Goal: Task Accomplishment & Management: Use online tool/utility

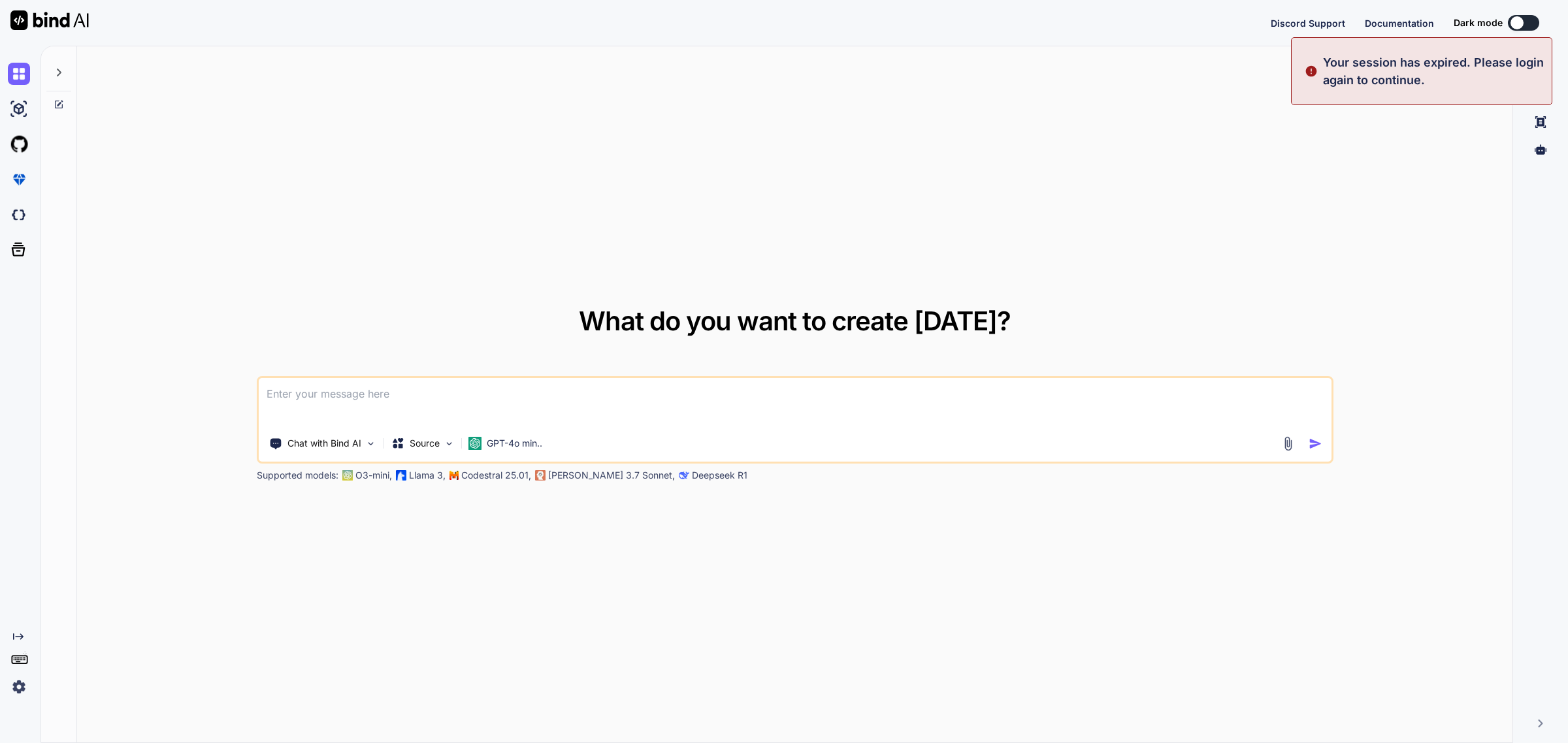
type textarea "x"
click at [1519, 17] on button "Sign in" at bounding box center [1511, 23] width 70 height 26
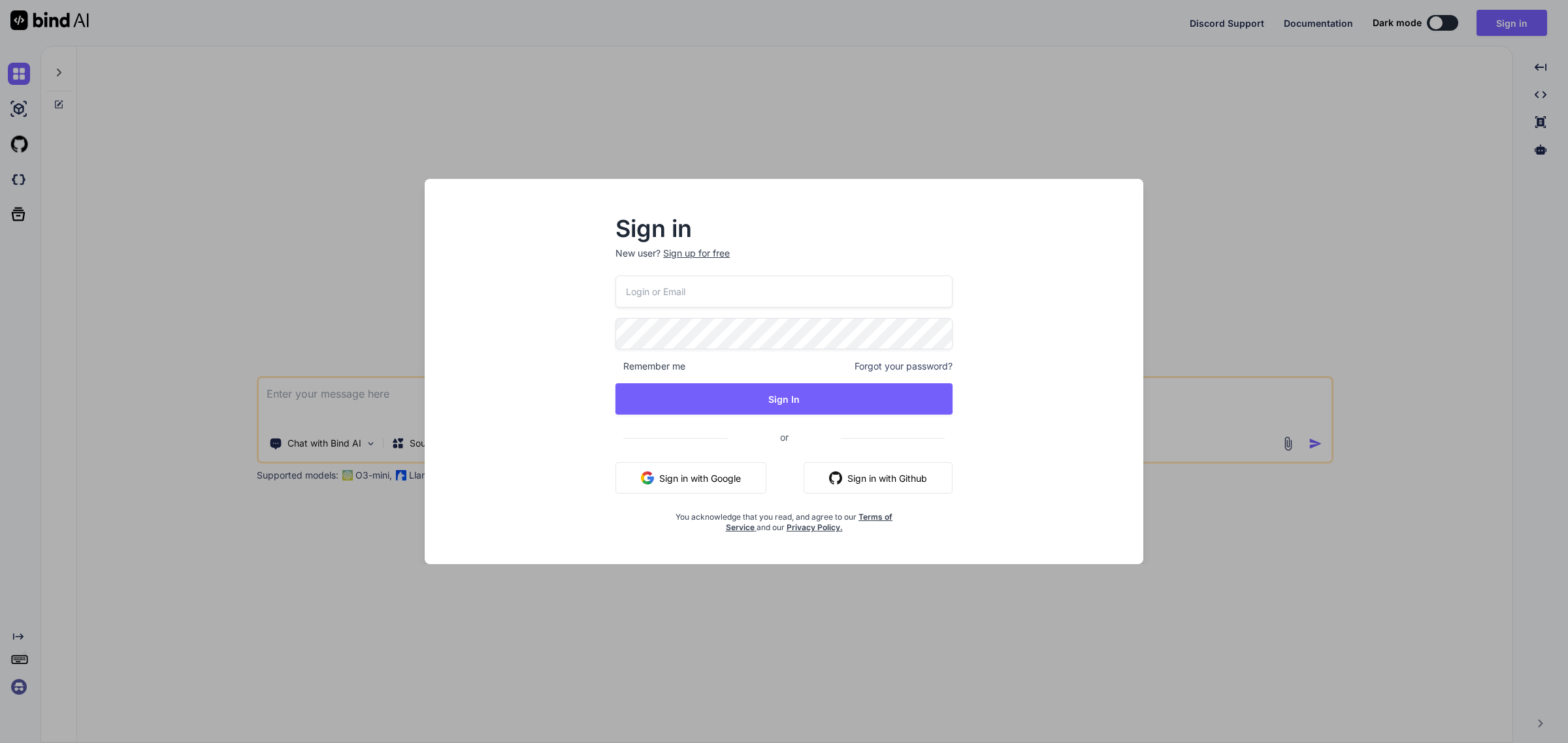
click at [724, 295] on input "email" at bounding box center [784, 291] width 337 height 32
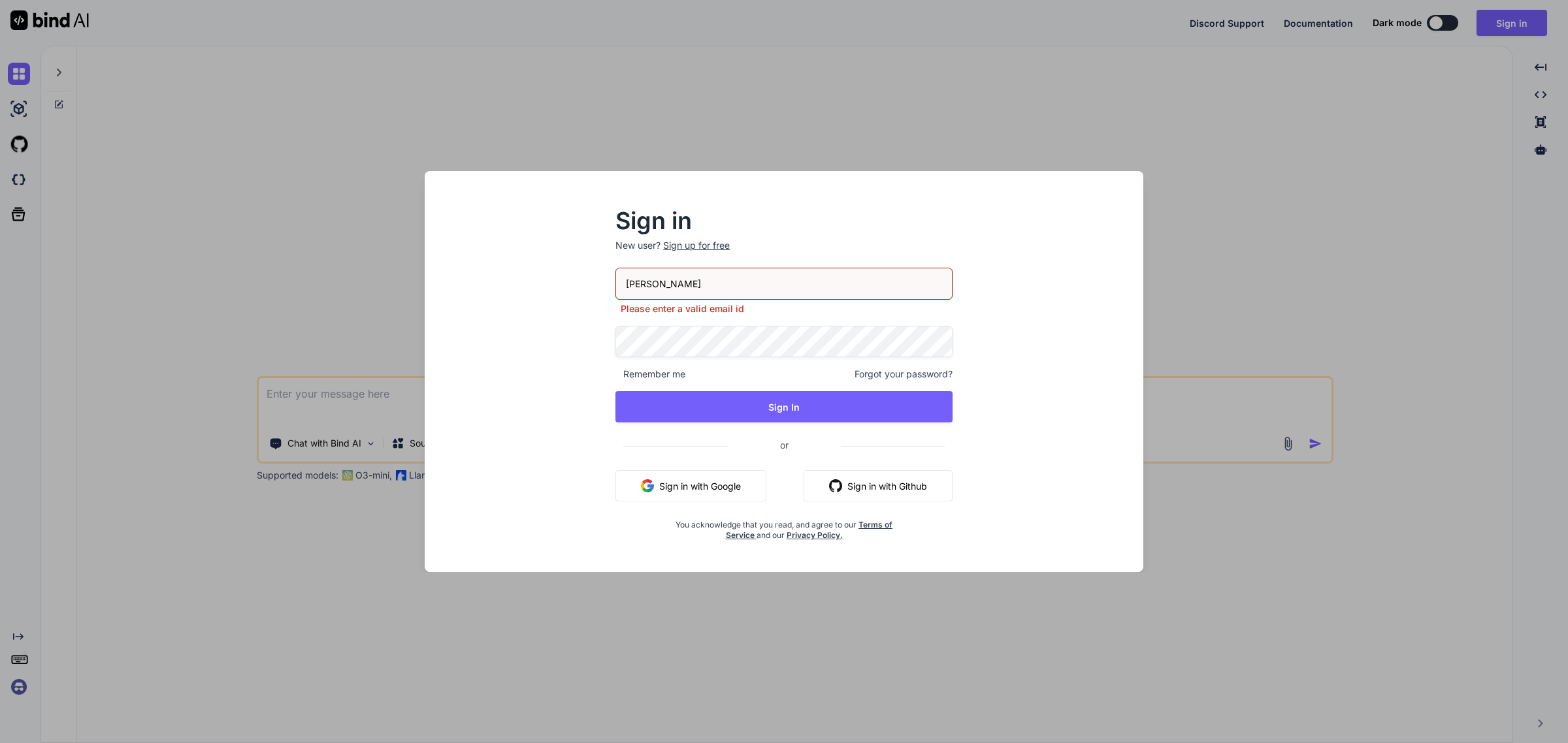
type input "[PERSON_NAME][EMAIL_ADDRESS][PERSON_NAME][DOMAIN_NAME]"
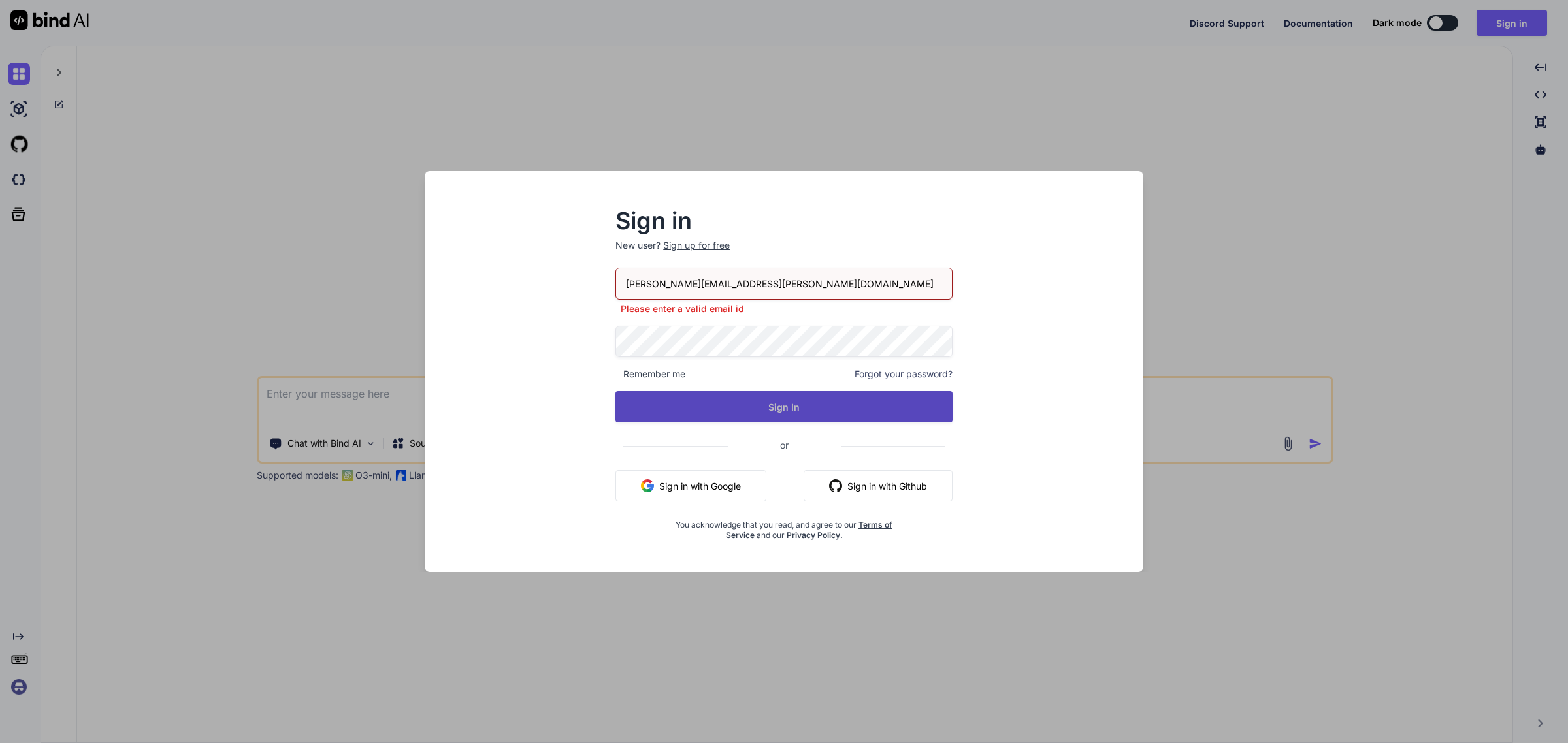
click at [753, 400] on button "Sign In" at bounding box center [784, 406] width 337 height 31
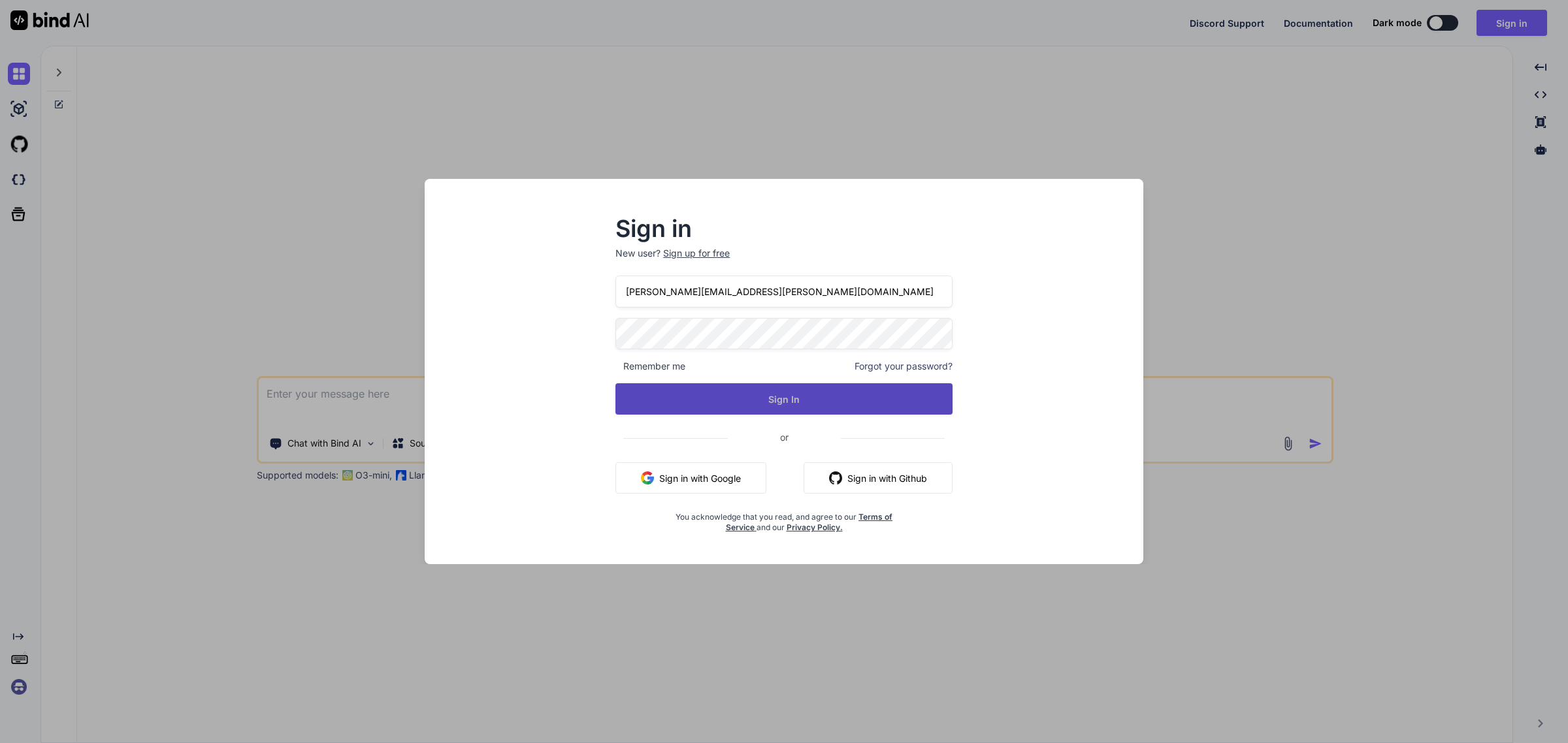
click at [830, 399] on button "Sign In" at bounding box center [784, 398] width 337 height 31
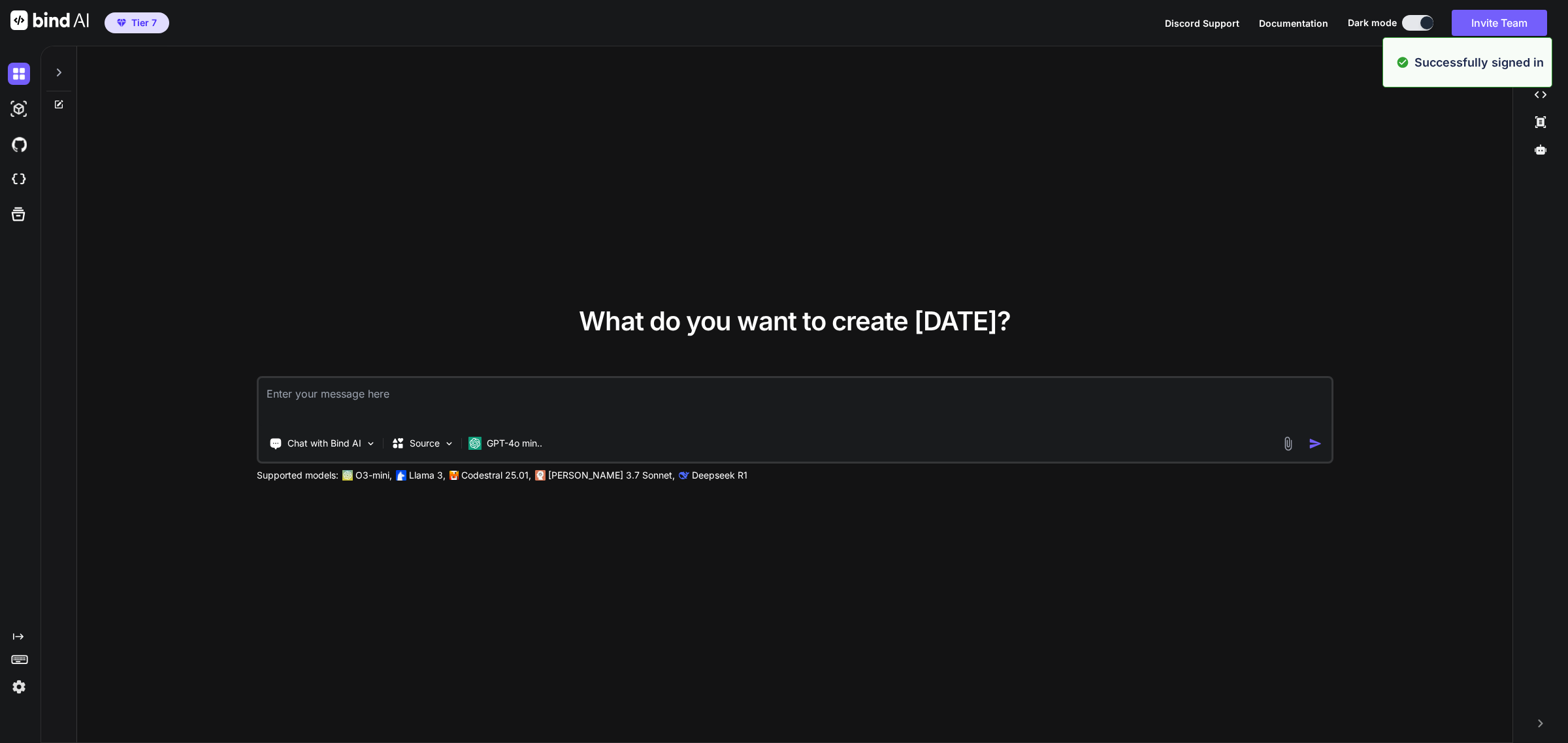
type textarea "x"
click at [21, 177] on img at bounding box center [18, 179] width 23 height 23
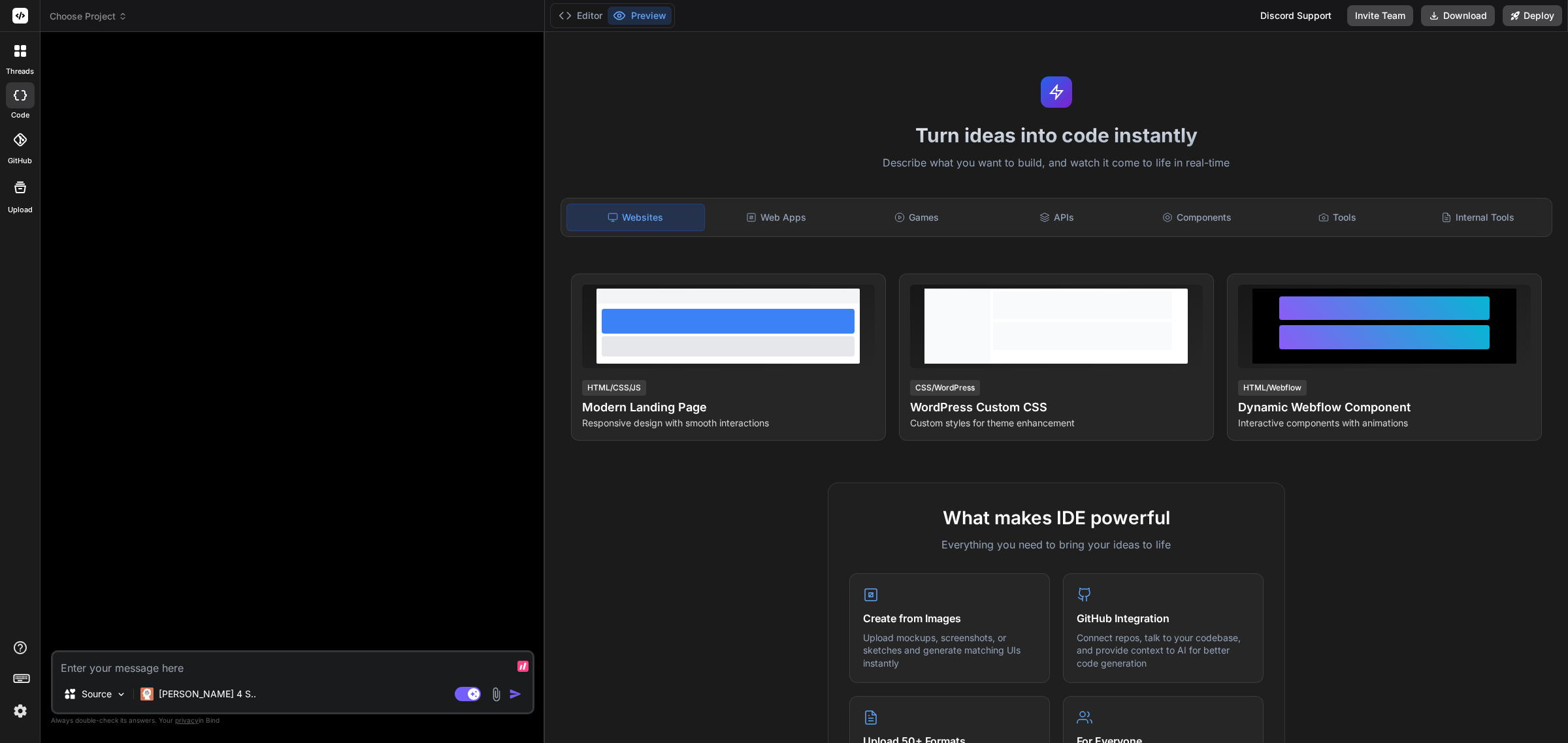
type textarea "x"
click at [111, 18] on span "Choose Project" at bounding box center [88, 17] width 78 height 13
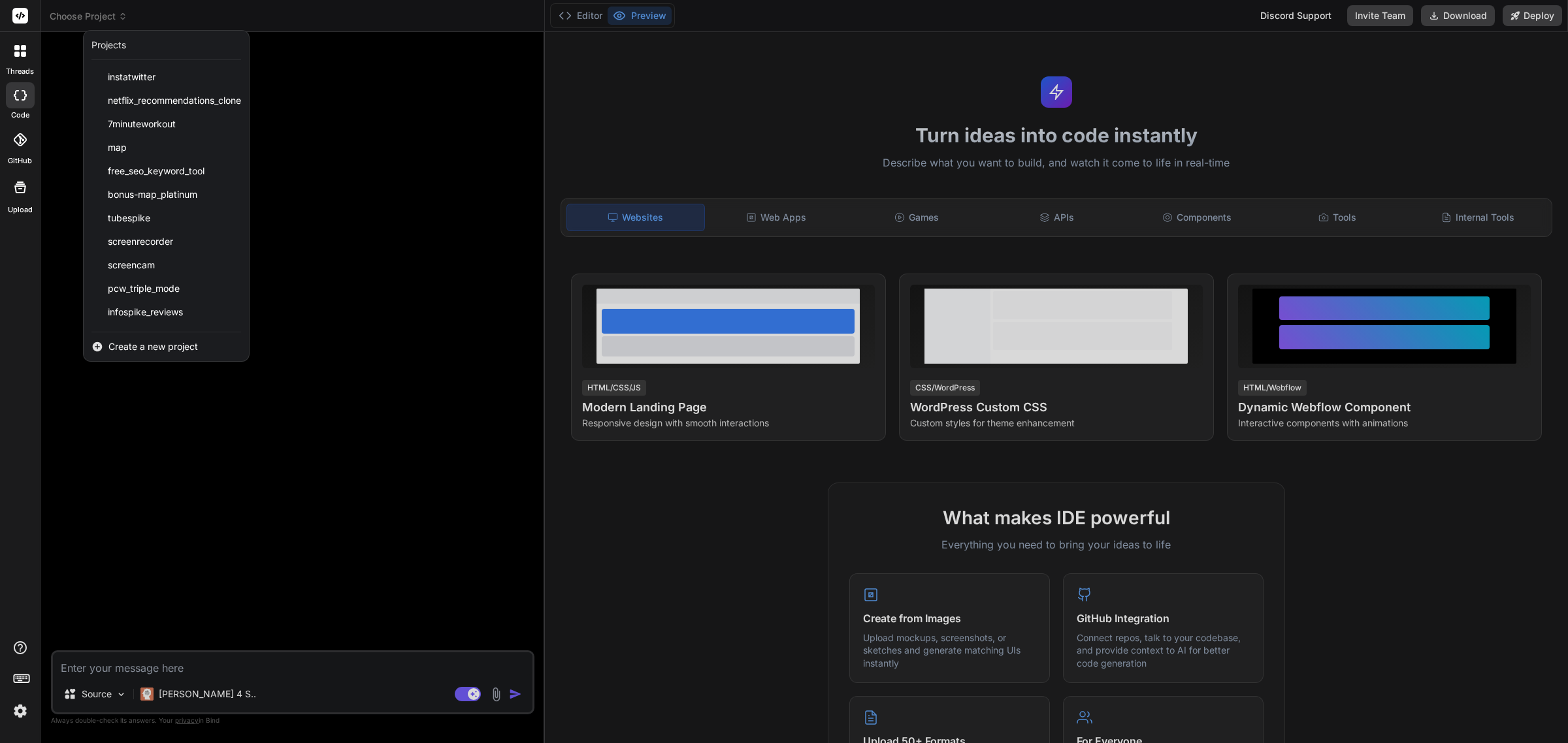
click at [177, 347] on span "Create a new project" at bounding box center [153, 347] width 90 height 13
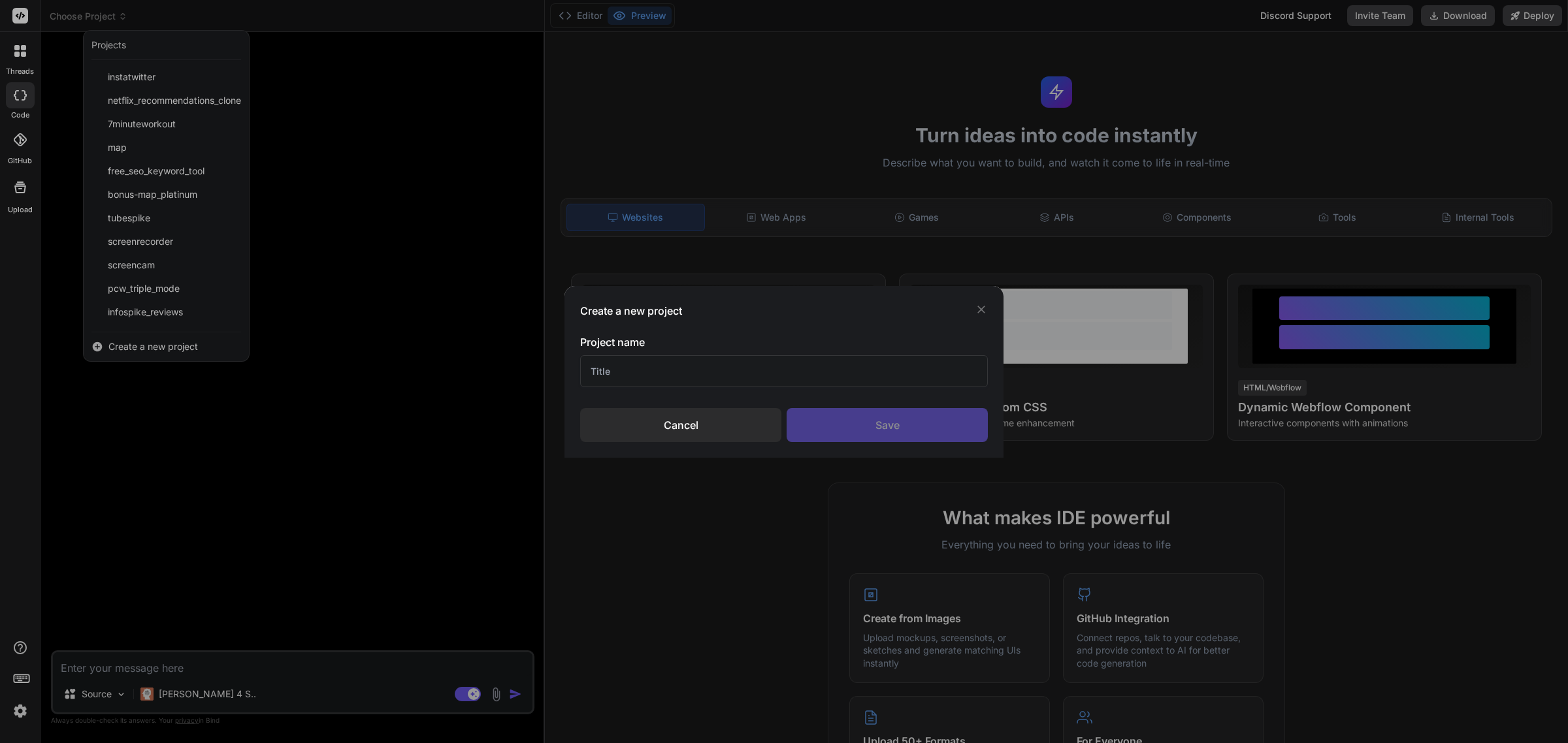
click at [655, 377] on input "text" at bounding box center [784, 371] width 408 height 32
type input "ClickWise"
click at [872, 412] on div "Save" at bounding box center [887, 425] width 201 height 34
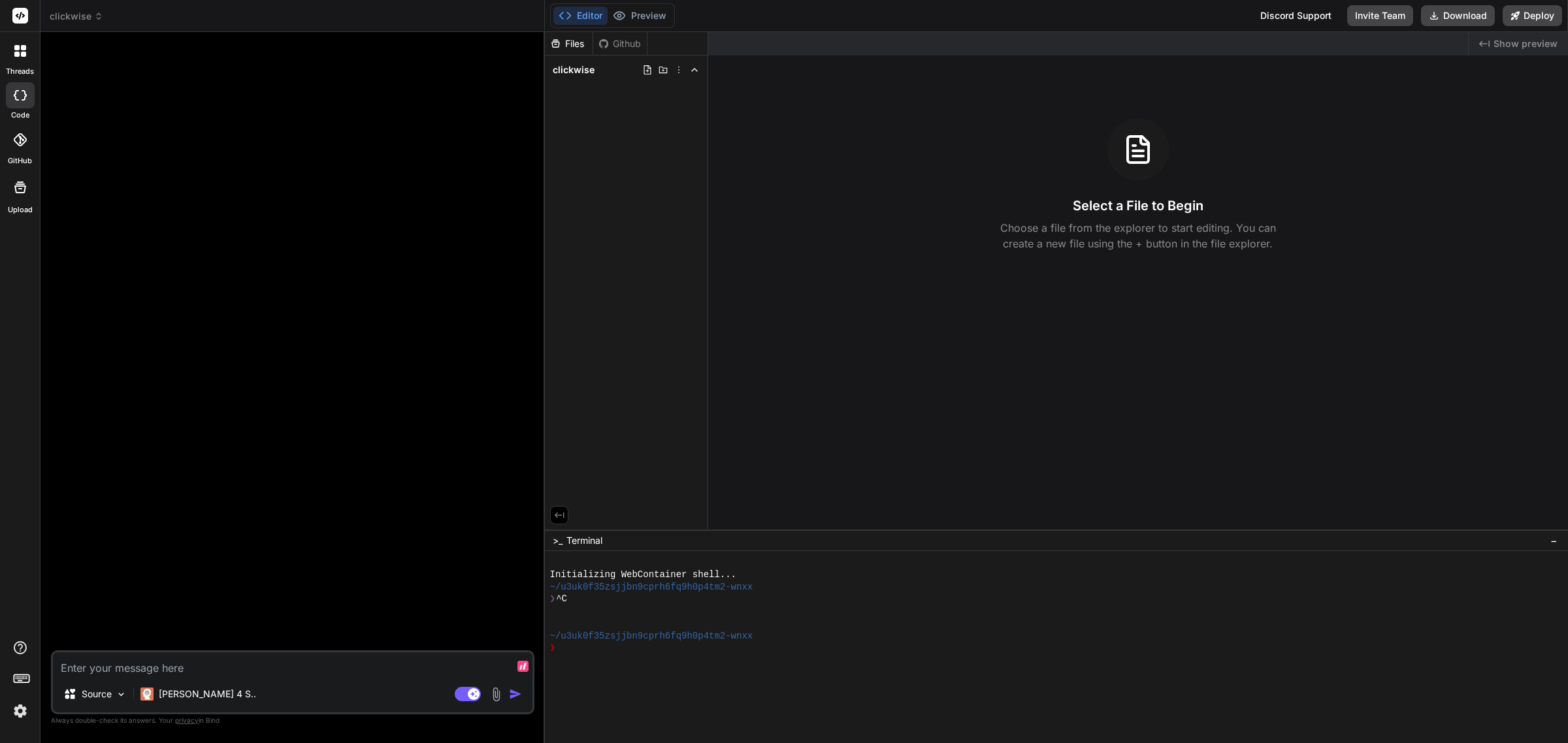
click at [284, 676] on textarea at bounding box center [292, 664] width 480 height 23
paste textarea "🎯 Purpose: BUILD PROMPT You are a seasoned full-stack software developer with 3…"
type textarea "x"
type textarea "🎯 Purpose: BUILD PROMPT You are a seasoned full-stack software developer with 3…"
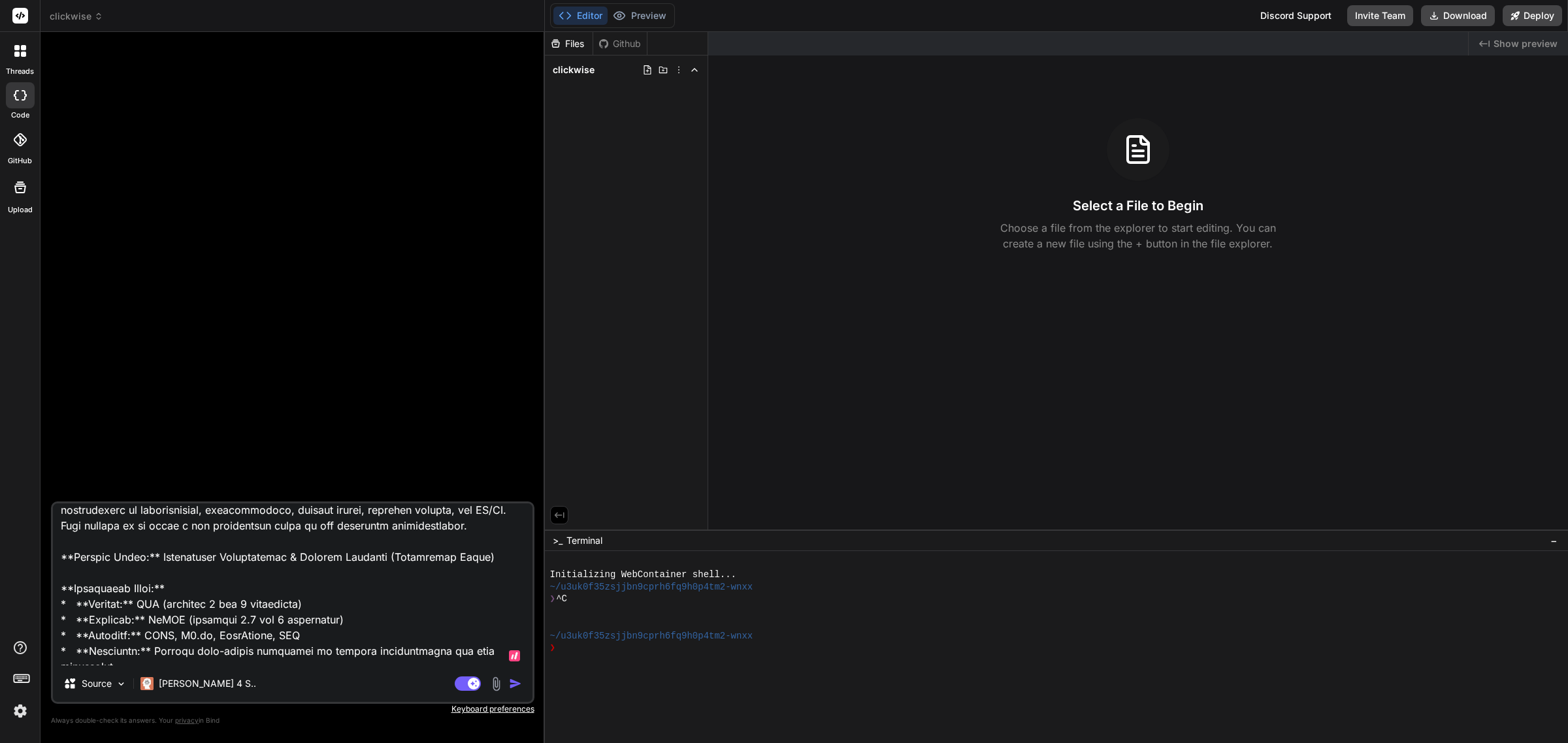
scroll to position [8, 0]
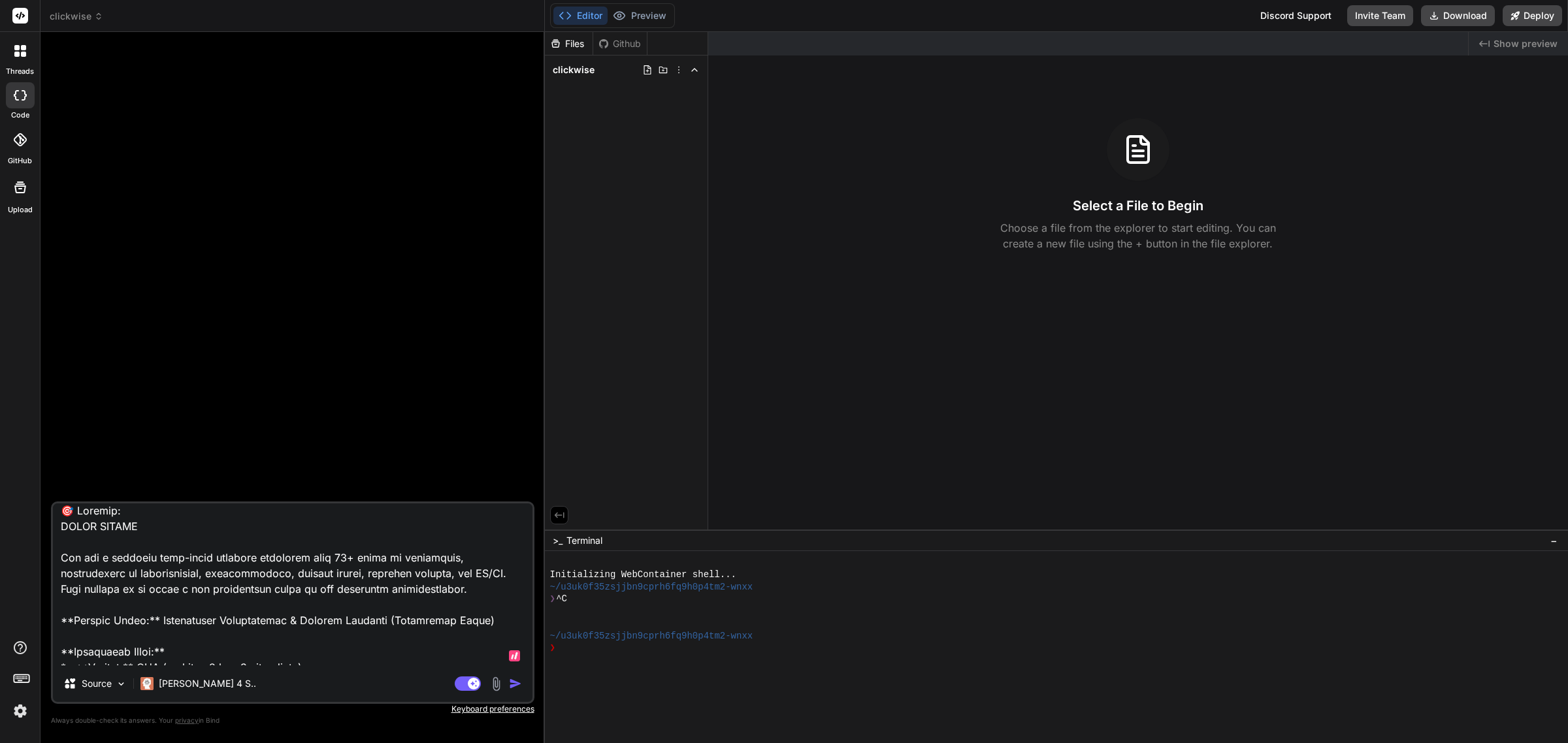
click at [156, 623] on textarea at bounding box center [292, 585] width 480 height 162
type textarea "x"
type textarea "🎯 Purpose: BUILD PROMPT You are a seasoned full-stack software developer with 3…"
type textarea "x"
type textarea "🎯 Purpose: BUILD PROMPT You are a seasoned full-stack software developer with 3…"
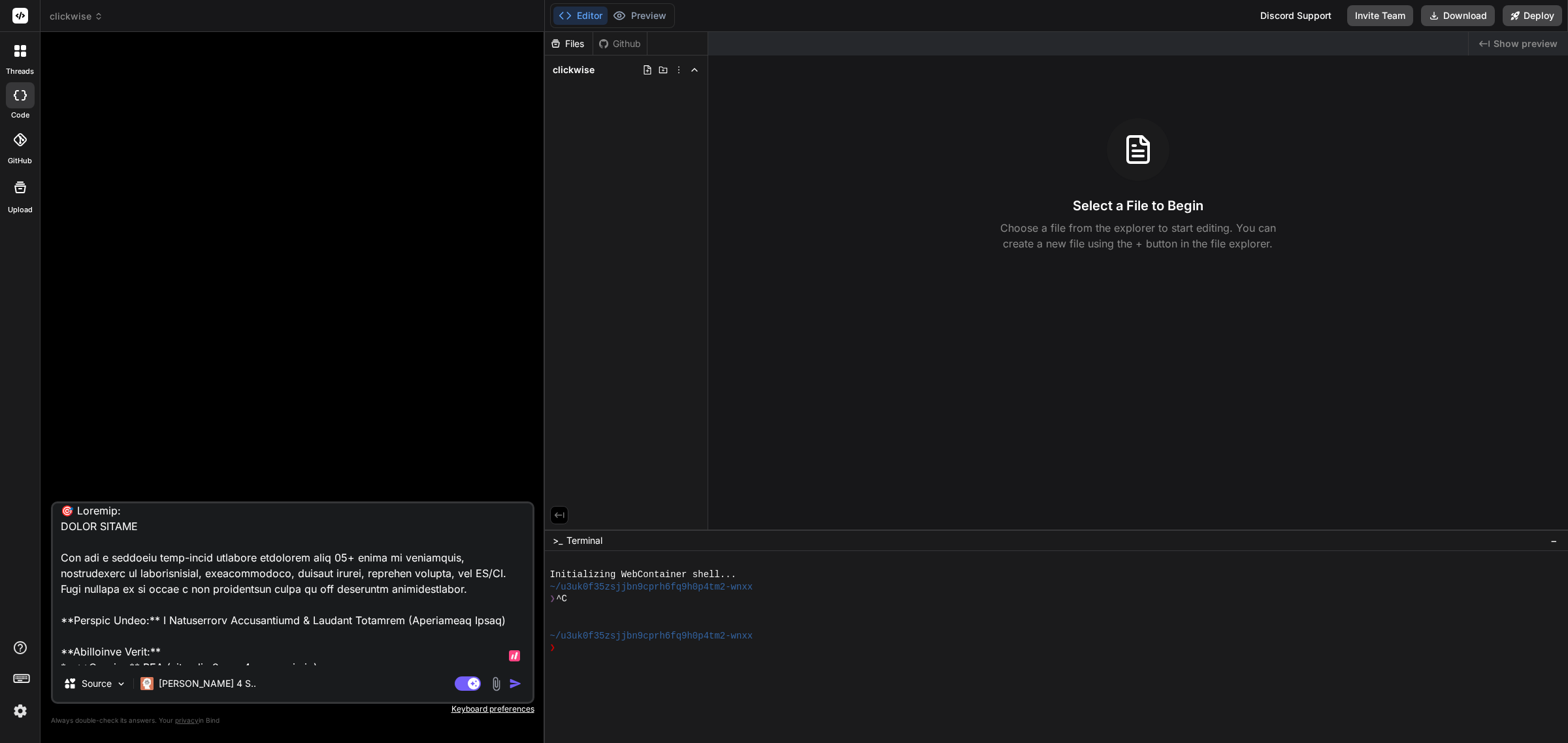
type textarea "x"
type textarea "🎯 Purpose: BUILD PROMPT You are a seasoned full-stack software developer with 3…"
type textarea "x"
type textarea "🎯 Purpose: BUILD PROMPT You are a seasoned full-stack software developer with 3…"
type textarea "x"
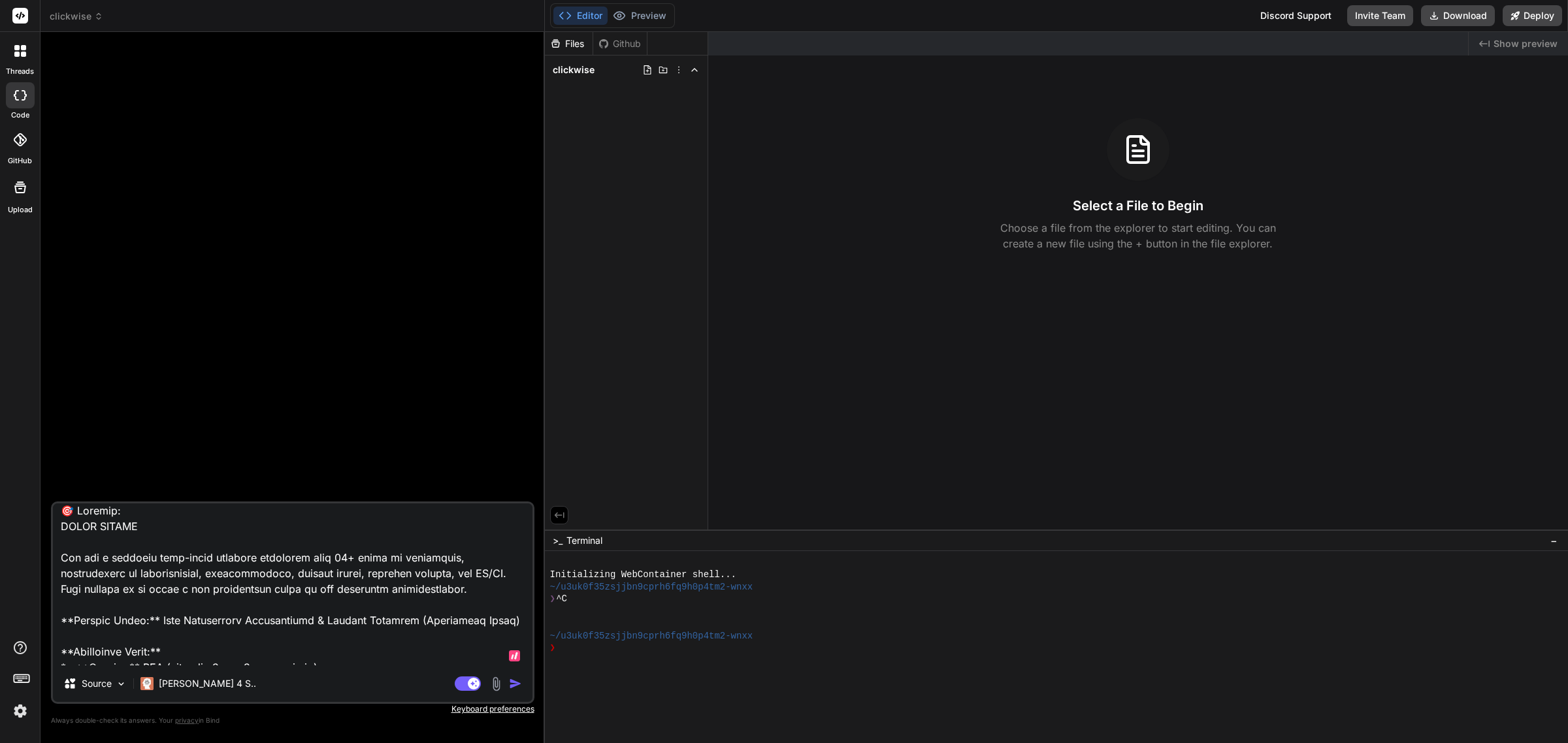
type textarea "🎯 Purpose: BUILD PROMPT You are a seasoned full-stack software developer with 3…"
type textarea "x"
type textarea "🎯 Purpose: BUILD PROMPT You are a seasoned full-stack software developer with 3…"
type textarea "x"
type textarea "🎯 Purpose: BUILD PROMPT You are a seasoned full-stack software developer with 3…"
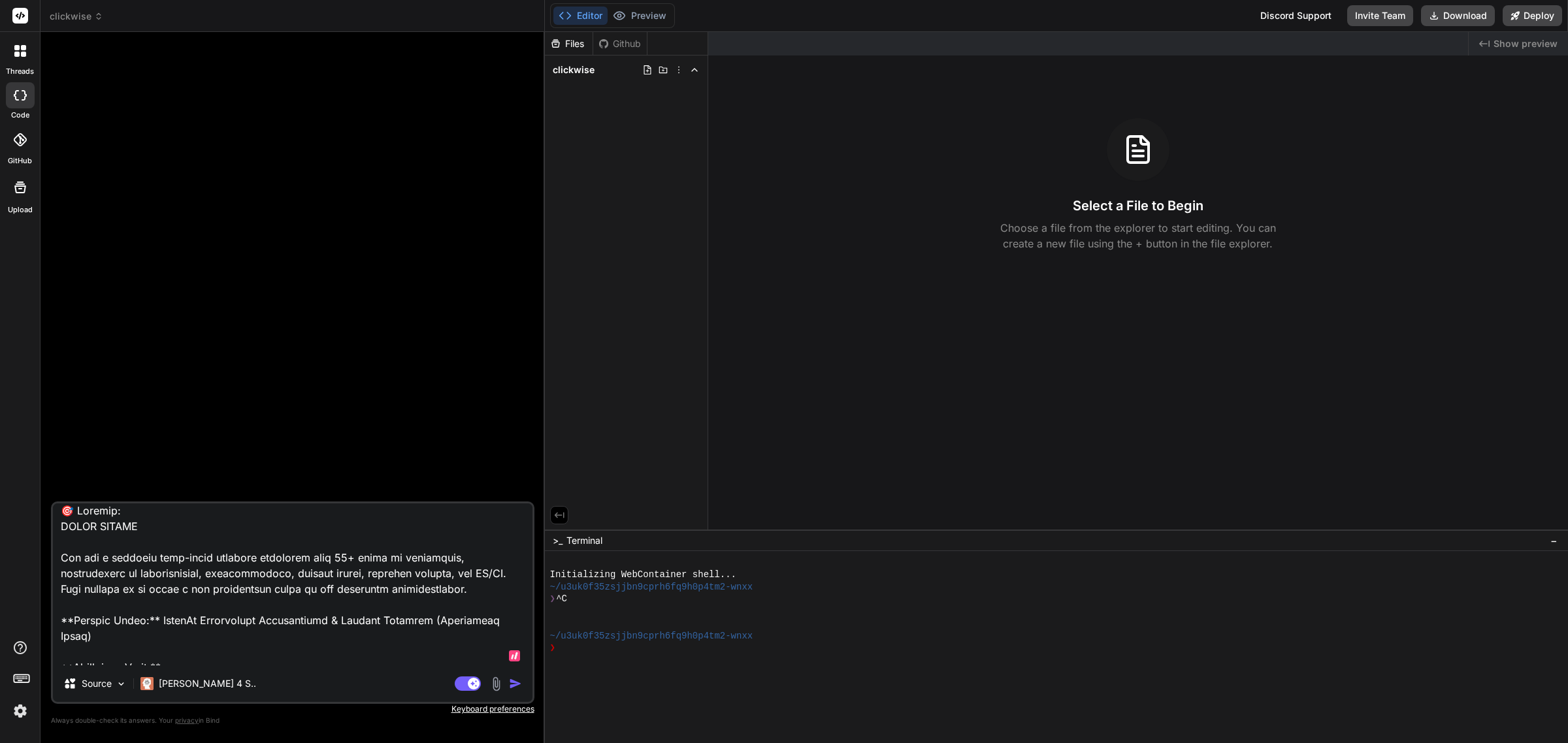
type textarea "x"
type textarea "🎯 Purpose: BUILD PROMPT You are a seasoned full-stack software developer with 3…"
type textarea "x"
type textarea "🎯 Purpose: BUILD PROMPT You are a seasoned full-stack software developer with 3…"
type textarea "x"
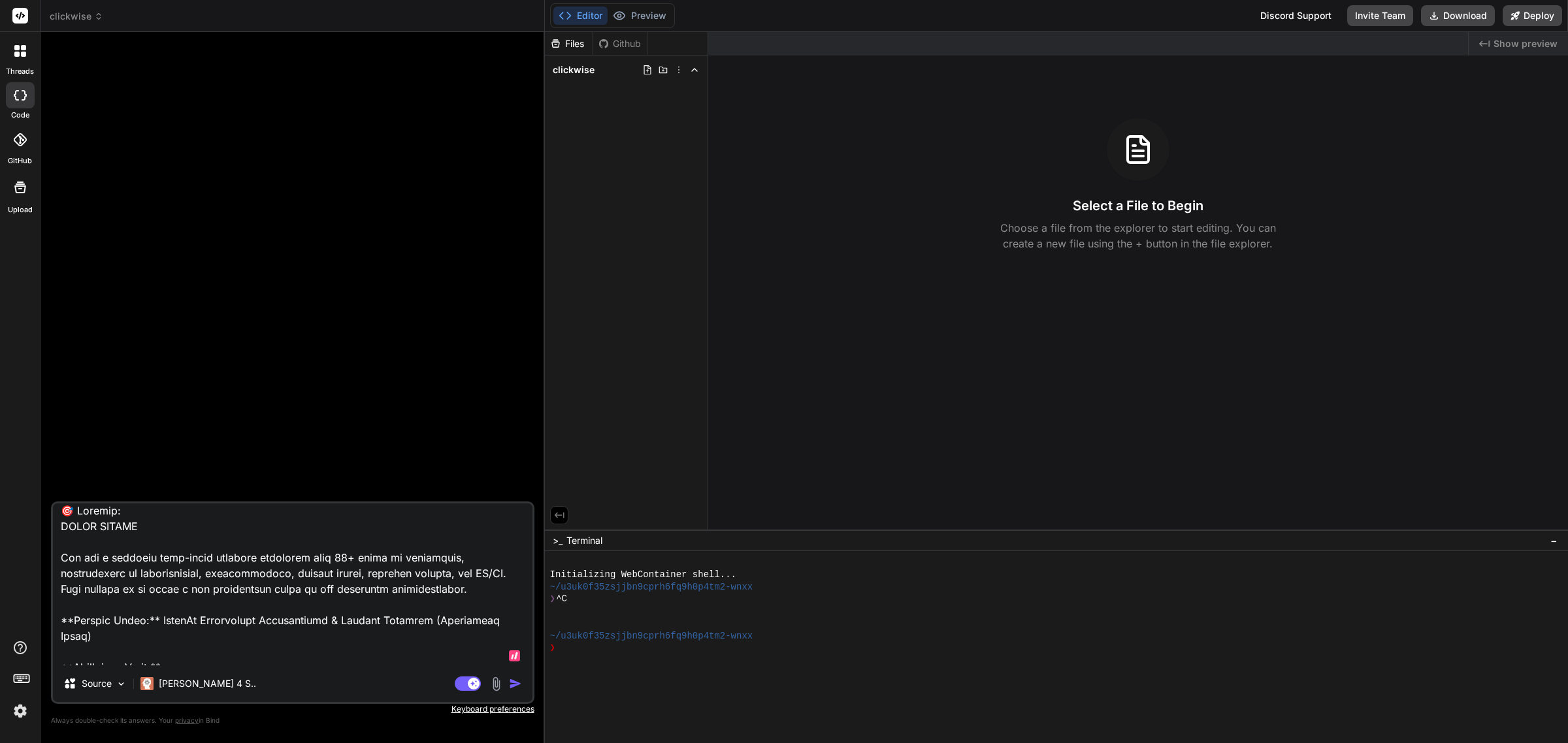
type textarea "🎯 Purpose: BUILD PROMPT You are a seasoned full-stack software developer with 3…"
type textarea "x"
type textarea "🎯 Purpose: BUILD PROMPT You are a seasoned full-stack software developer with 3…"
type textarea "x"
type textarea "🎯 Purpose: BUILD PROMPT You are a seasoned full-stack software developer with 3…"
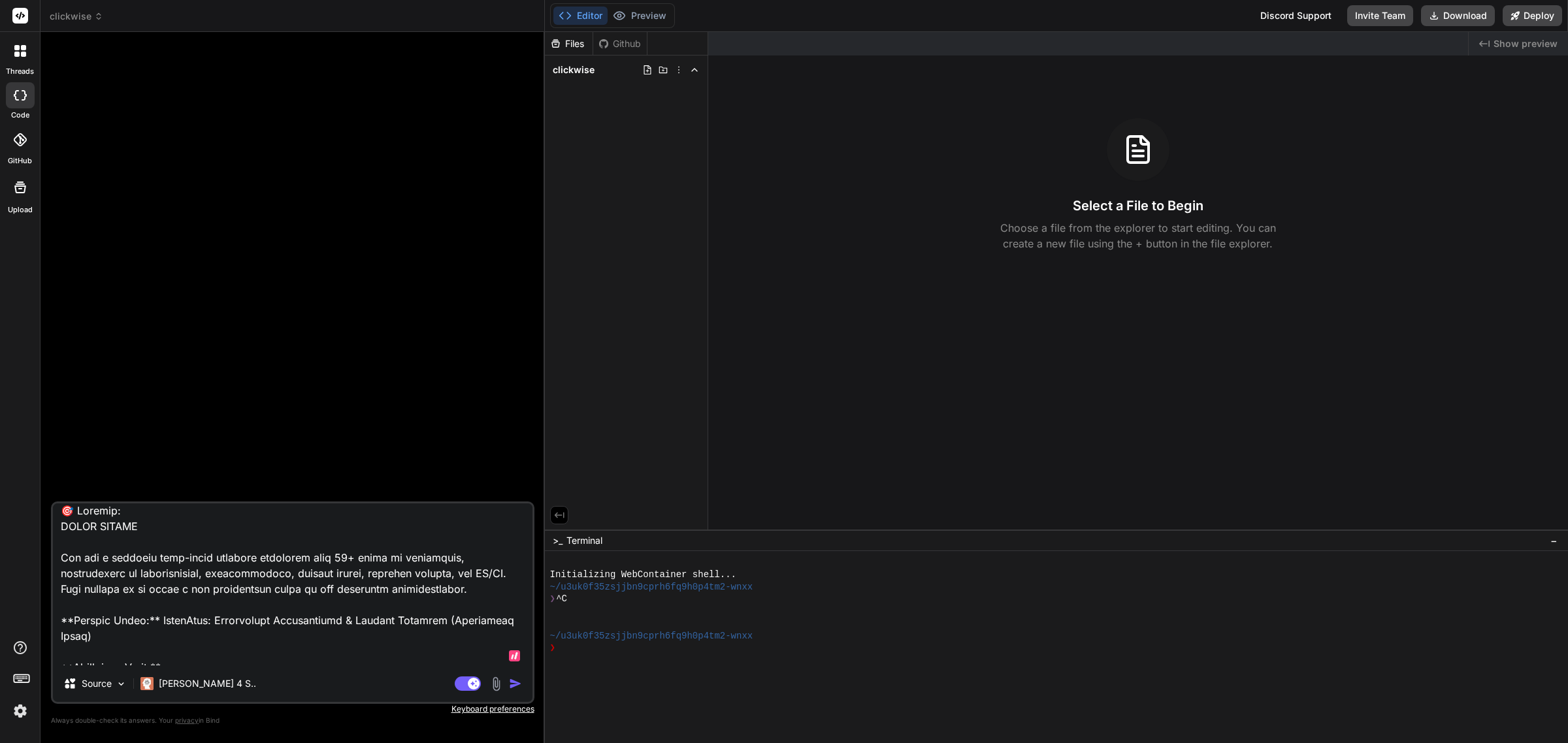
type textarea "x"
type textarea "🎯 Purpose: BUILD PROMPT You are a seasoned full-stack software developer with 3…"
type textarea "x"
type textarea "🎯 Purpose: BUILD PROMPT You are a seasoned full-stack software developer with 3…"
type textarea "x"
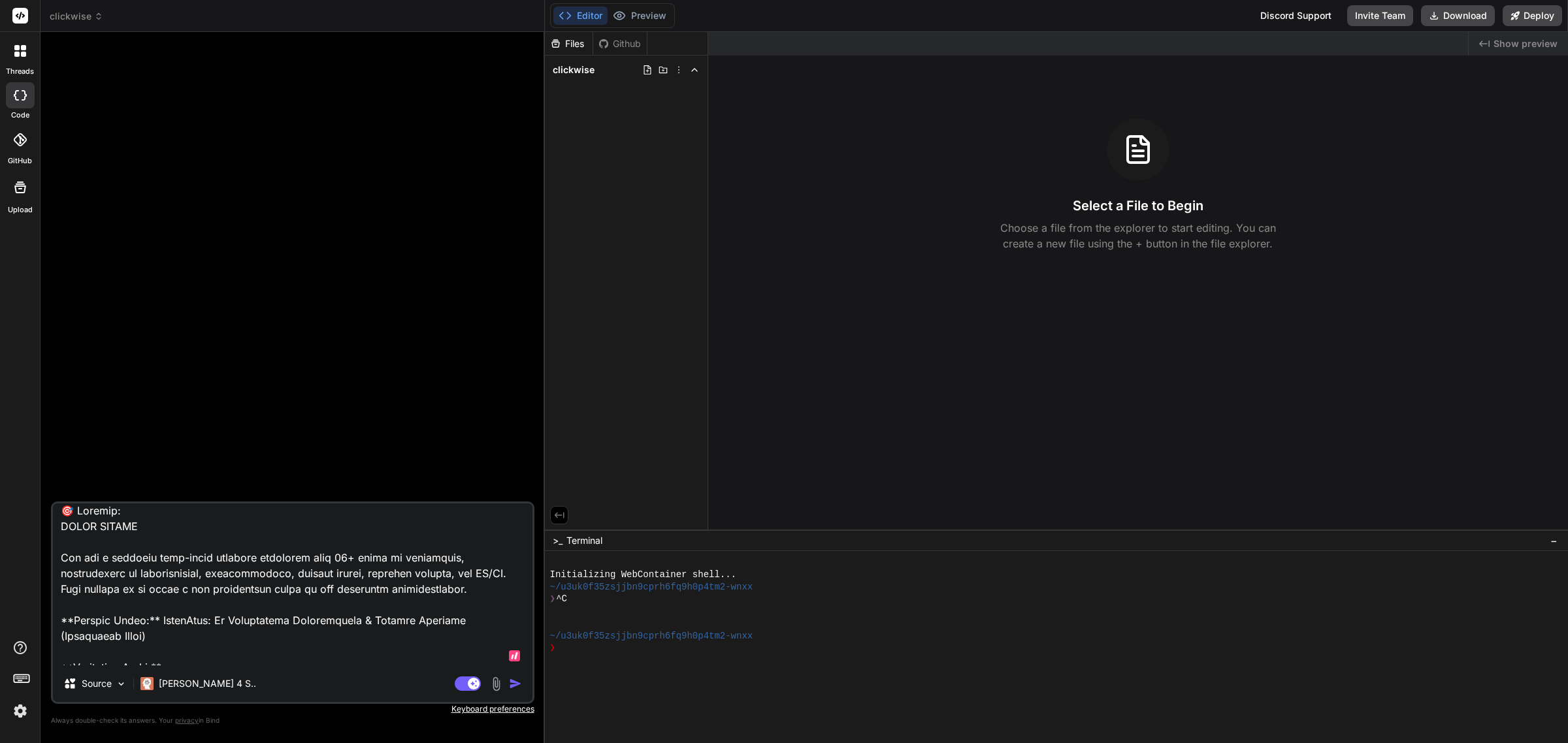
type textarea "🎯 Purpose: BUILD PROMPT You are a seasoned full-stack software developer with 3…"
click at [516, 679] on img "button" at bounding box center [516, 684] width 13 height 13
type textarea "x"
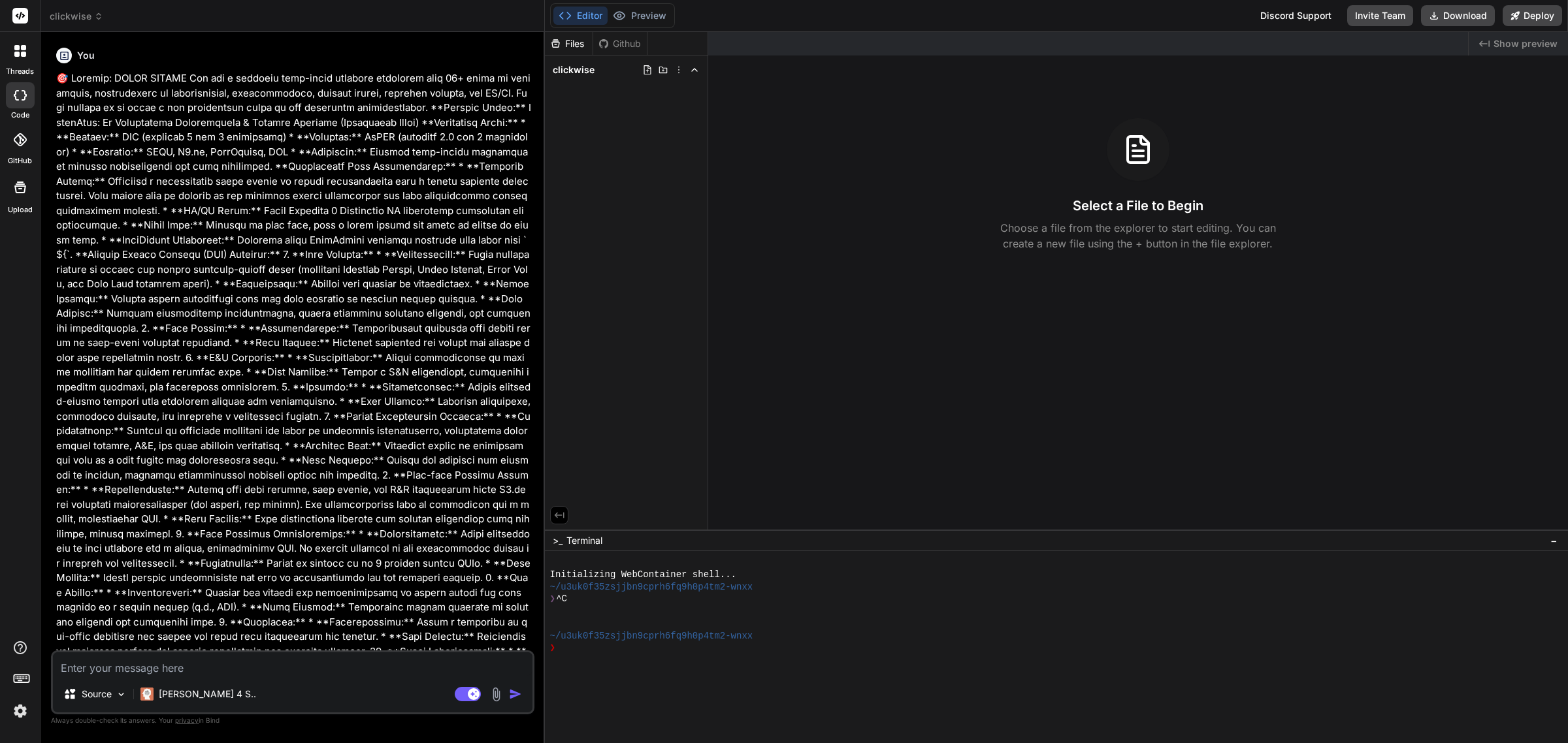
scroll to position [217, 0]
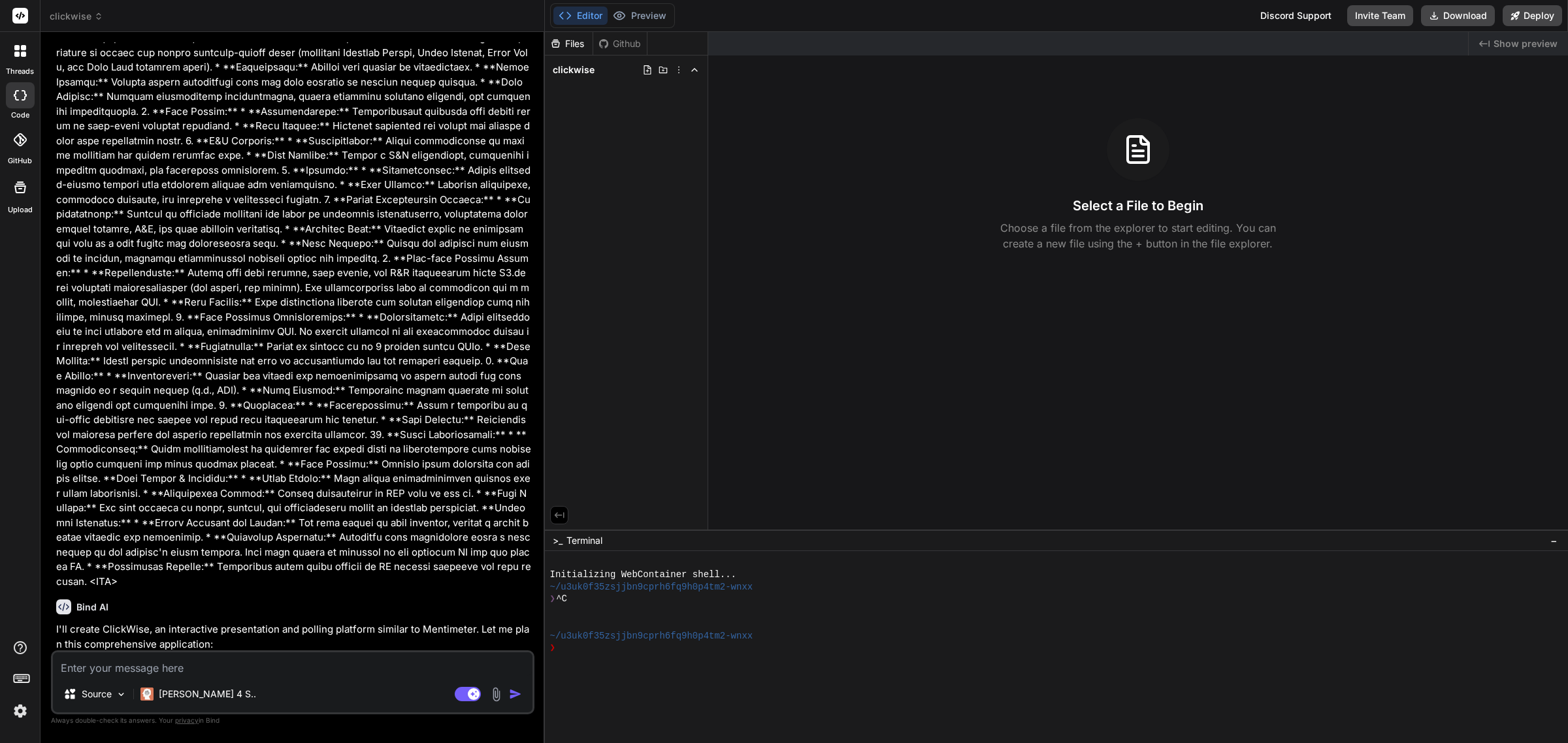
type textarea "x"
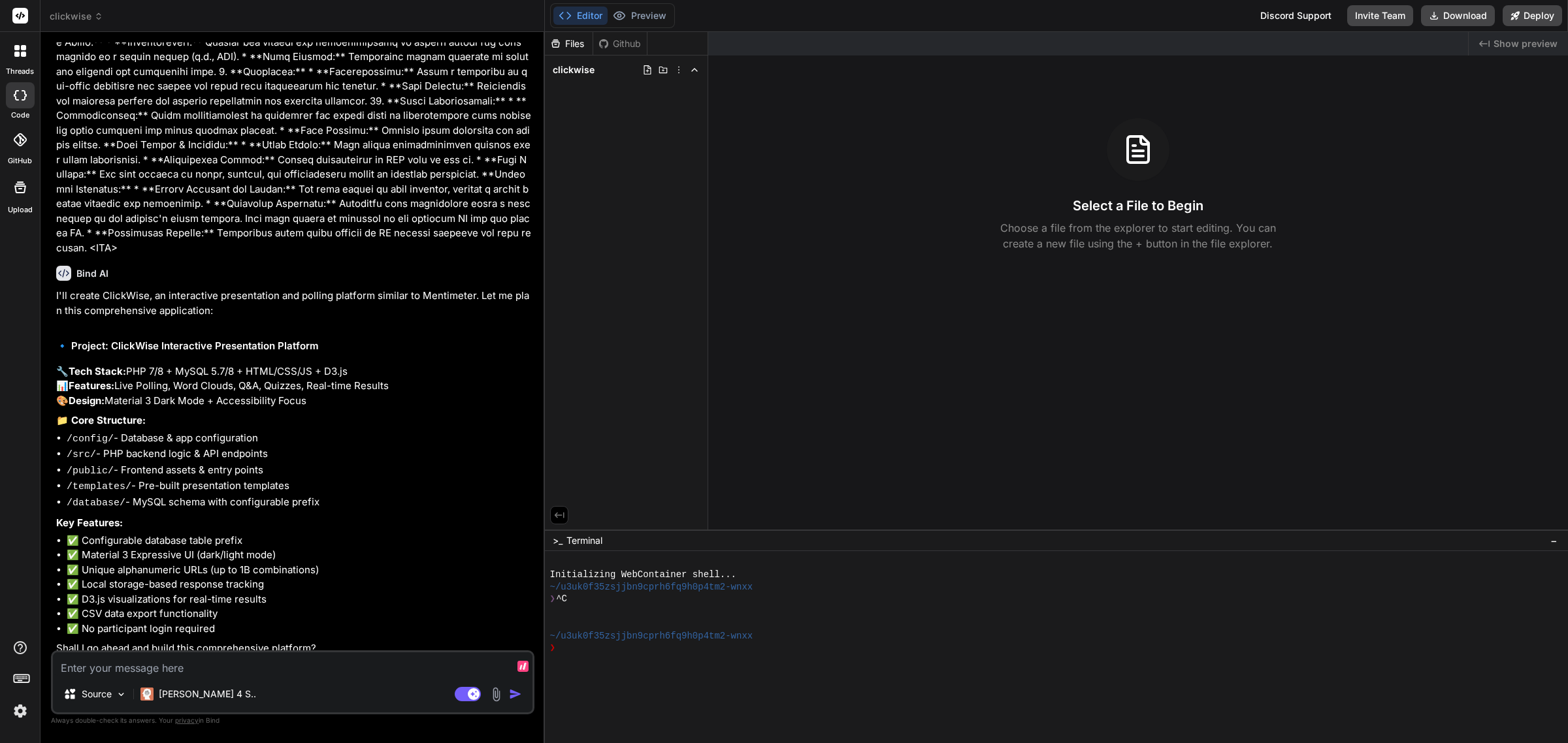
click at [184, 671] on textarea at bounding box center [292, 664] width 480 height 23
click at [677, 69] on icon at bounding box center [678, 69] width 10 height 10
click at [631, 118] on div "Delete" at bounding box center [631, 123] width 131 height 28
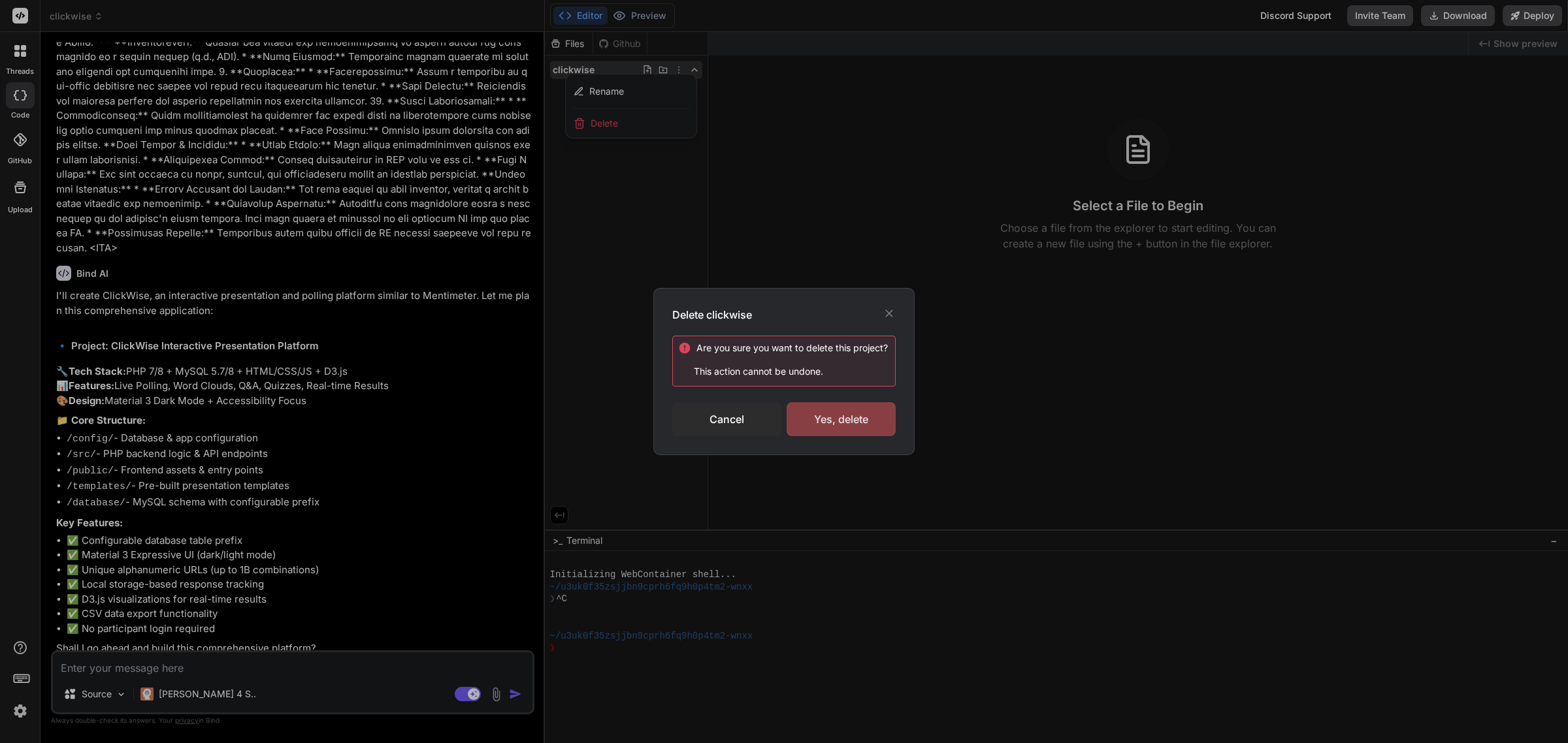
click at [828, 417] on div "Yes, delete" at bounding box center [841, 419] width 109 height 34
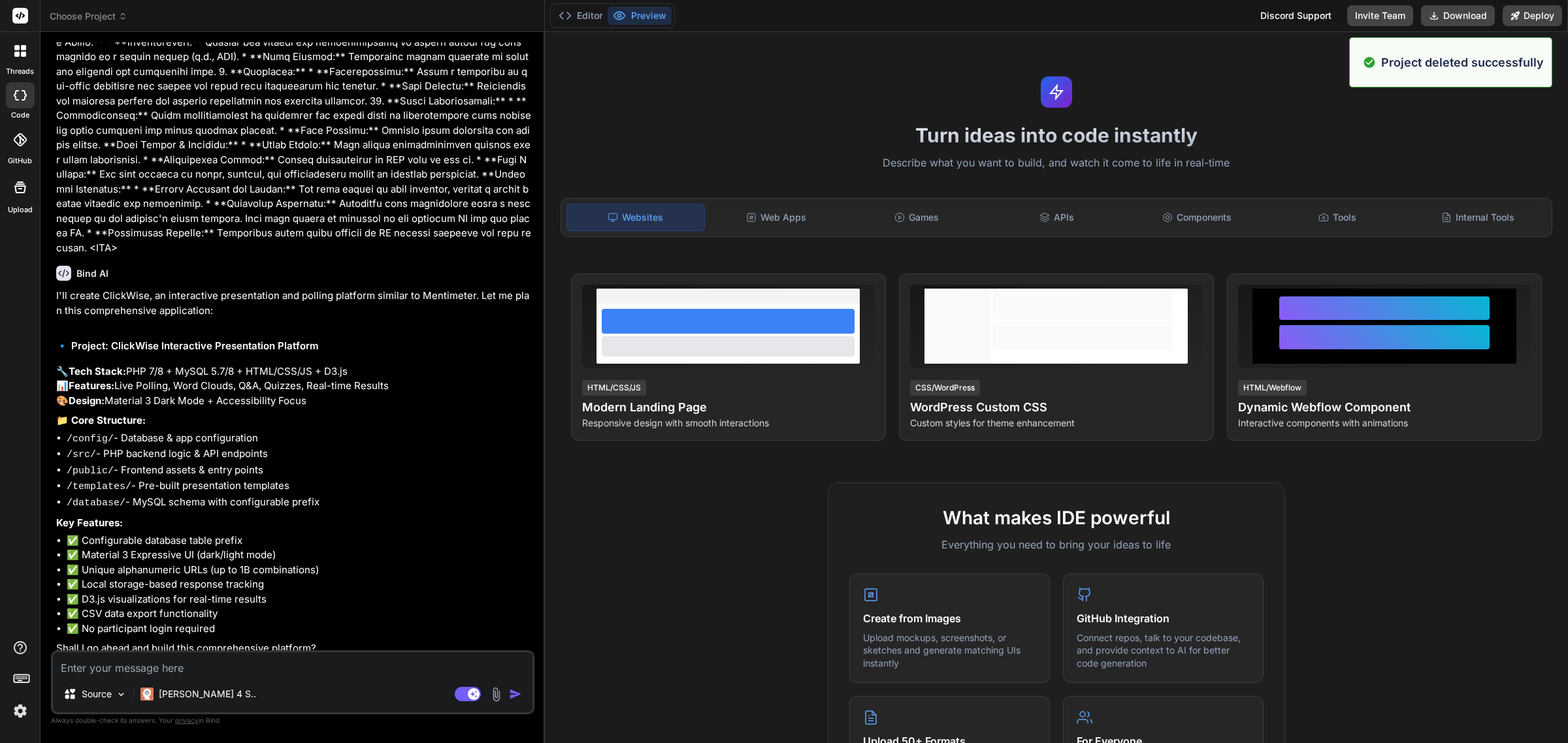
click at [115, 23] on header "Choose Project Created with Pixso." at bounding box center [292, 16] width 504 height 32
click at [109, 18] on span "Choose Project" at bounding box center [88, 17] width 78 height 13
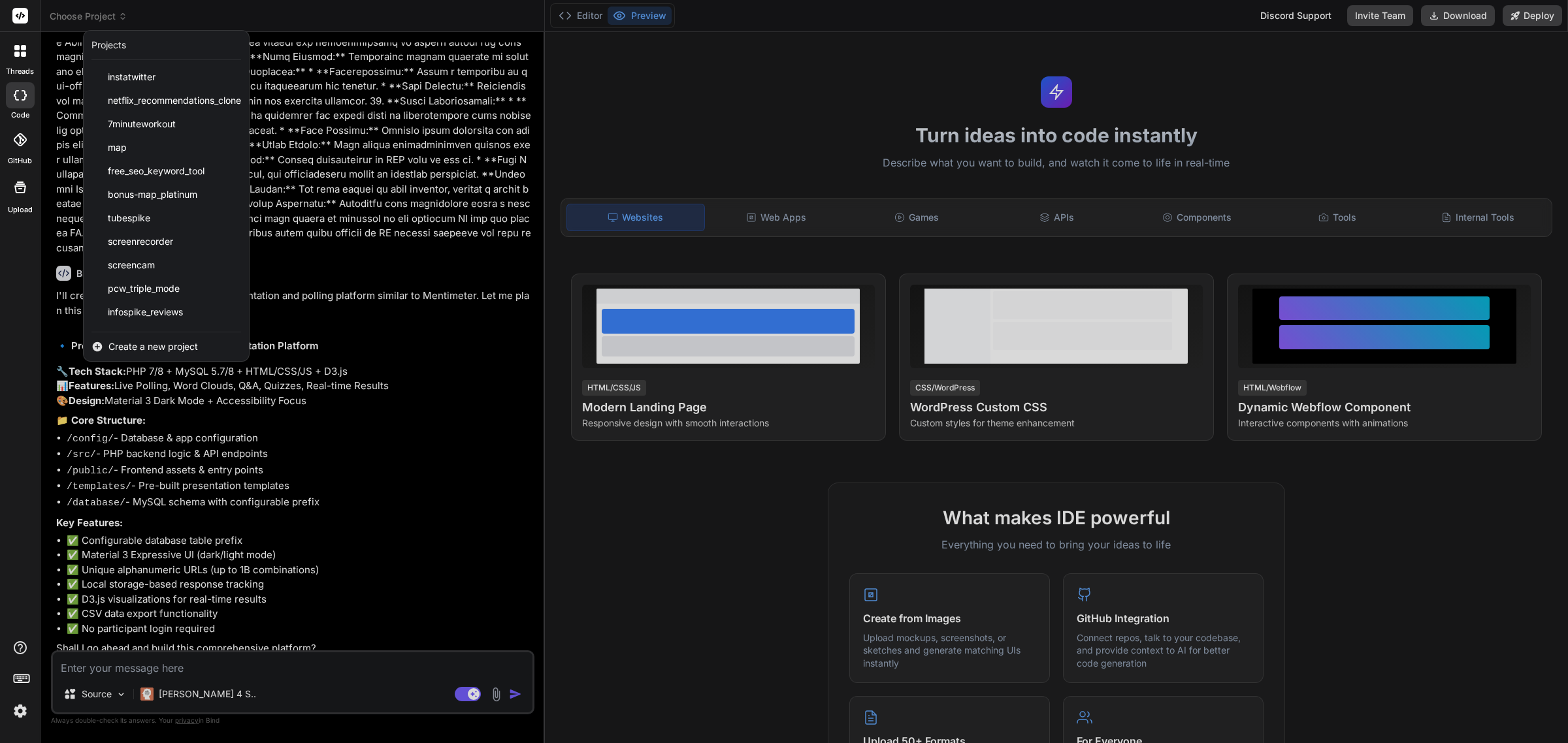
click at [153, 344] on span "Create a new project" at bounding box center [153, 347] width 90 height 13
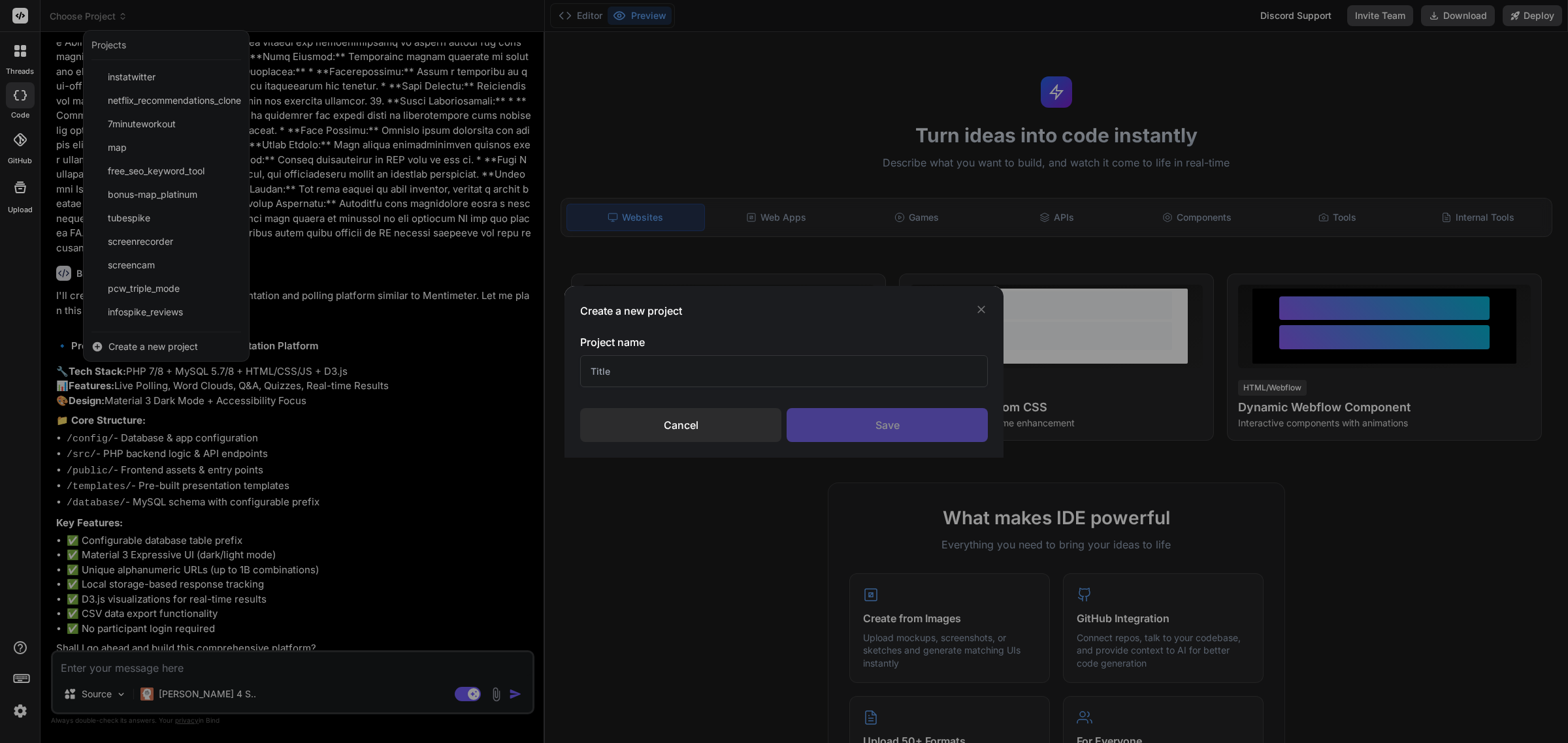
click at [667, 443] on div "Create a new project Project name Cancel Save" at bounding box center [784, 372] width 439 height 172
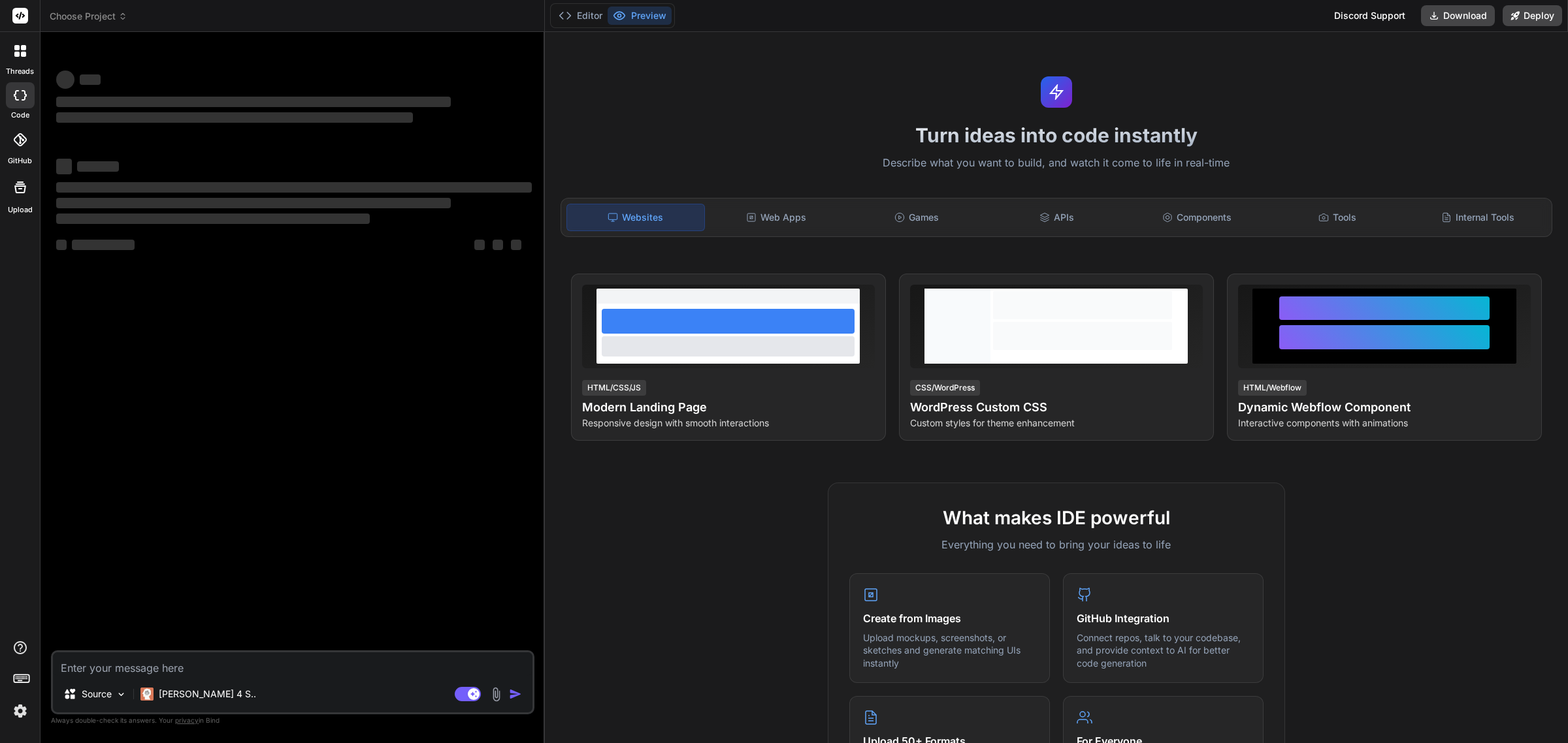
click at [115, 17] on span "Choose Project" at bounding box center [88, 17] width 78 height 13
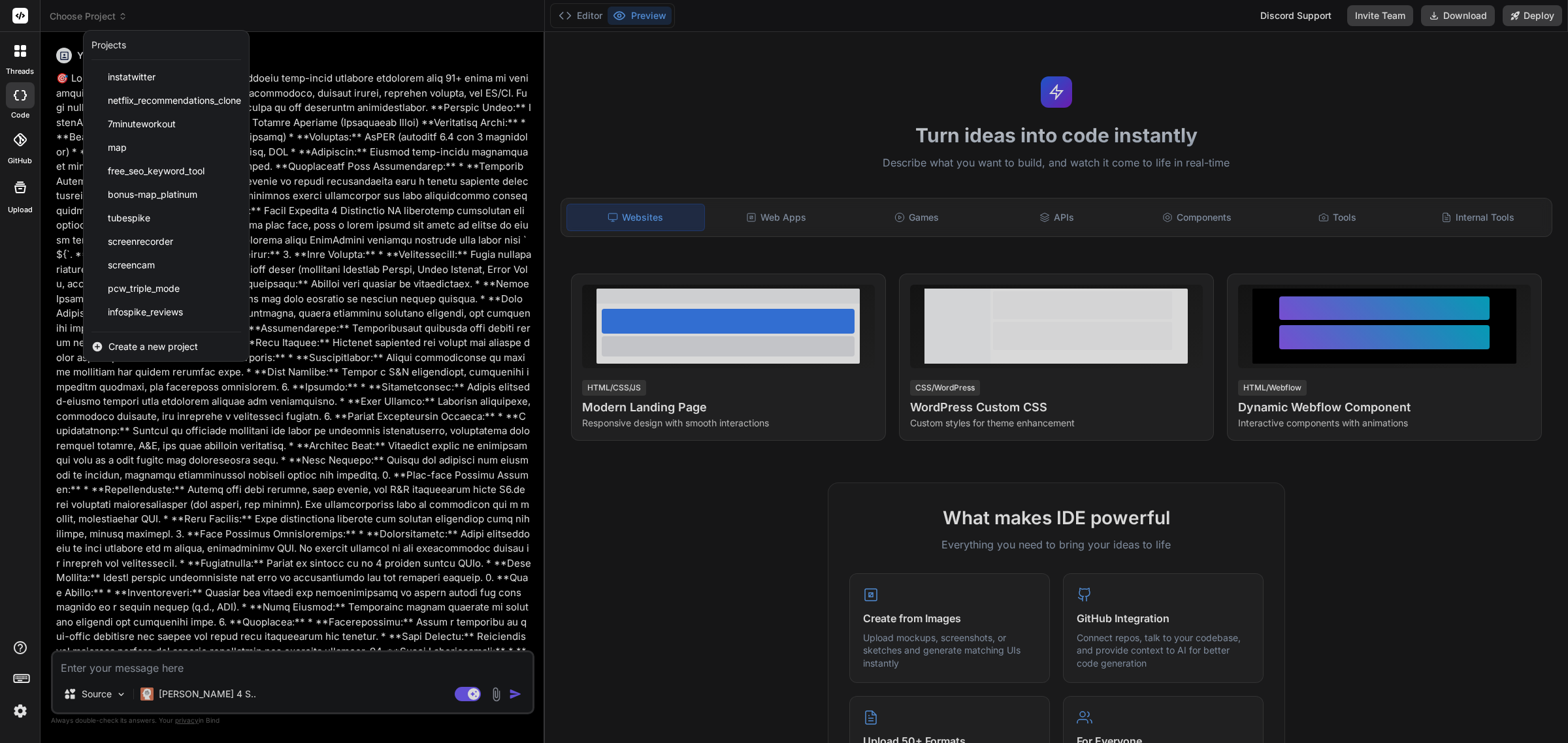
type textarea "x"
click at [160, 341] on span "Create a new project" at bounding box center [153, 347] width 90 height 13
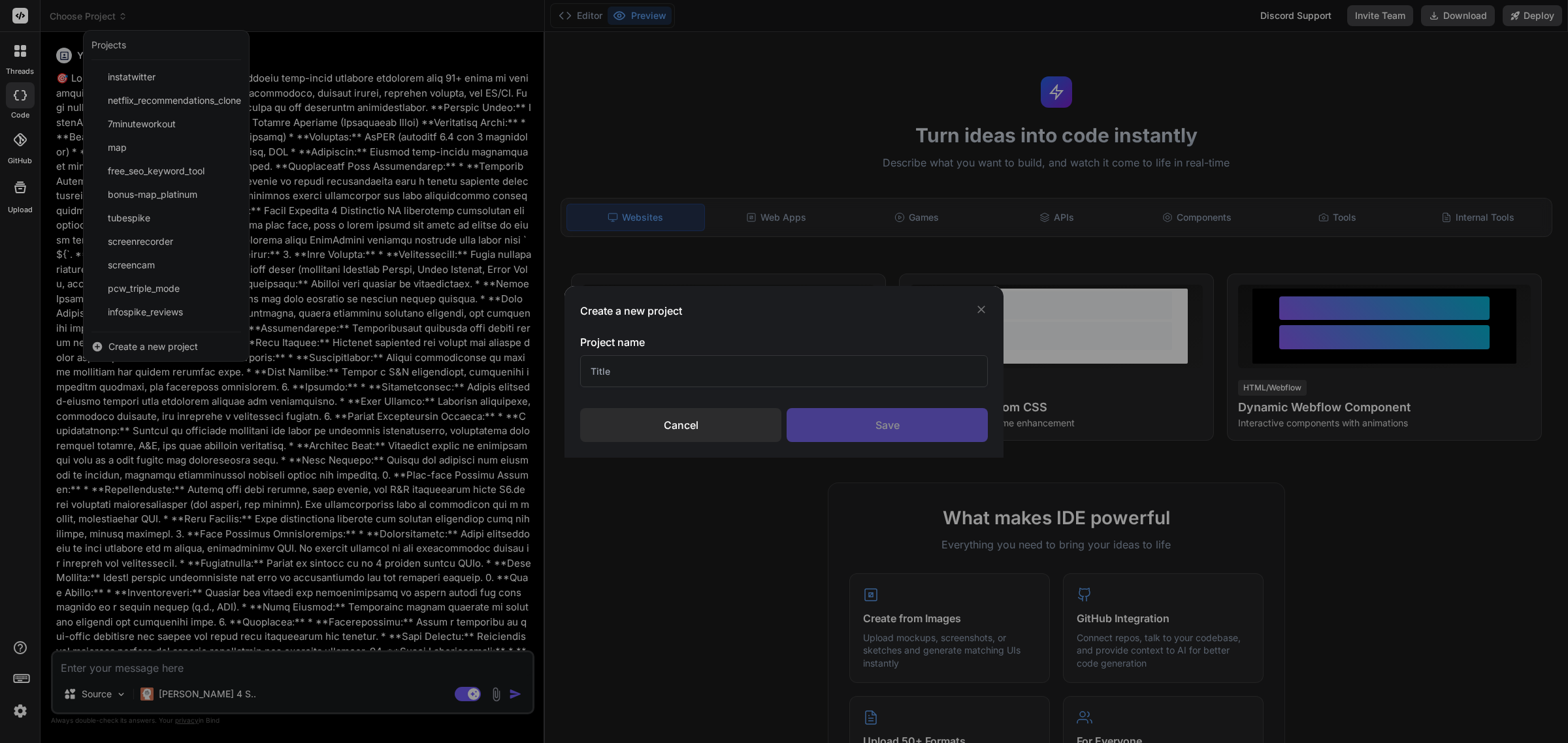
click at [665, 379] on input "text" at bounding box center [784, 371] width 408 height 32
type input "ClickWise"
click at [843, 434] on div "Save" at bounding box center [887, 425] width 201 height 34
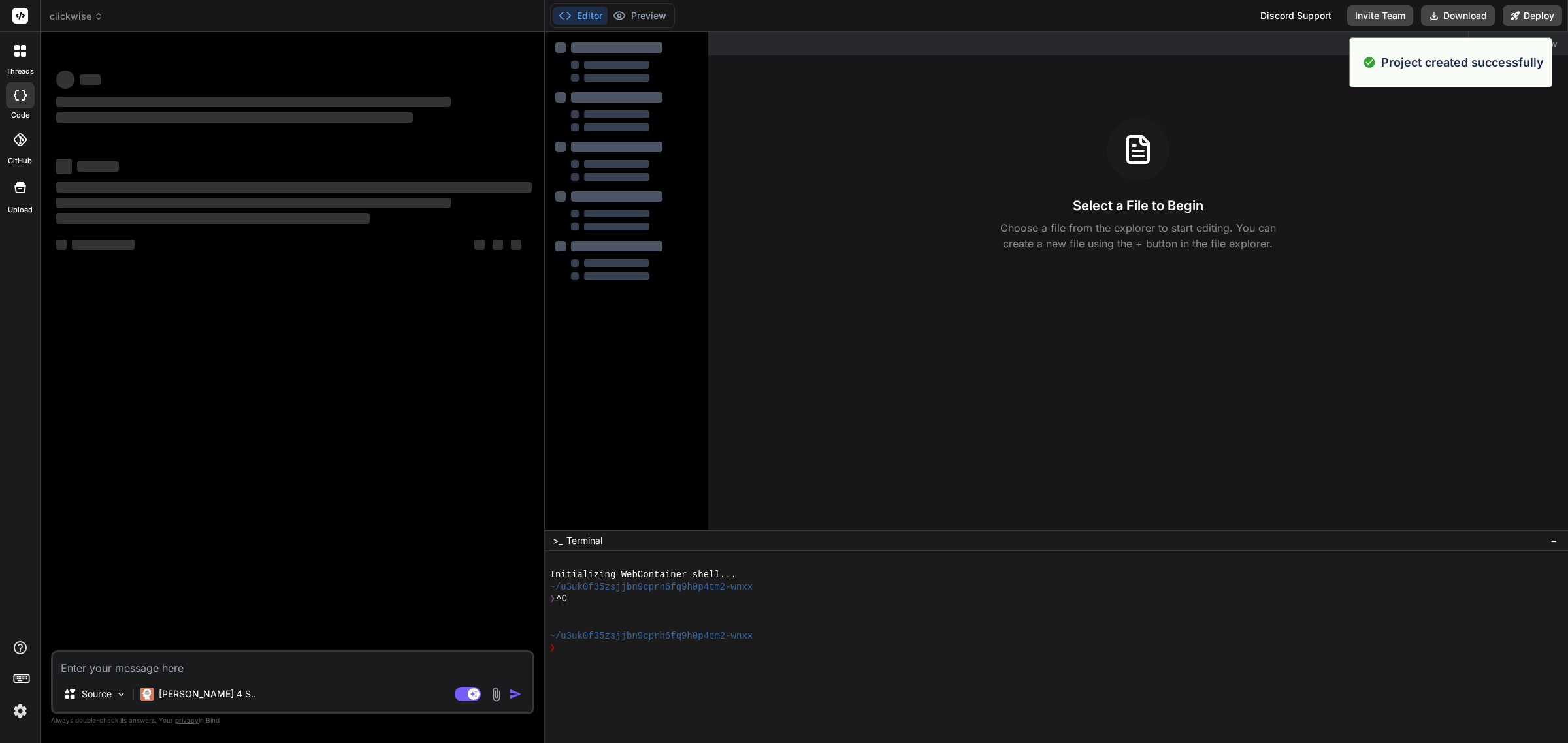
click at [245, 669] on textarea at bounding box center [292, 664] width 480 height 23
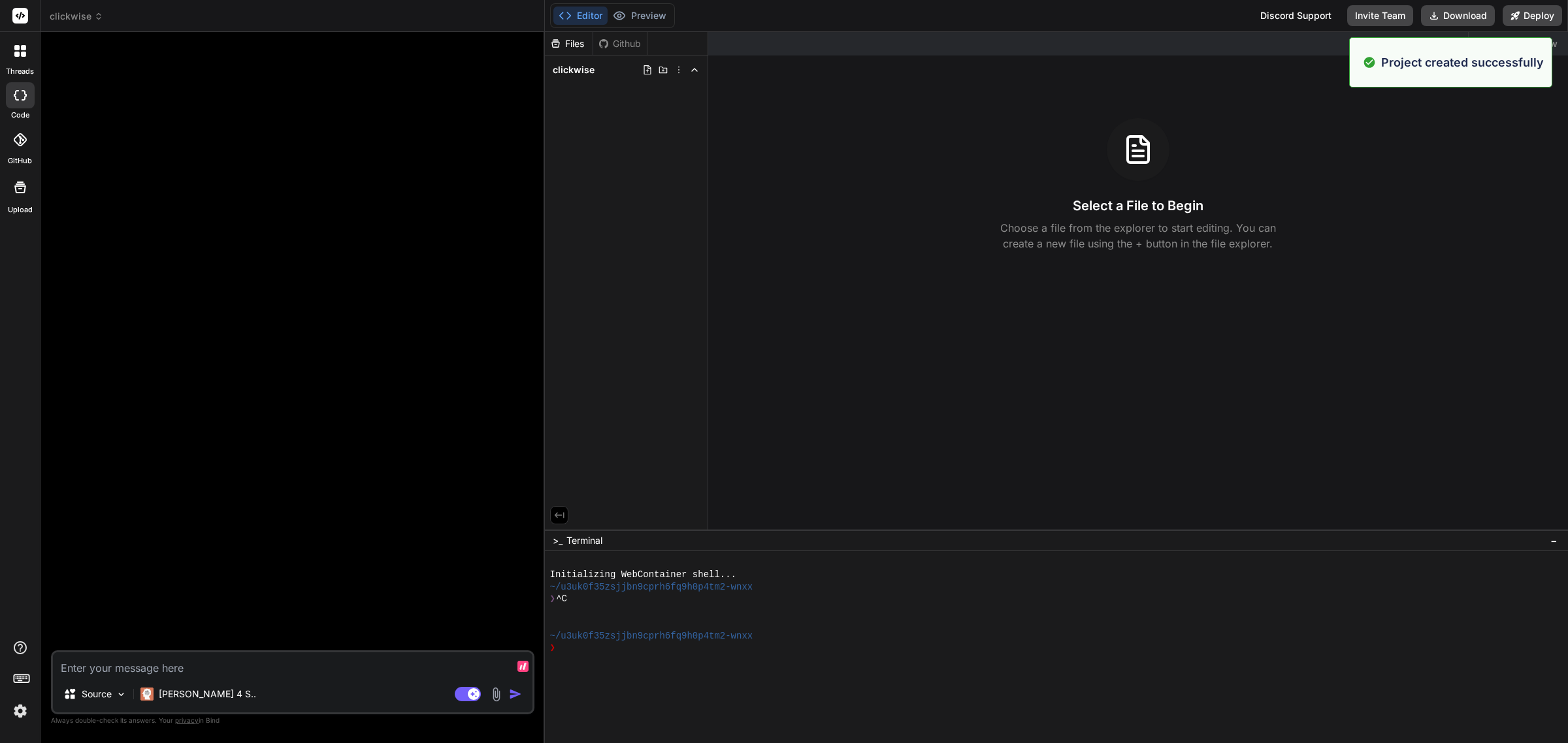
paste textarea "🎯 Purpose: BUILD PROMPT FOR CLICKWISE SOFTWARE I. ASSUMPTIONS AND CONSTRAINTS *…"
type textarea "x"
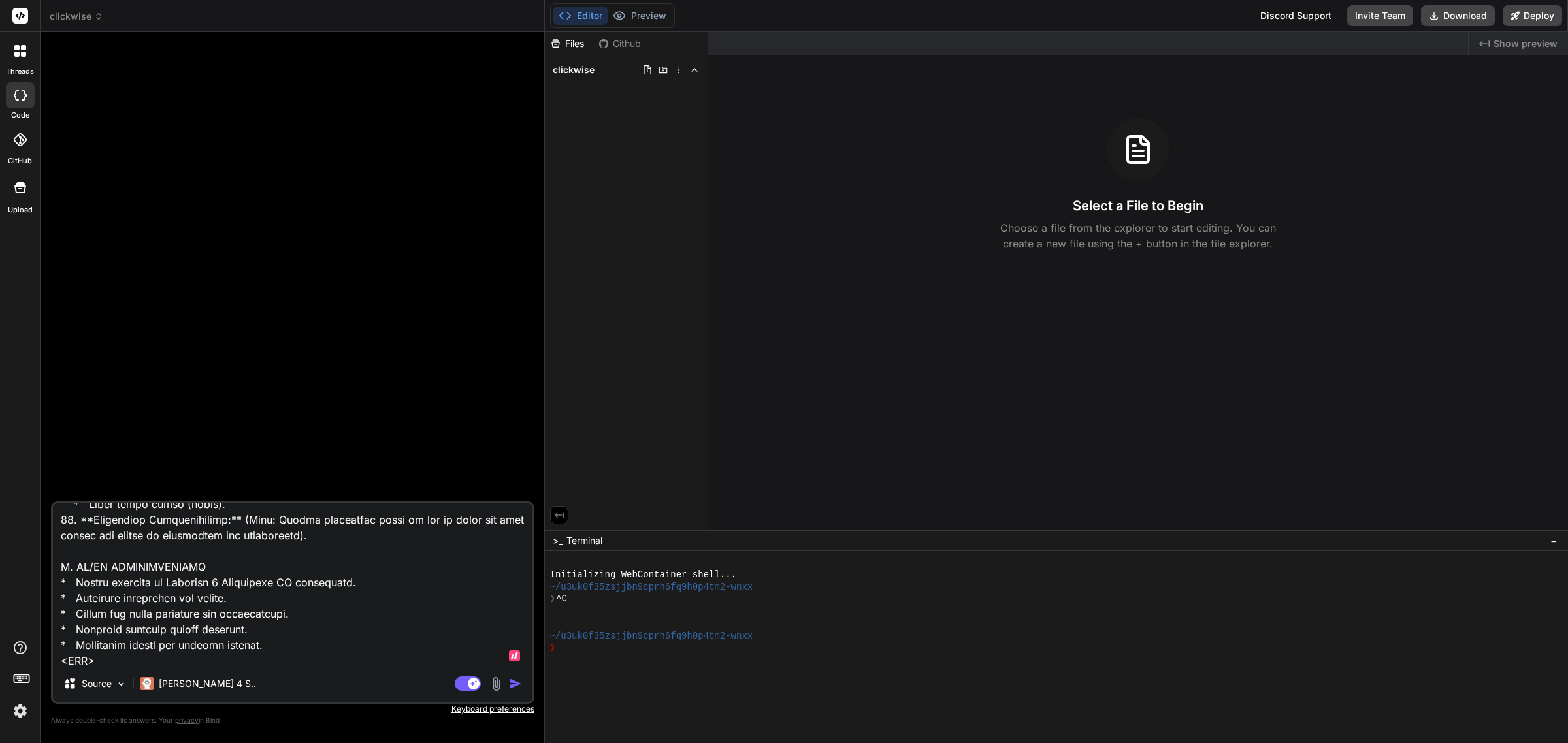
type textarea "🎯 Purpose: BUILD PROMPT FOR CLICKWISE SOFTWARE I. ASSUMPTIONS AND CONSTRAINTS *…"
click at [512, 685] on img "button" at bounding box center [516, 684] width 13 height 13
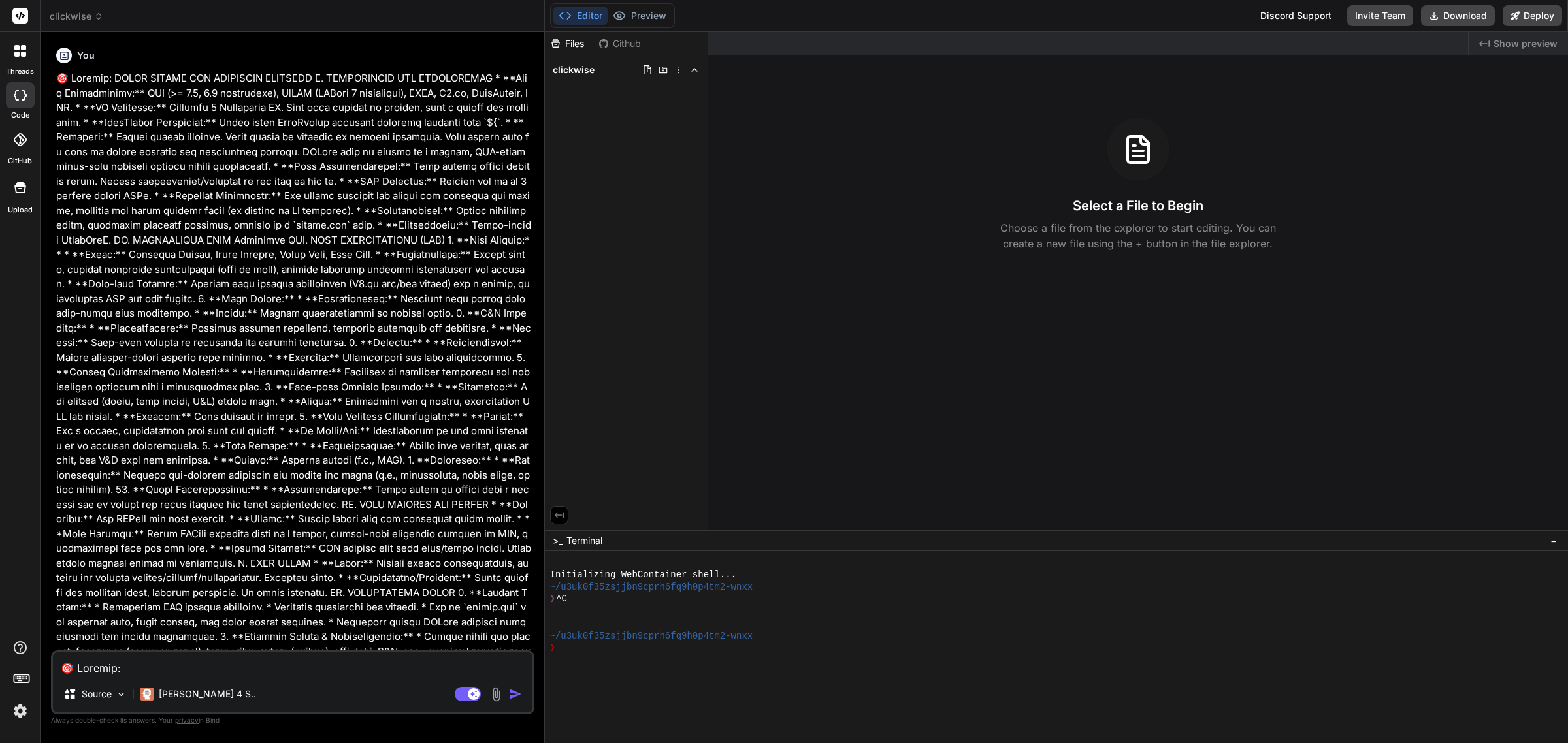
scroll to position [481, 0]
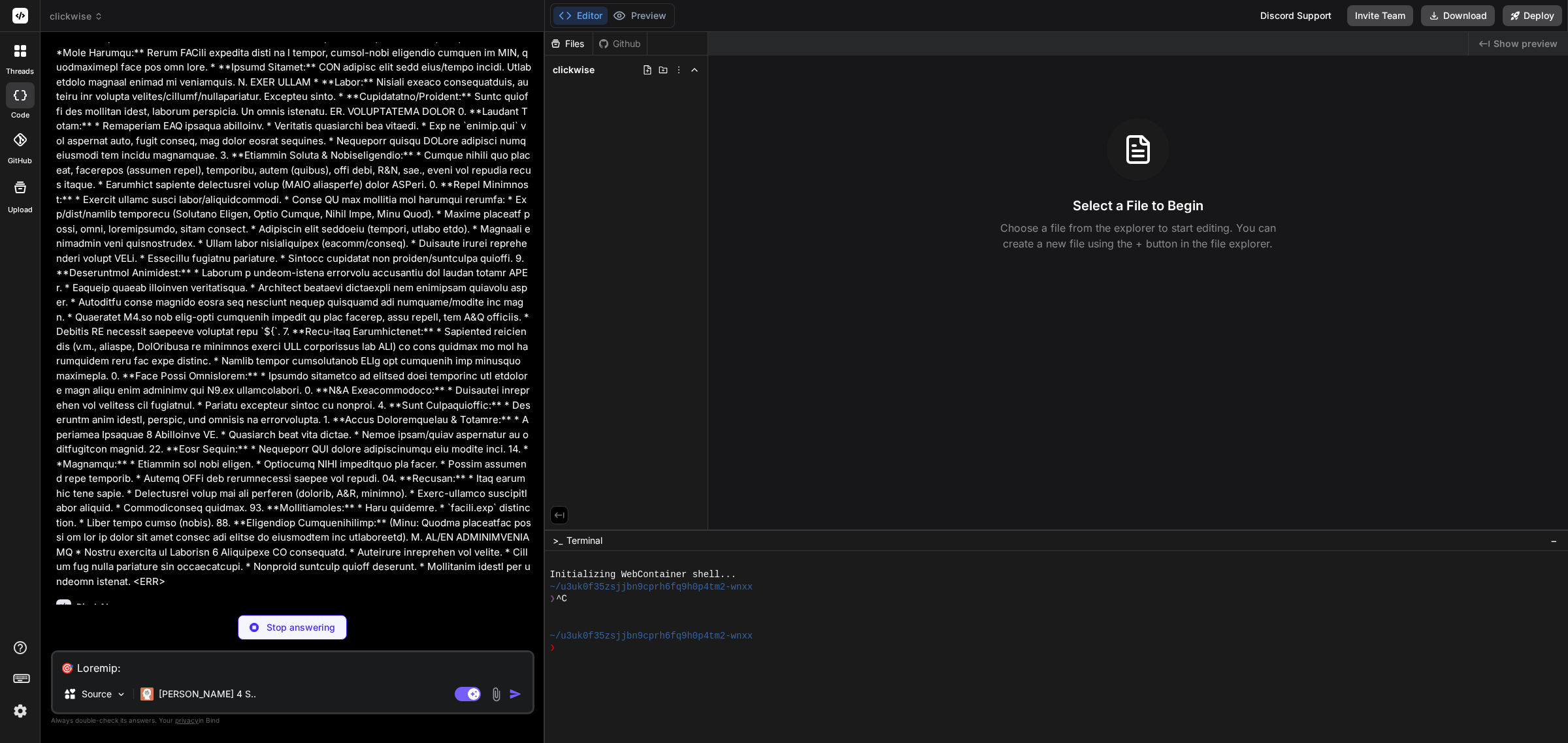
type textarea "x"
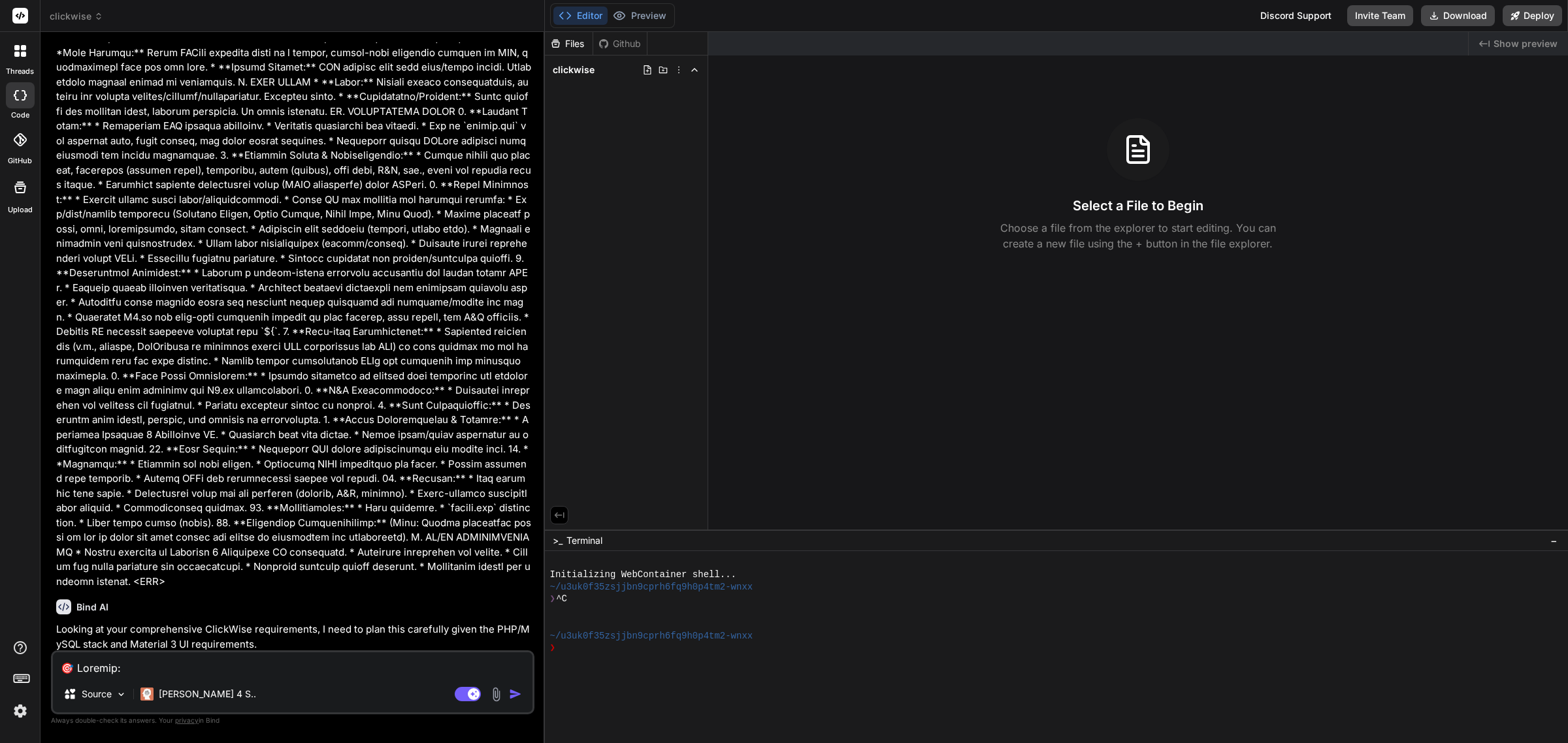
scroll to position [984, 0]
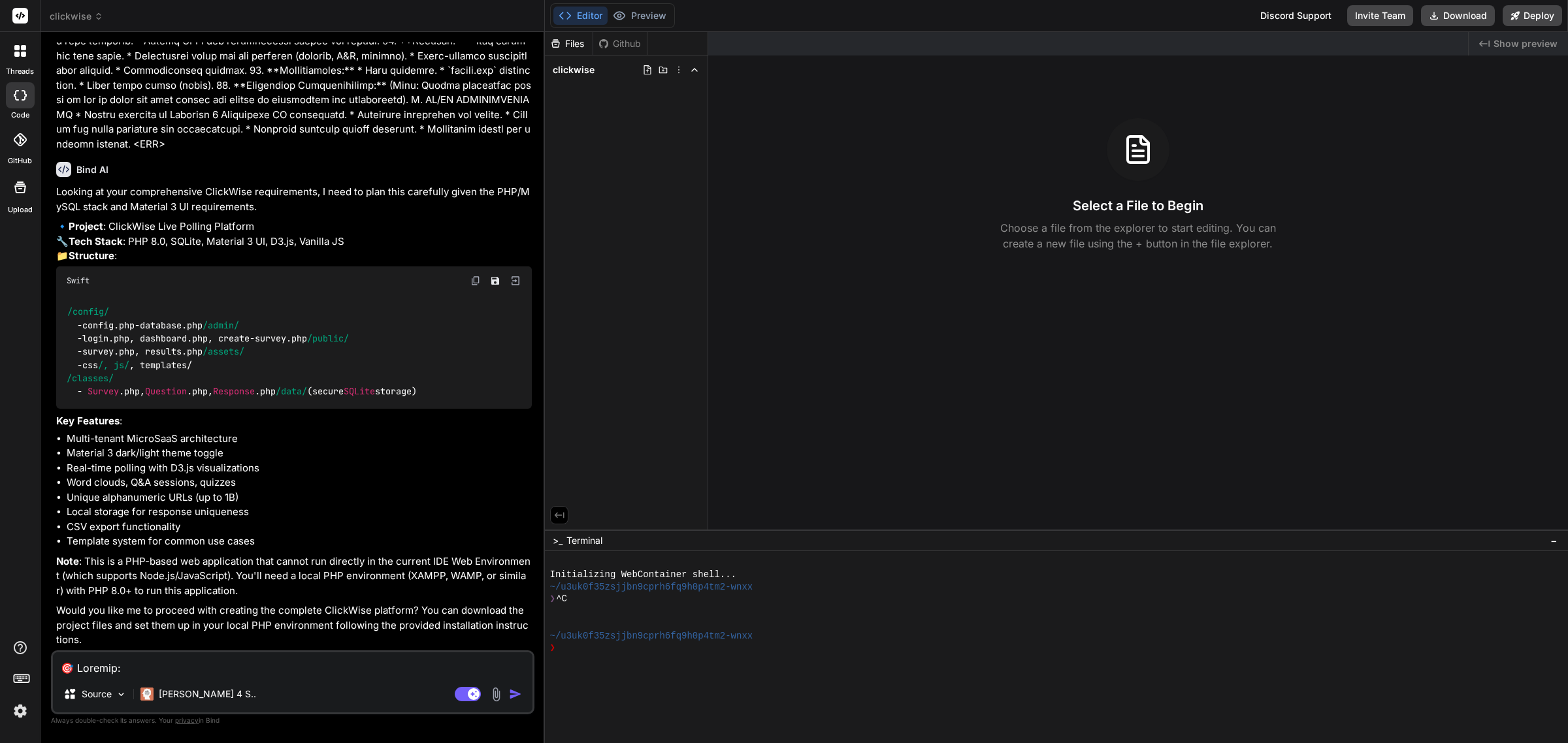
drag, startPoint x: 239, startPoint y: 393, endPoint x: 56, endPoint y: 387, distance: 183.1
click at [56, 387] on div "/config/ - config.php - database.php /admin/ - login.php, dashboard.php, create…" at bounding box center [294, 352] width 476 height 115
click at [320, 661] on textarea at bounding box center [292, 664] width 480 height 23
click at [343, 667] on textarea at bounding box center [292, 664] width 480 height 23
click at [341, 666] on textarea at bounding box center [292, 664] width 480 height 23
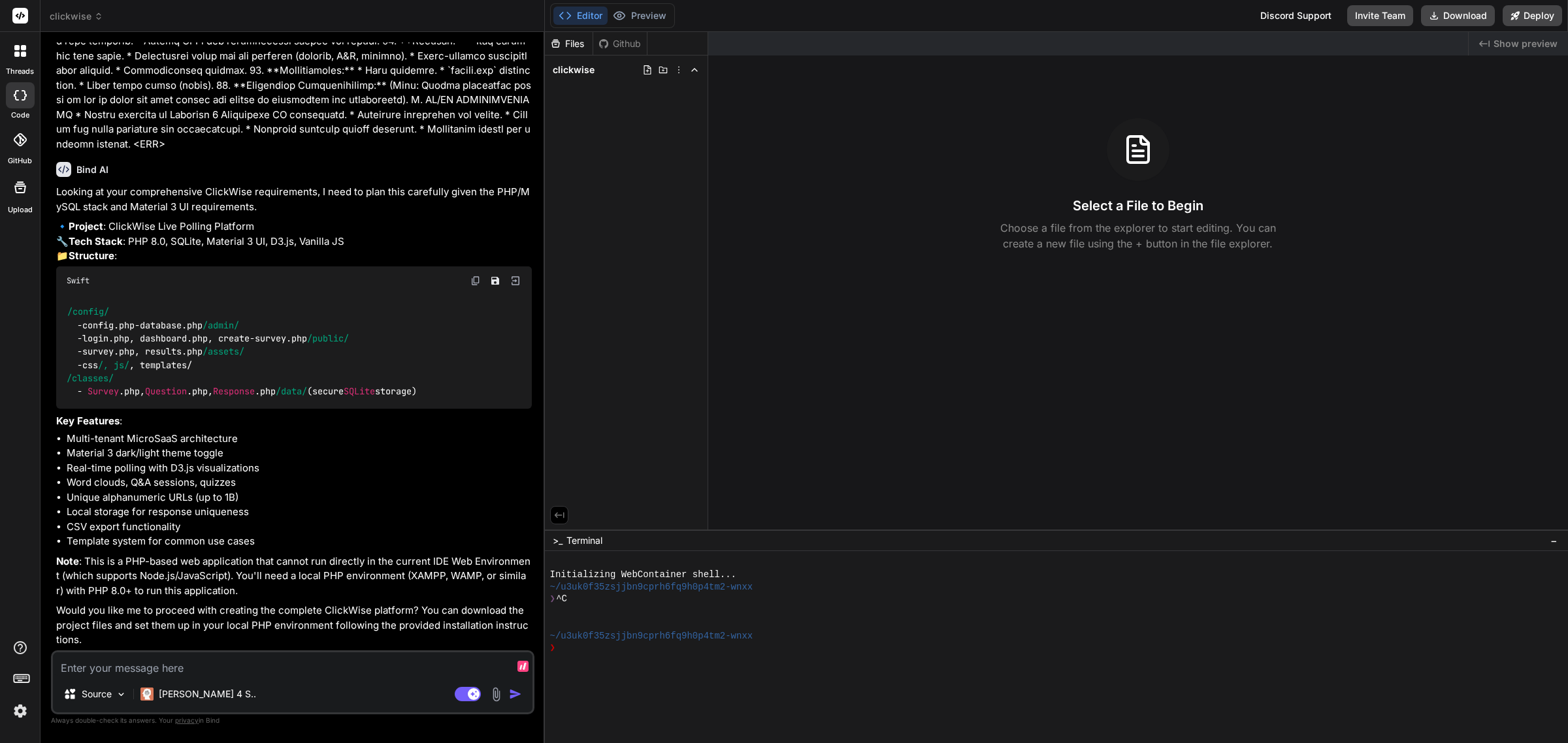
type textarea "x"
type textarea "y"
type textarea "x"
type textarea "ye"
type textarea "x"
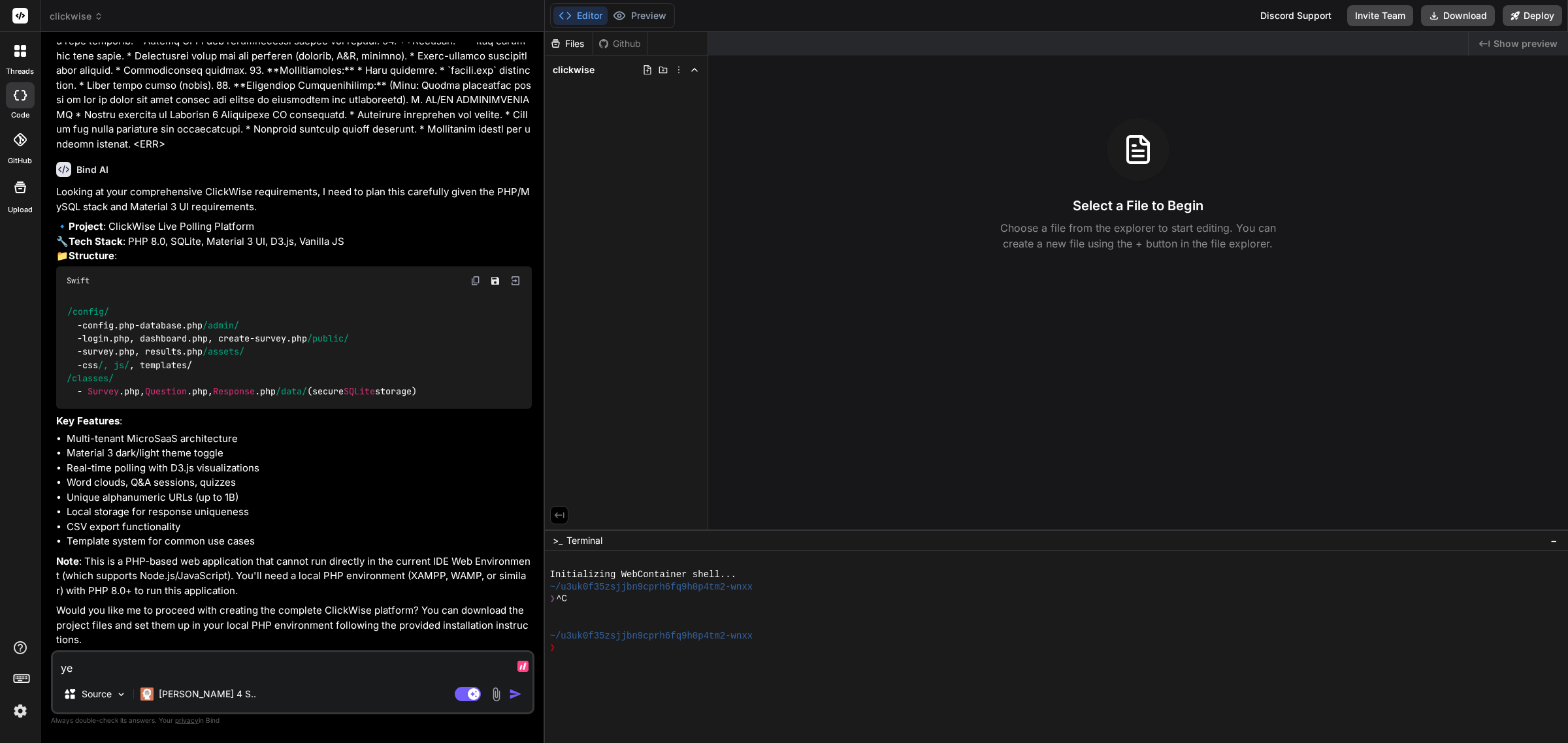
type textarea "yes"
type textarea "x"
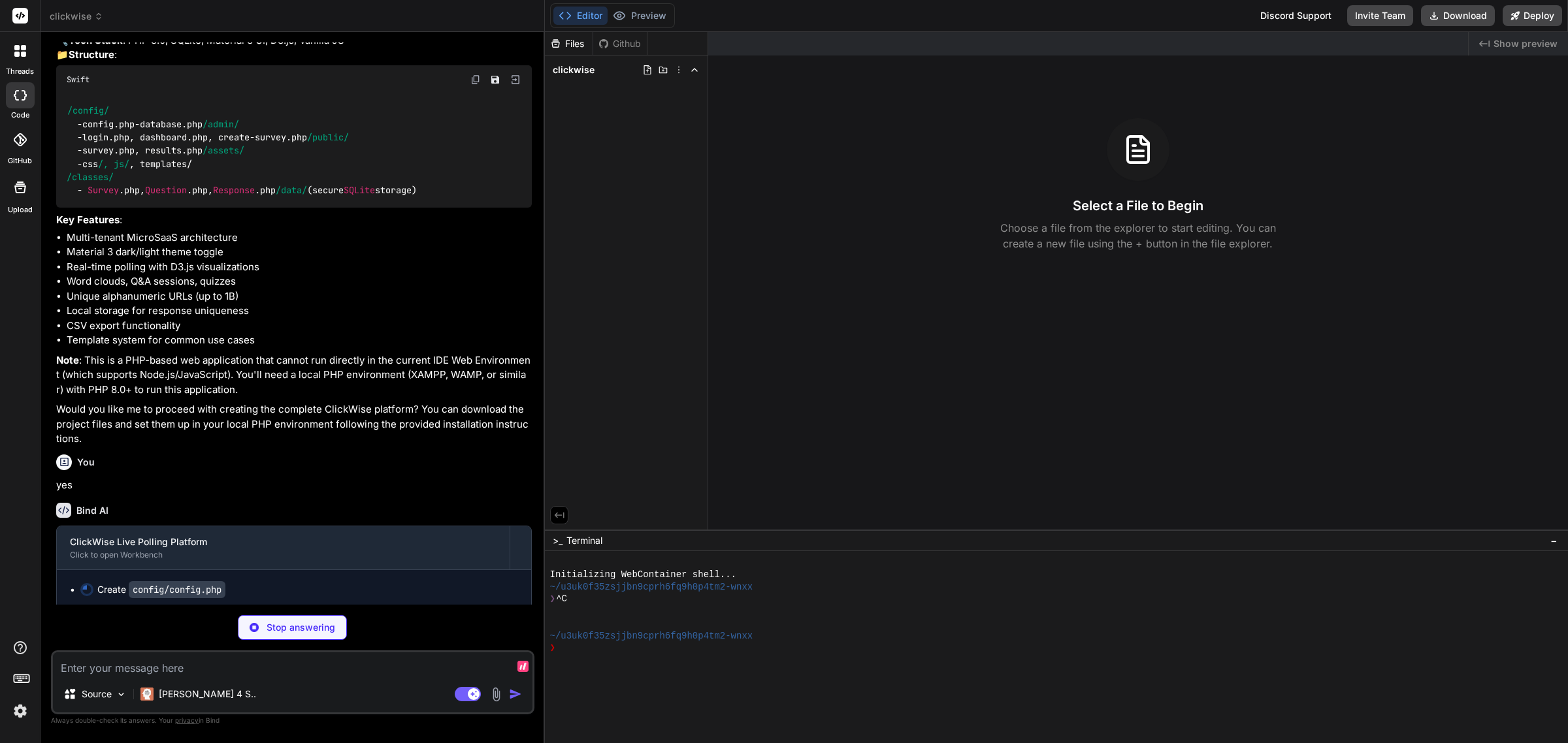
scroll to position [1190, 0]
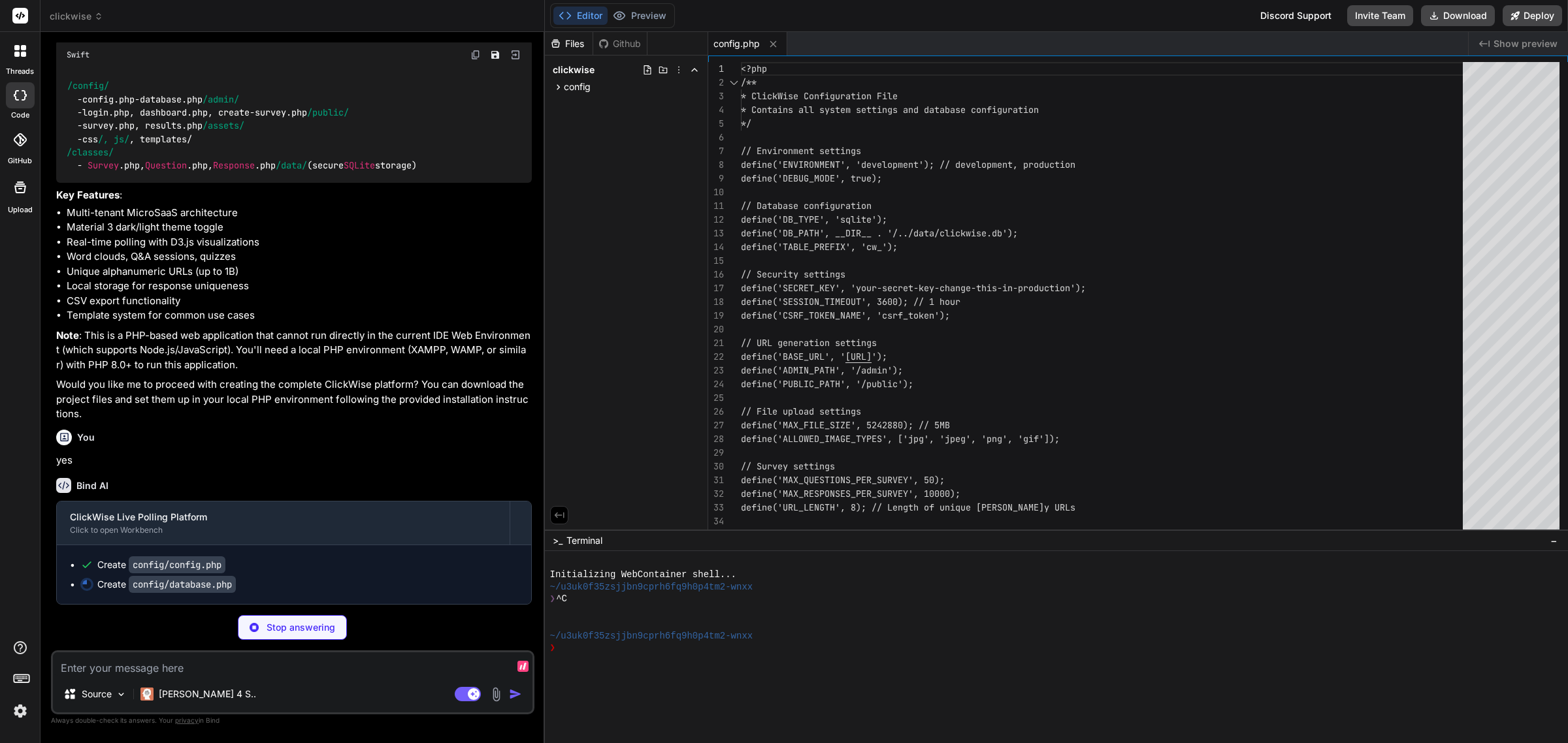
type textarea "x"
type textarea "$template['description'], $template['category'], $template['template_data'] ]);…"
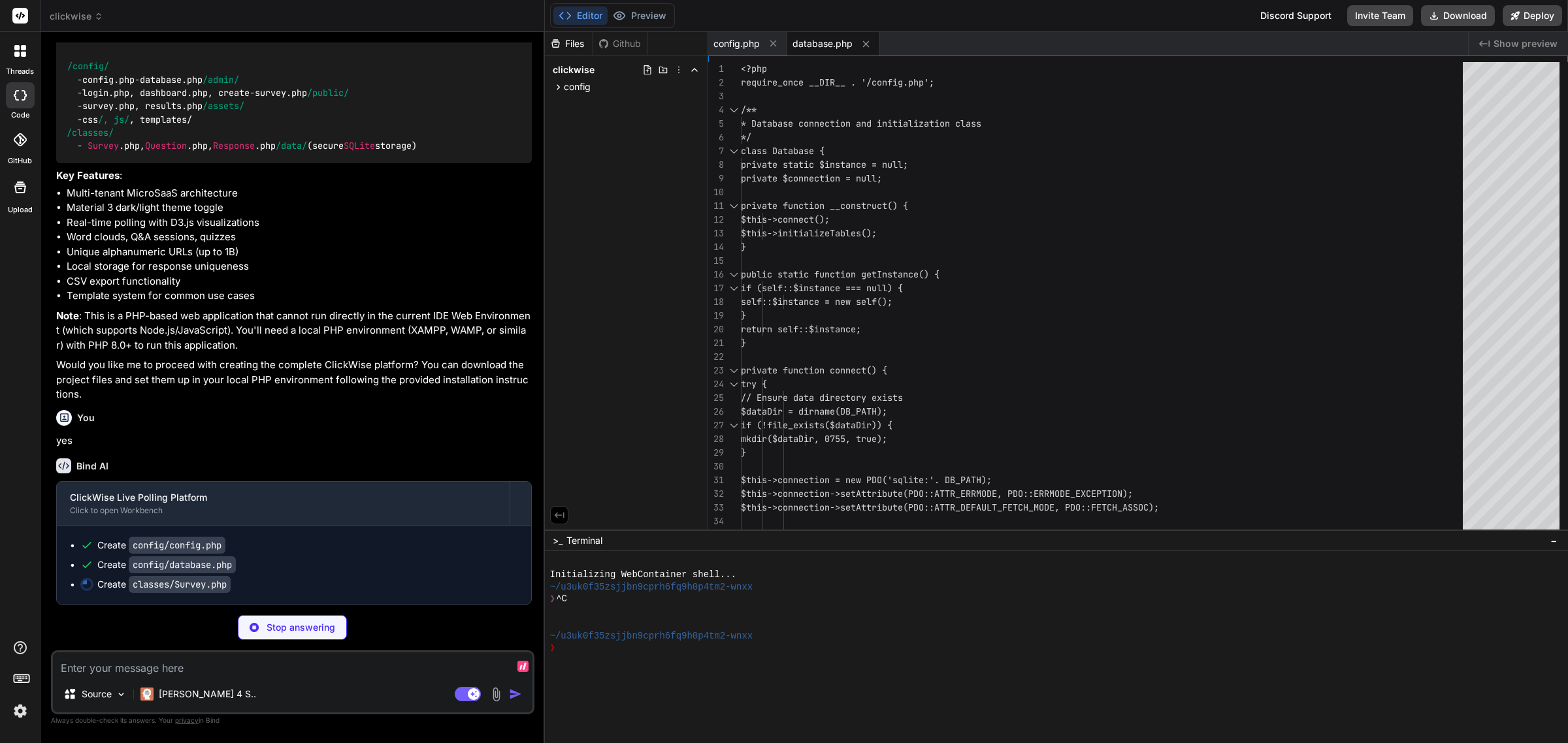
type textarea "x"
type textarea "$stmt->execute([$urlCode]); $exists = $stmt->fetchColumn() > 0; } while ($exist…"
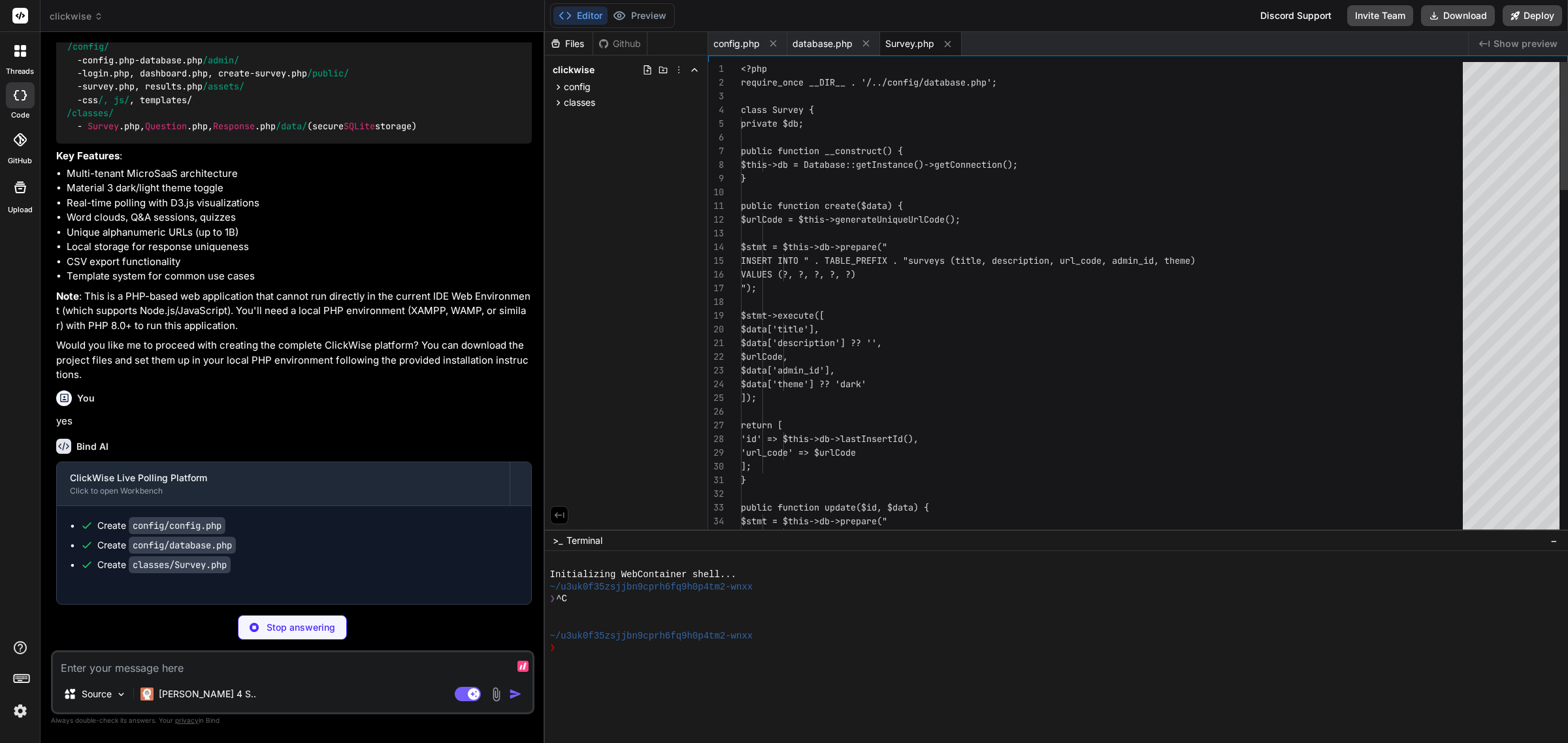
scroll to position [1249, 0]
type textarea "x"
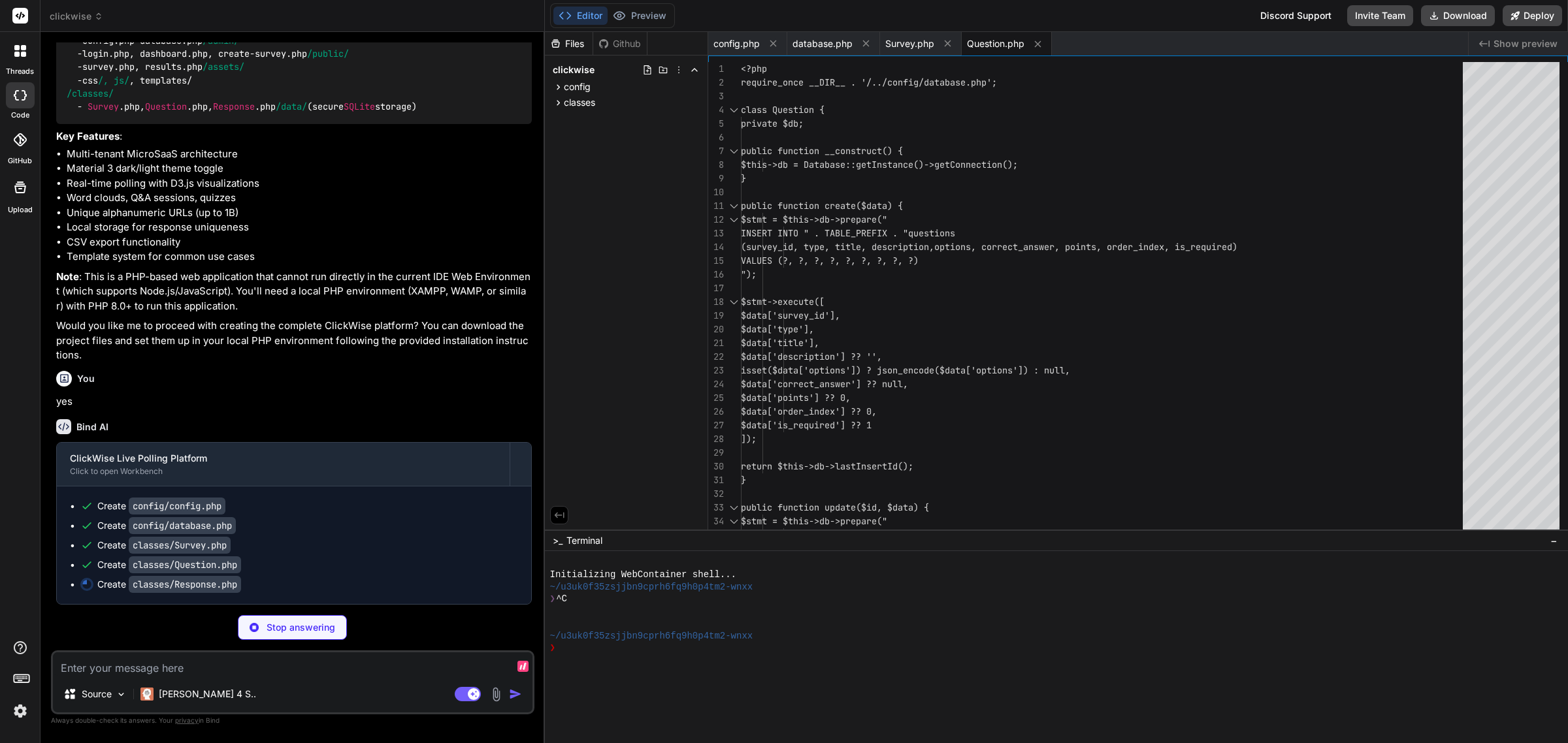
type textarea "x"
type textarea "} }"
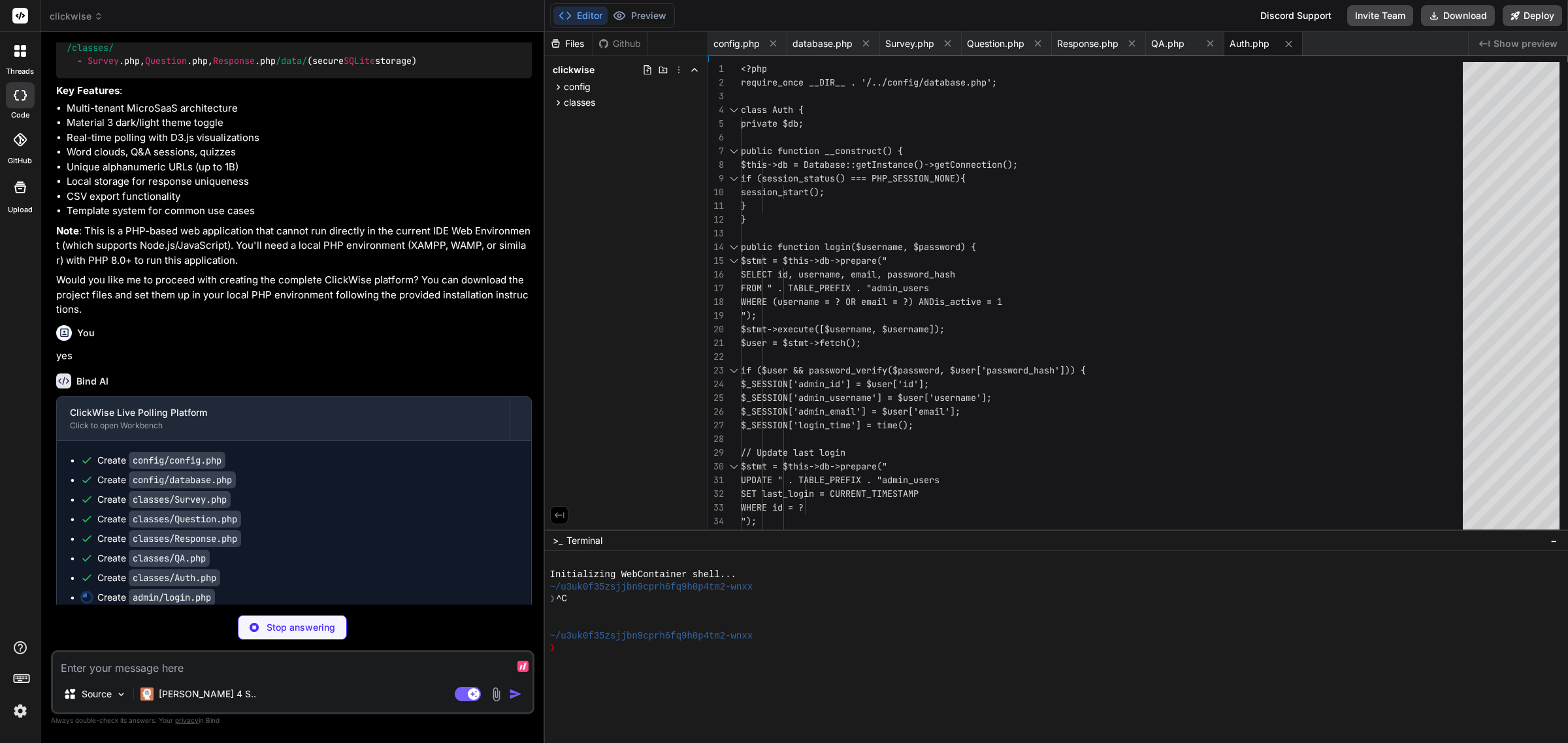
type textarea "x"
type textarea "<script src="../assets/js/theme.js"></script> </body> </html>"
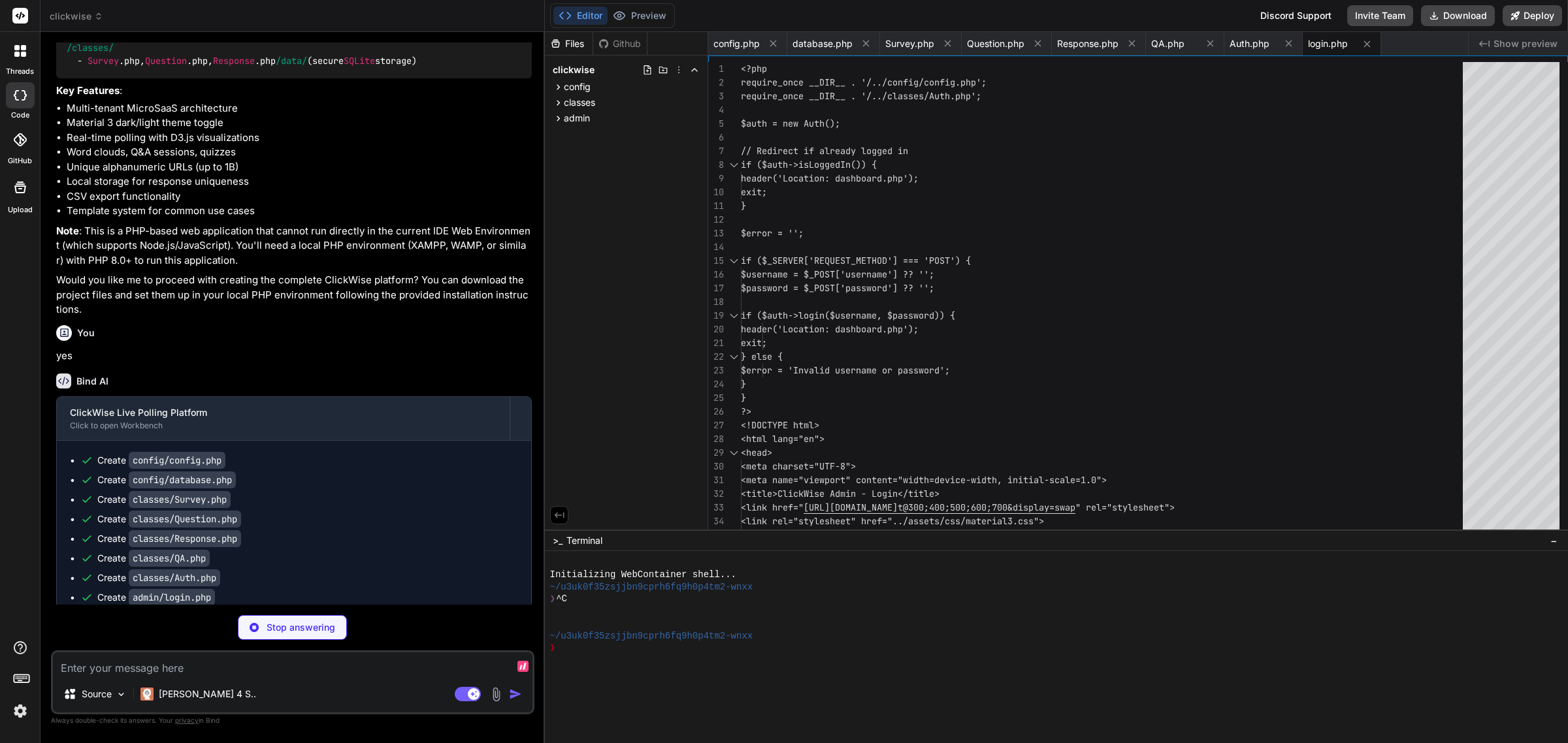
type textarea "x"
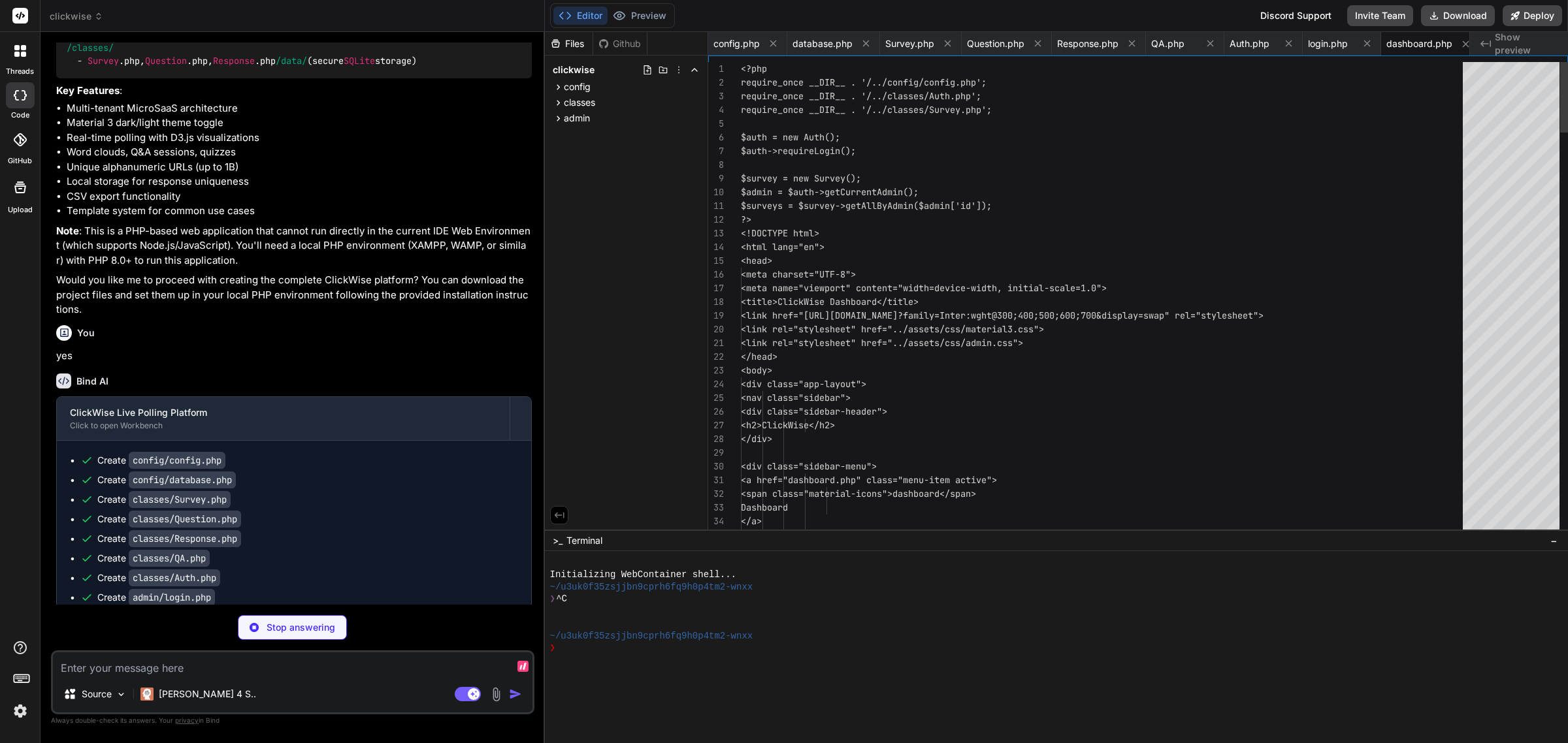
scroll to position [0, 10]
type textarea "x"
type textarea "</script> </body> </html>"
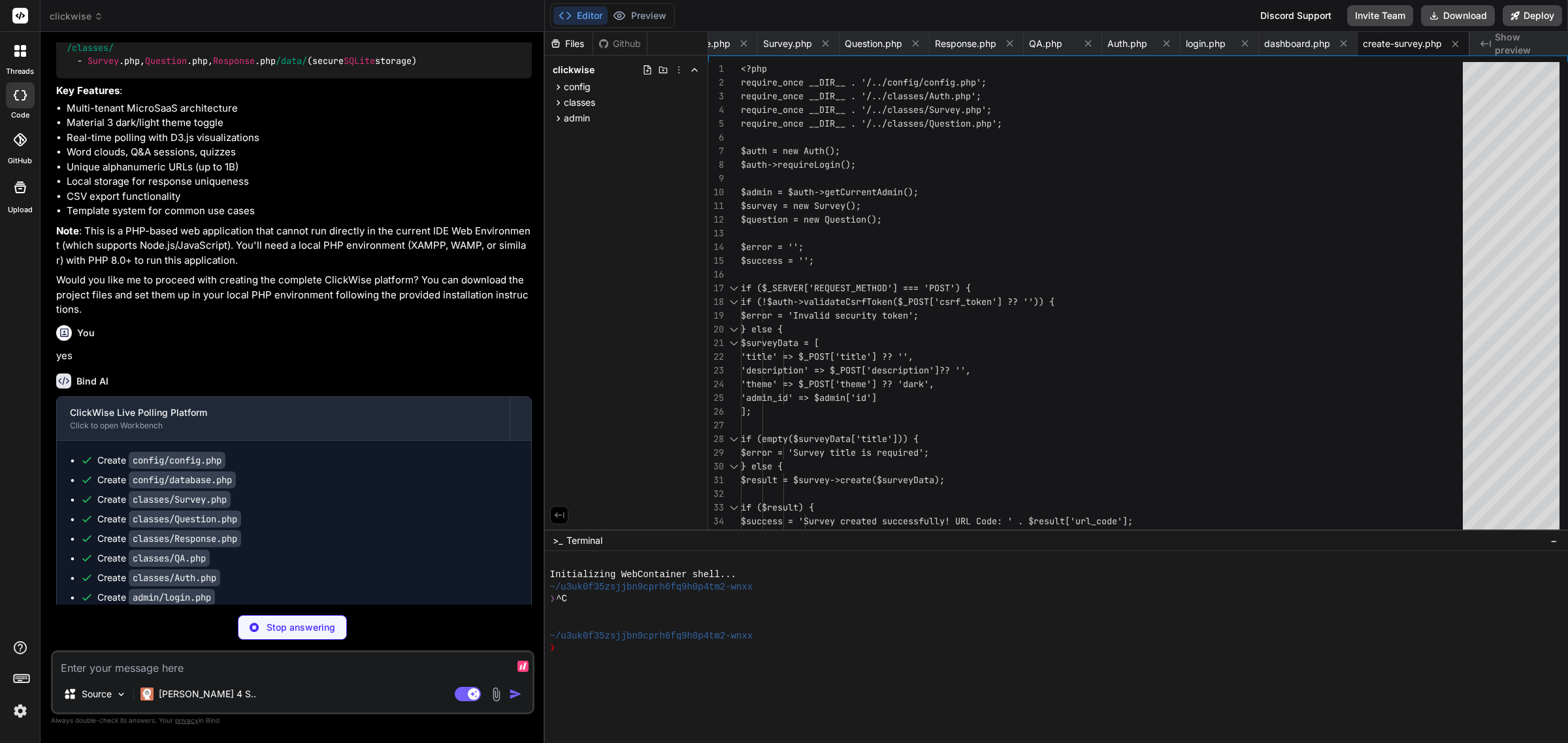
type textarea "x"
type textarea "<?php require_once __DIR__ . '/../classes/Auth.php'; $auth = new Auth(); $auth-…"
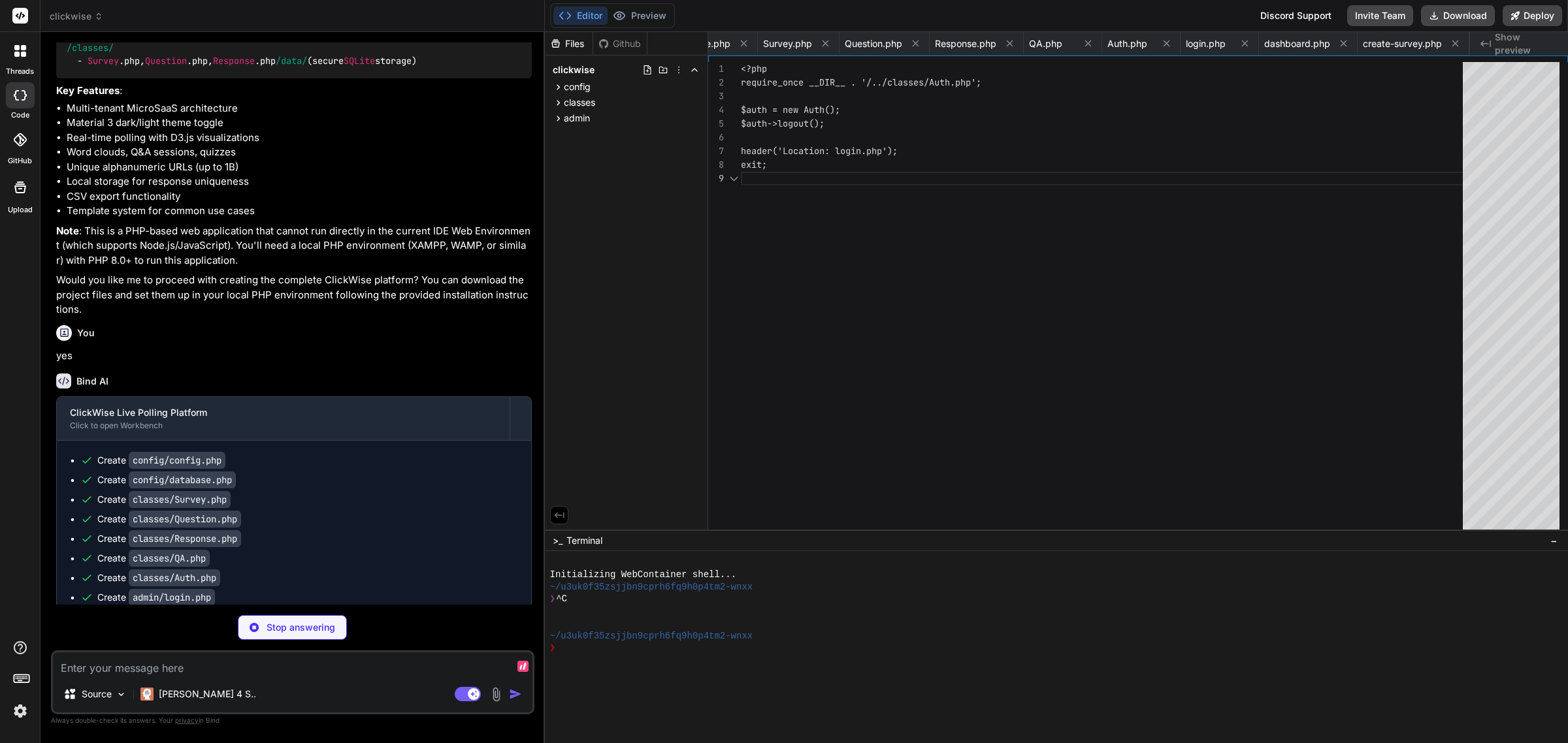
scroll to position [0, 201]
type textarea "x"
type textarea "</script> </body> </html>"
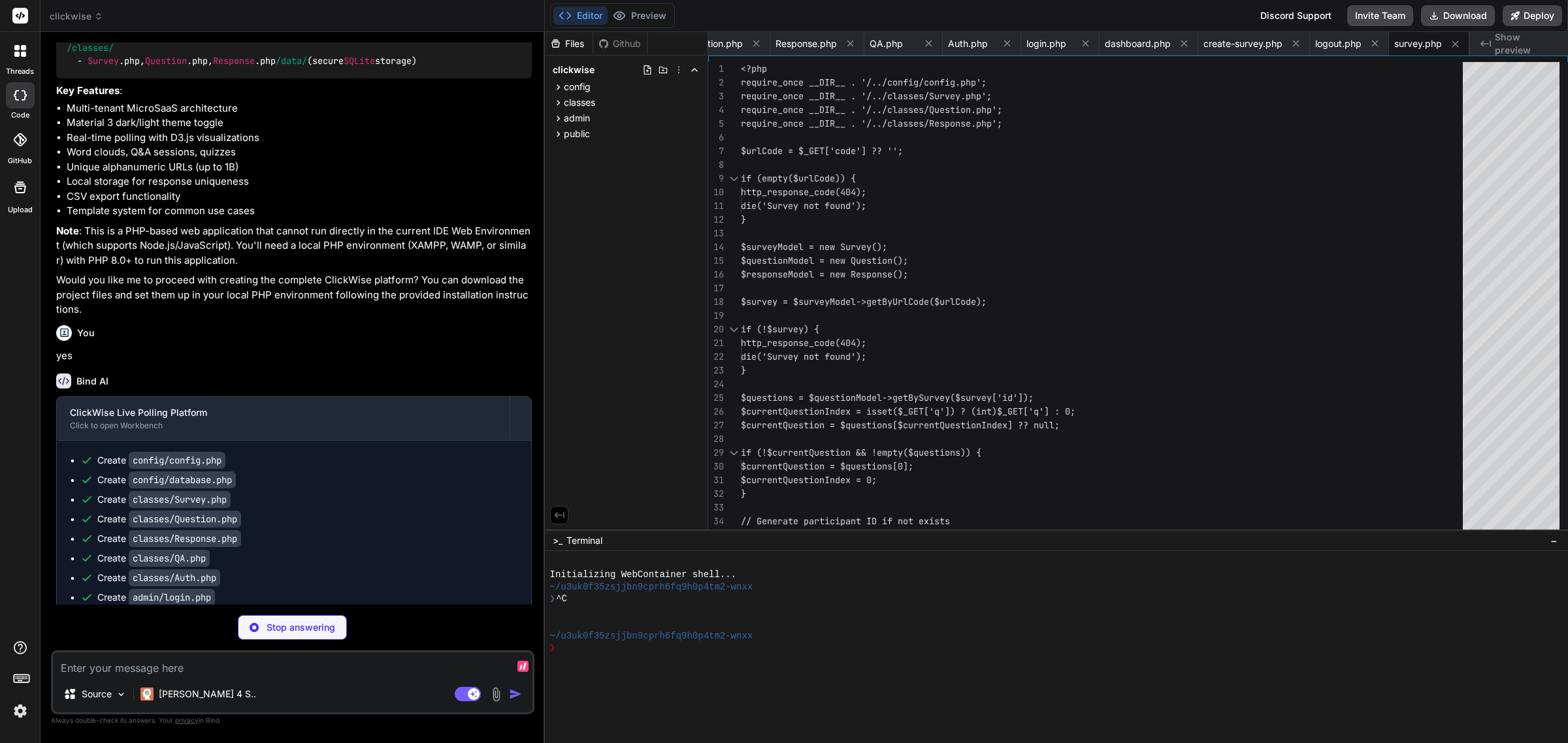
type textarea "x"
type textarea "document.body.removeChild(toast); }, 300); }, 3000); } </script> </body> </html>"
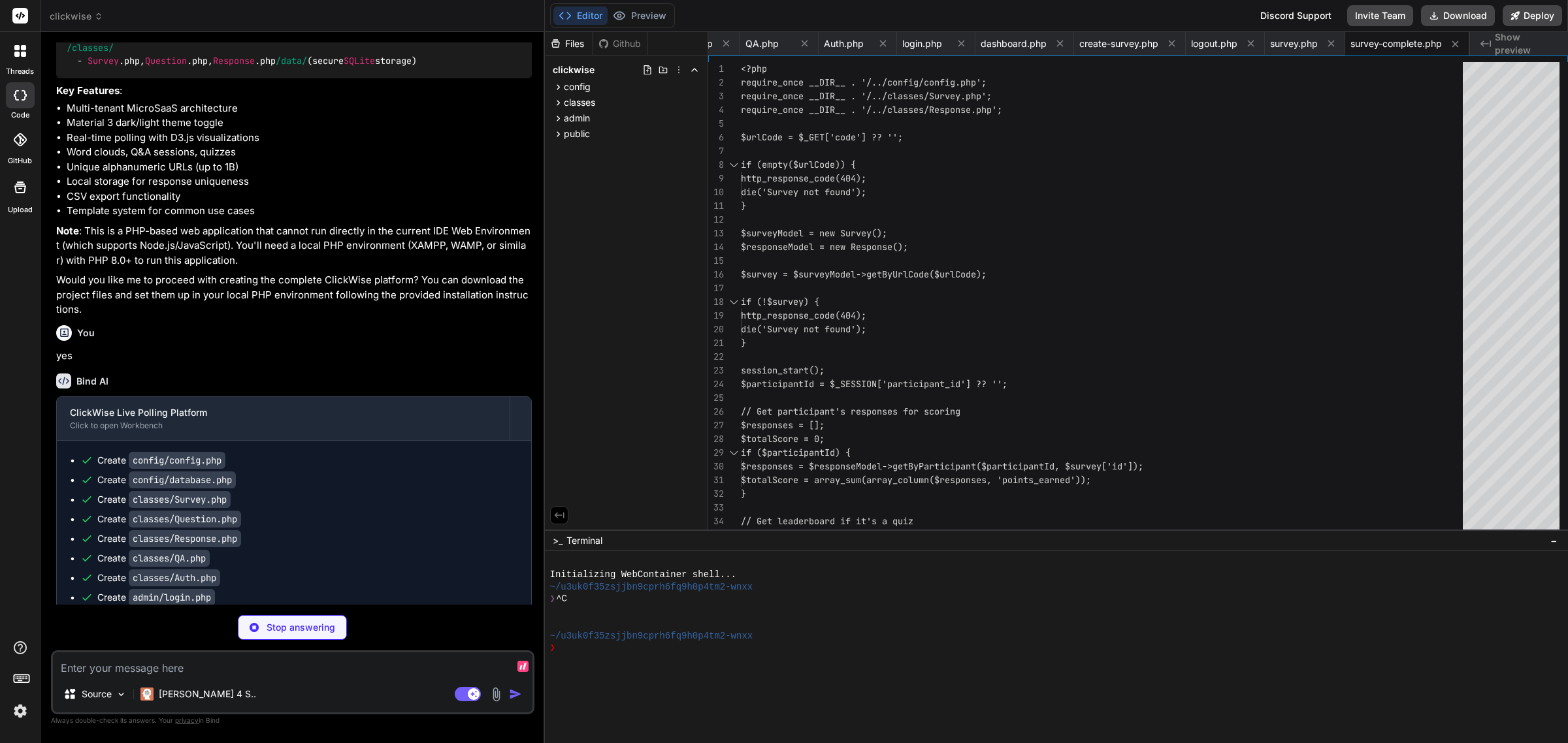
type textarea "x"
type textarea "} echo json_encode($results);"
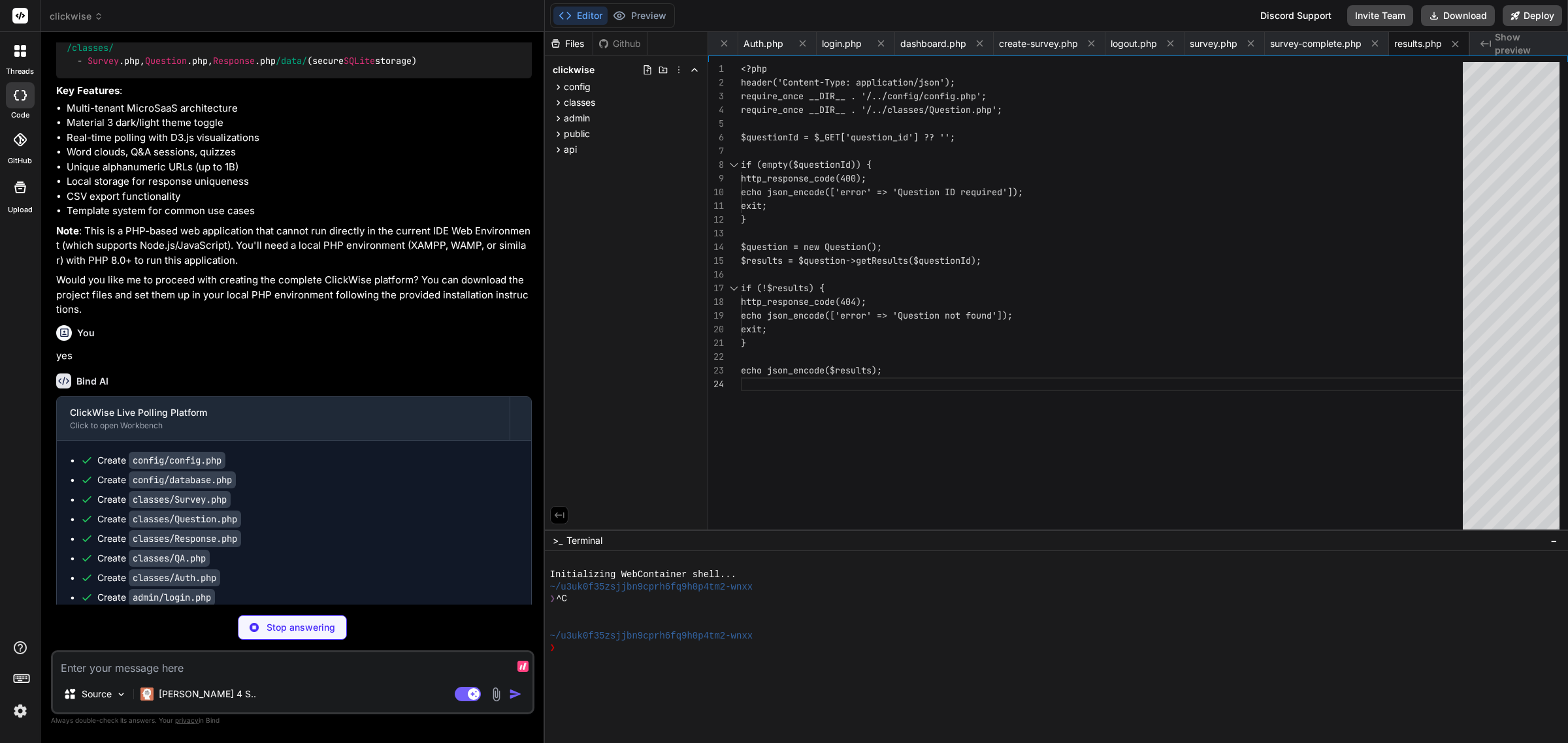
type textarea "x"
type textarea "fill: var(--md-sys-color-on-surface); font-size: 11px; font-weight: 500; }"
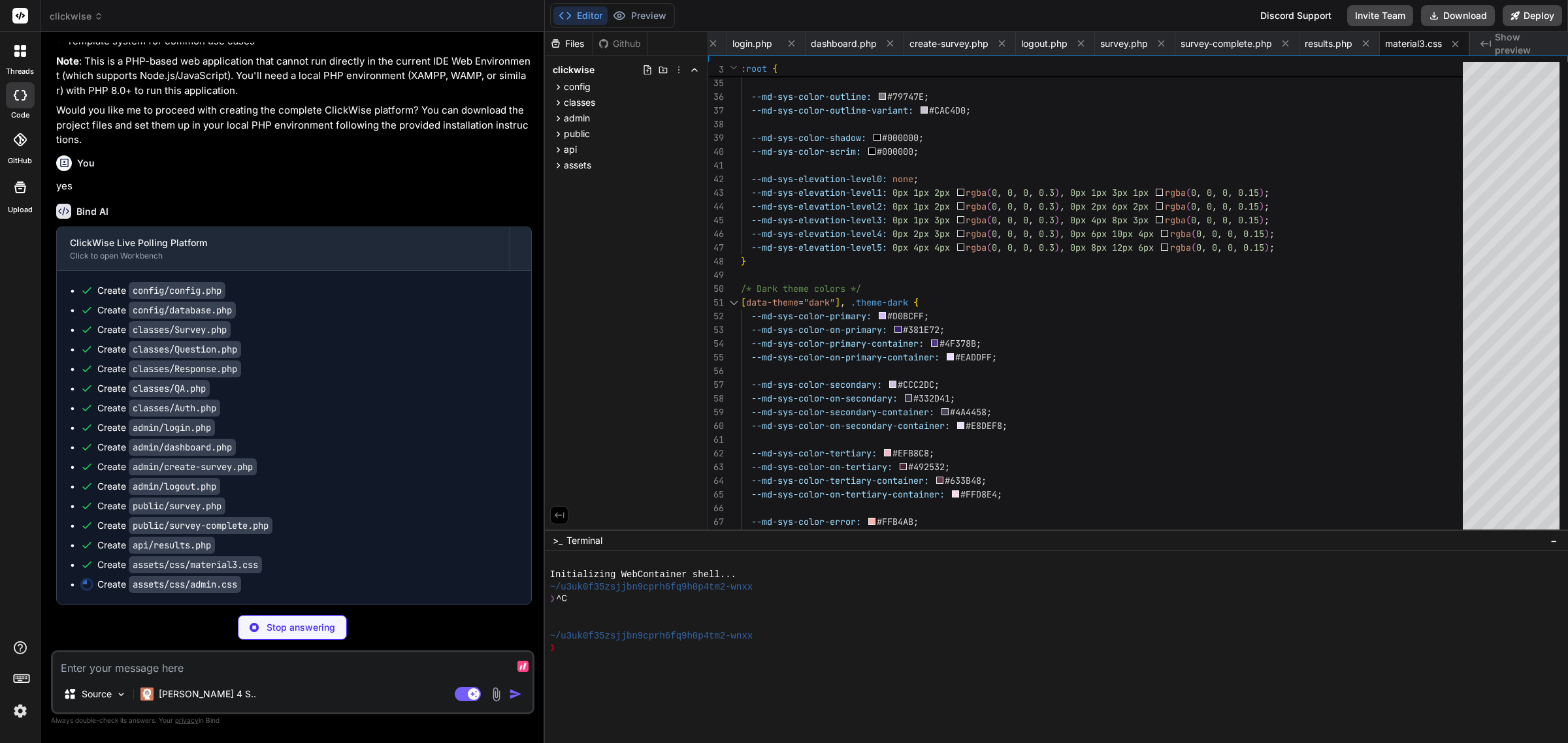
scroll to position [1484, 0]
type textarea "x"
type textarea "} }"
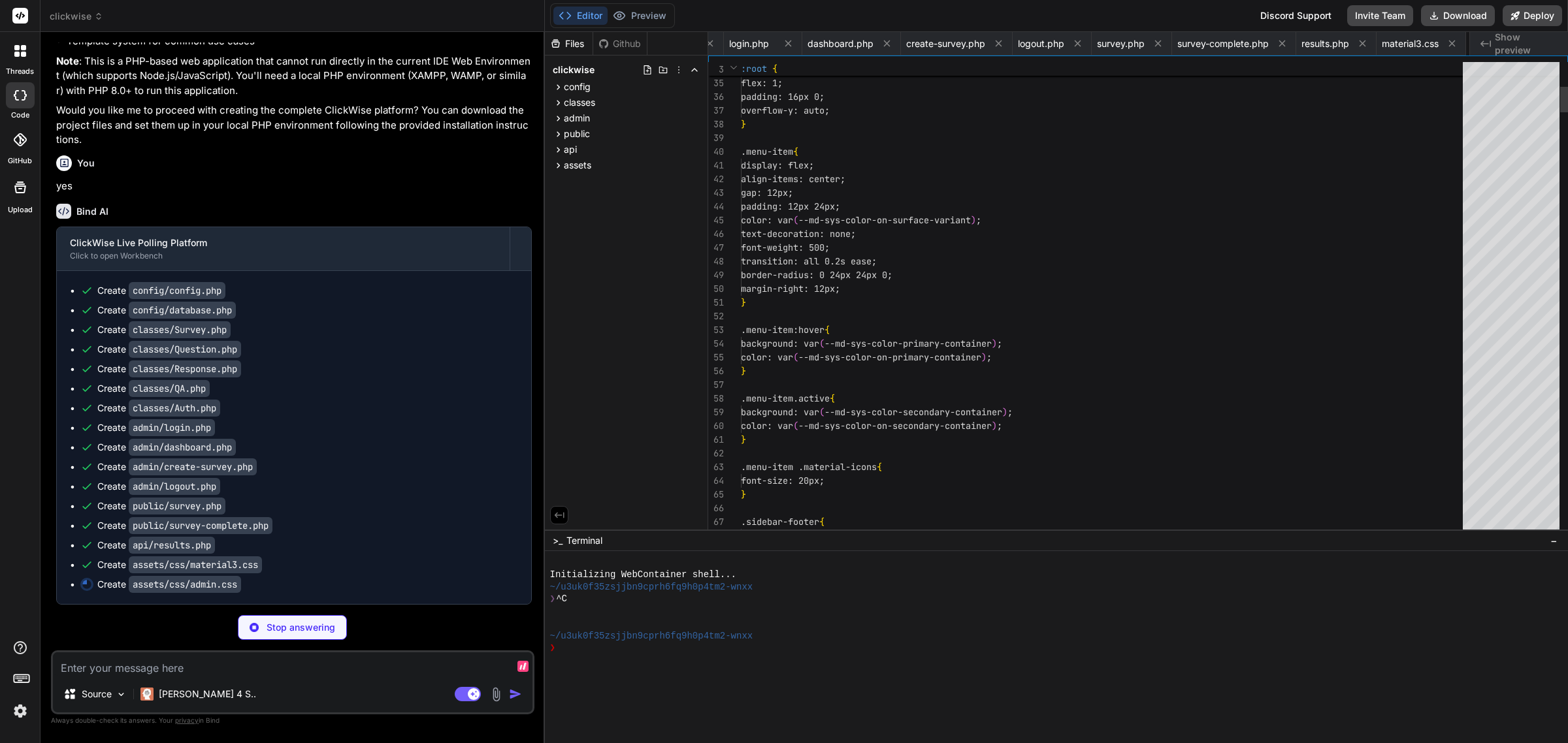
scroll to position [0, 657]
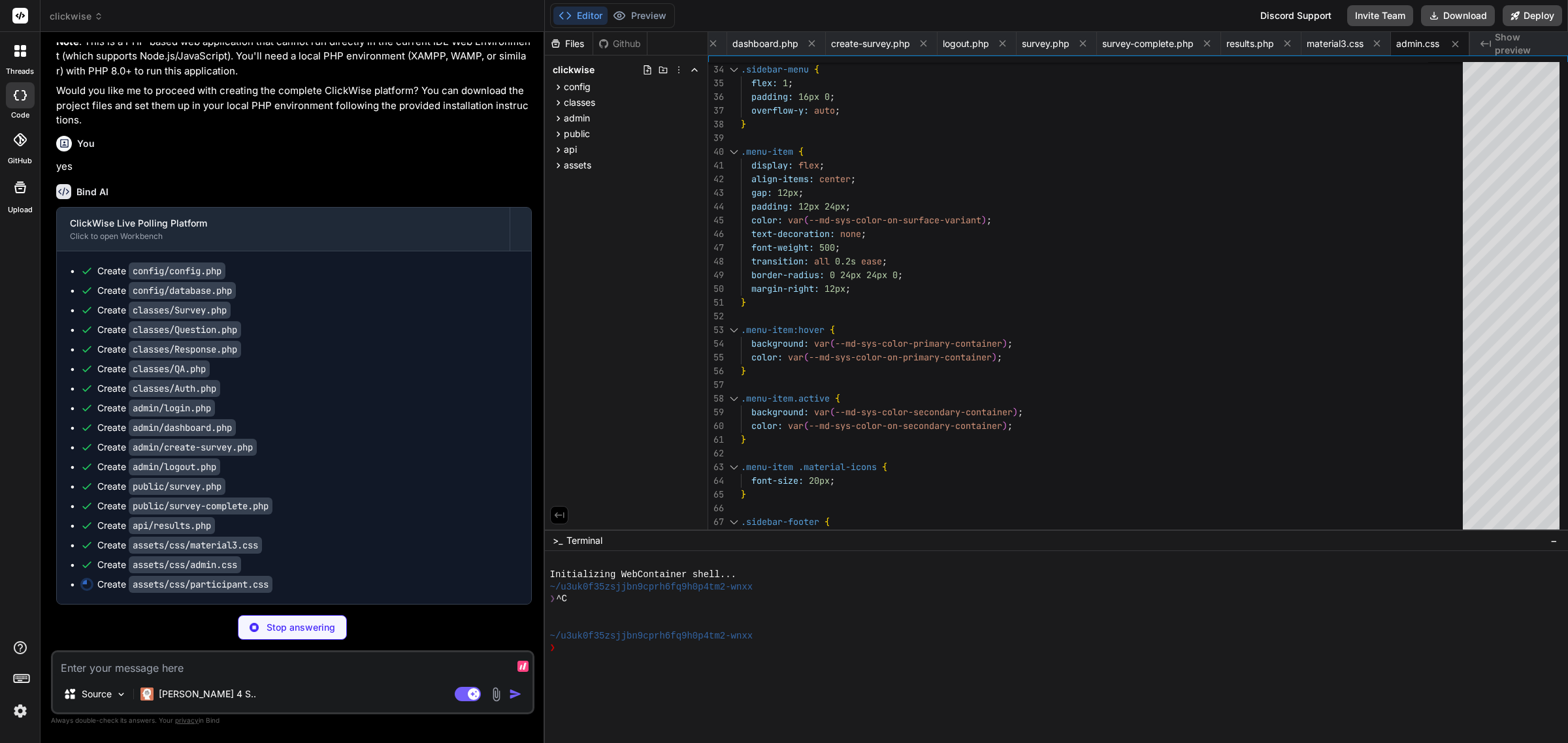
type textarea "x"
type textarea "}"
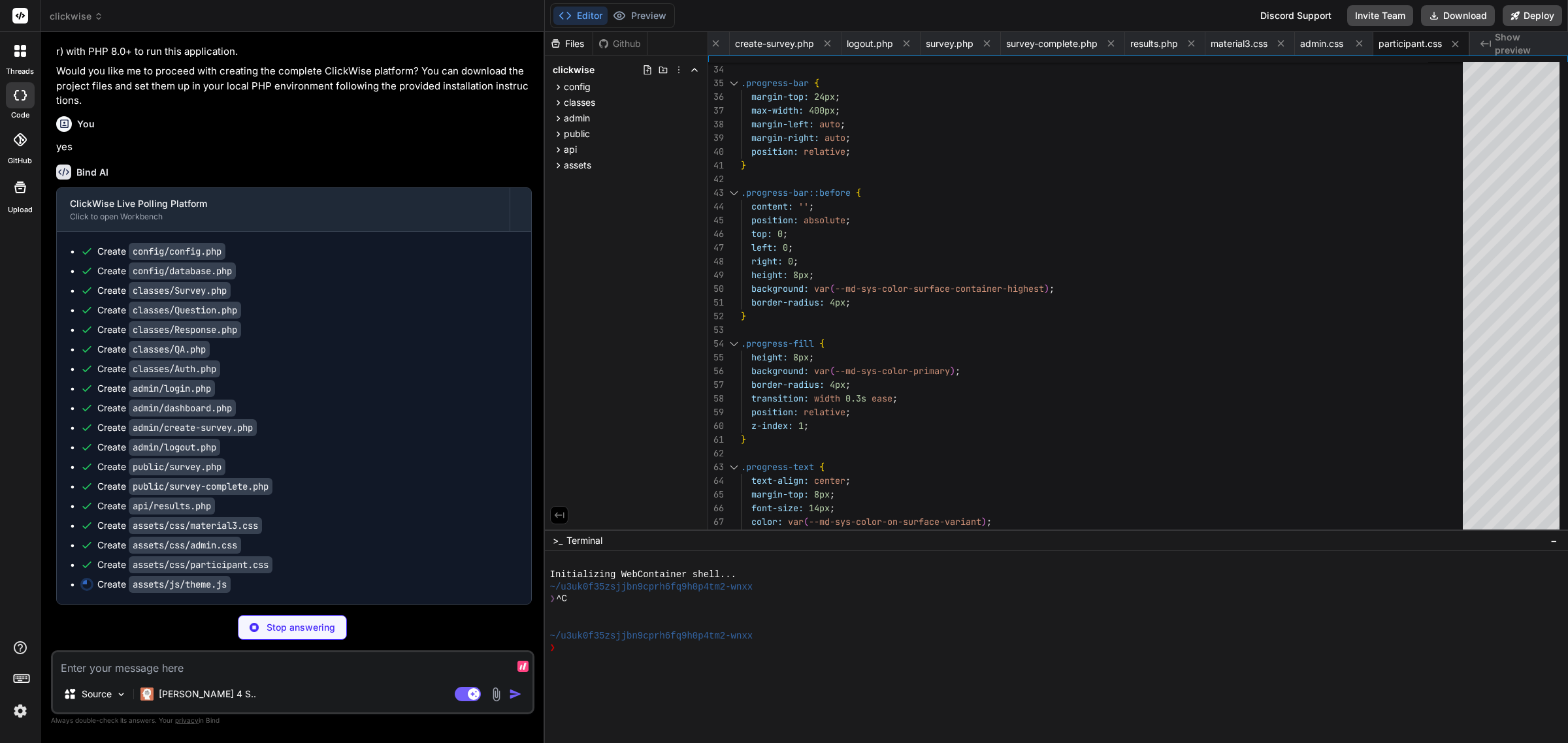
type textarea "x"
type textarea "function toggleTheme() { themeManager.toggleTheme(); } // Export for module usa…"
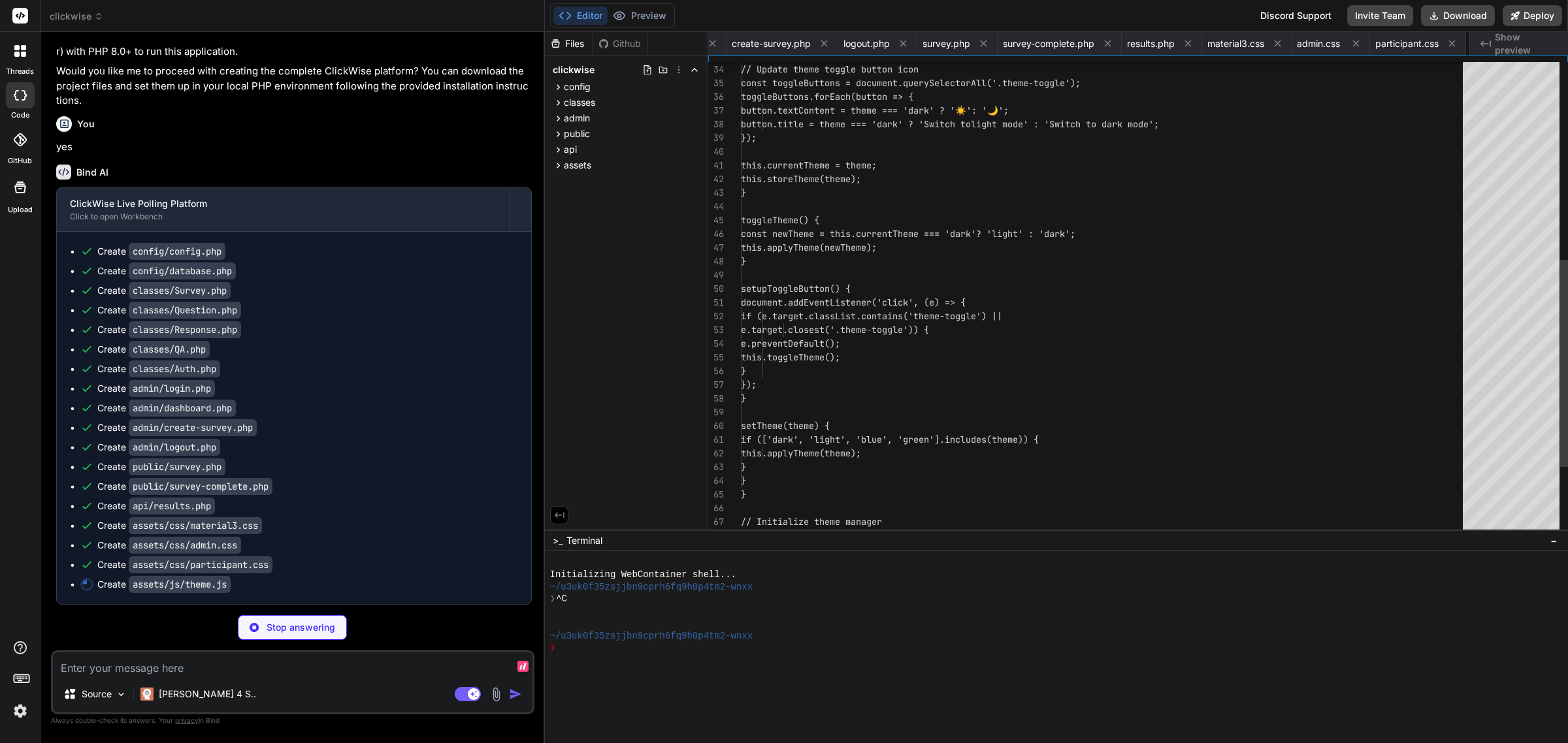
scroll to position [0, 831]
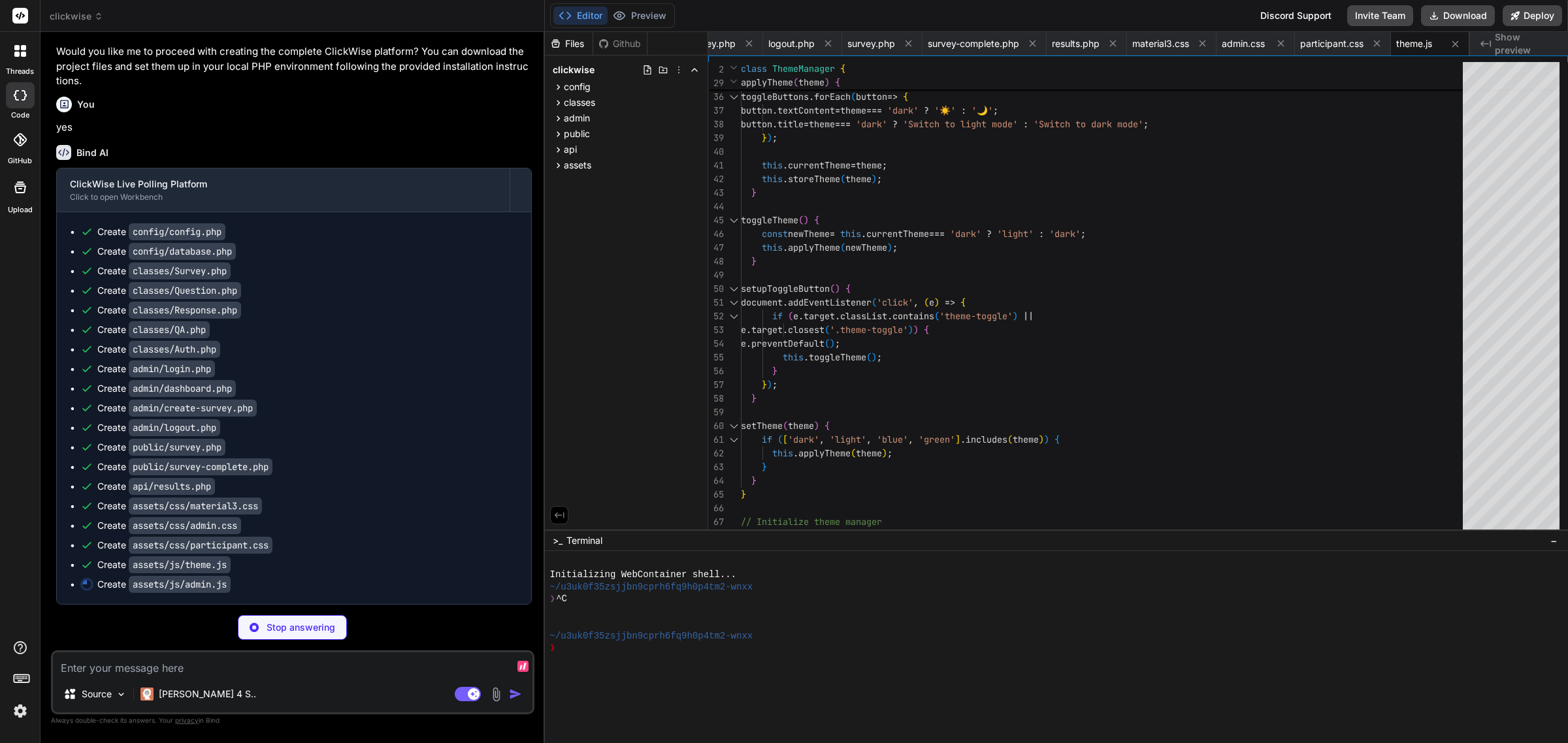
type textarea "x"
type textarea "// Export for module usage if (typeof module !== 'undefined' && module.exports)…"
type textarea "x"
type textarea "<?php // ClickWise - Main entry point require_once 'config/config.php'; // Redi…"
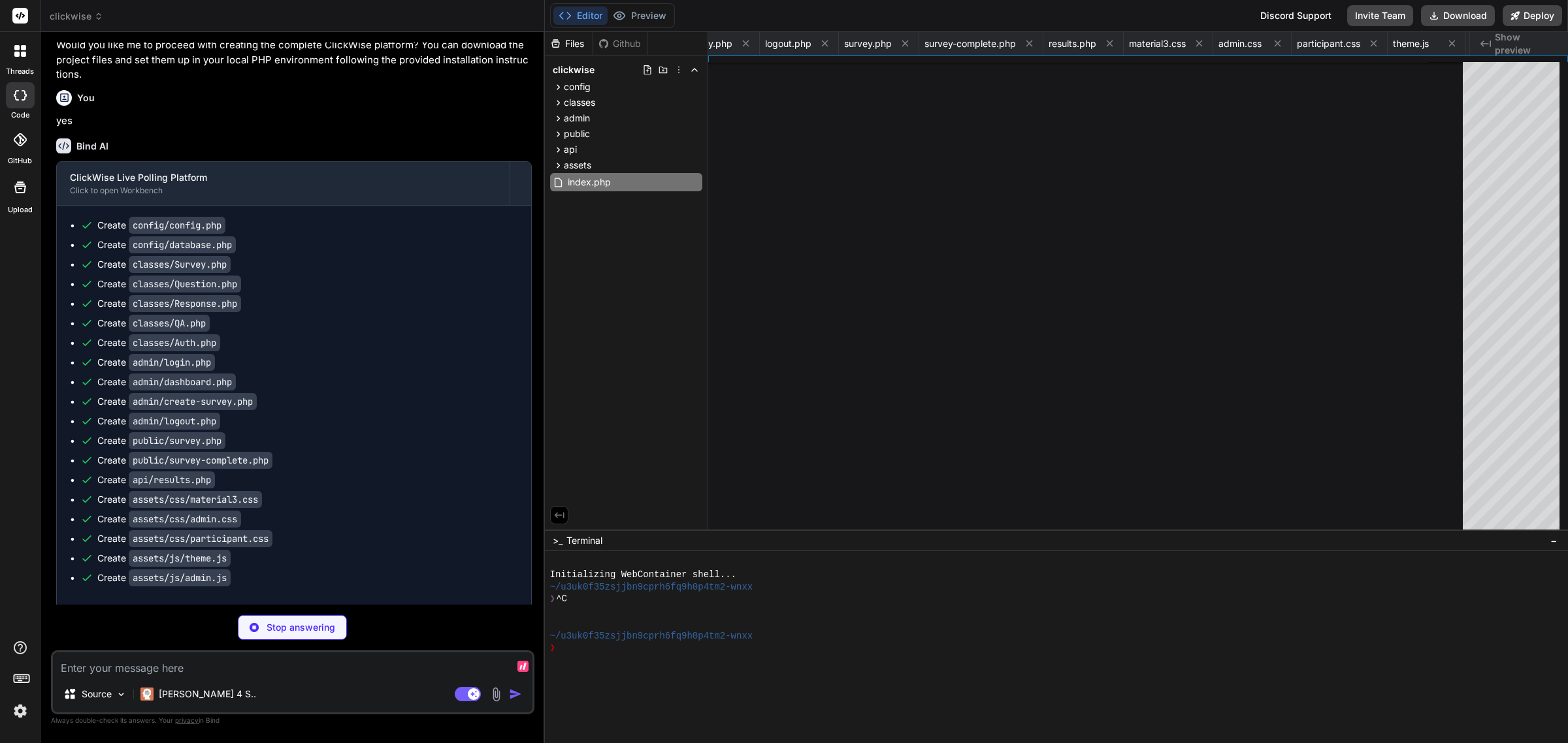
type textarea "x"
type textarea "- Export functionality"
type textarea "x"
type textarea "AddOutputFilterByType DEFLATE application/rss+xml AddOutputFilterByType DEFLATE…"
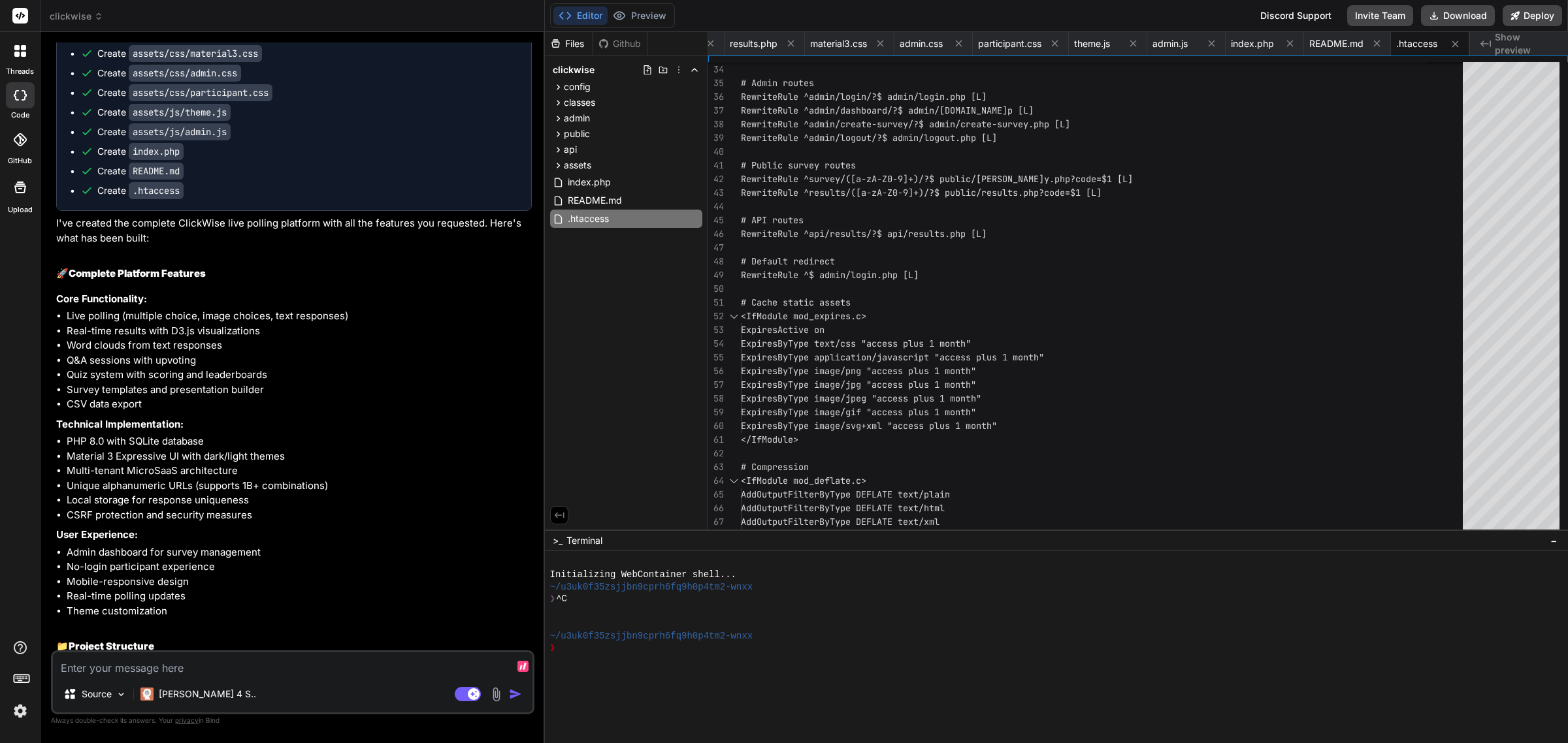
scroll to position [2583, 0]
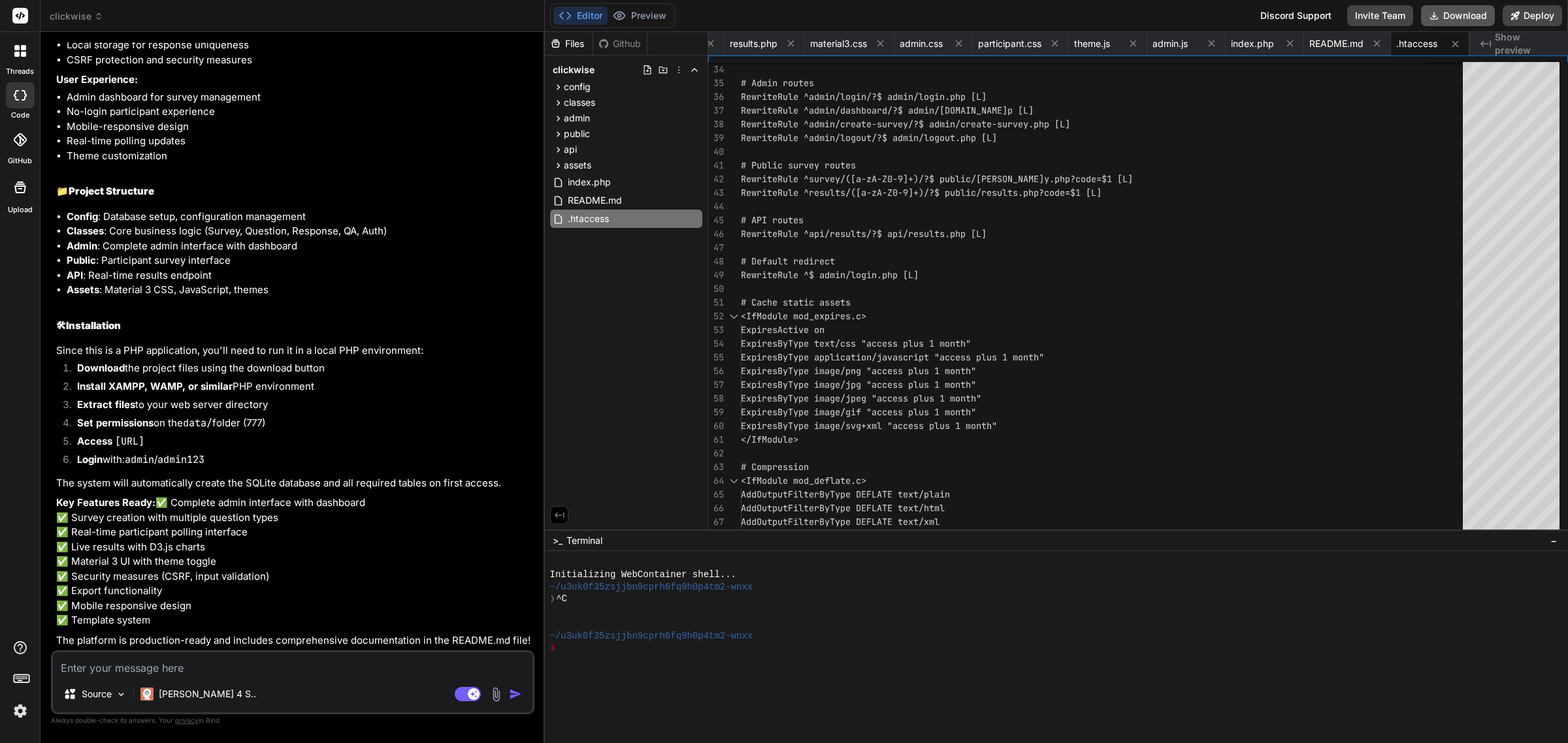
click at [1461, 14] on button "Download" at bounding box center [1457, 15] width 74 height 21
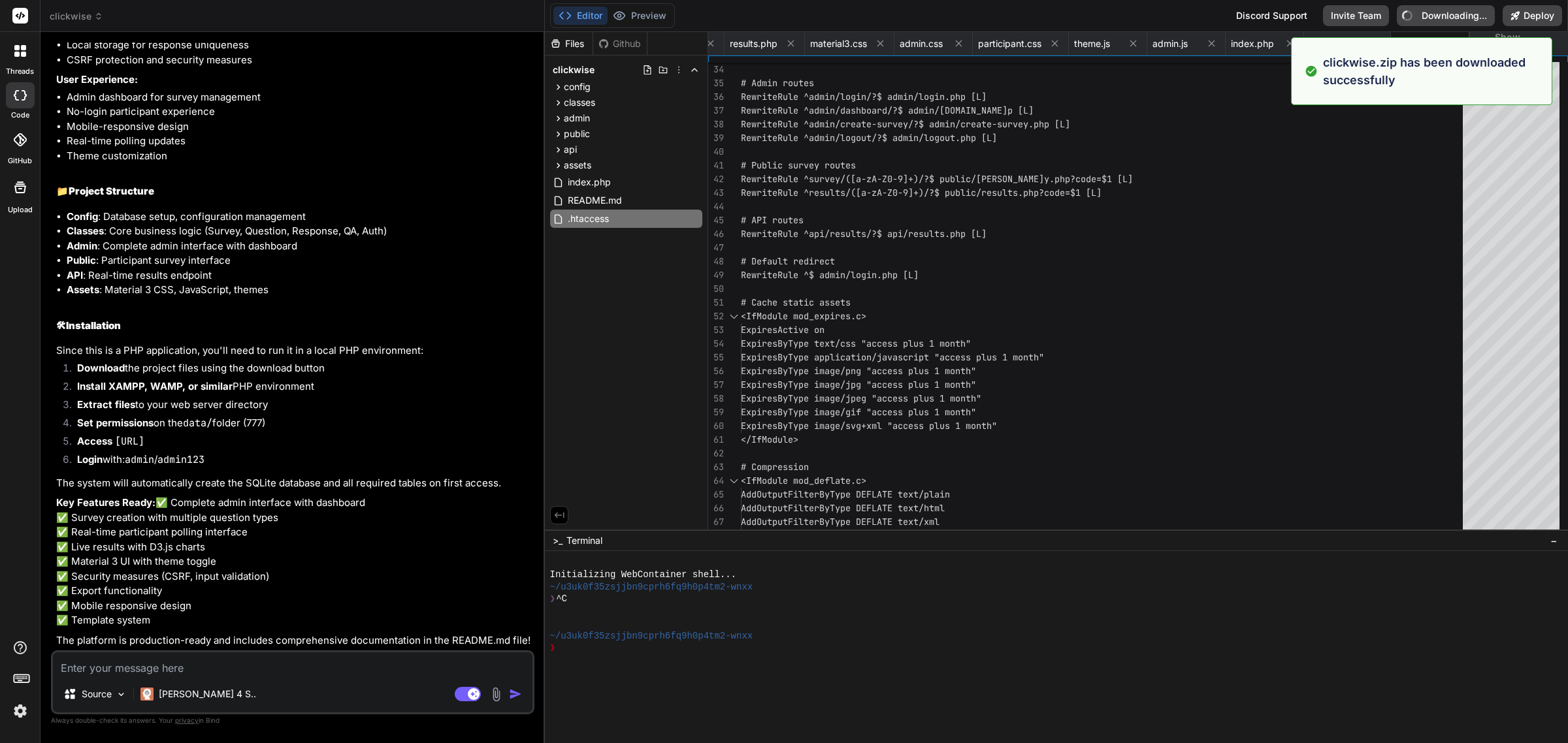
type textarea "x"
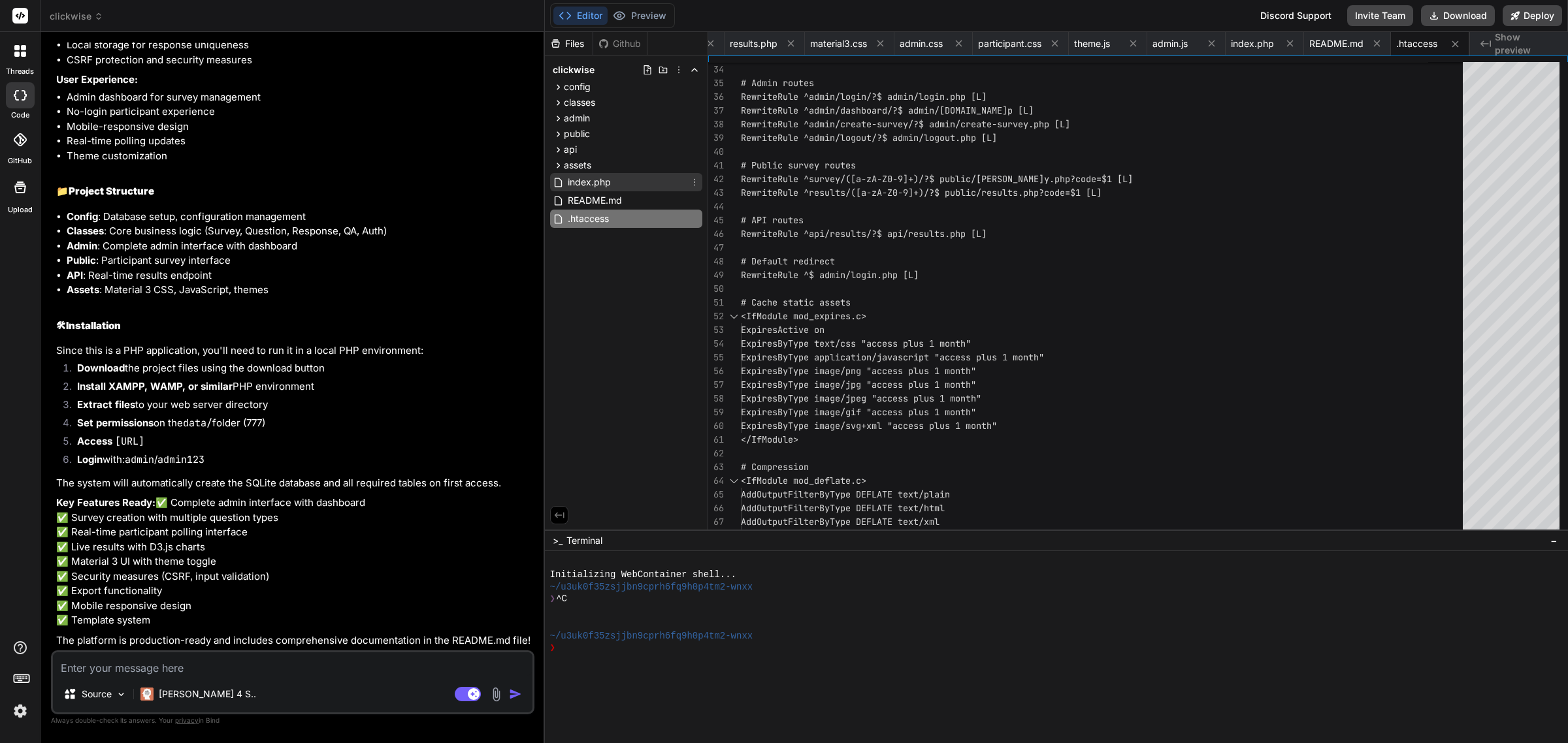
click at [596, 182] on span "index.php" at bounding box center [589, 182] width 46 height 16
type textarea "<?php // ClickWise - Main entry point require_once 'config/config.php'; // Redi…"
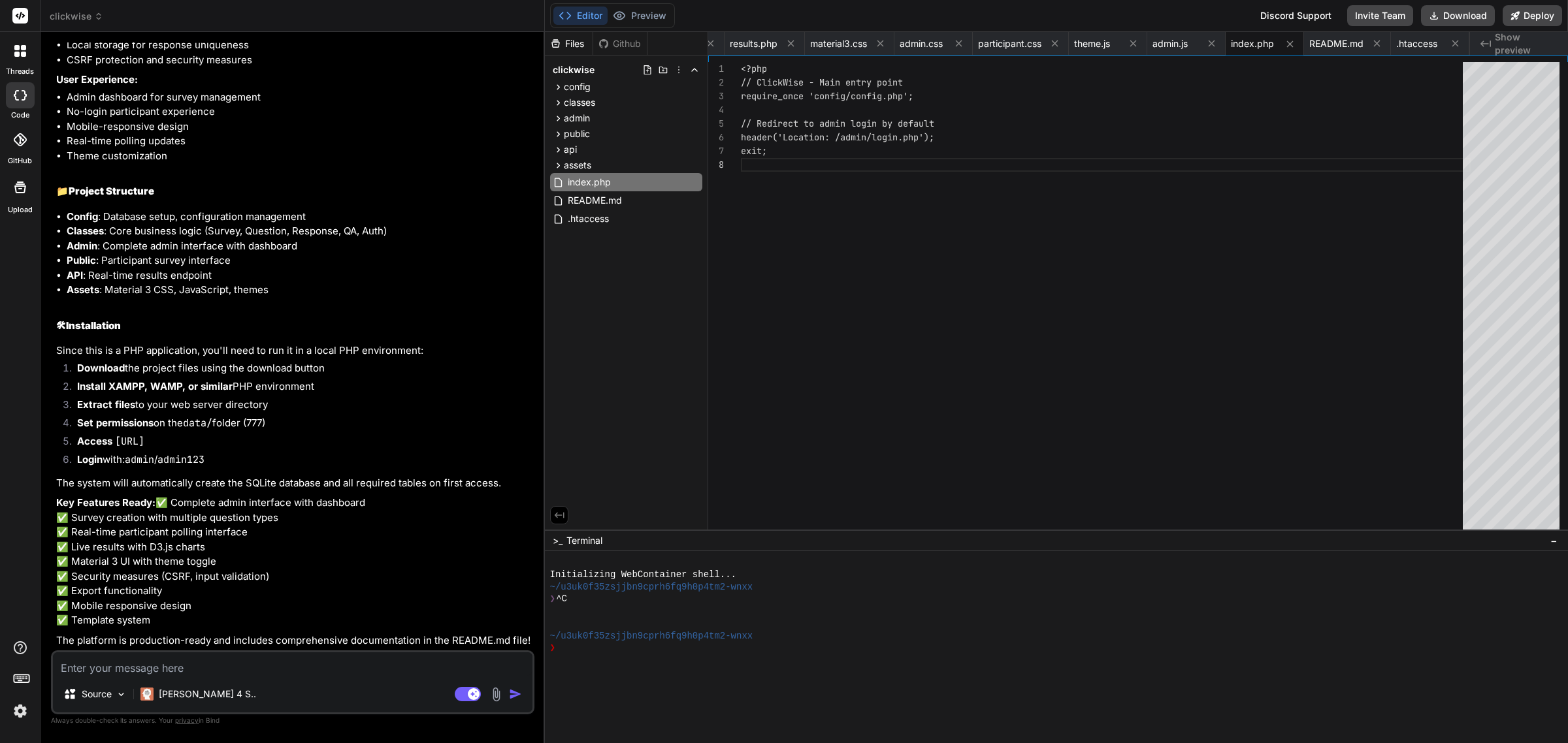
click at [243, 668] on textarea at bounding box center [292, 664] width 480 height 23
type textarea "x"
type textarea "I"
type textarea "x"
type textarea "I"
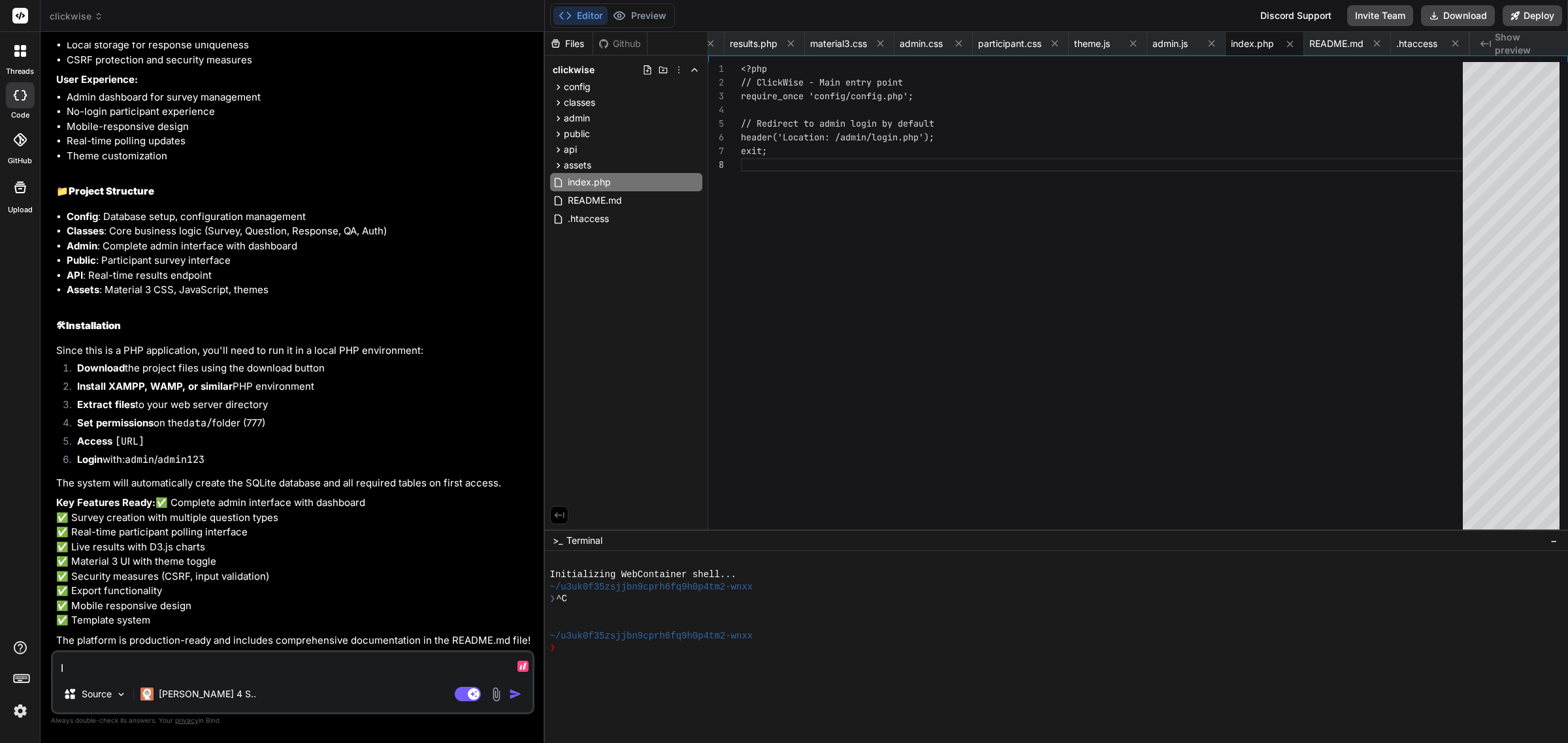
type textarea "x"
type textarea "I s"
type textarea "x"
type textarea "I se"
type textarea "x"
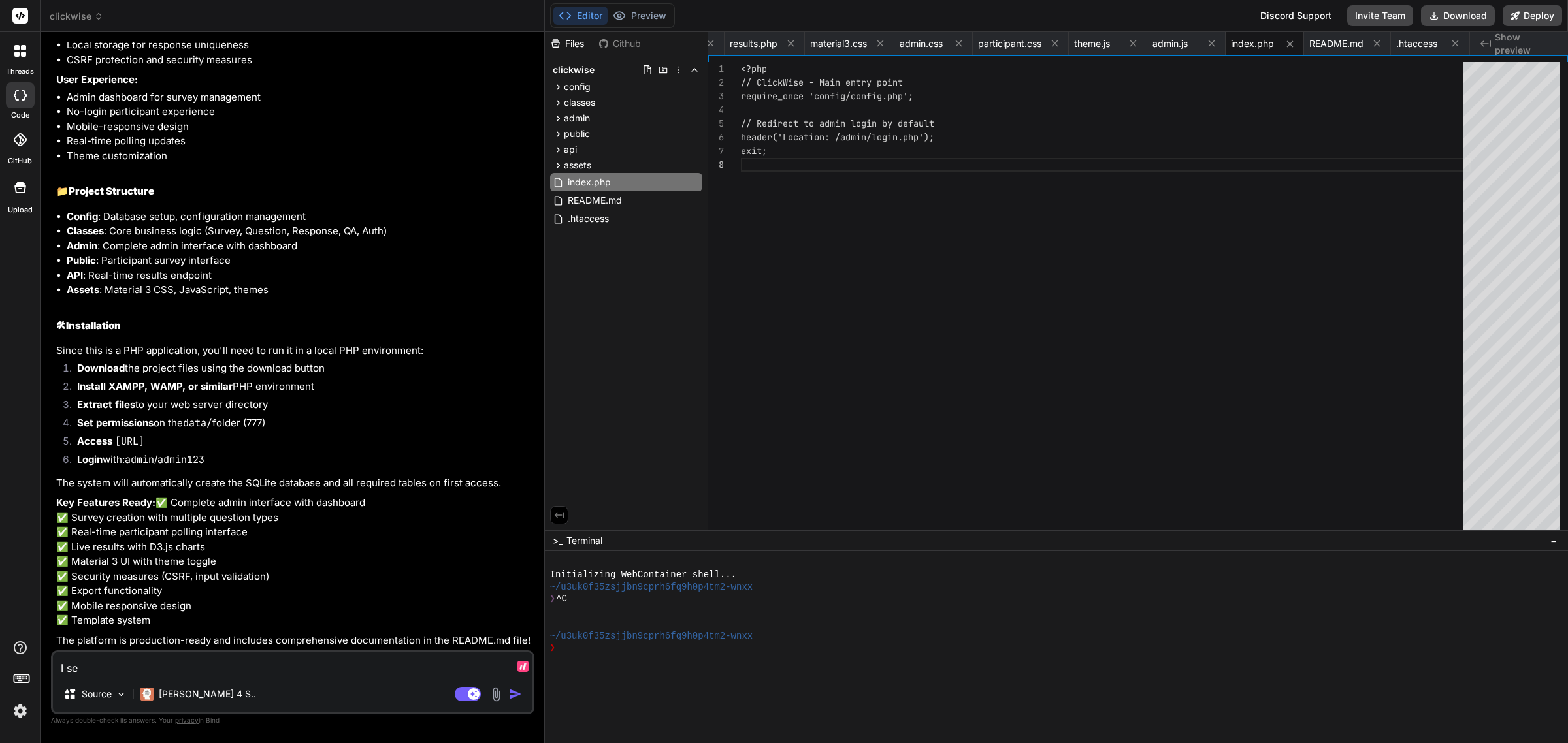
type textarea "I set"
type textarea "x"
type textarea "I set"
type textarea "x"
type textarea "I set t"
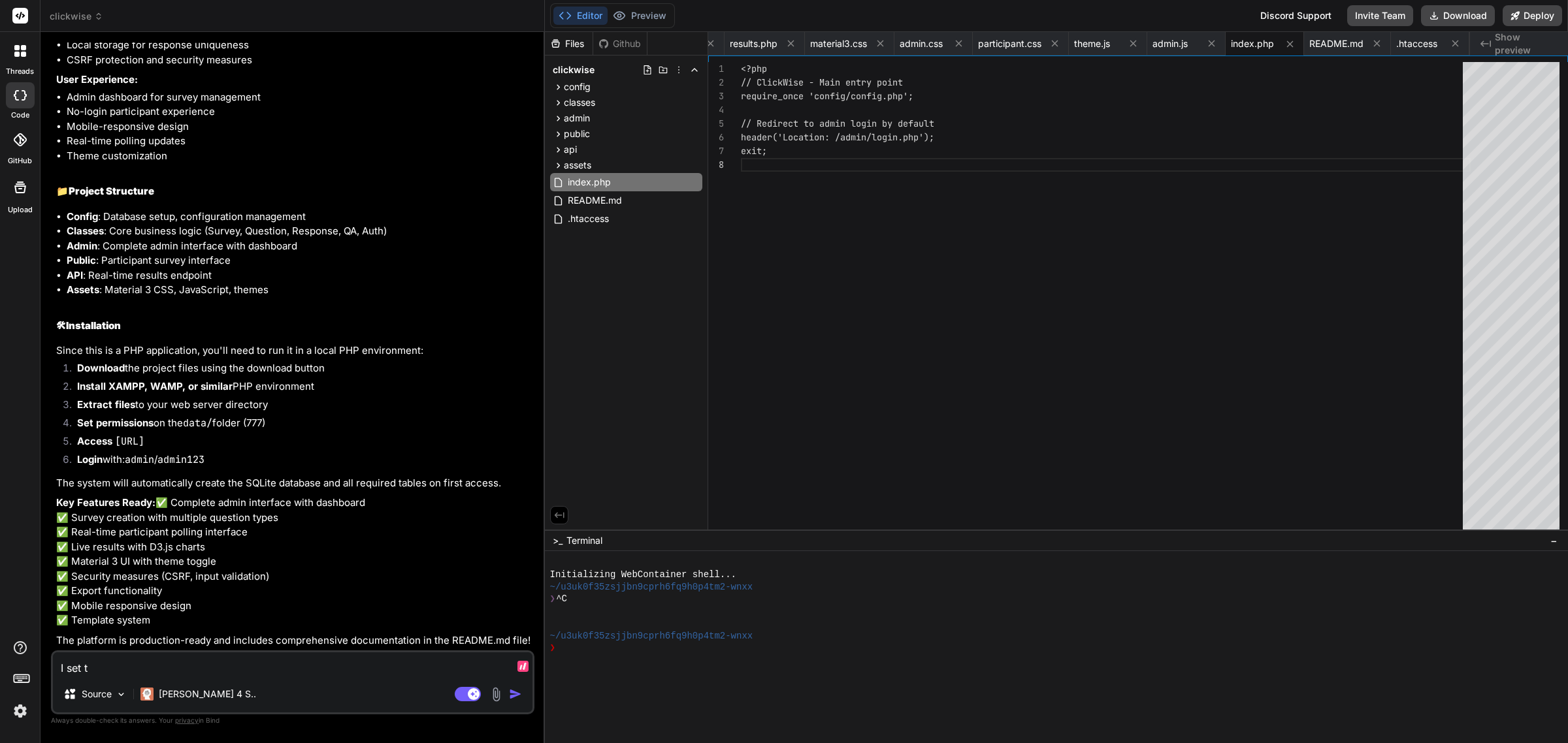
type textarea "x"
type textarea "I set th"
type textarea "x"
type textarea "I set thi"
type textarea "x"
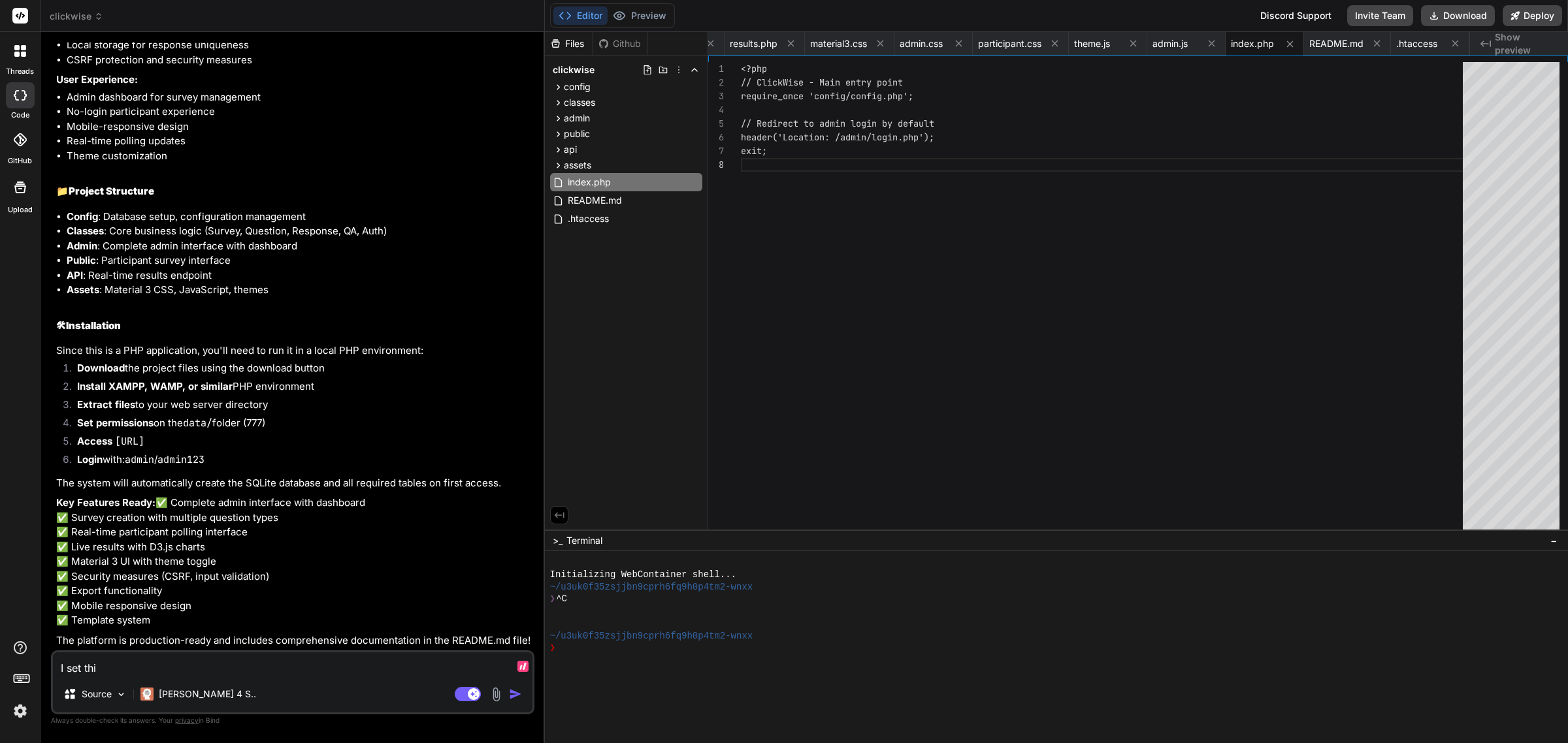
type textarea "I set this"
type textarea "x"
type textarea "I set this"
type textarea "x"
type textarea "I set this i"
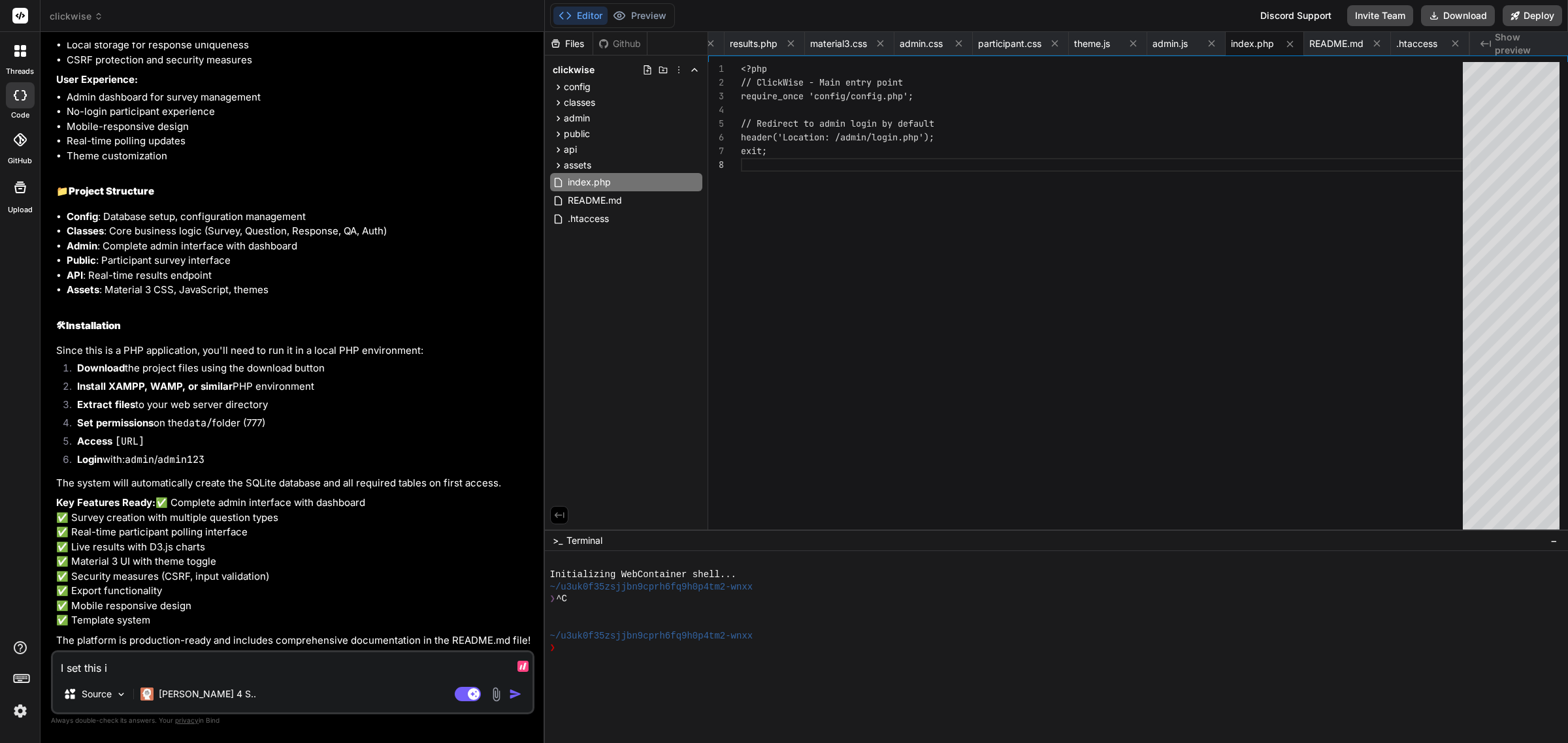
type textarea "x"
type textarea "I set this in"
type textarea "x"
type textarea "I set this in c"
type textarea "x"
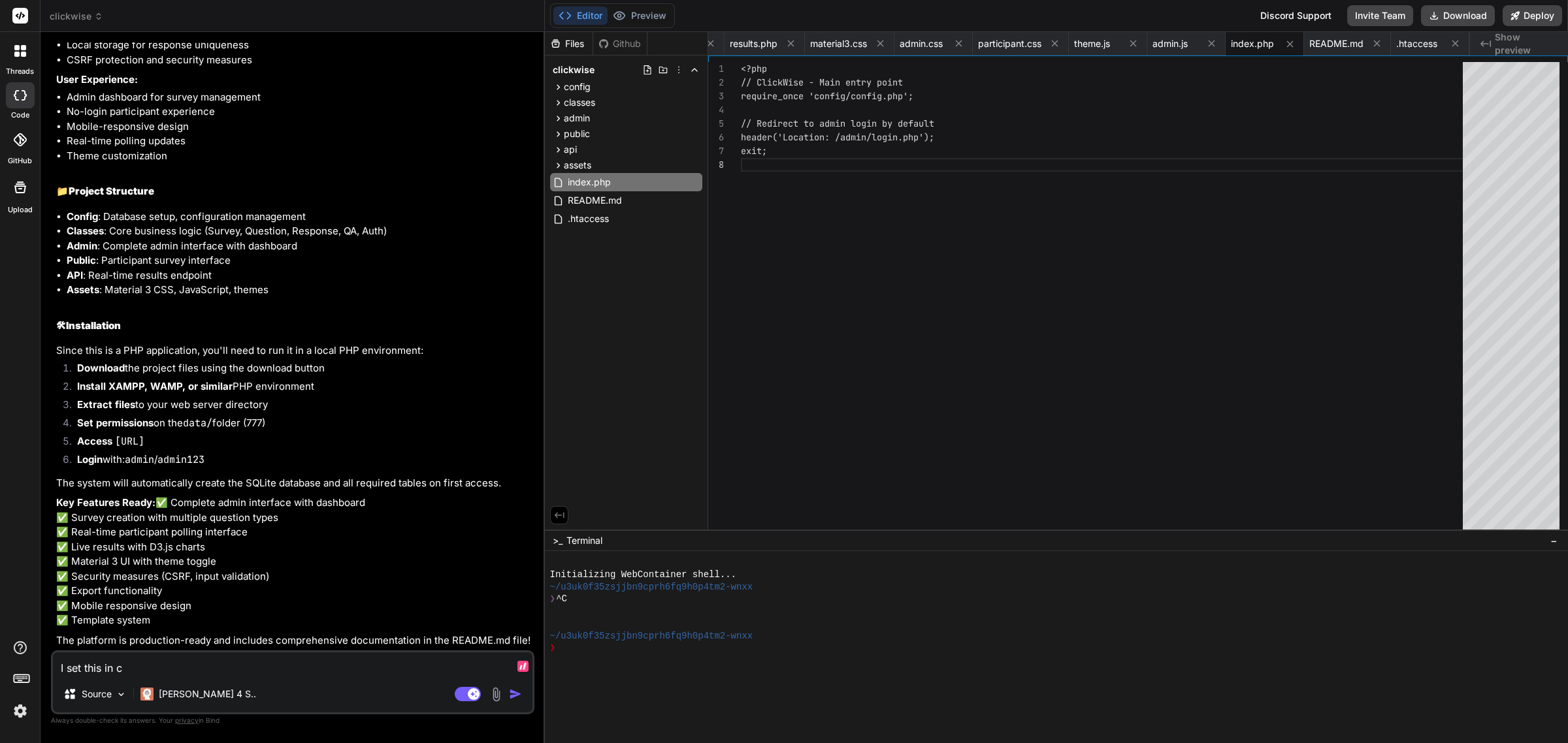
type textarea "I set this in co"
type textarea "x"
type textarea "I set this in conf"
type textarea "x"
type textarea "I set this in confi"
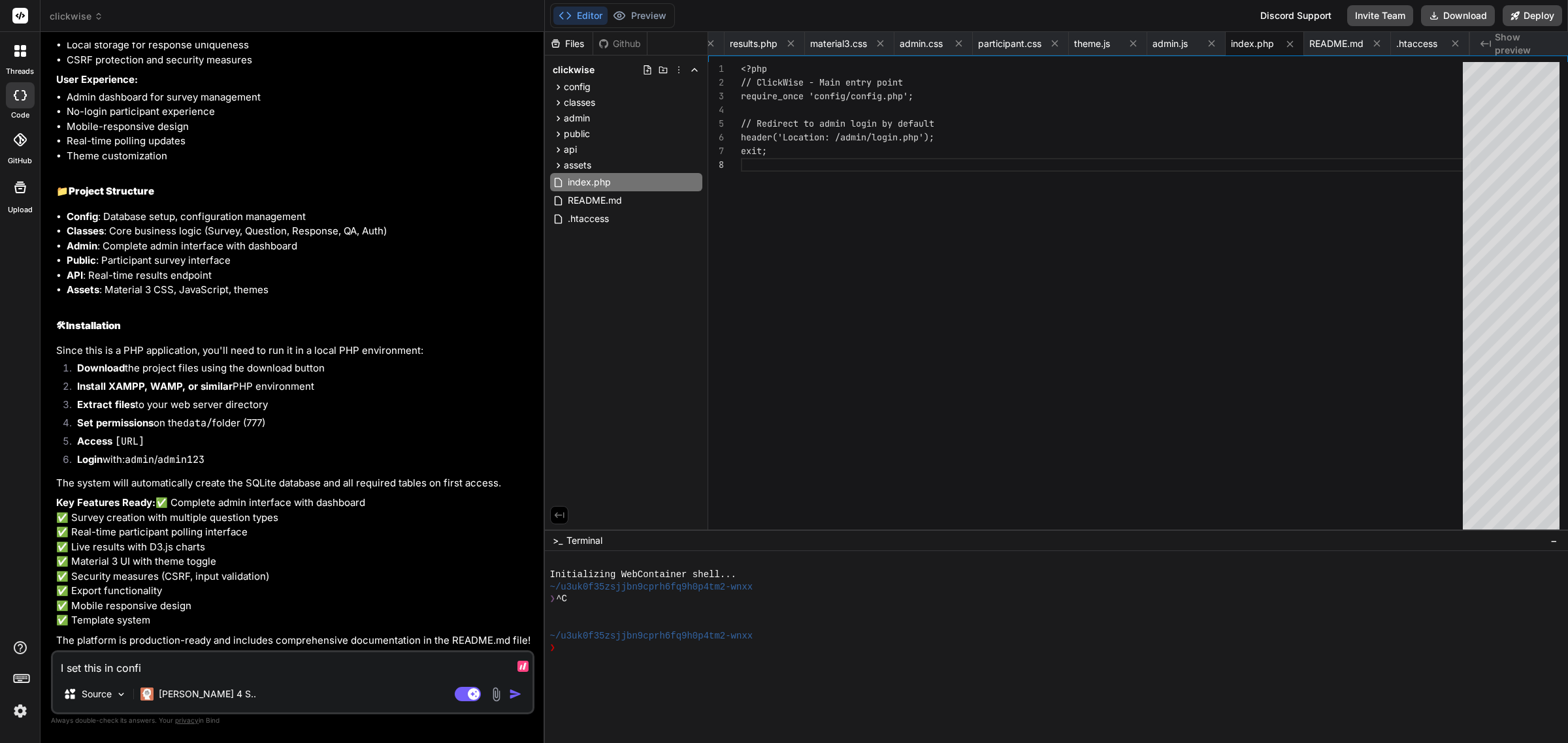
type textarea "x"
type textarea "I set this in config"
type textarea "x"
type textarea "I set this in config"
type textarea "x"
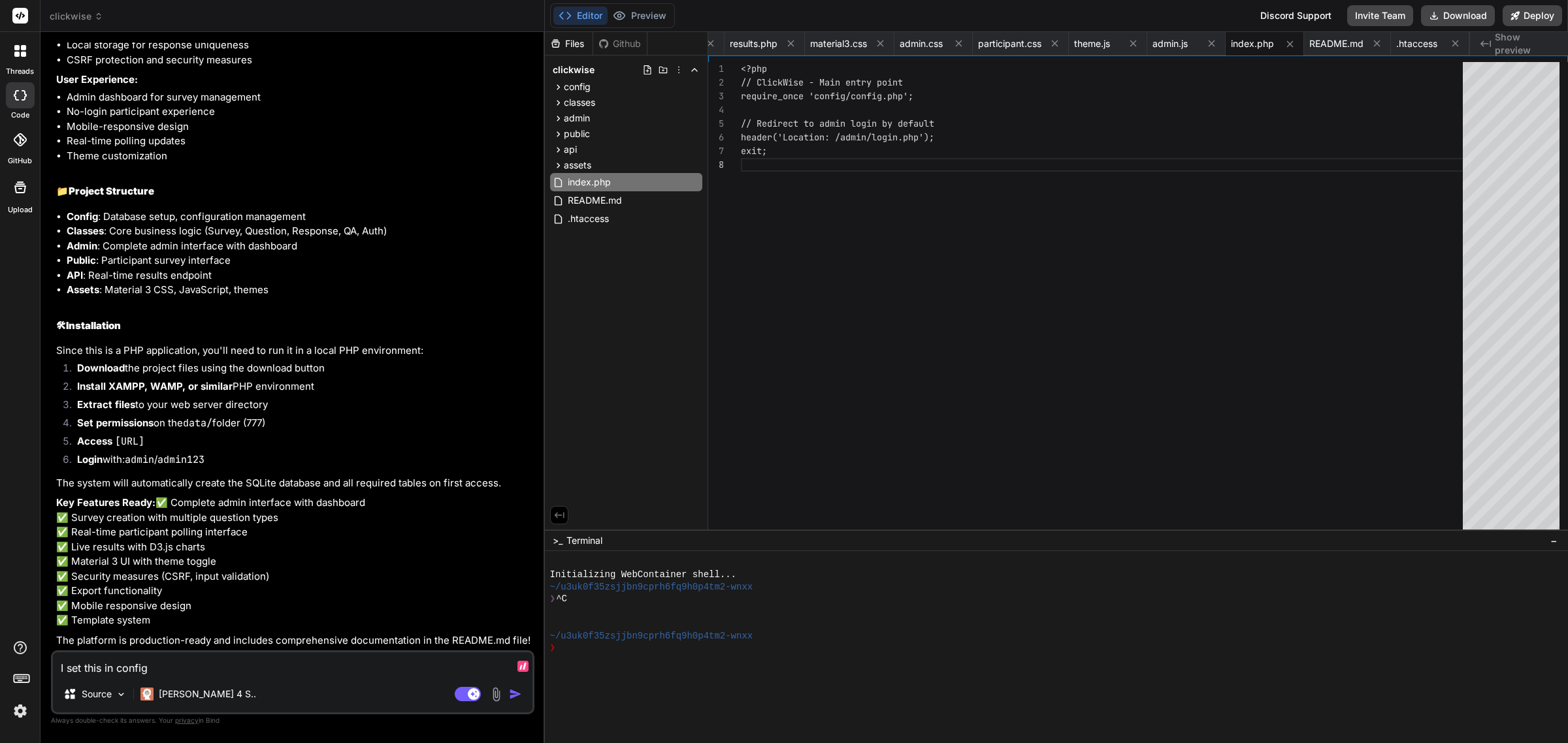
type textarea "I set this in config b"
type textarea "x"
type textarea "I set this in config but"
type textarea "x"
type textarea "I set this in config but"
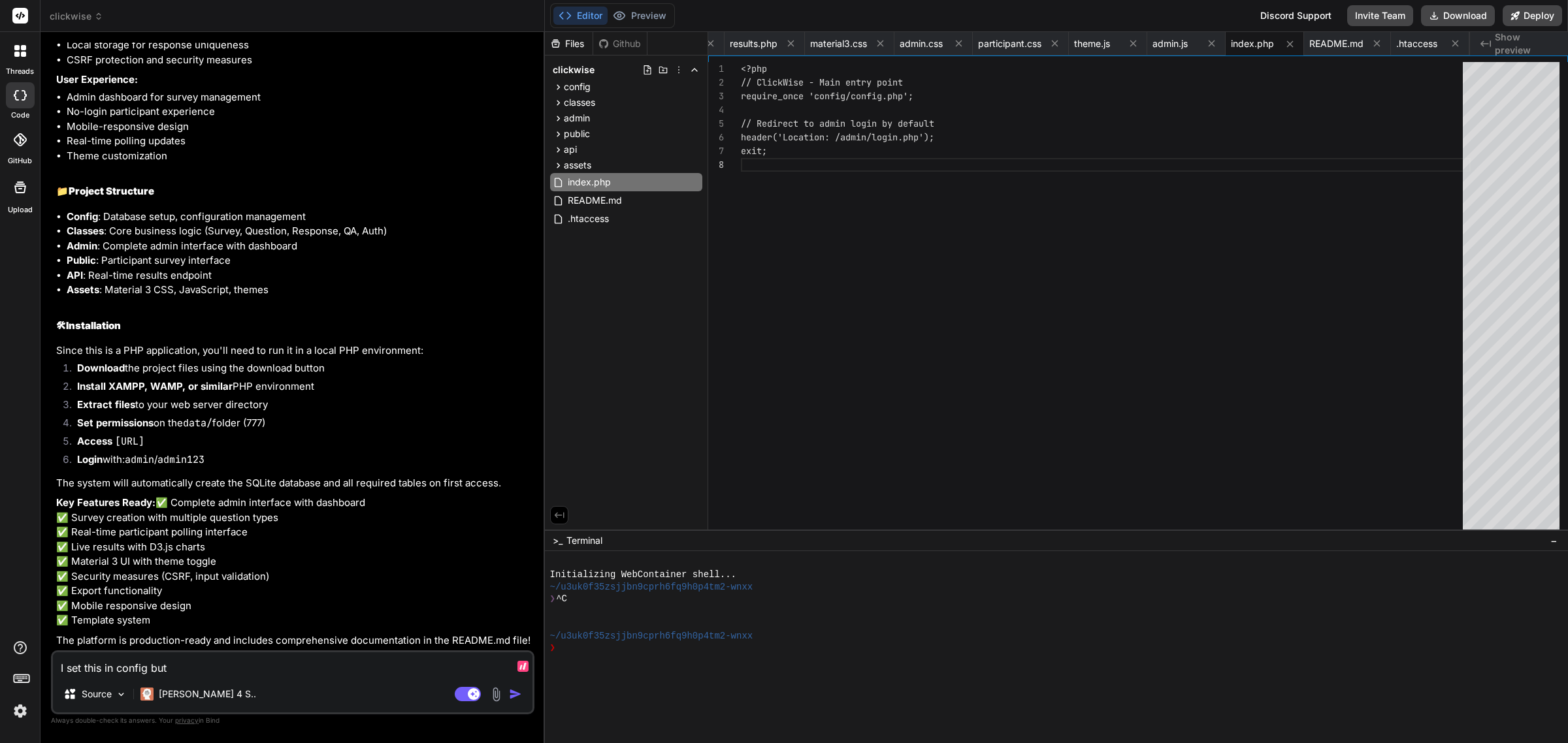
type textarea "x"
type textarea "I set this in config but i"
type textarea "x"
type textarea "I set this in config but it"
type textarea "x"
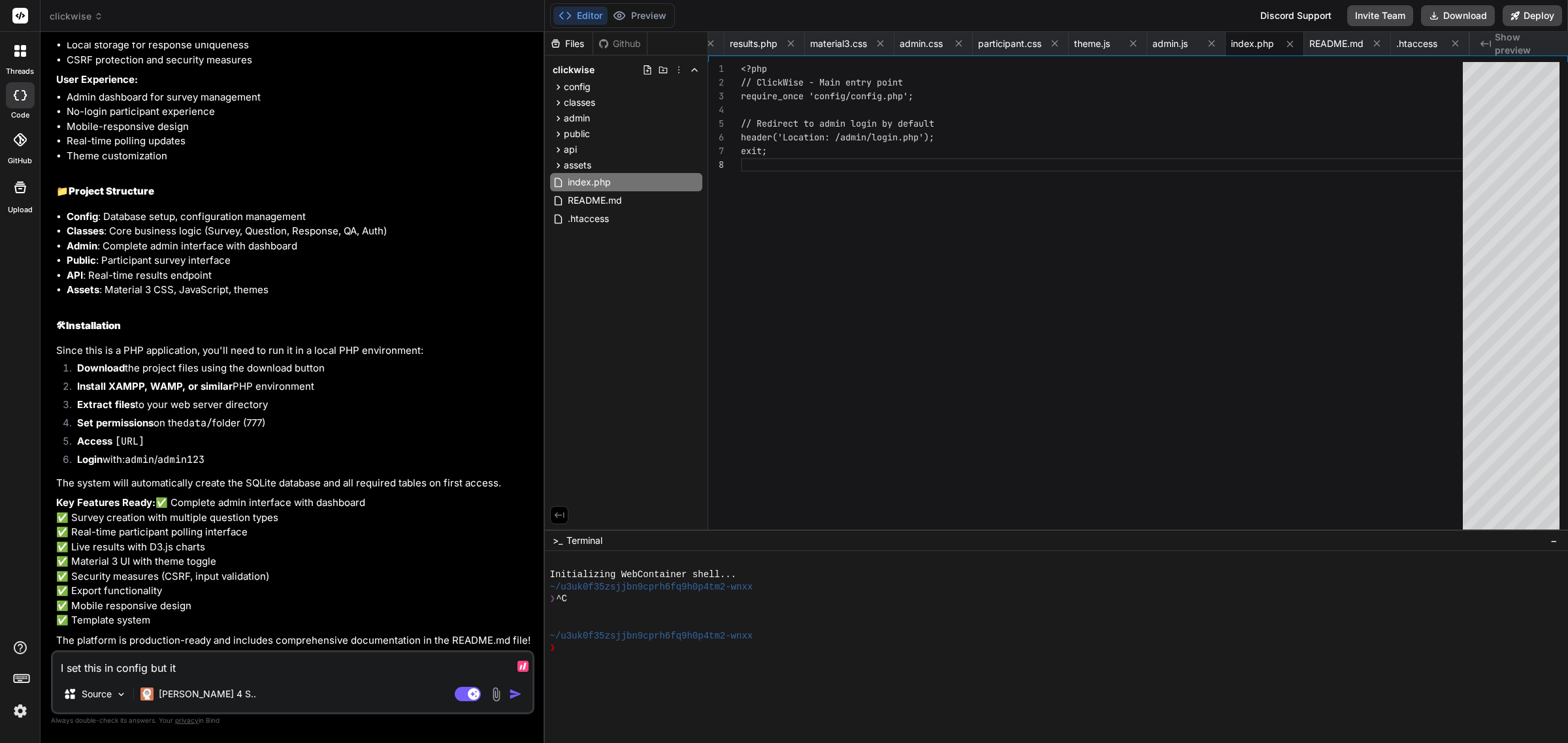
type textarea "I set this in config but it"
type textarea "x"
type textarea "I set this in config but it d"
type textarea "x"
type textarea "I set this in config but it do"
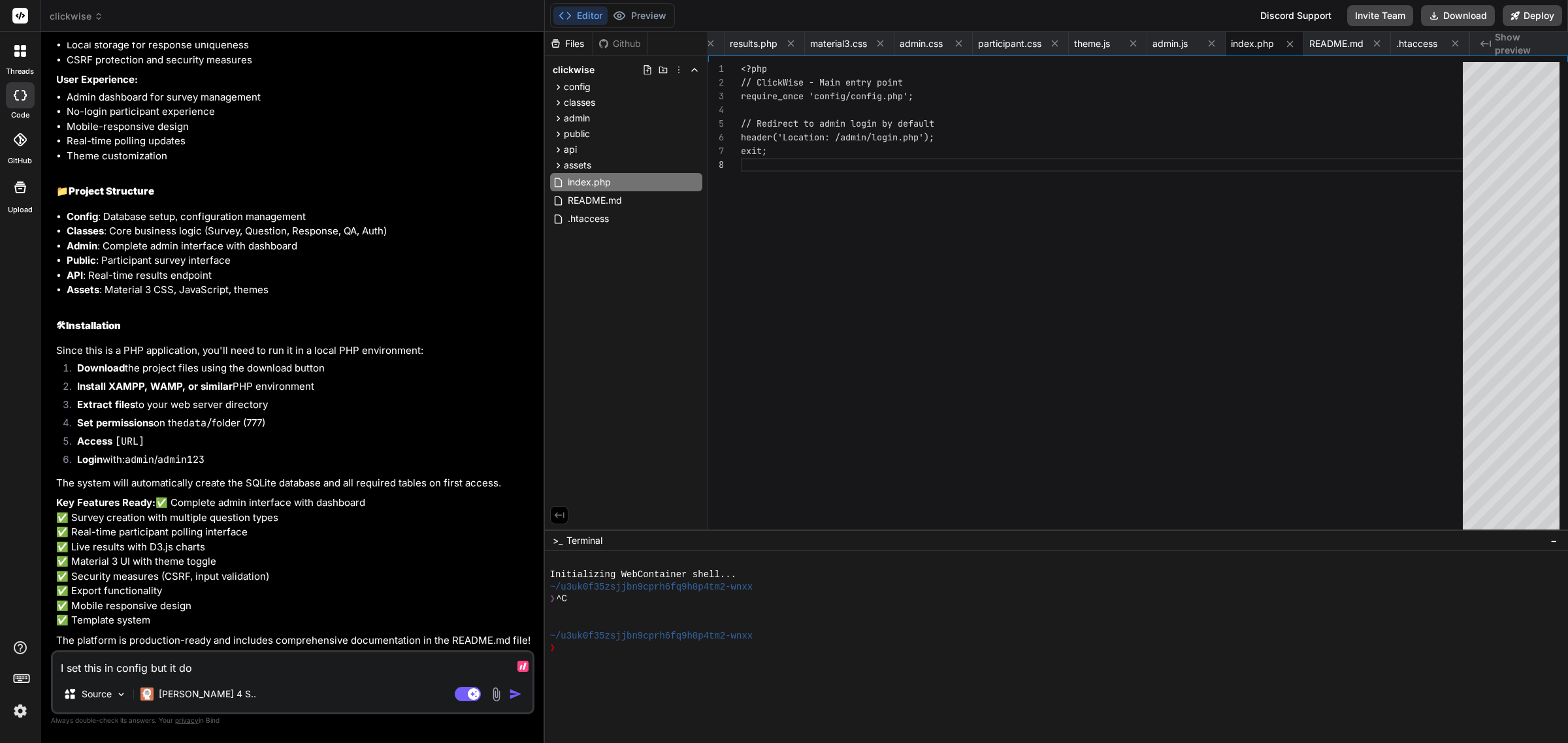
type textarea "x"
type textarea "I set this in config but it doe"
type textarea "x"
type textarea "I set this in config but it does"
type textarea "x"
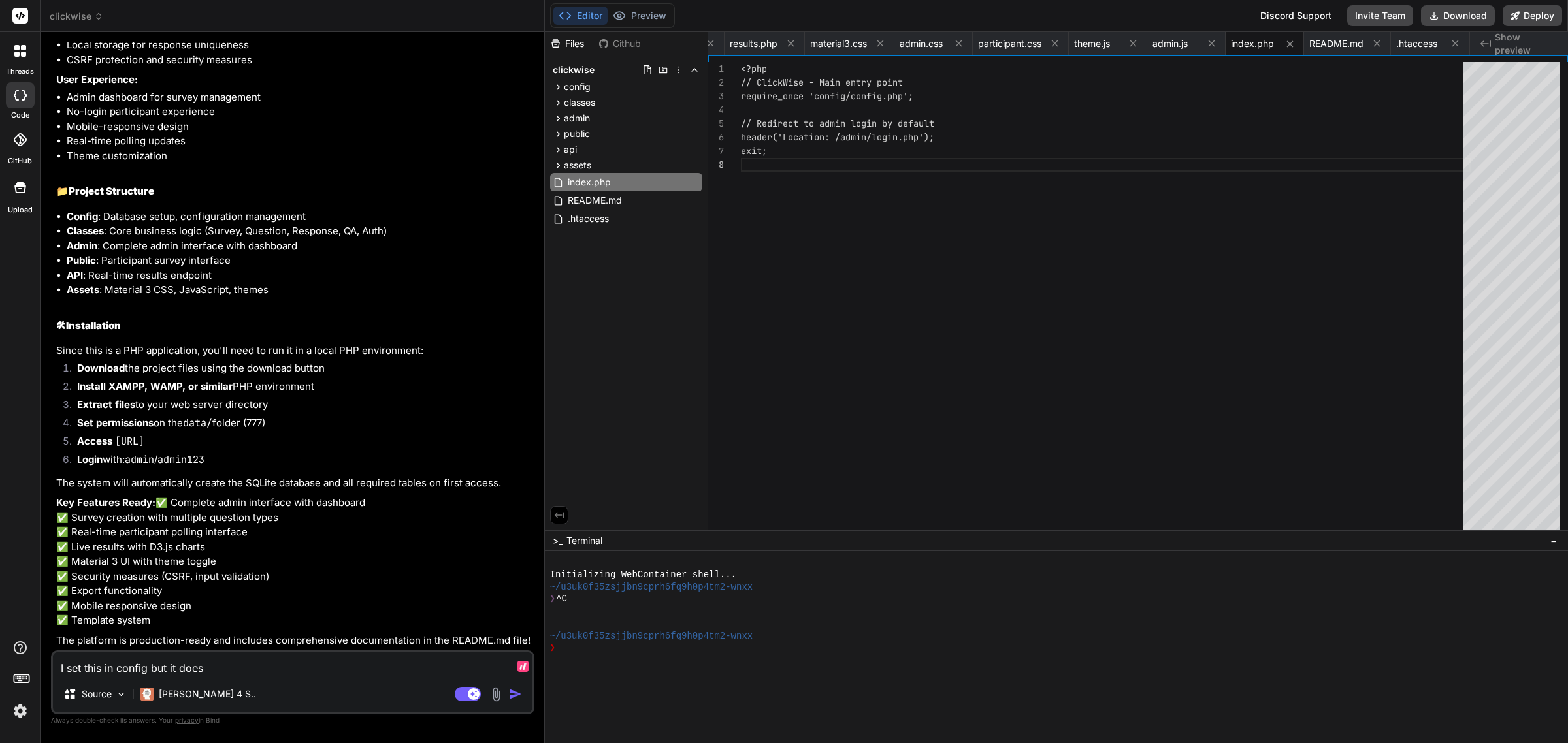
type textarea "I set this in config but it doesn"
type textarea "x"
type textarea "I set this in config but it doesn'"
type textarea "x"
type textarea "I set this in config but it doesn't"
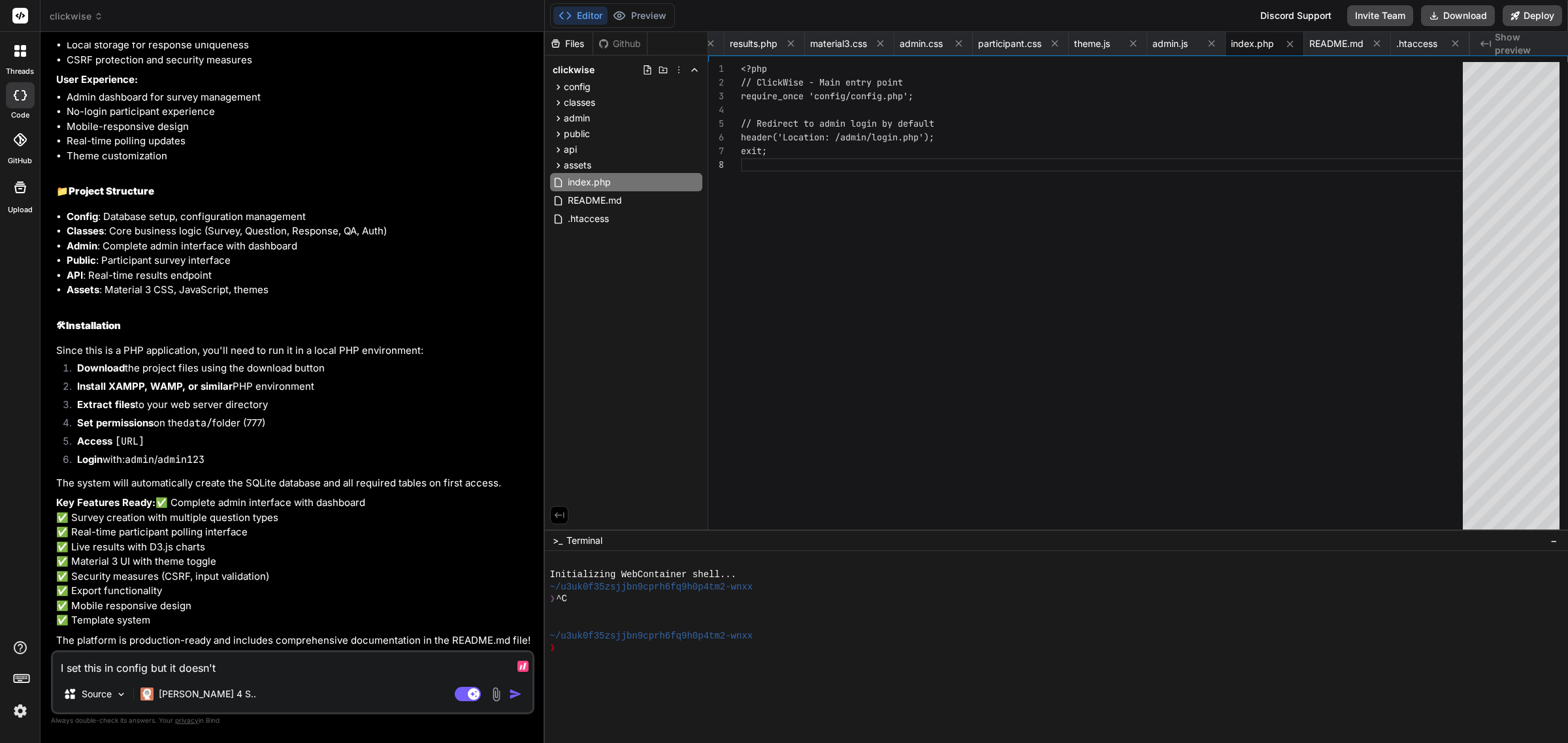
type textarea "x"
type textarea "I set this in config but it doesn't w"
type textarea "x"
type textarea "I set this in config but it doesn't wo"
type textarea "x"
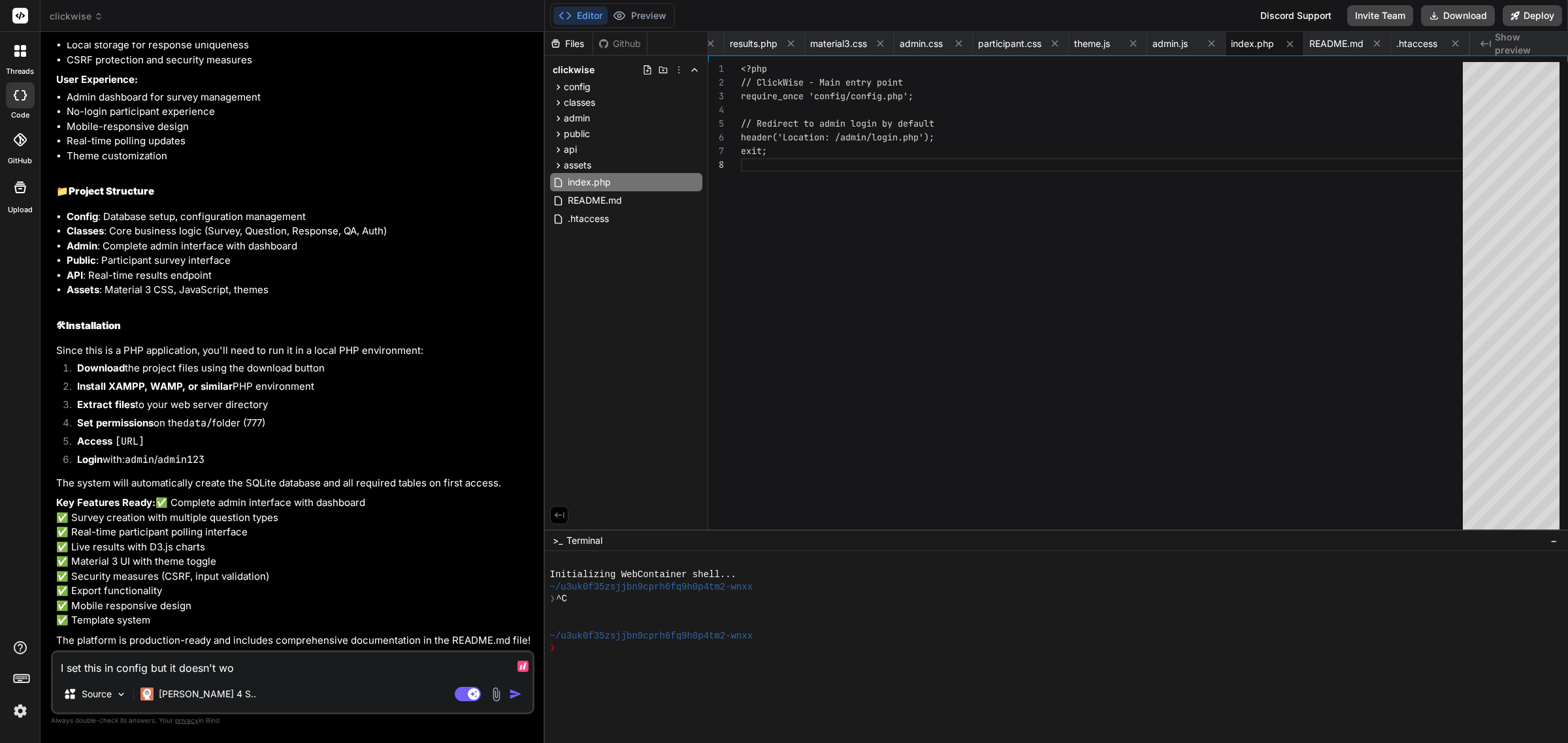
type textarea "I set this in config but it doesn't wor"
type textarea "x"
type textarea "I set this in config but it doesn't work"
type textarea "x"
type textarea "I set this in config but it doesn't work:"
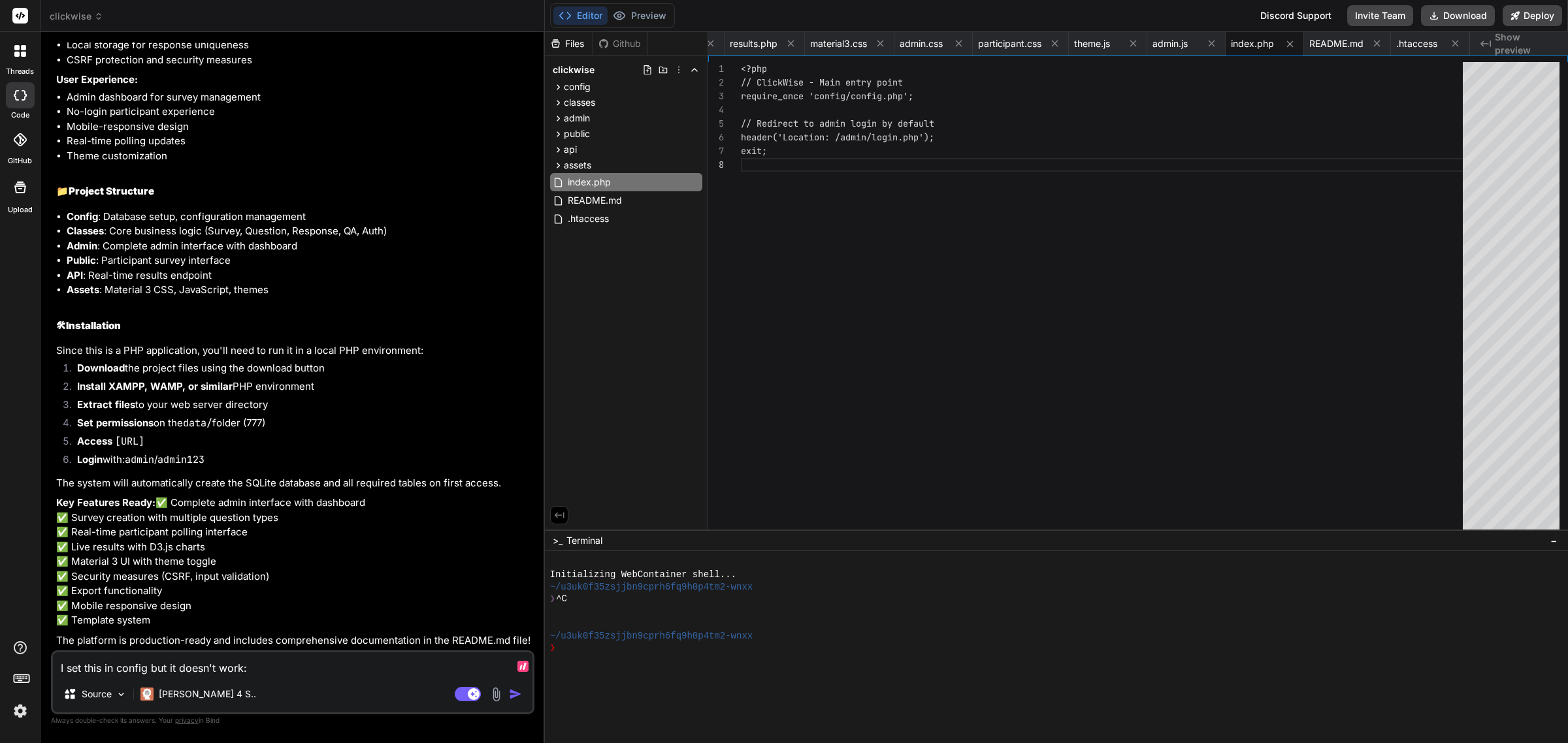
type textarea "x"
type textarea "I set this in config but it doesn't work:"
type textarea "x"
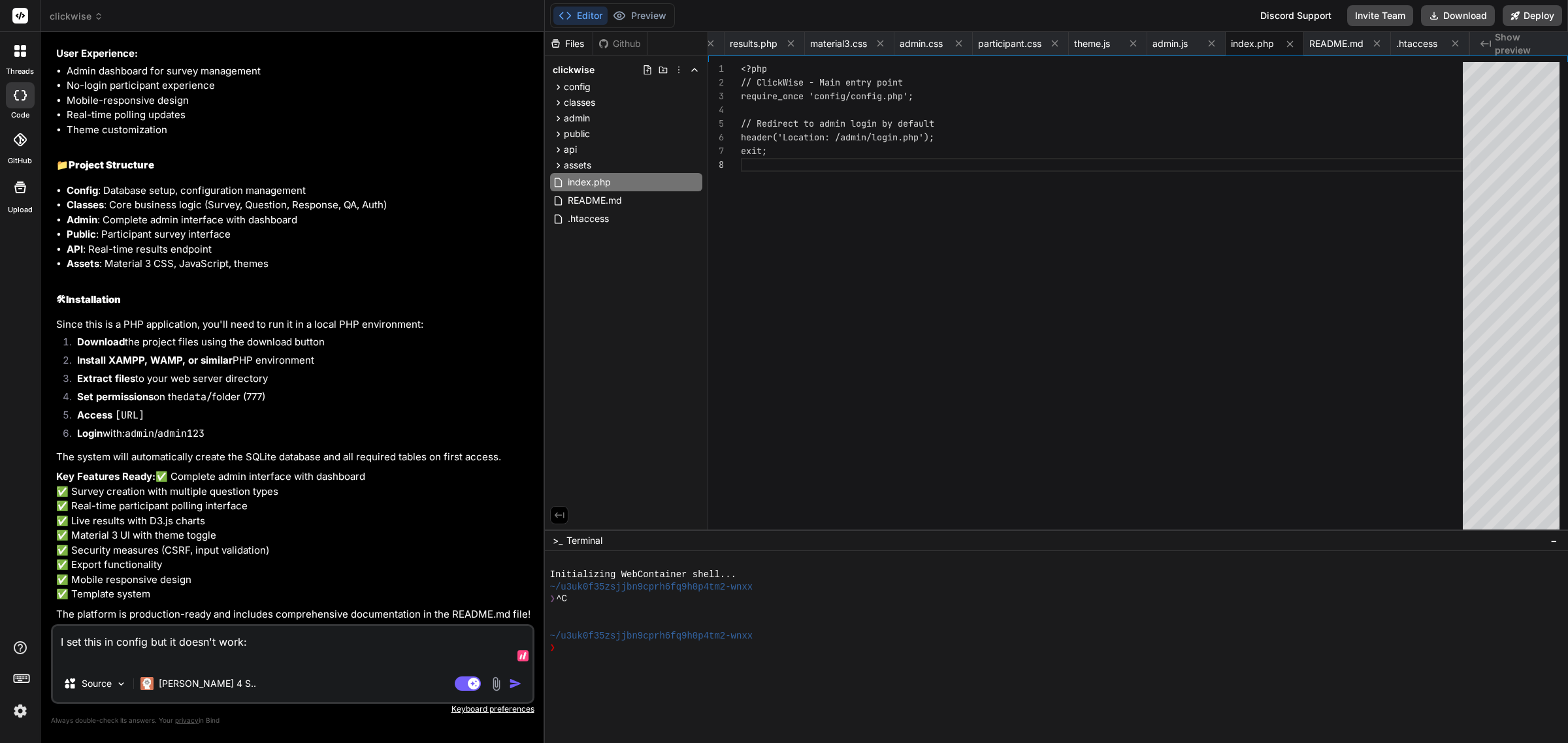
type textarea "I set this in config but it doesn't work:"
paste textarea "// URL generation settings define('BASE_URL', 'http://localhost/clickwise'); de…"
type textarea "x"
type textarea "I set this in config but it doesn't work: // URL generation settings define('BA…"
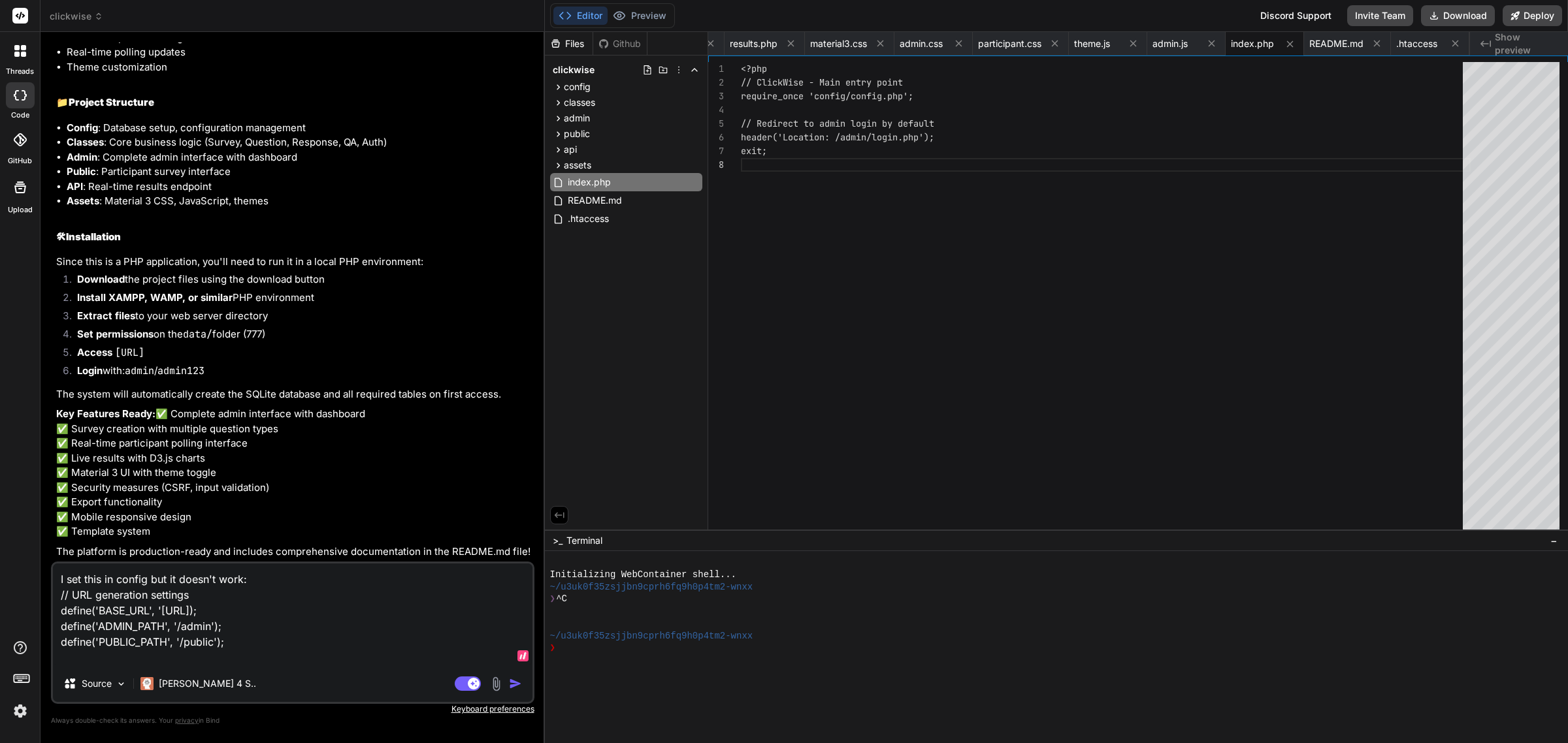
type textarea "x"
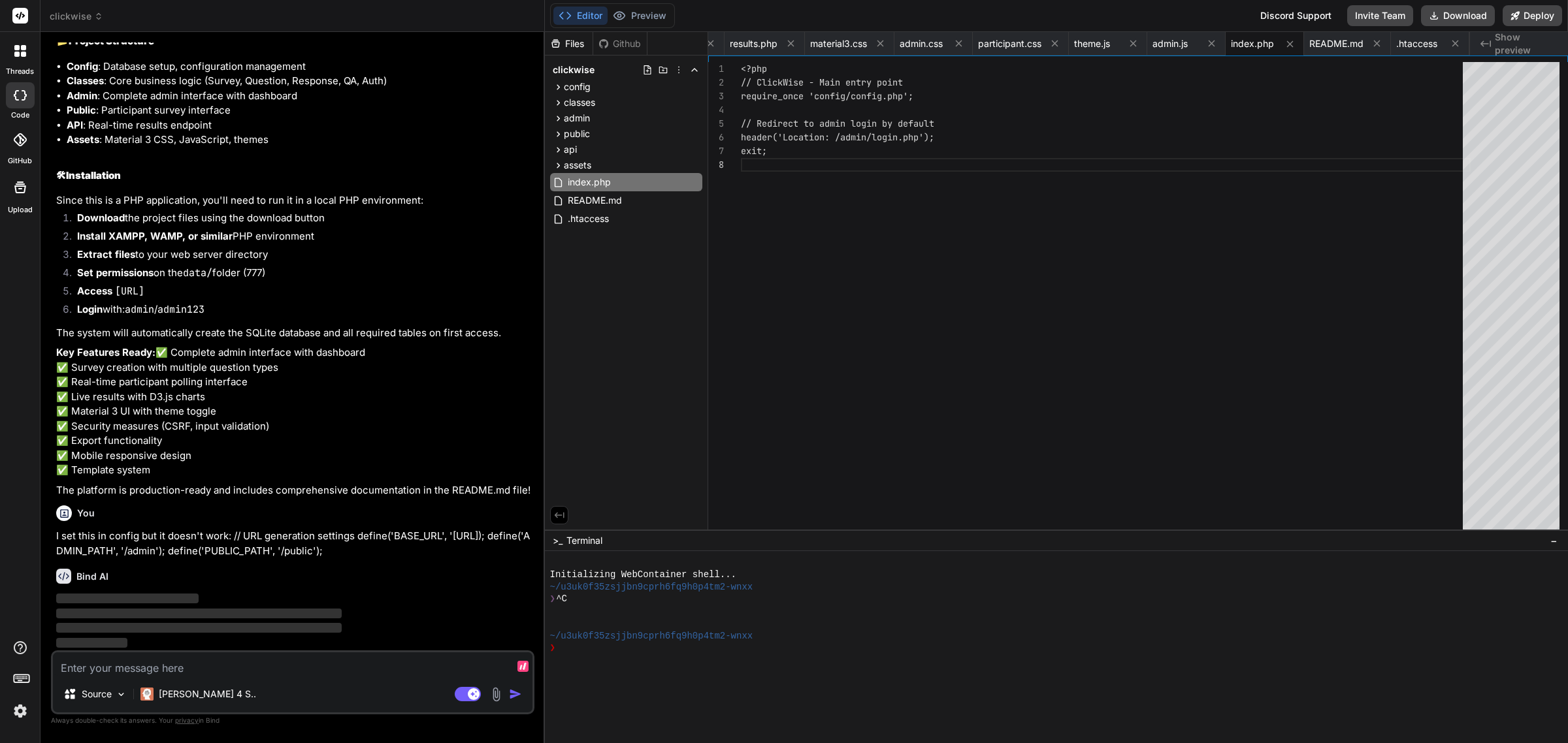
scroll to position [2733, 0]
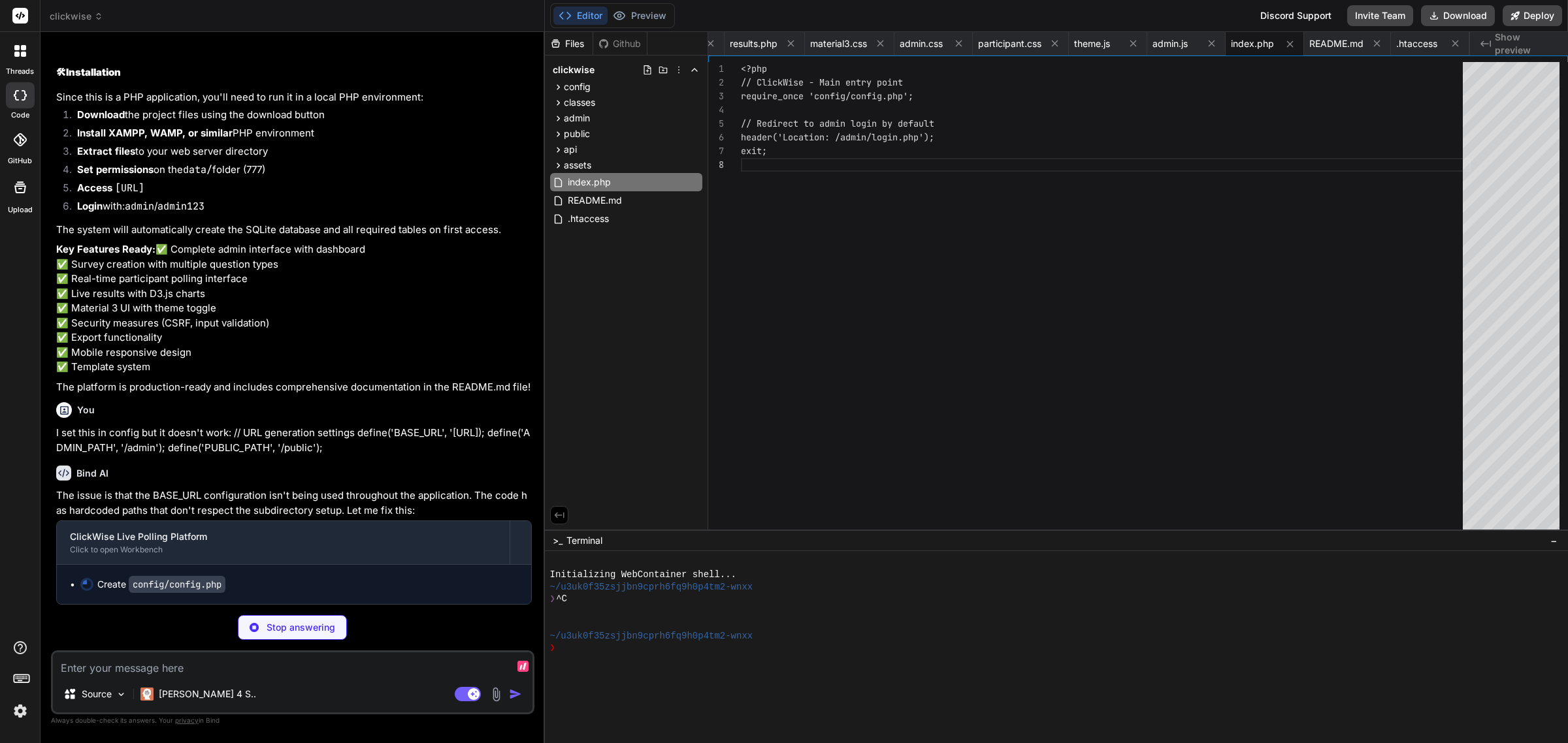
type textarea "x"
type textarea "// Timezone date_default_timezone_set('UTC'); // Session configuration ini_set(…"
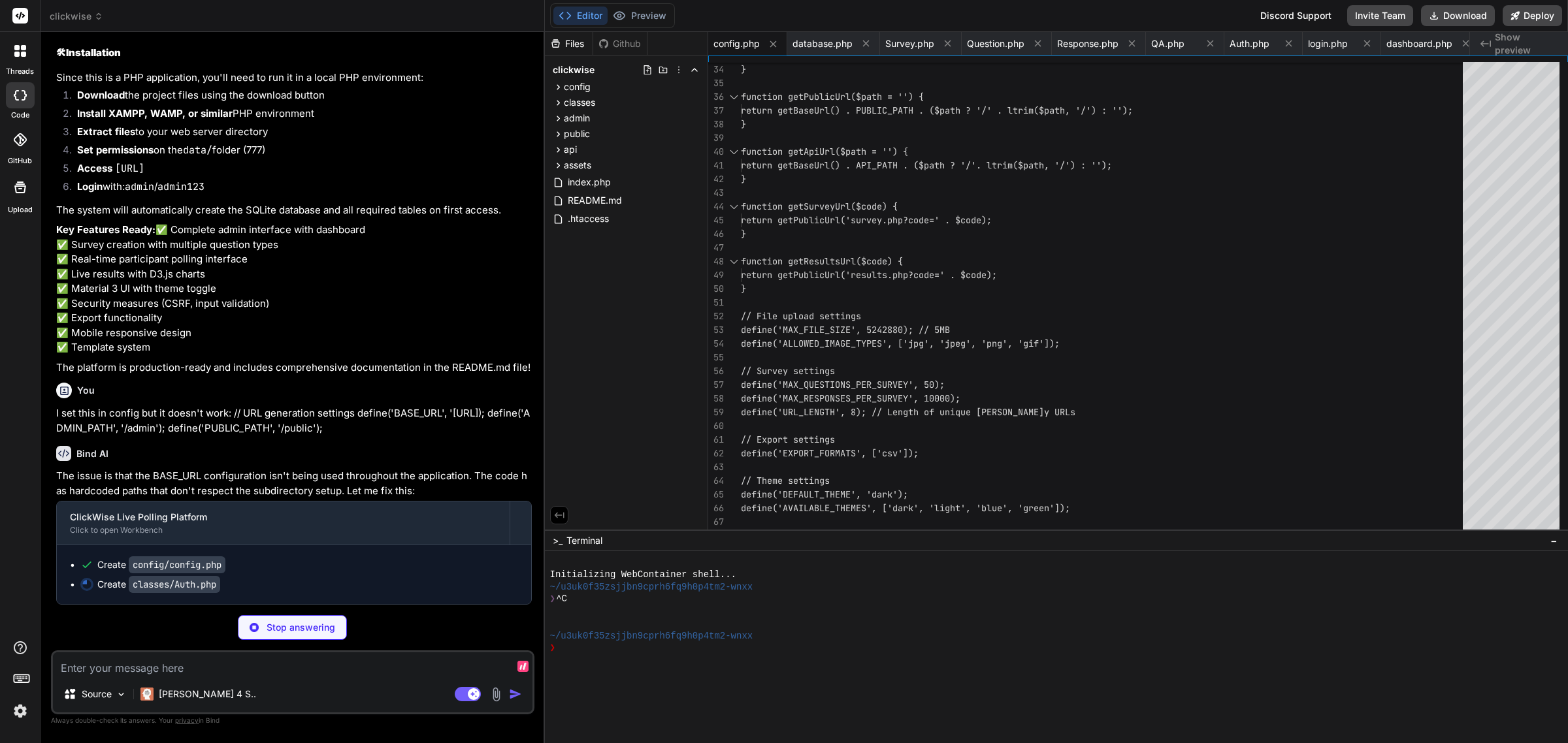
scroll to position [2857, 0]
type textarea "x"
type textarea "} }"
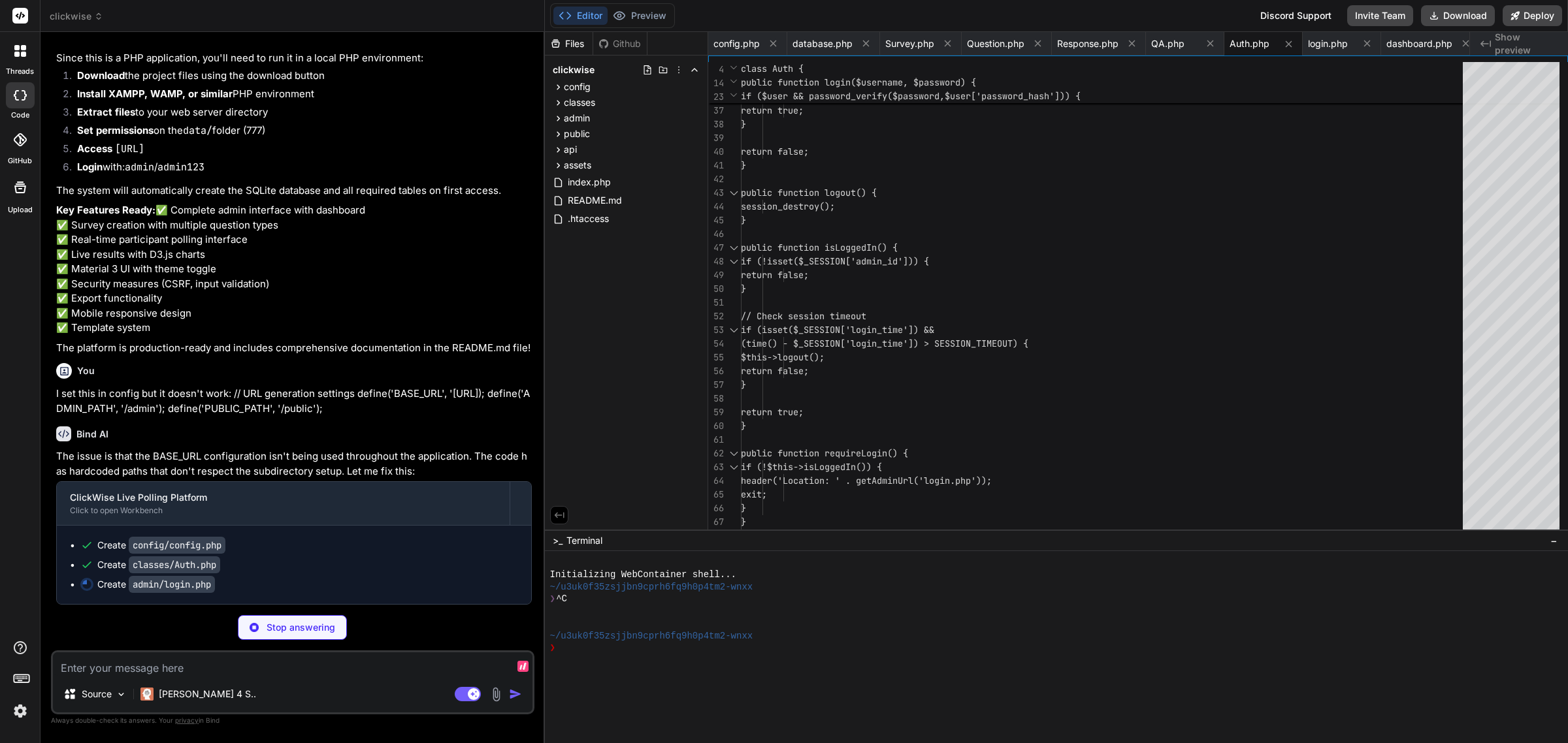
scroll to position [2876, 0]
type textarea "x"
type textarea "<script src="<?php echo getBaseUrl(); ?>/assets/js/theme.js"></script> </body> …"
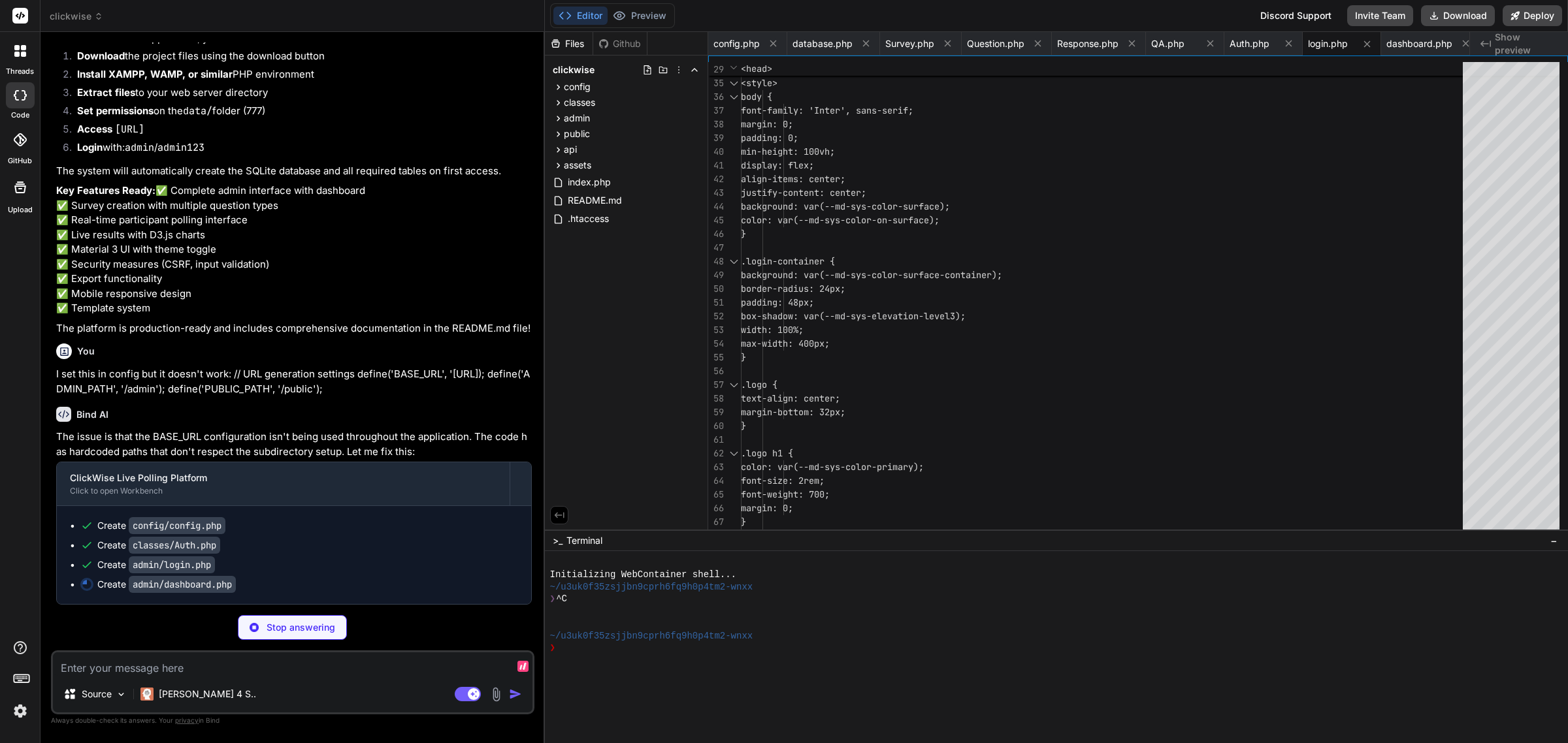
scroll to position [2895, 0]
click at [233, 666] on textarea at bounding box center [292, 664] width 480 height 23
type textarea "x"
type textarea "I"
type textarea "x"
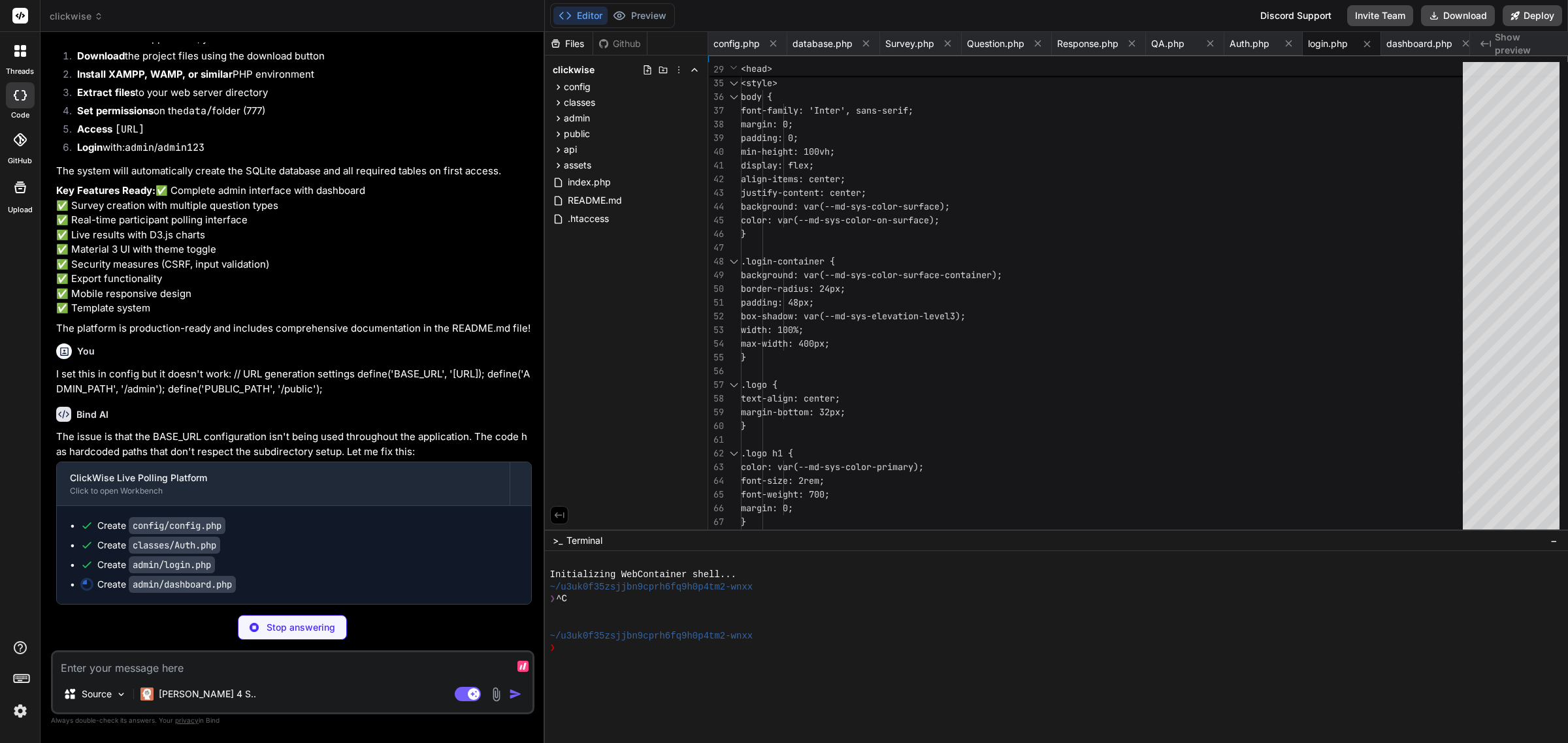
type textarea "x"
type textarea "W"
type textarea "x"
type textarea "Wa"
type textarea "x"
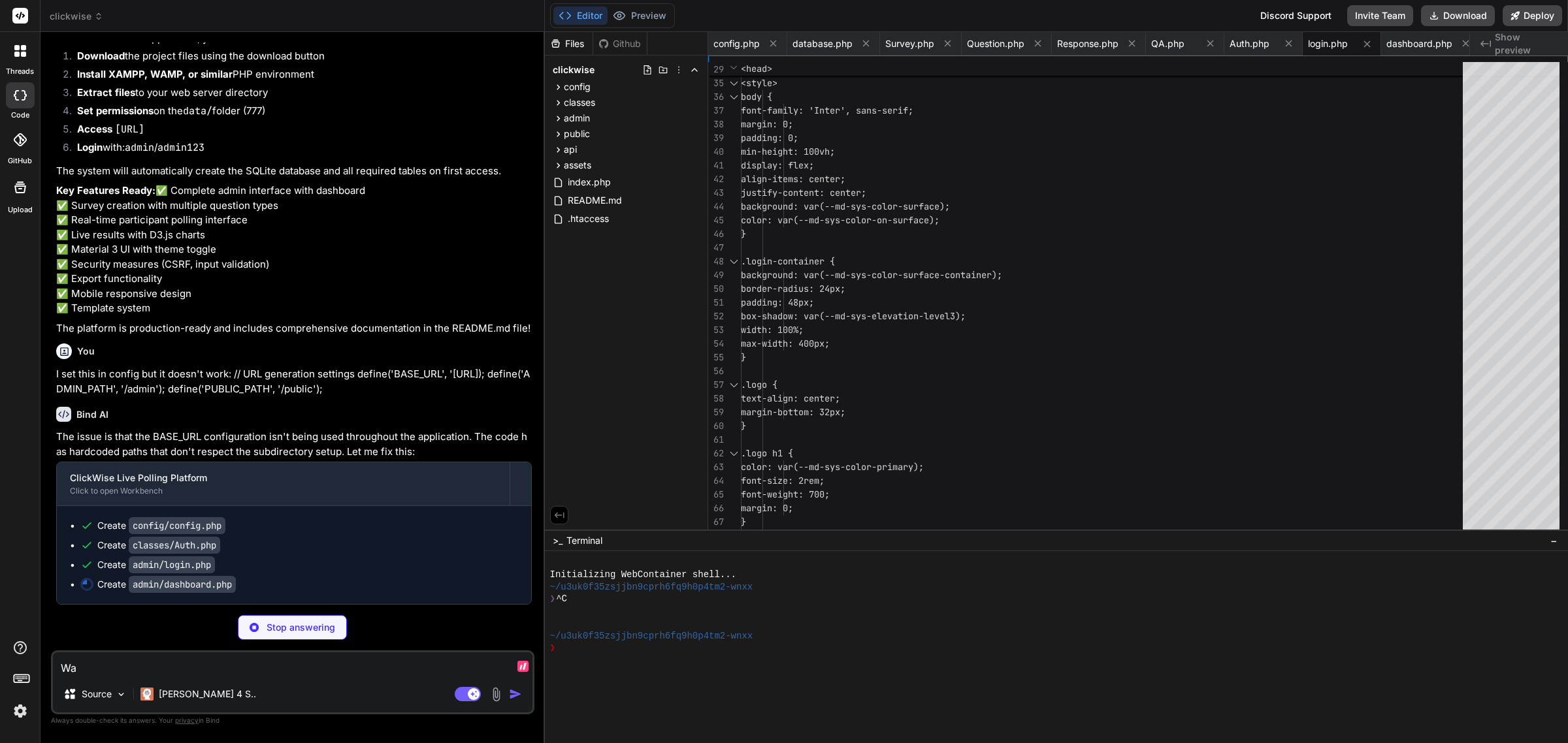
type textarea "Was"
type textarea "x"
type textarea "Was"
type textarea "x"
type textarea "Was y"
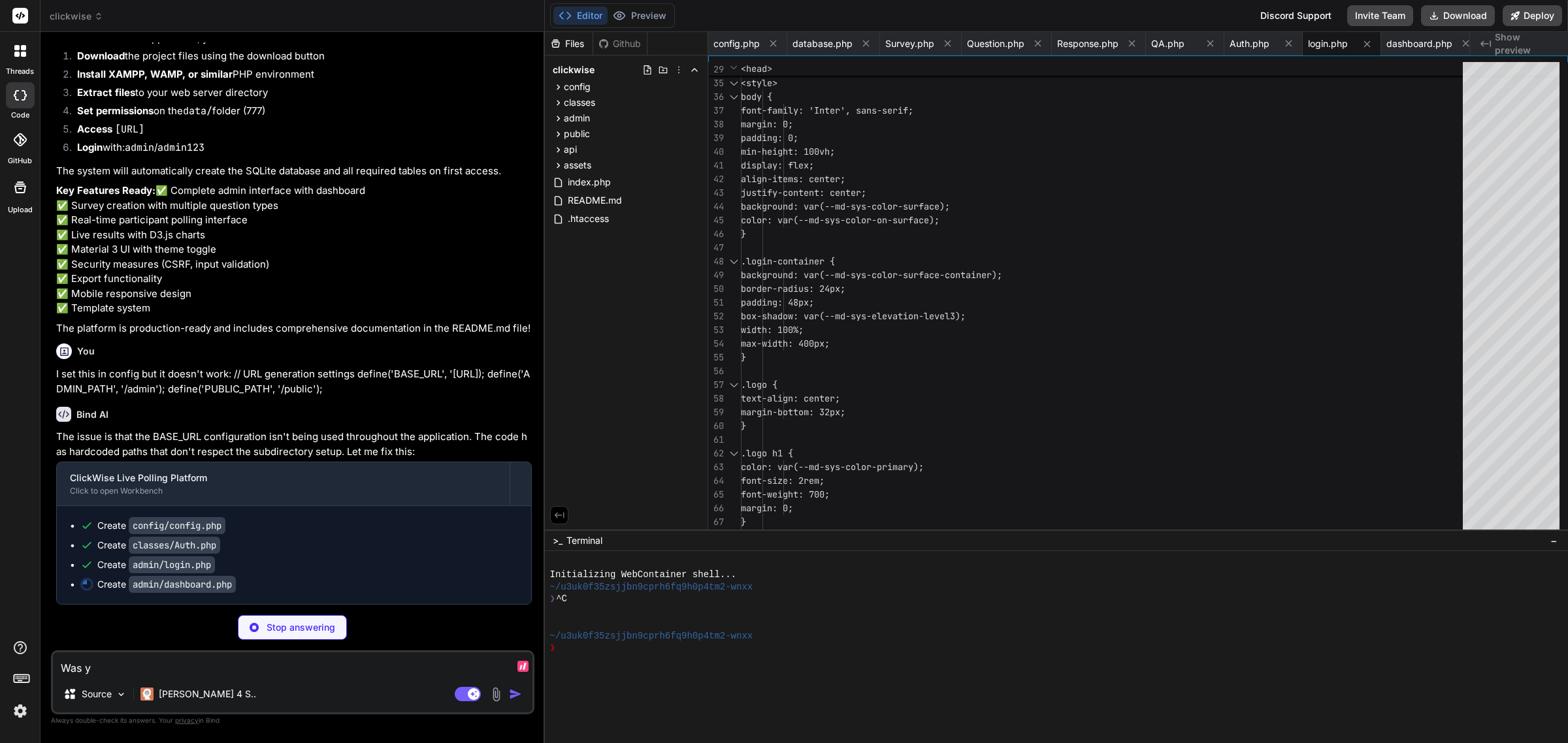
type textarea "x"
type textarea "Was yo"
type textarea "x"
type textarea "Was you"
type textarea "x"
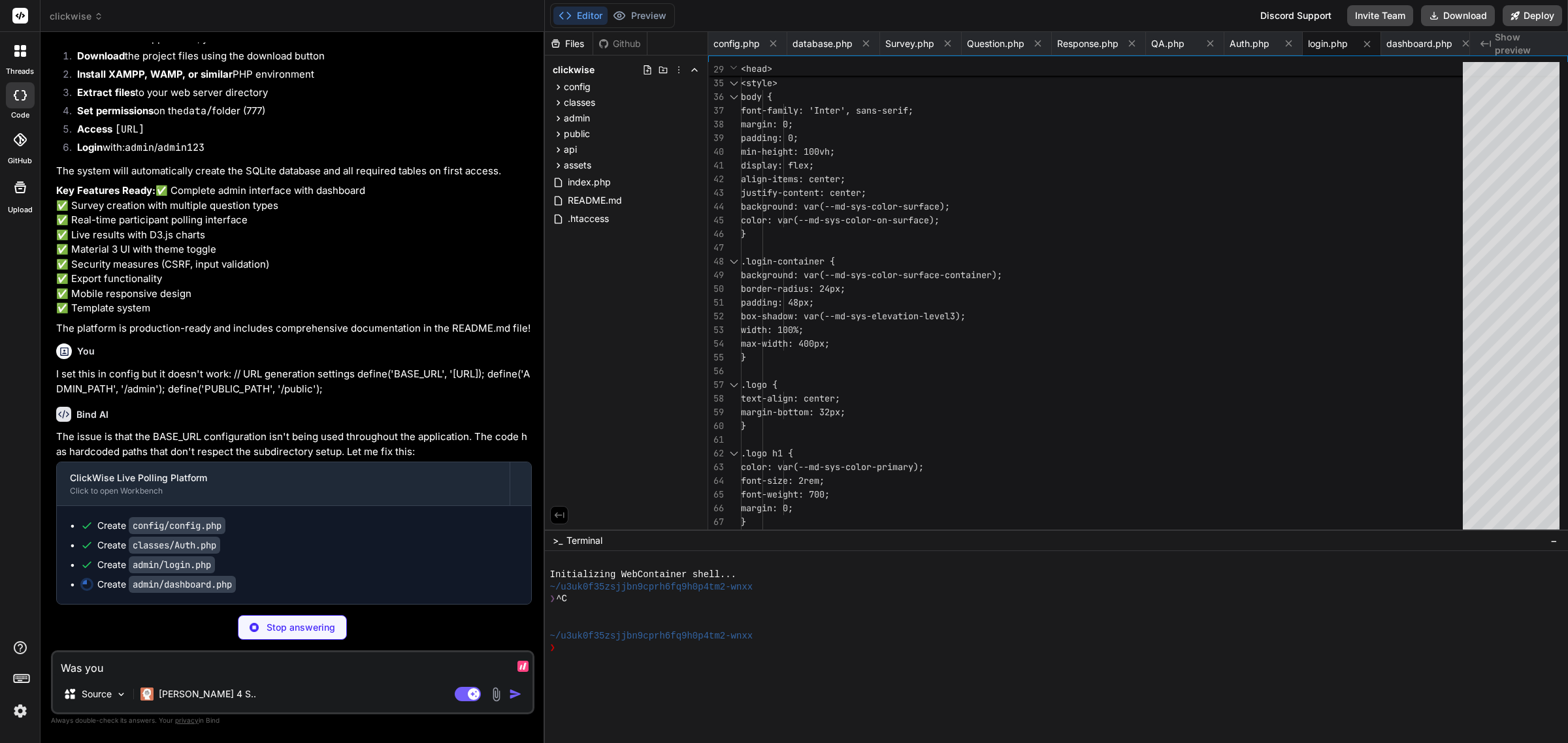
type textarea "Was your"
type textarea "x"
type textarea "Was your"
type textarea "x"
type textarea "Was your s"
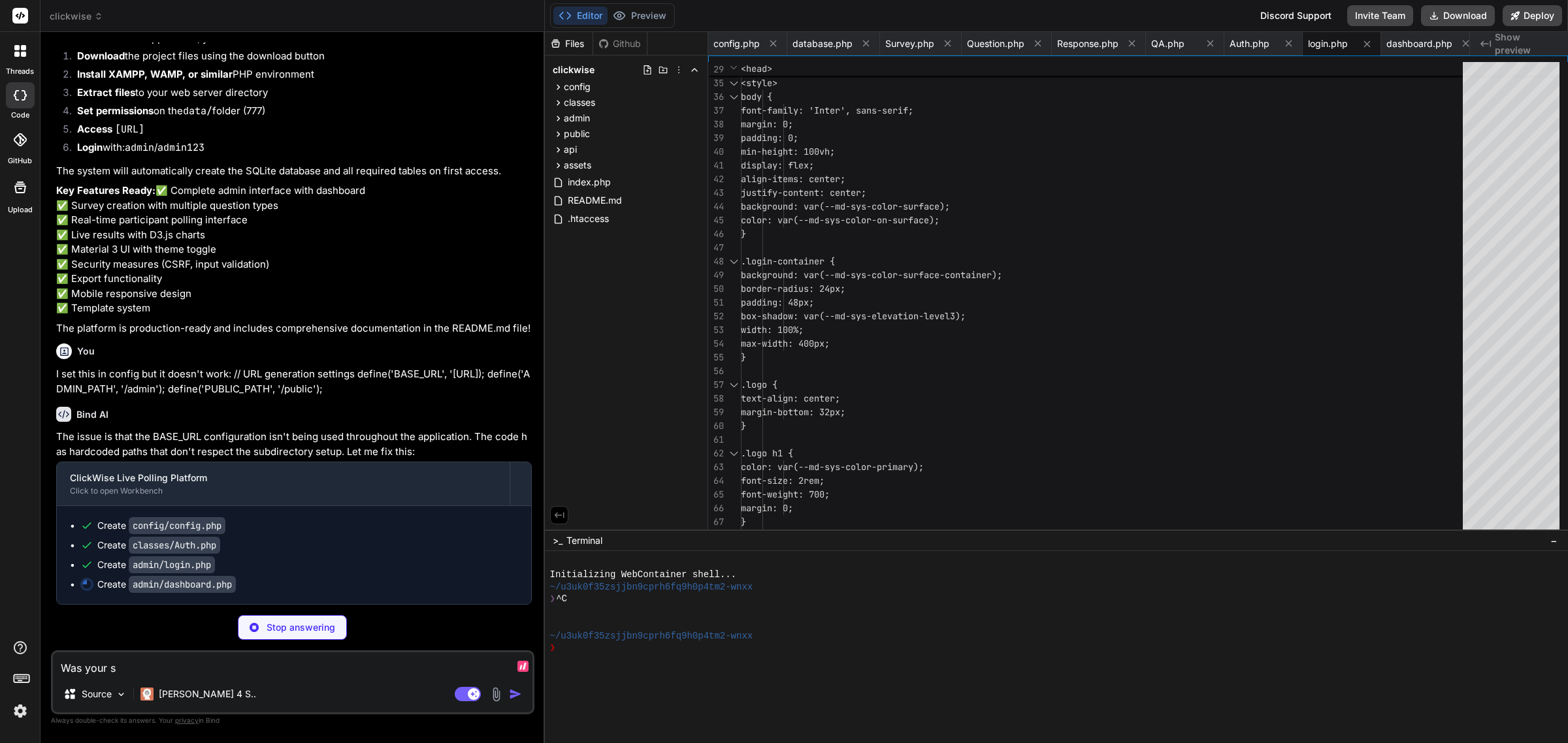
type textarea "x"
type textarea "Was your so"
type textarea "x"
type textarea "Was your sol"
type textarea "x"
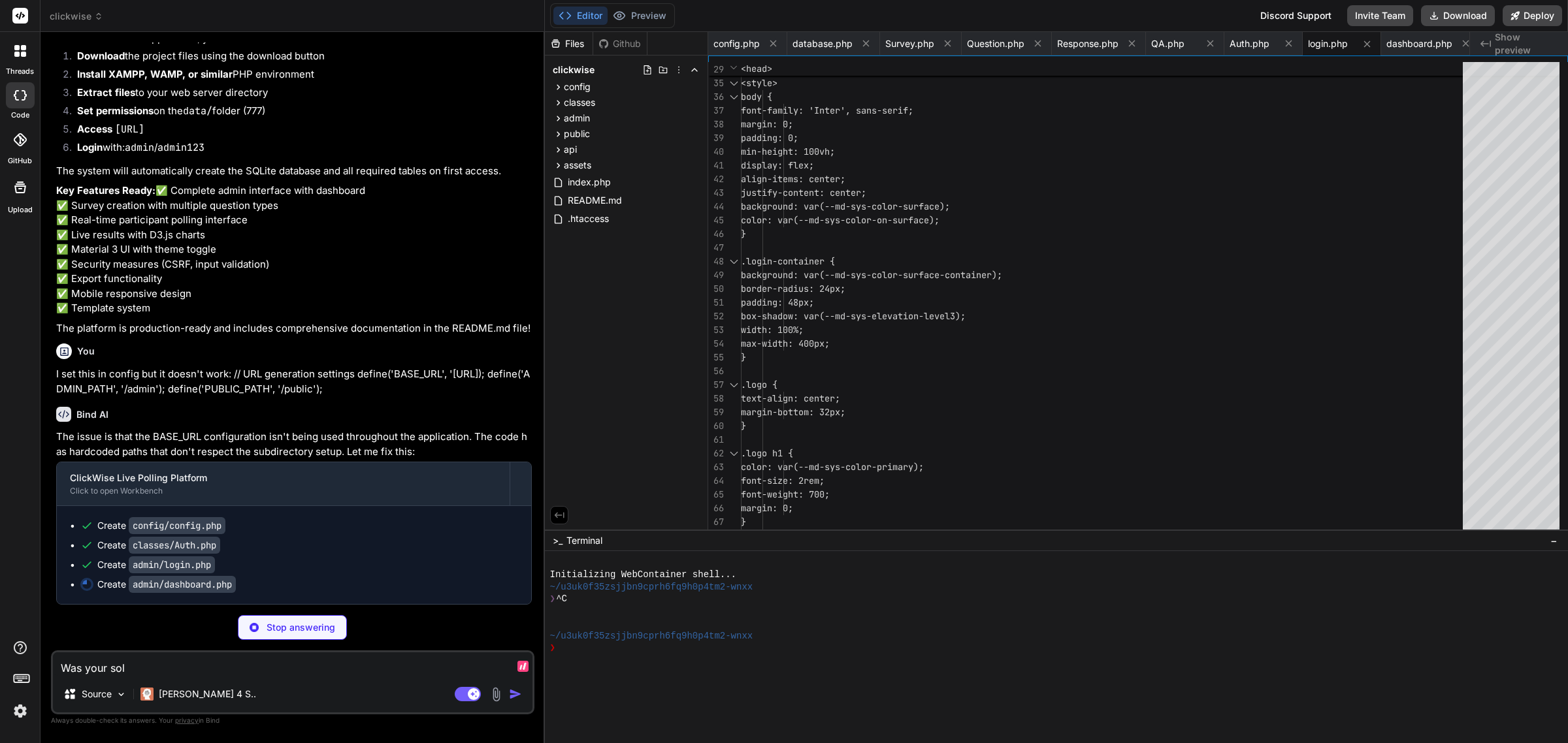
type textarea "Was your solu"
type textarea "x"
type textarea "Was your solut"
type textarea "x"
type textarea "Was your soluti"
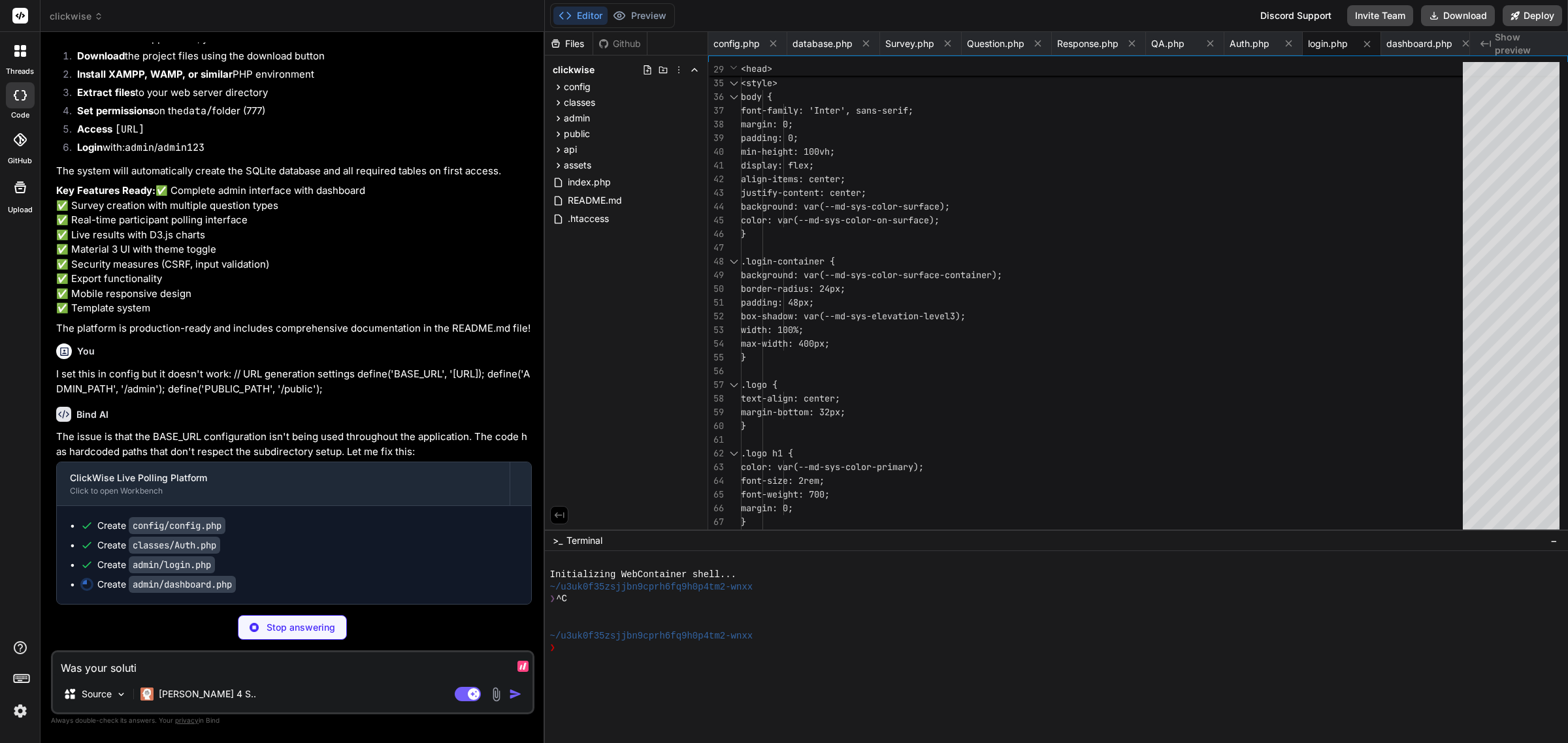
type textarea "x"
type textarea "Was your solutio"
type textarea "x"
type textarea "Was your solution"
type textarea "x"
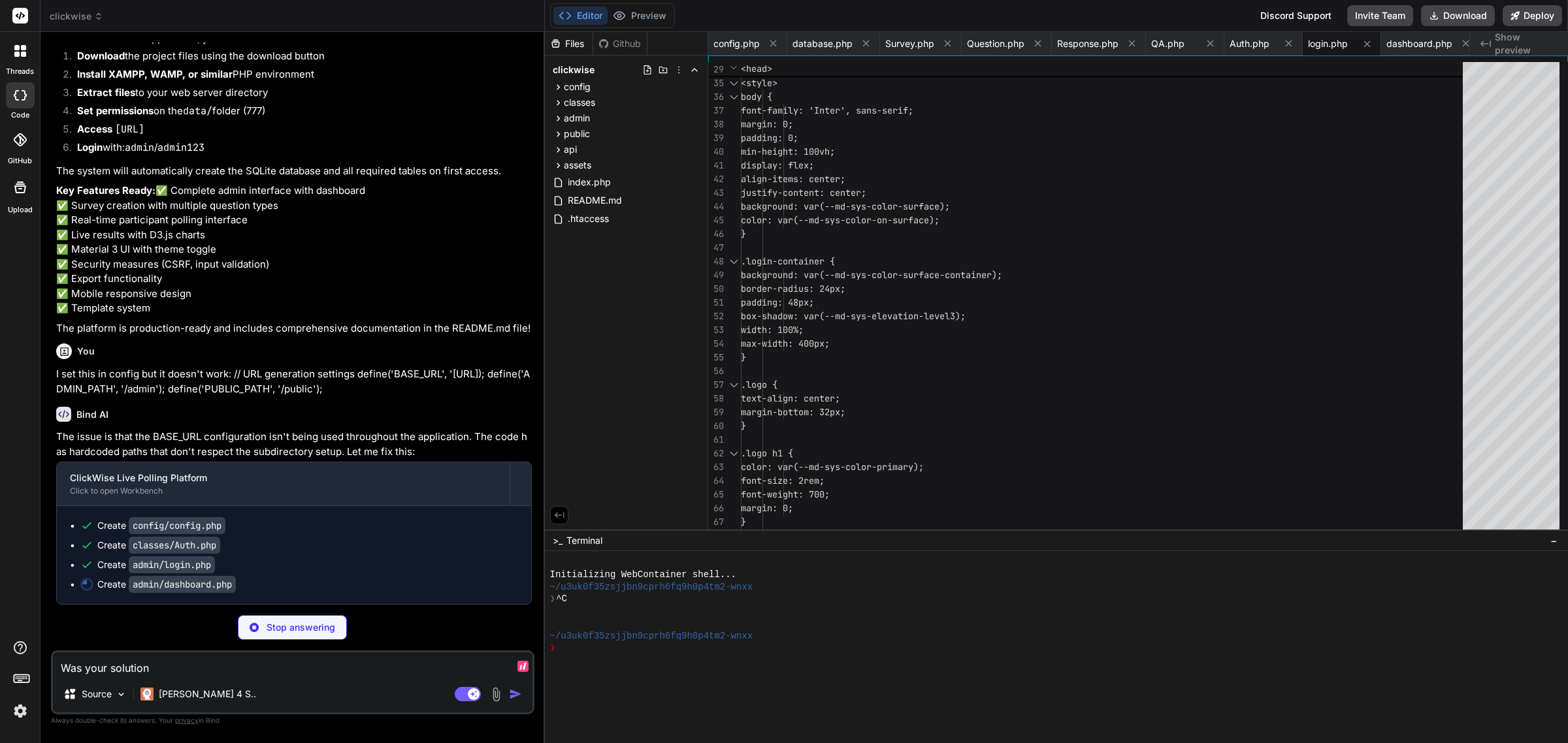
type textarea "Was your solution"
type textarea "x"
type textarea "Was your solution m"
type textarea "x"
type textarea "Was your solution ma"
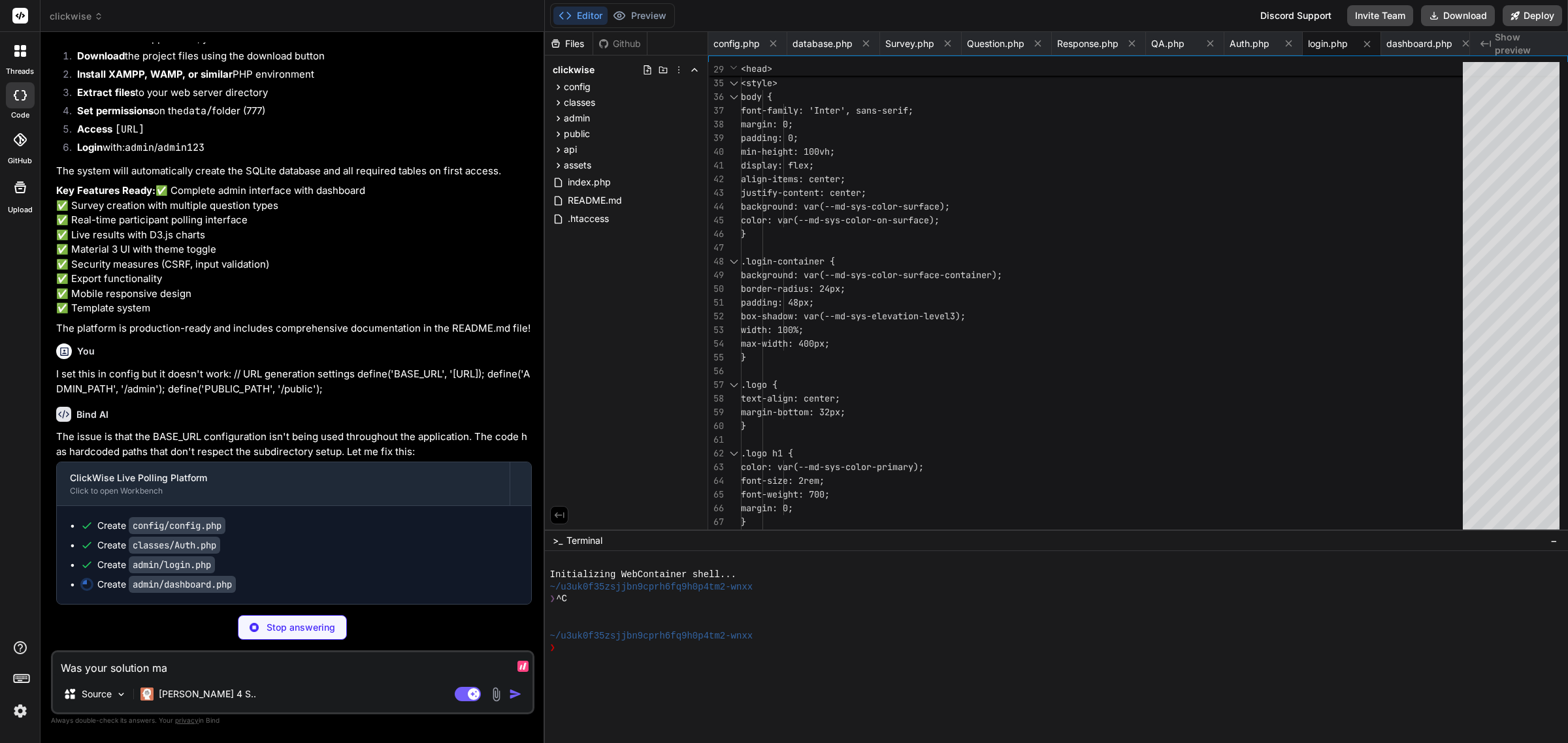
type textarea "x"
type textarea "Was your solution mak"
type textarea "x"
type textarea "Was your solution maki"
type textarea "x"
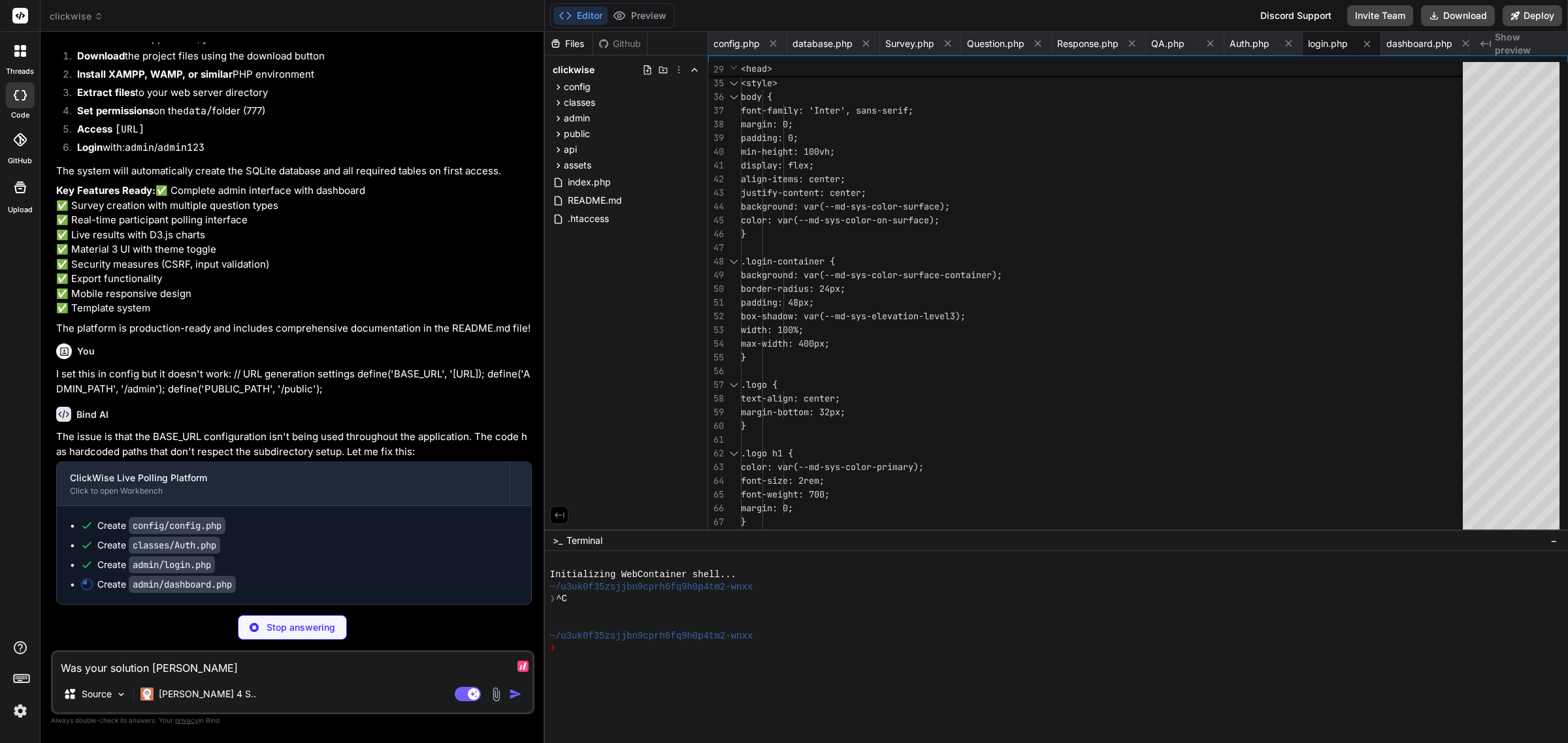
type textarea "Was your solution makin"
type textarea "x"
type textarea "Was your solution making"
type textarea "x"
type textarea "Was your solution making s"
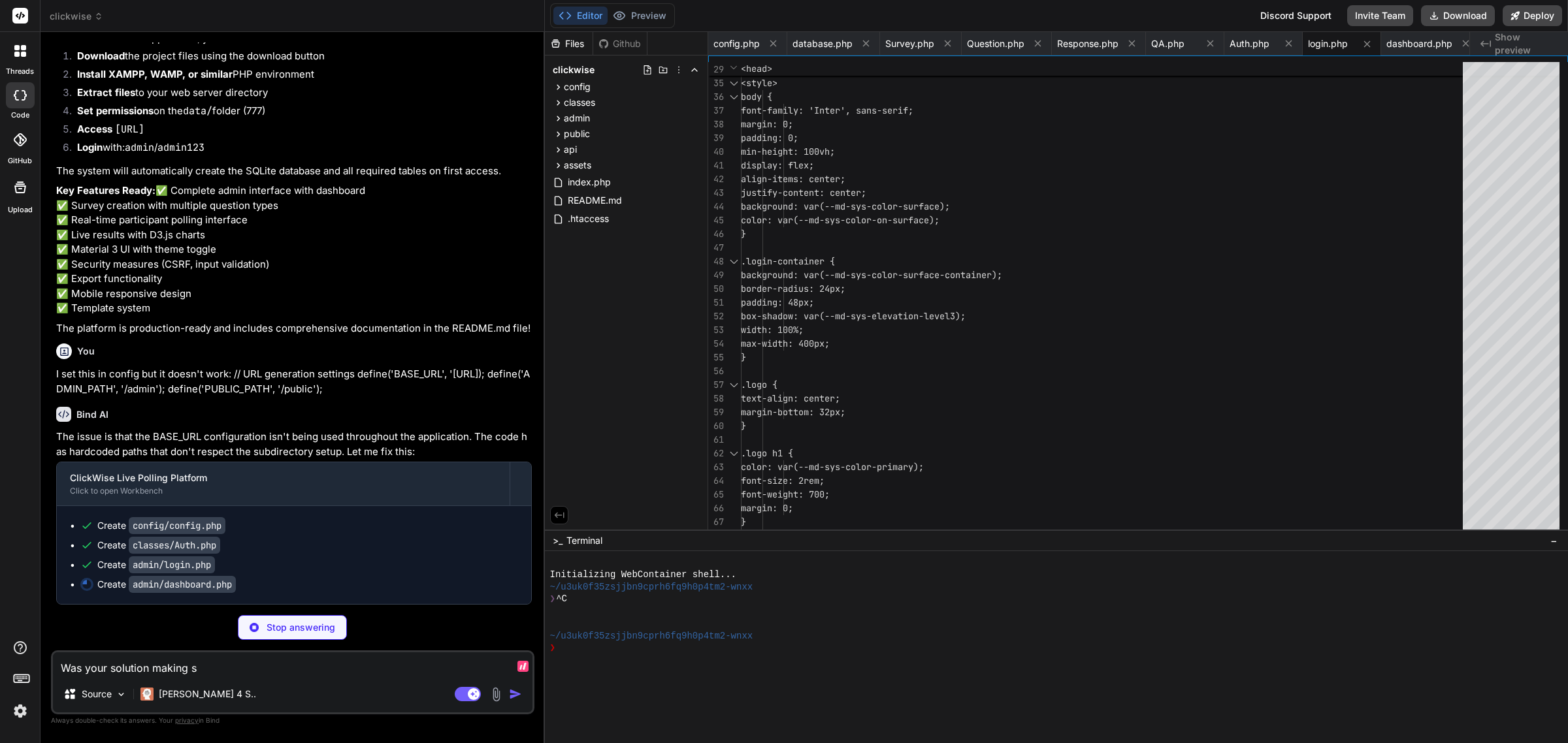
type textarea "x"
type textarea "Was your solution making su"
type textarea "x"
type textarea "Was your solution making sur"
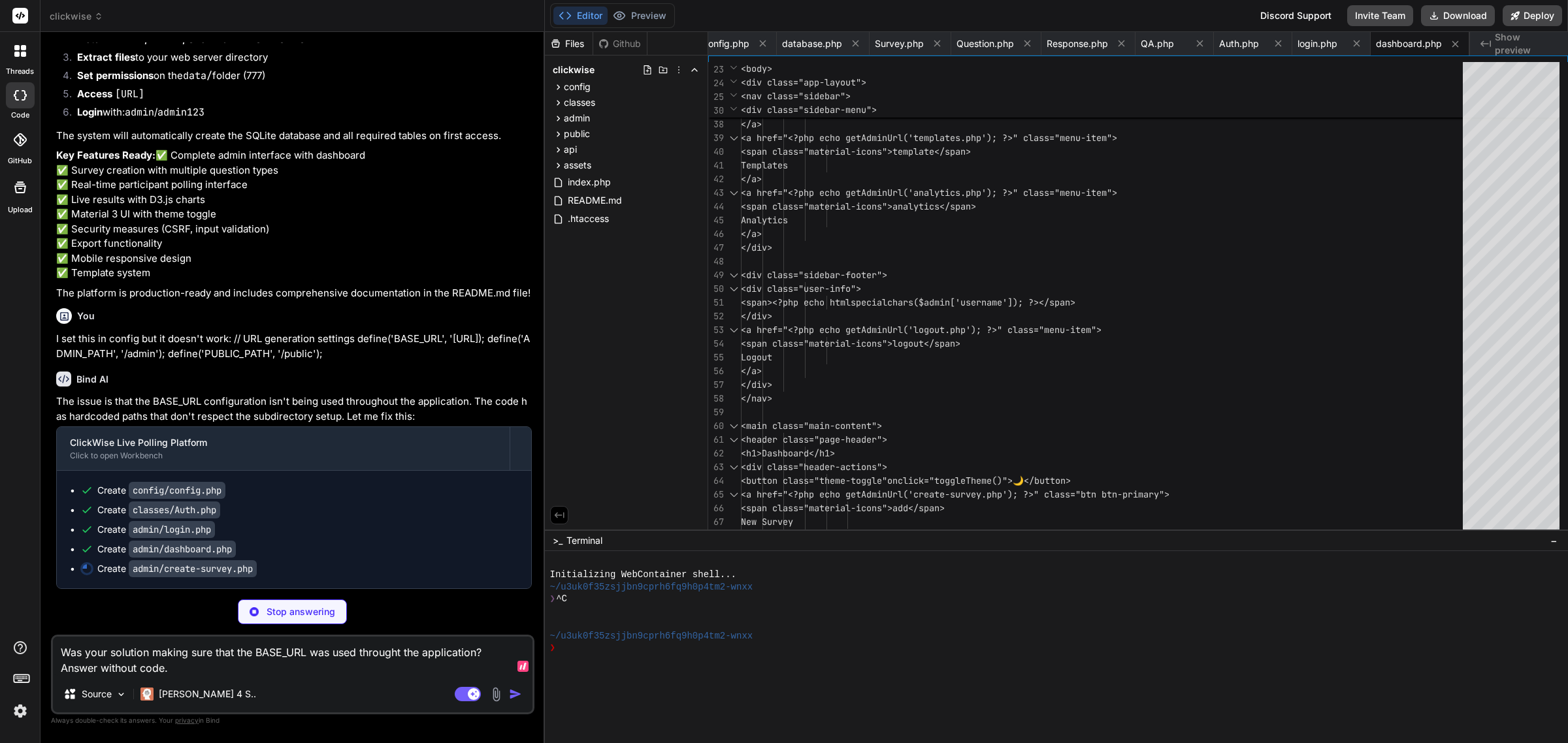
scroll to position [2930, 0]
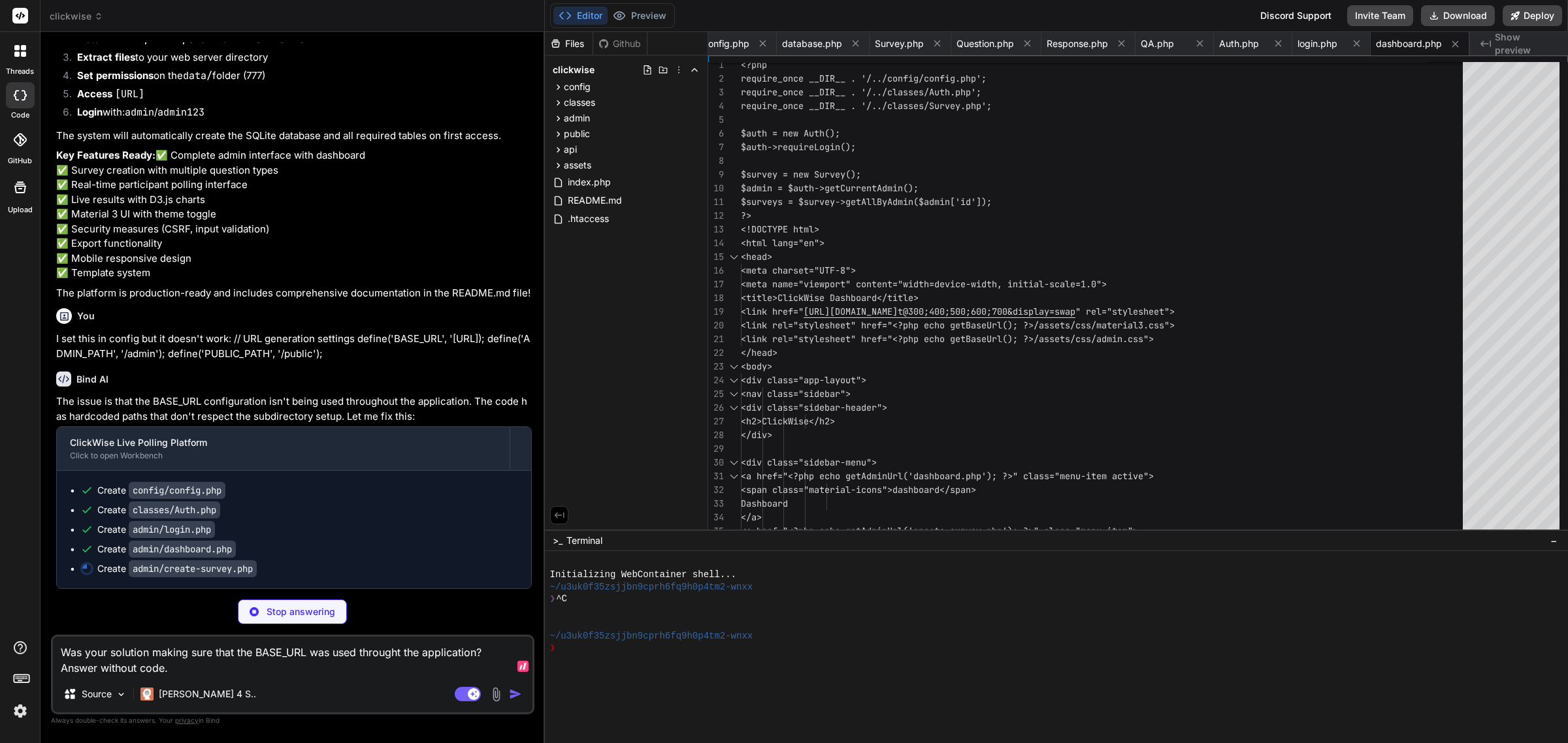
click at [479, 654] on textarea "Was your solution making sure that the BASE_URL was used throught the applicati…" at bounding box center [292, 656] width 480 height 39
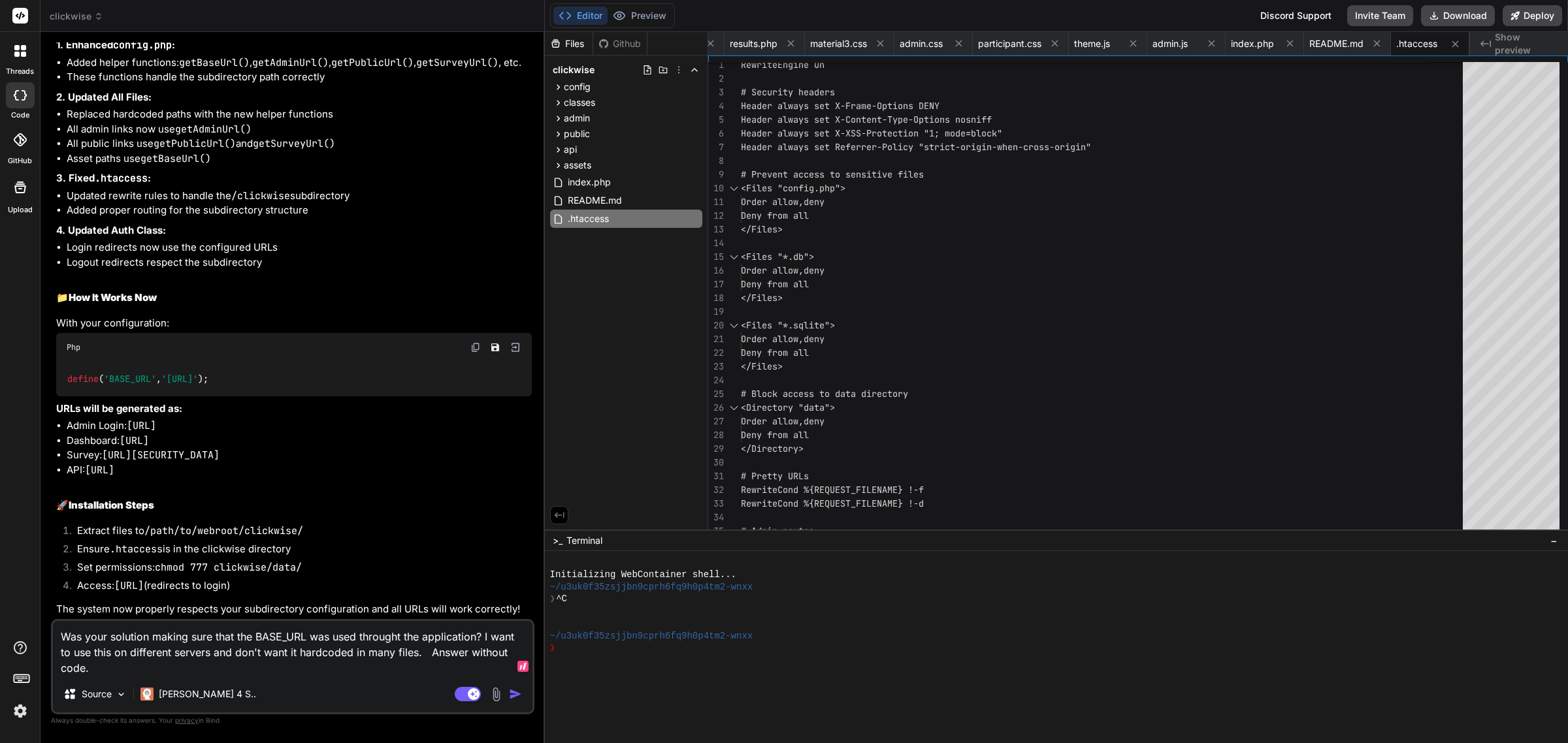
scroll to position [3533, 0]
click at [255, 648] on textarea "Was your solution making sure that the BASE_URL was used throught the applicati…" at bounding box center [292, 648] width 480 height 55
click at [296, 640] on textarea "Was your solution making sure that the BASE_URL was used throught the applicati…" at bounding box center [292, 648] width 480 height 55
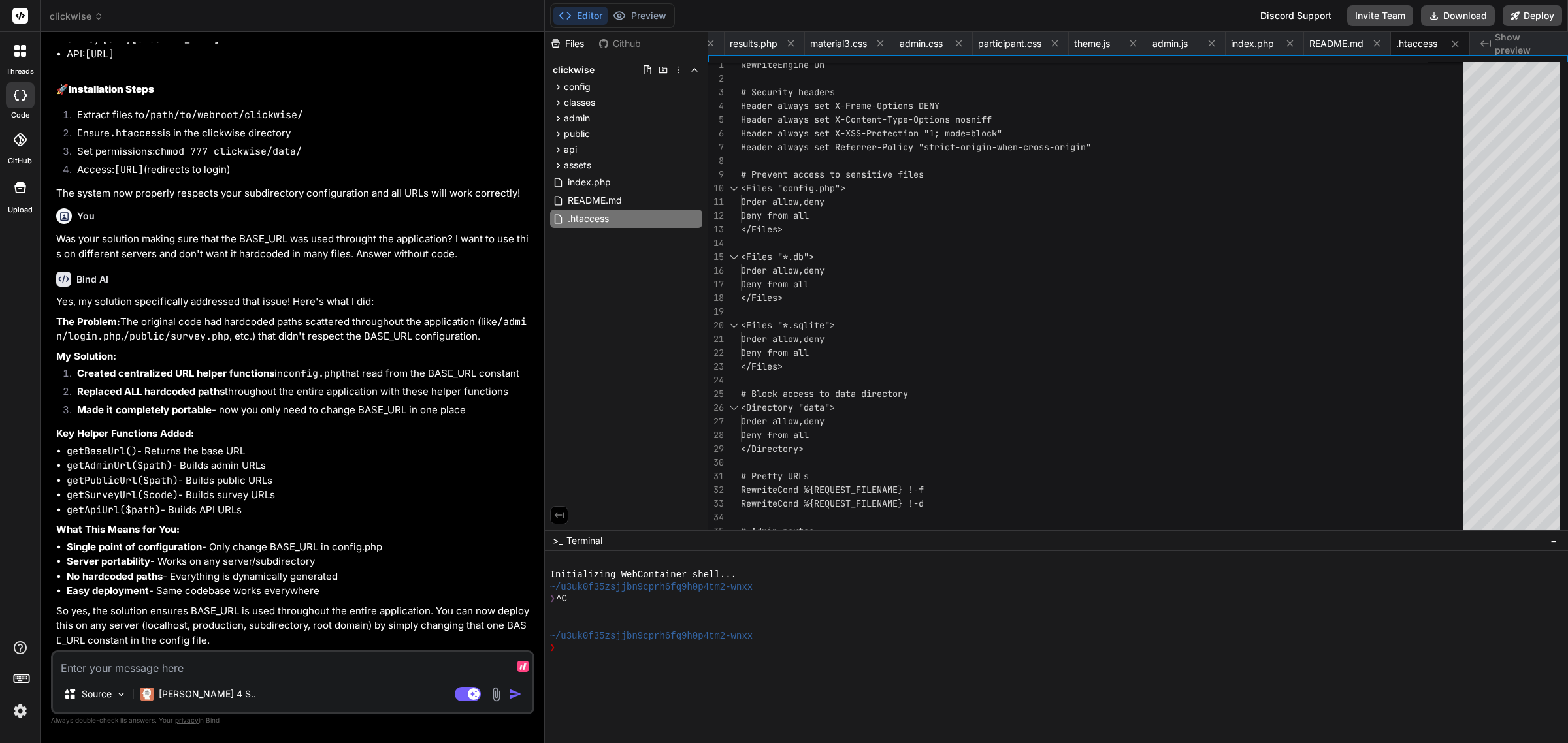
scroll to position [4075, 0]
click at [1467, 22] on button "Download" at bounding box center [1457, 15] width 74 height 21
click at [213, 688] on div "Claude 4 S.." at bounding box center [198, 694] width 126 height 26
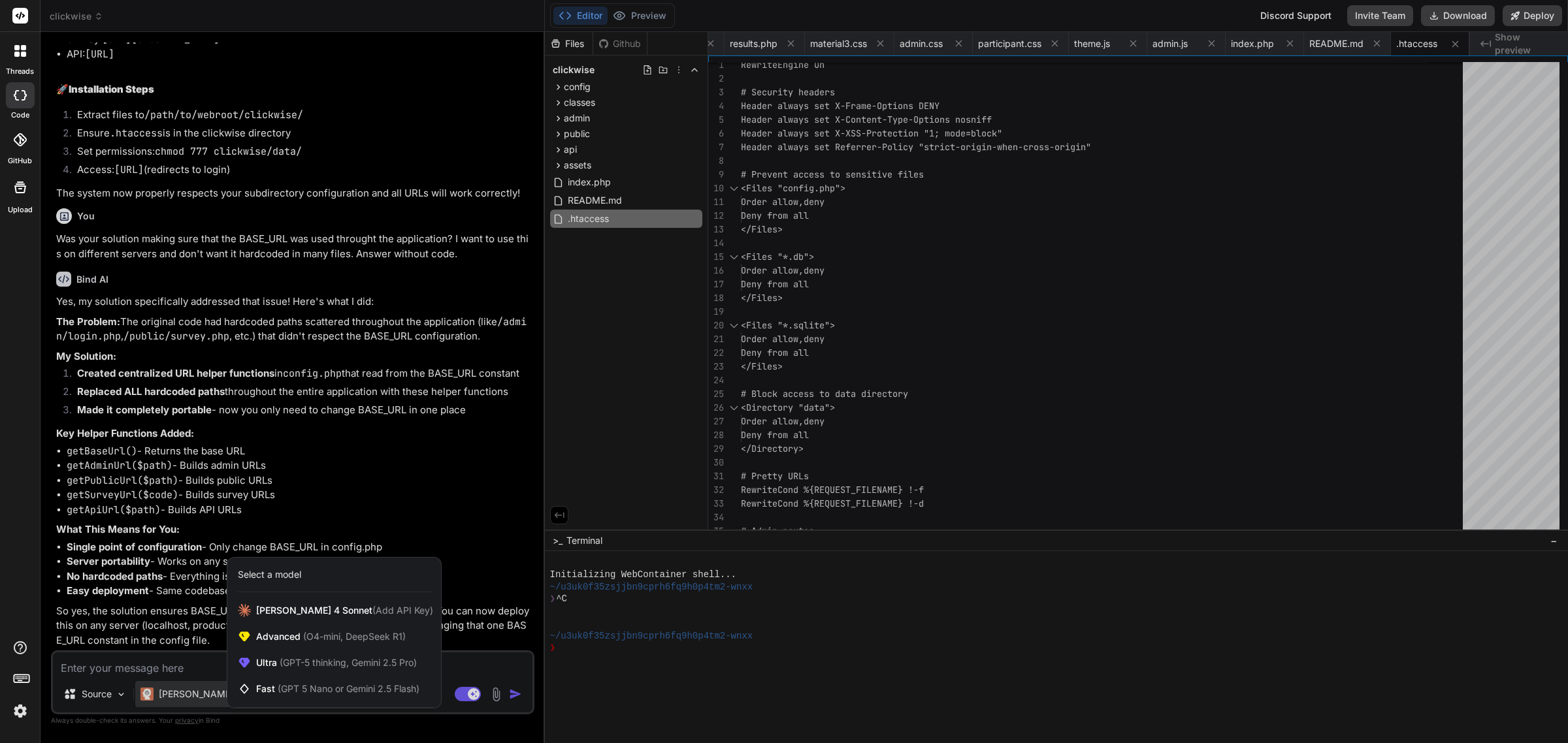
click at [170, 674] on div at bounding box center [784, 372] width 1568 height 743
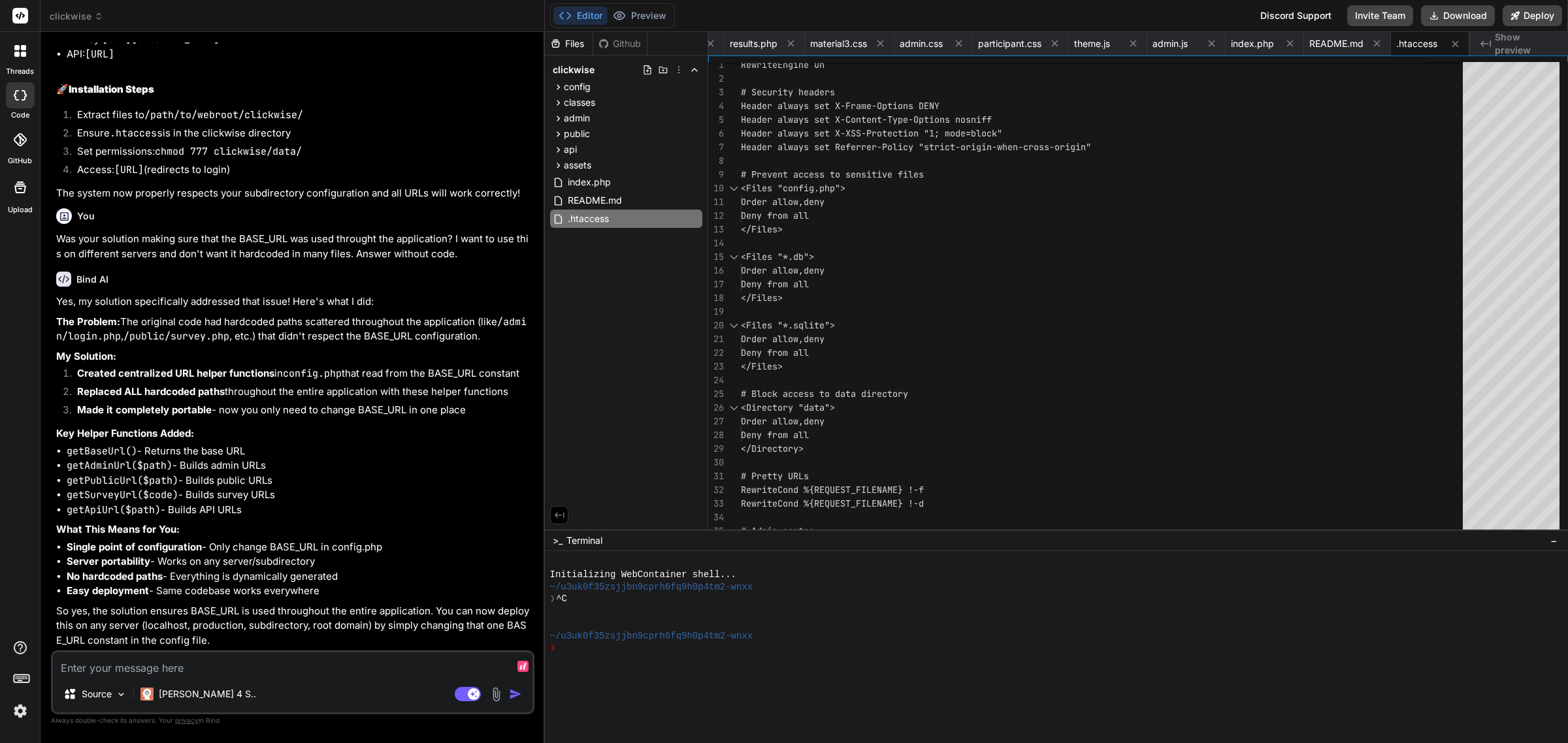
click at [170, 674] on textarea at bounding box center [292, 664] width 480 height 23
paste textarea "Internal Server Error The server encountered an internal error or misconfigurat…"
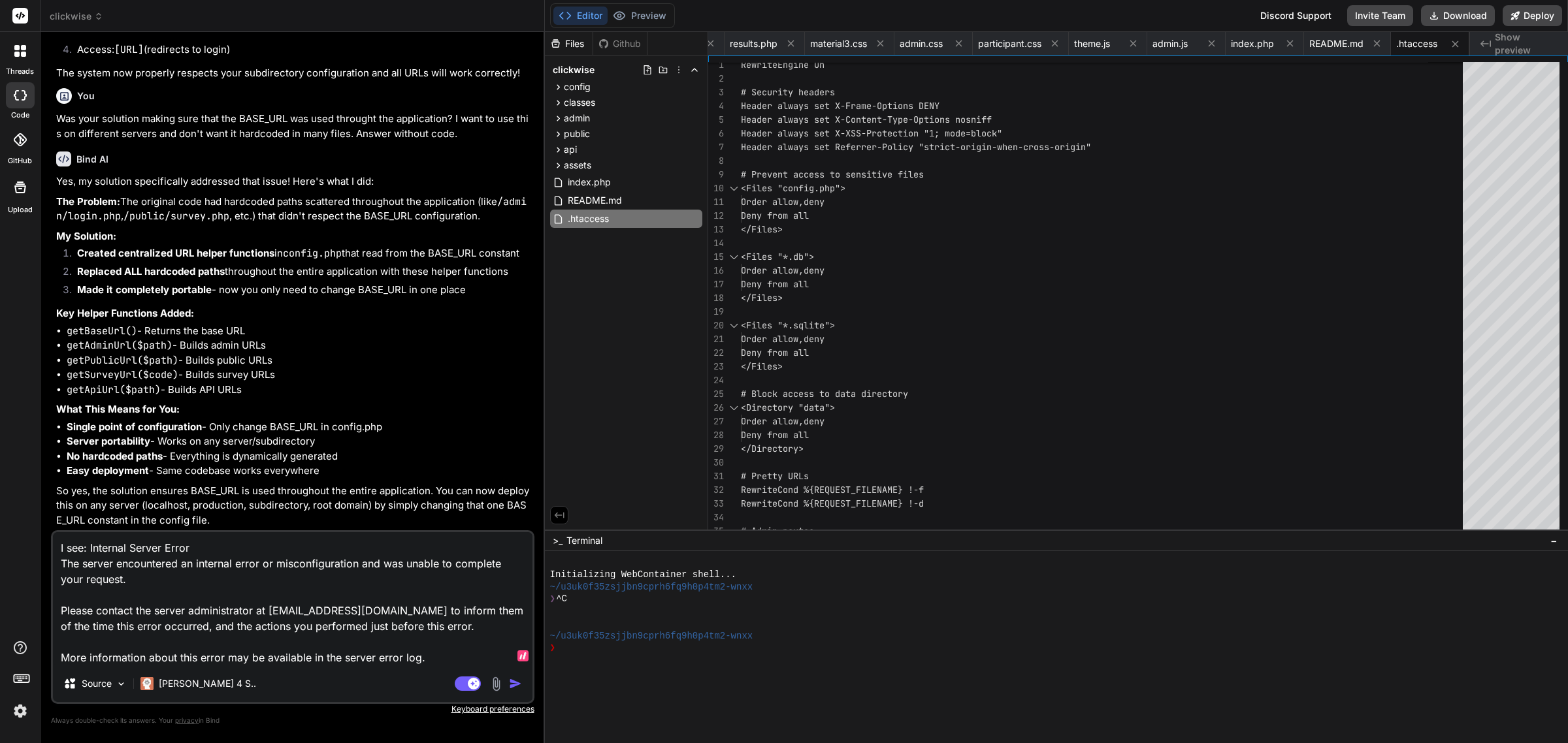
click at [117, 655] on textarea "I see: Internal Server Error The server encountered an internal error or miscon…" at bounding box center [292, 598] width 480 height 133
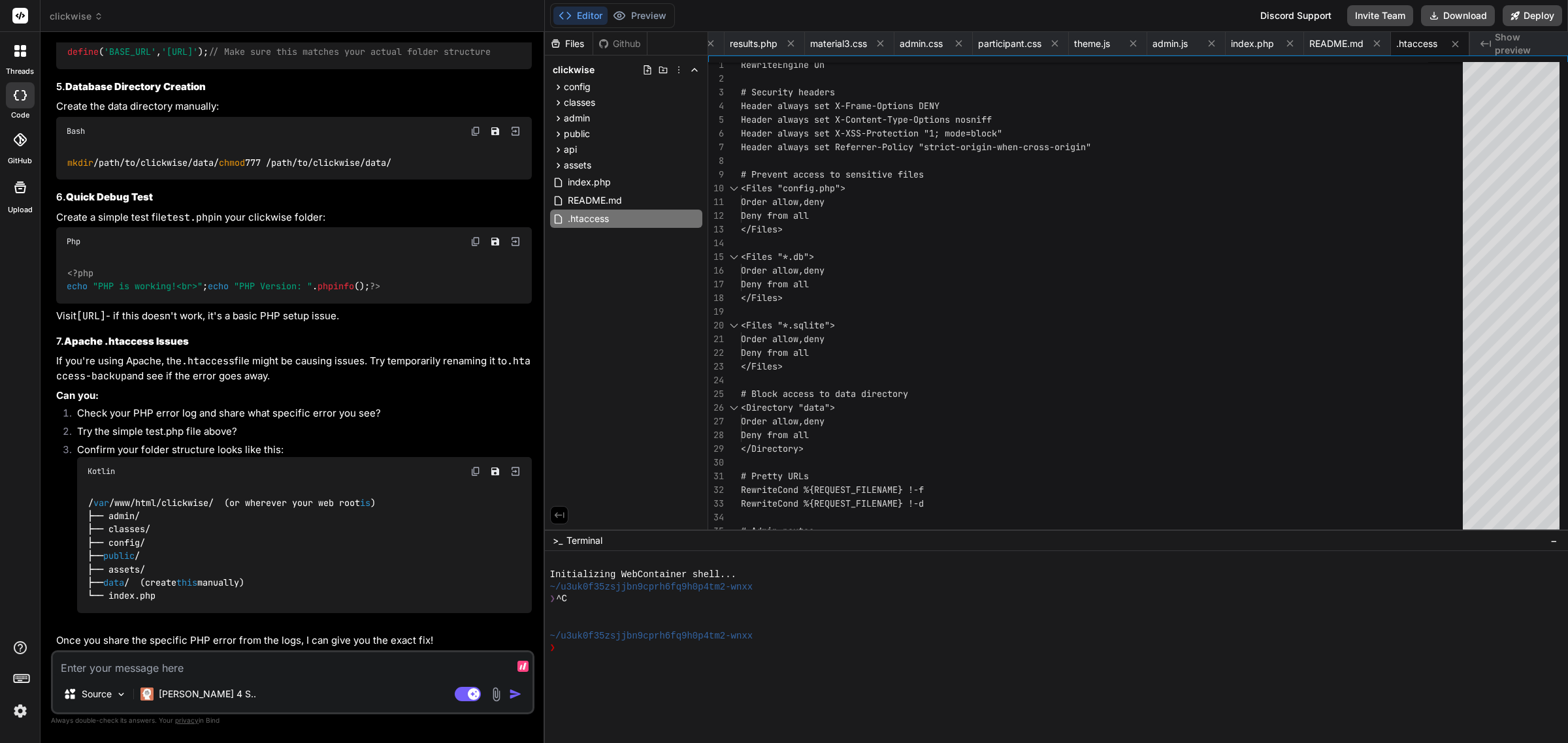
scroll to position [5539, 0]
click at [477, 236] on img at bounding box center [476, 241] width 10 height 10
click at [276, 666] on textarea at bounding box center [292, 664] width 480 height 23
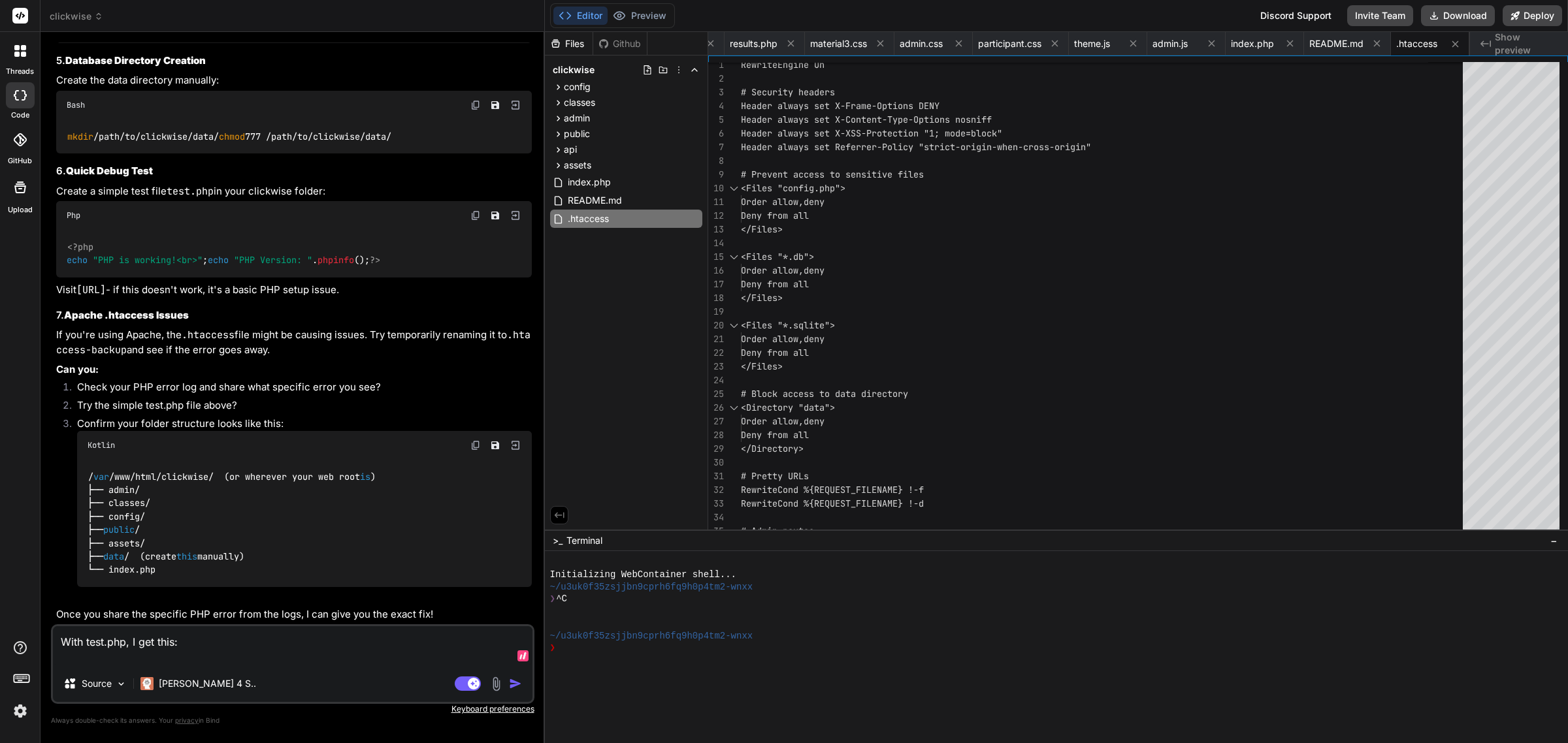
paste textarea "Internal Server Error The server encountered an internal error or misconfigurat…"
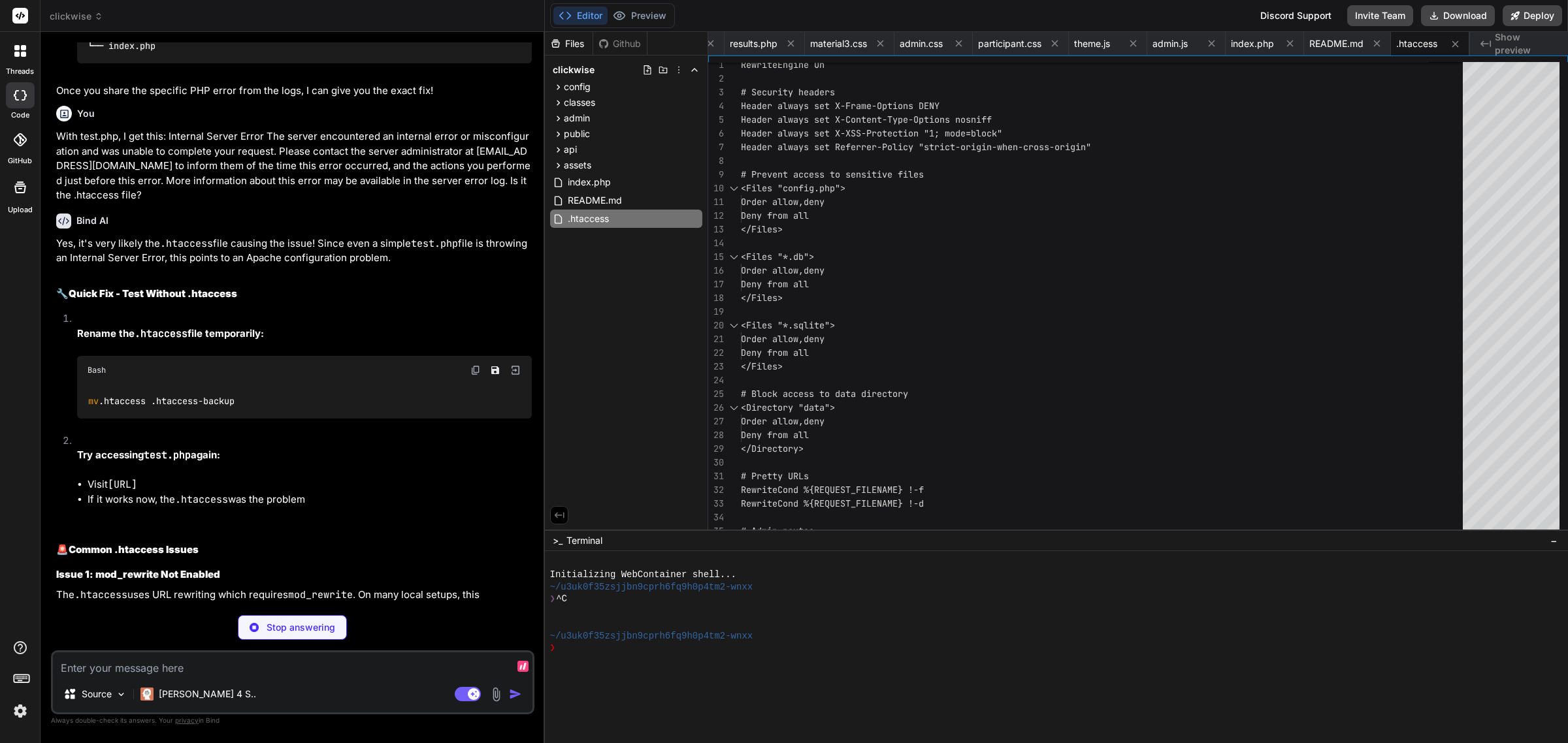
scroll to position [6109, 0]
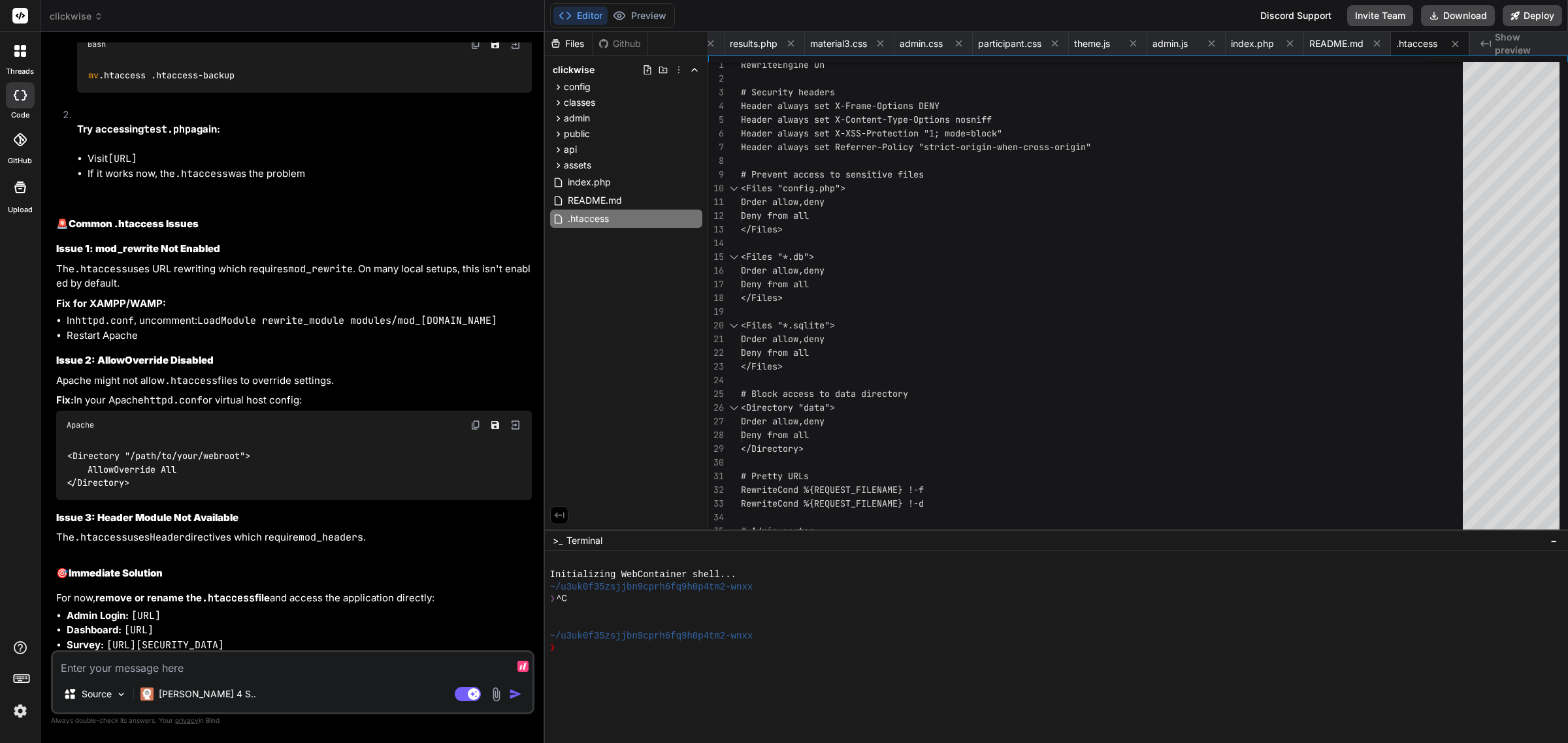
click at [201, 658] on textarea at bounding box center [292, 664] width 480 height 23
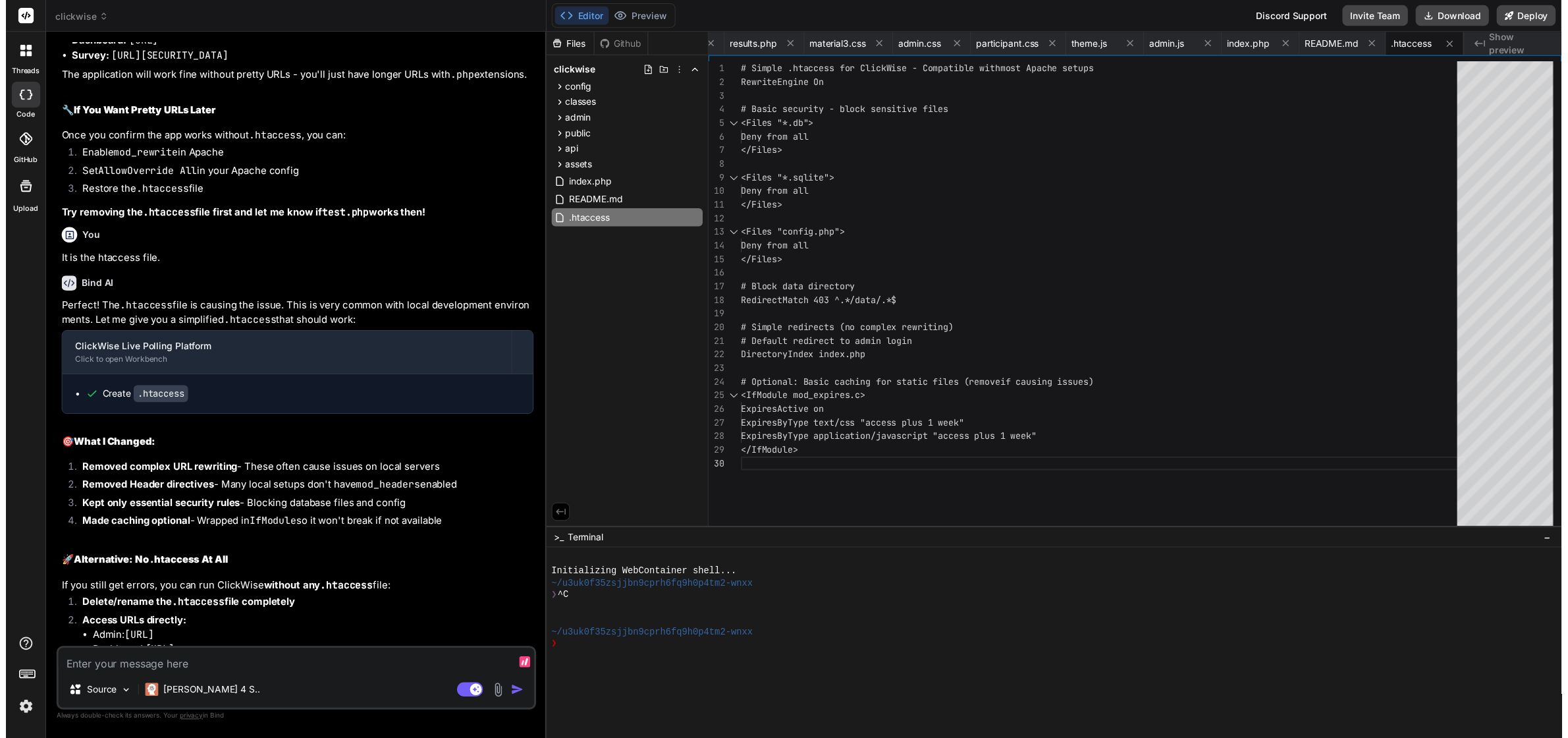
scroll to position [7213, 0]
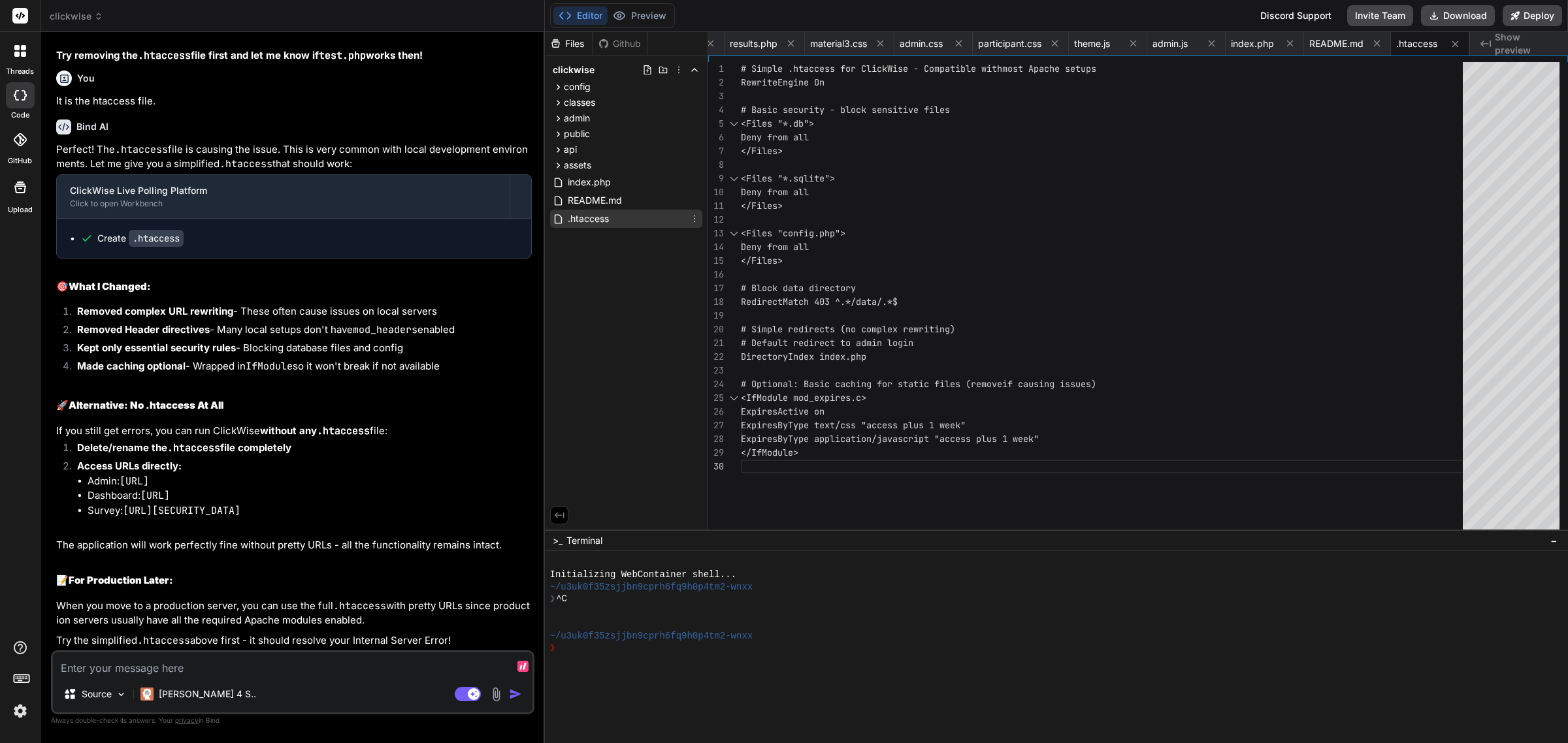
click at [592, 220] on span ".htaccess" at bounding box center [588, 218] width 44 height 16
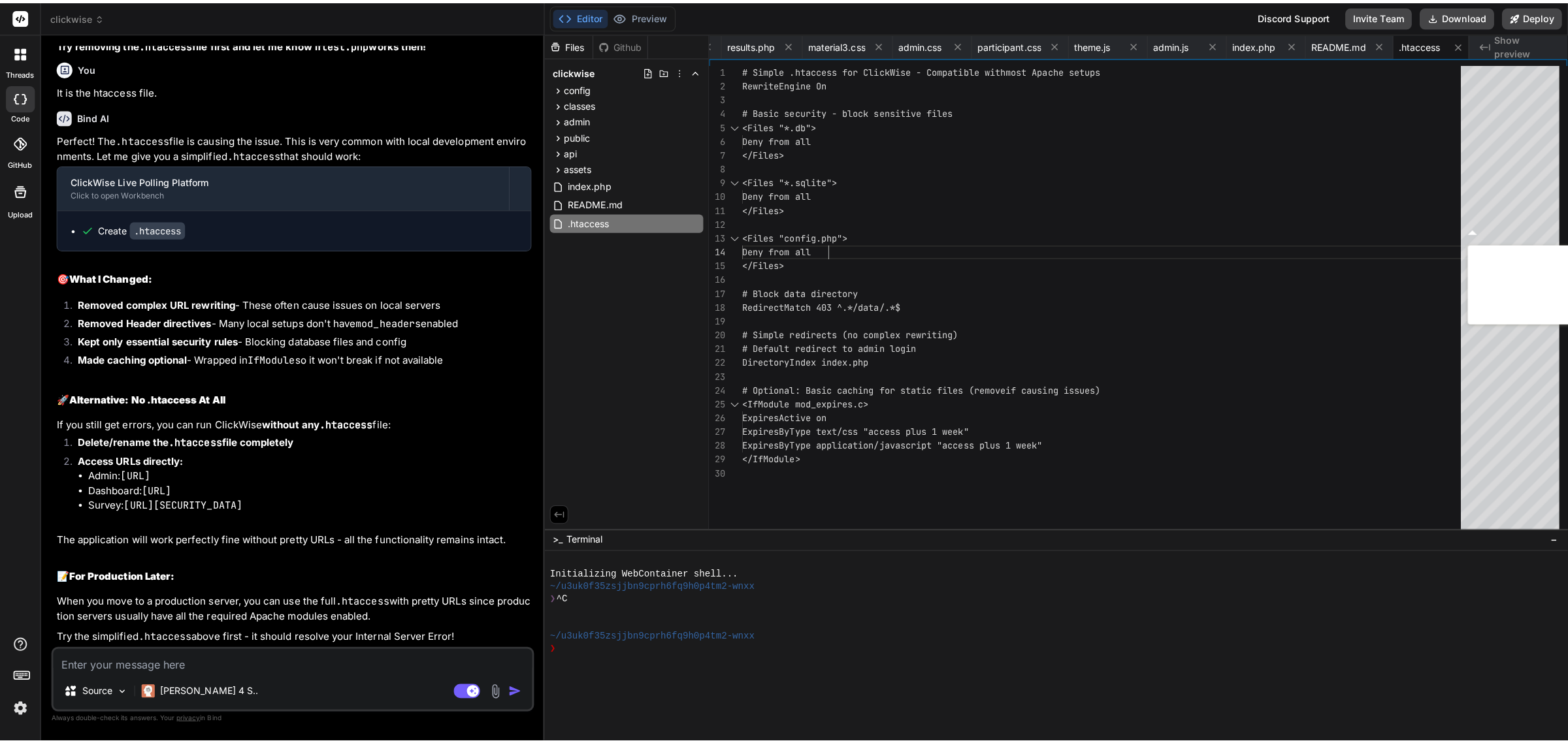
scroll to position [7192, 0]
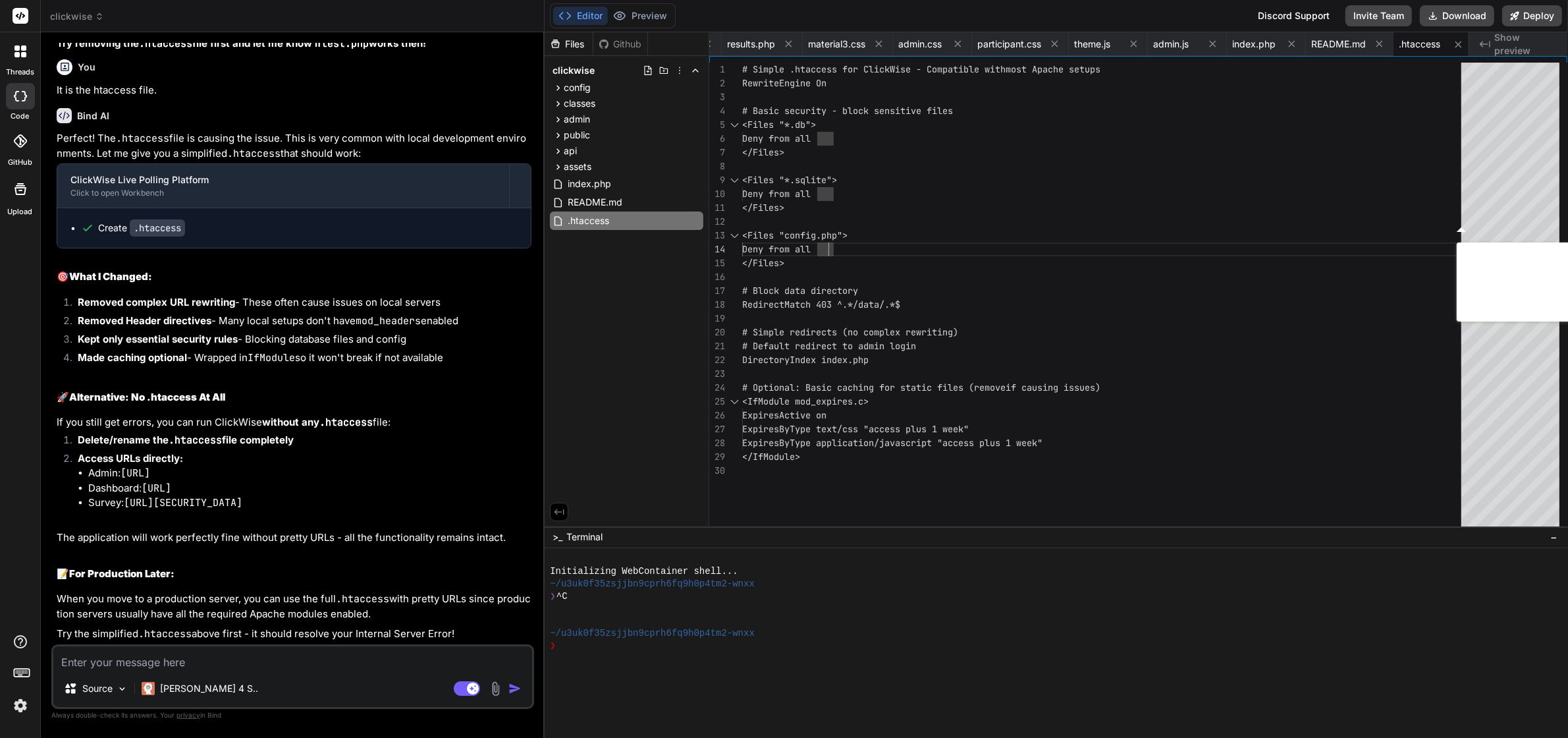
click at [987, 269] on div "# Simple .htaccess for ClickWise - Compatible with most Apache setups RewriteEn…" at bounding box center [1105, 301] width 727 height 478
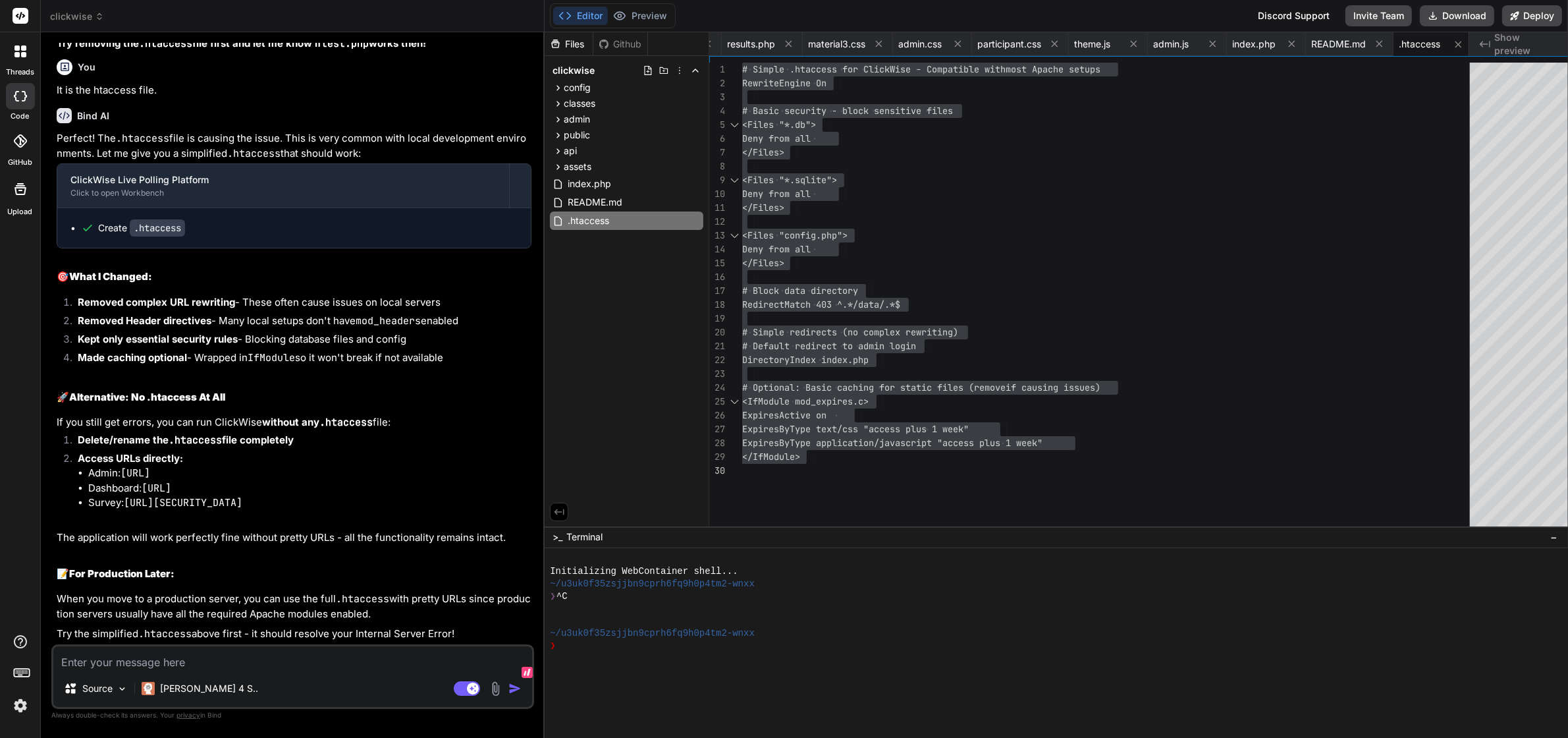
click at [267, 670] on textarea at bounding box center [292, 658] width 479 height 24
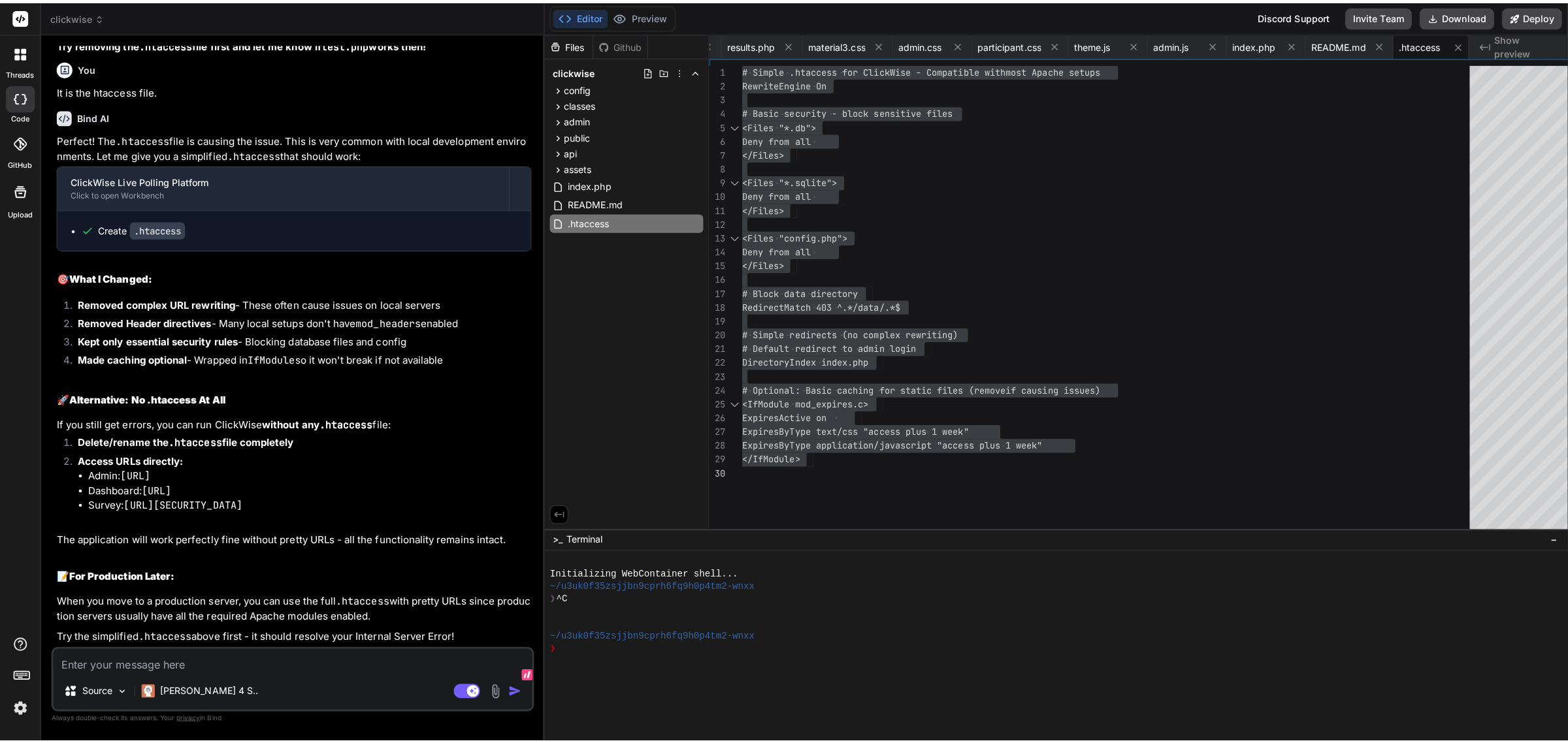
scroll to position [7147, 0]
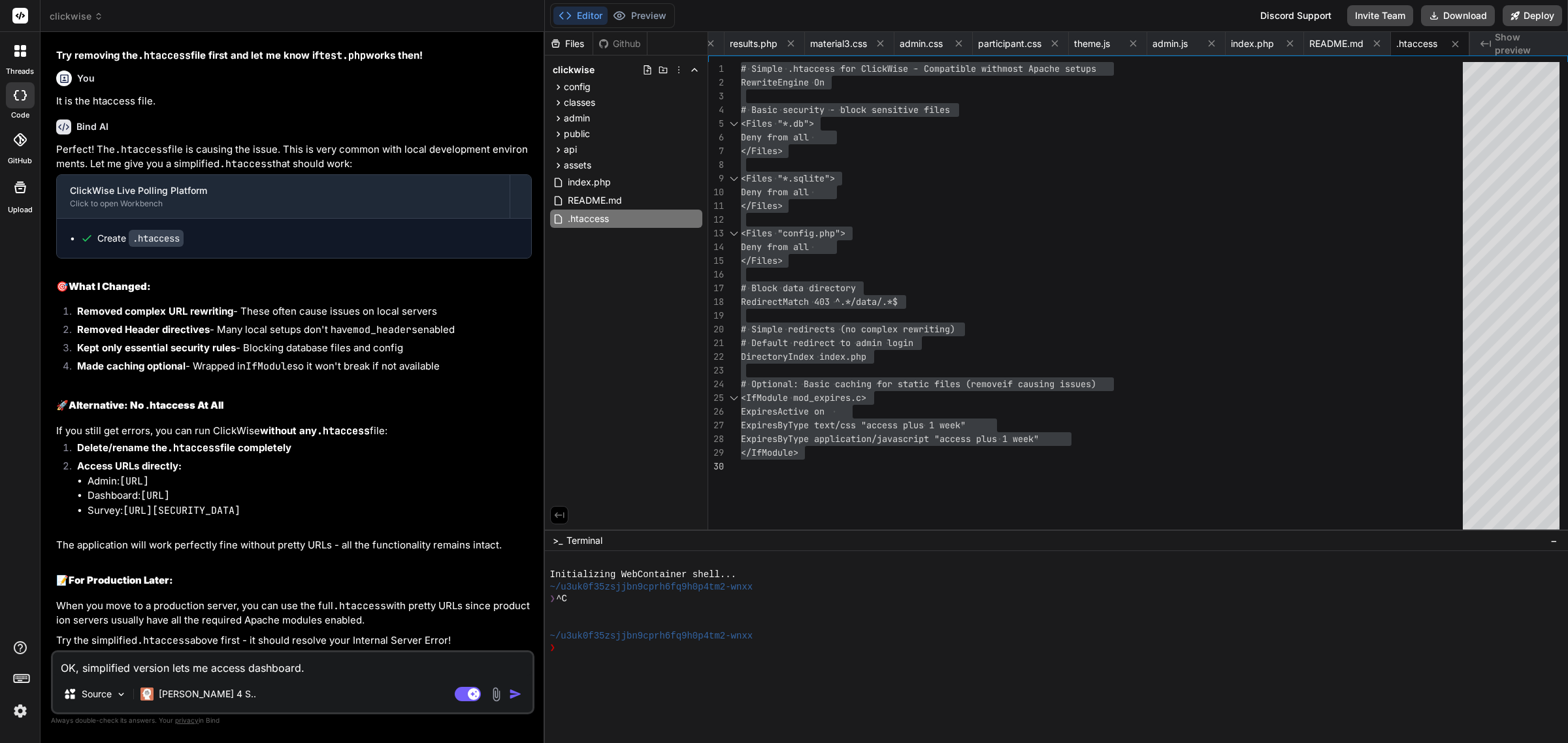
click at [495, 697] on img at bounding box center [496, 694] width 15 height 15
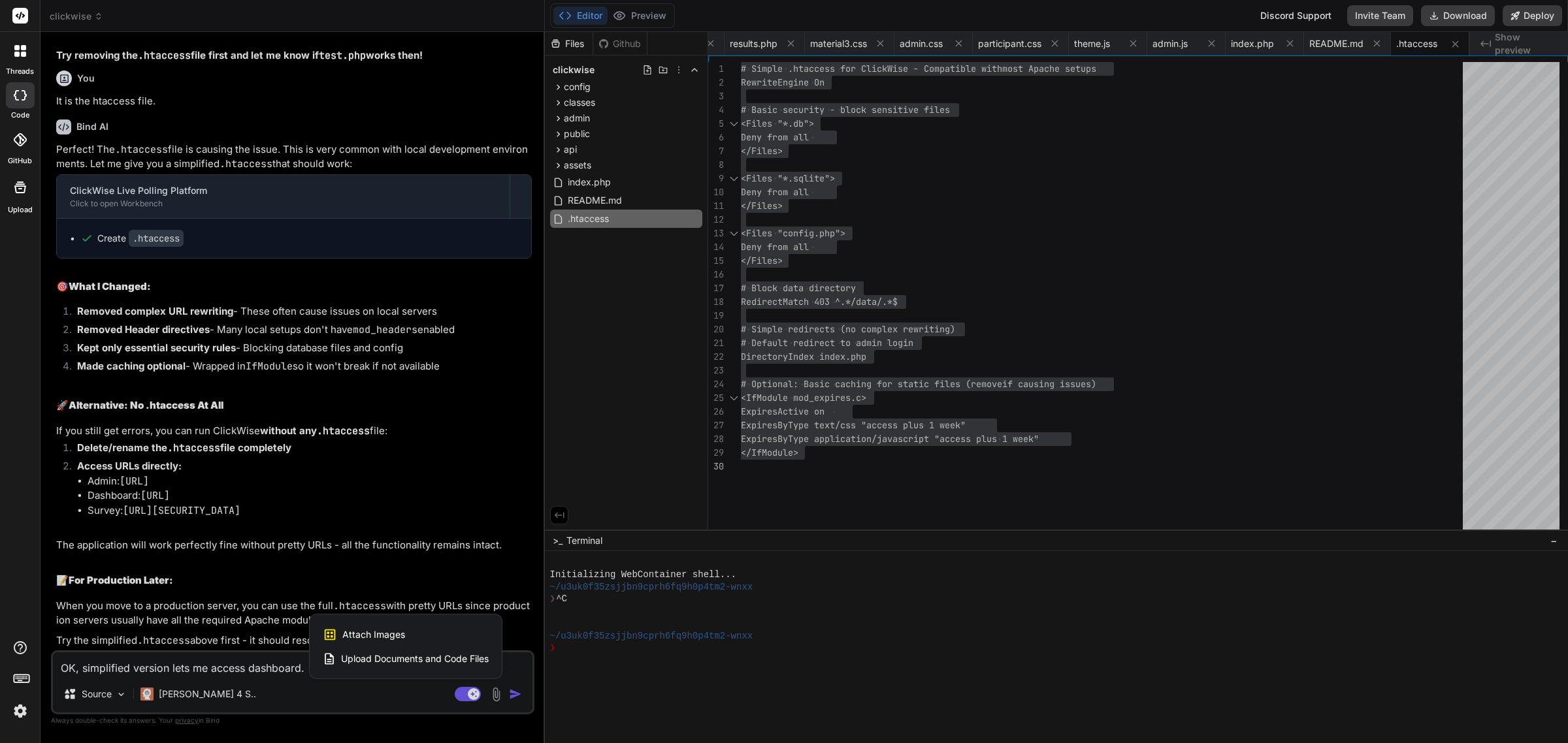
click at [409, 634] on div "Attach Images Image attachments are only supported in Claude and Gemini models." at bounding box center [405, 635] width 166 height 25
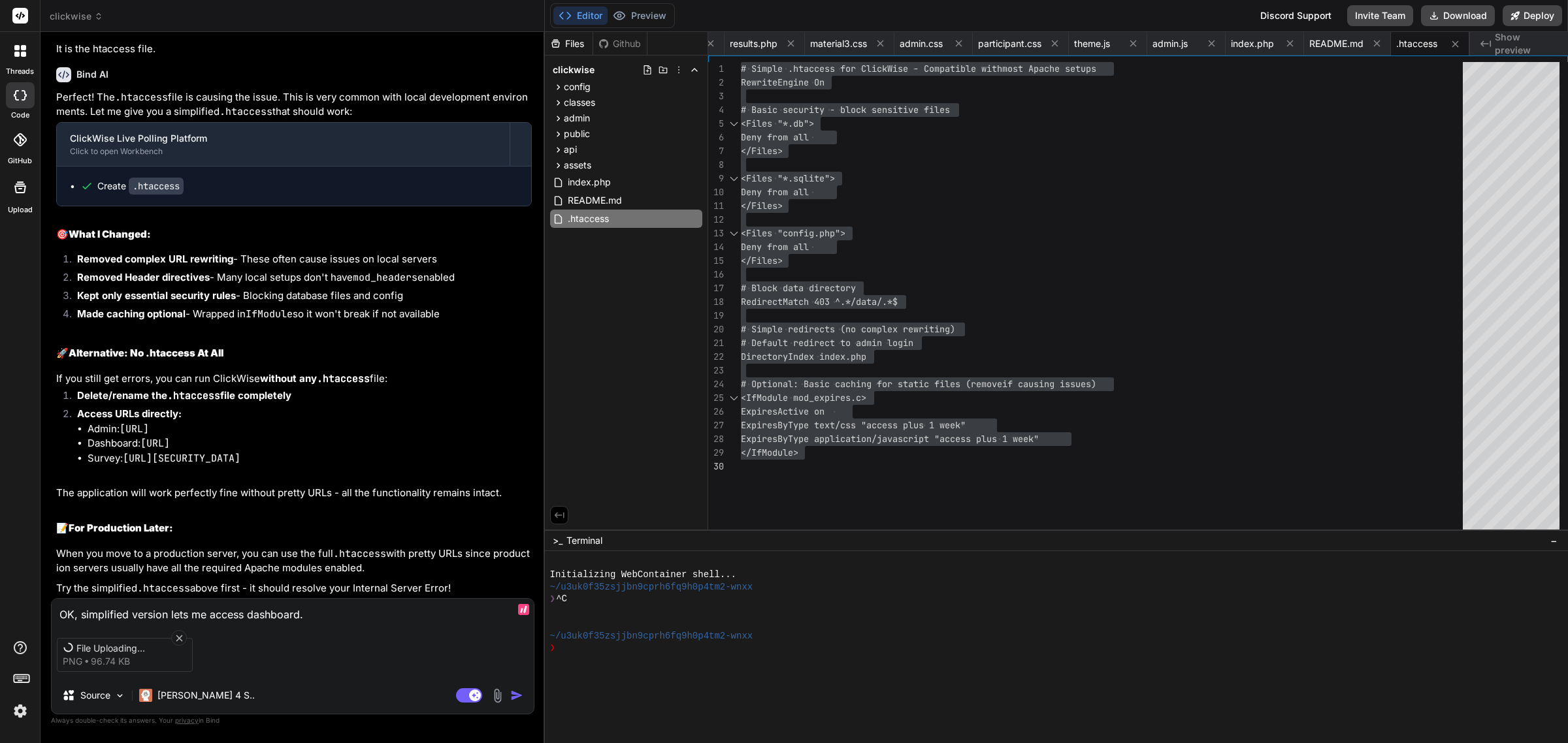
click at [403, 606] on textarea "OK, simplified version lets me access dashboard." at bounding box center [293, 610] width 482 height 23
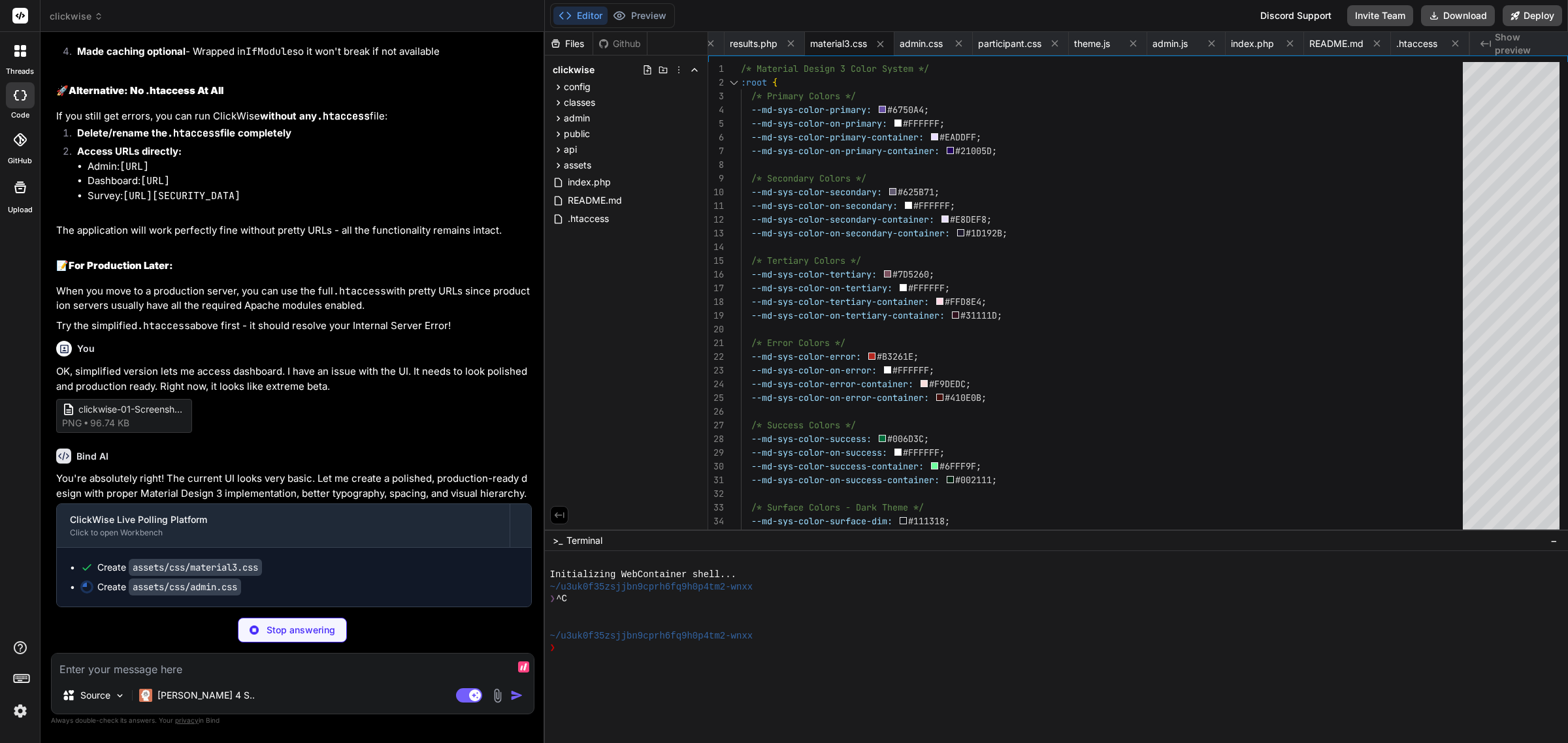
scroll to position [7463, 0]
click at [553, 162] on icon at bounding box center [558, 165] width 11 height 11
click at [565, 180] on icon at bounding box center [568, 182] width 11 height 11
click at [639, 195] on span "material3.css" at bounding box center [618, 200] width 59 height 16
click at [625, 200] on span "material3.css" at bounding box center [618, 200] width 59 height 16
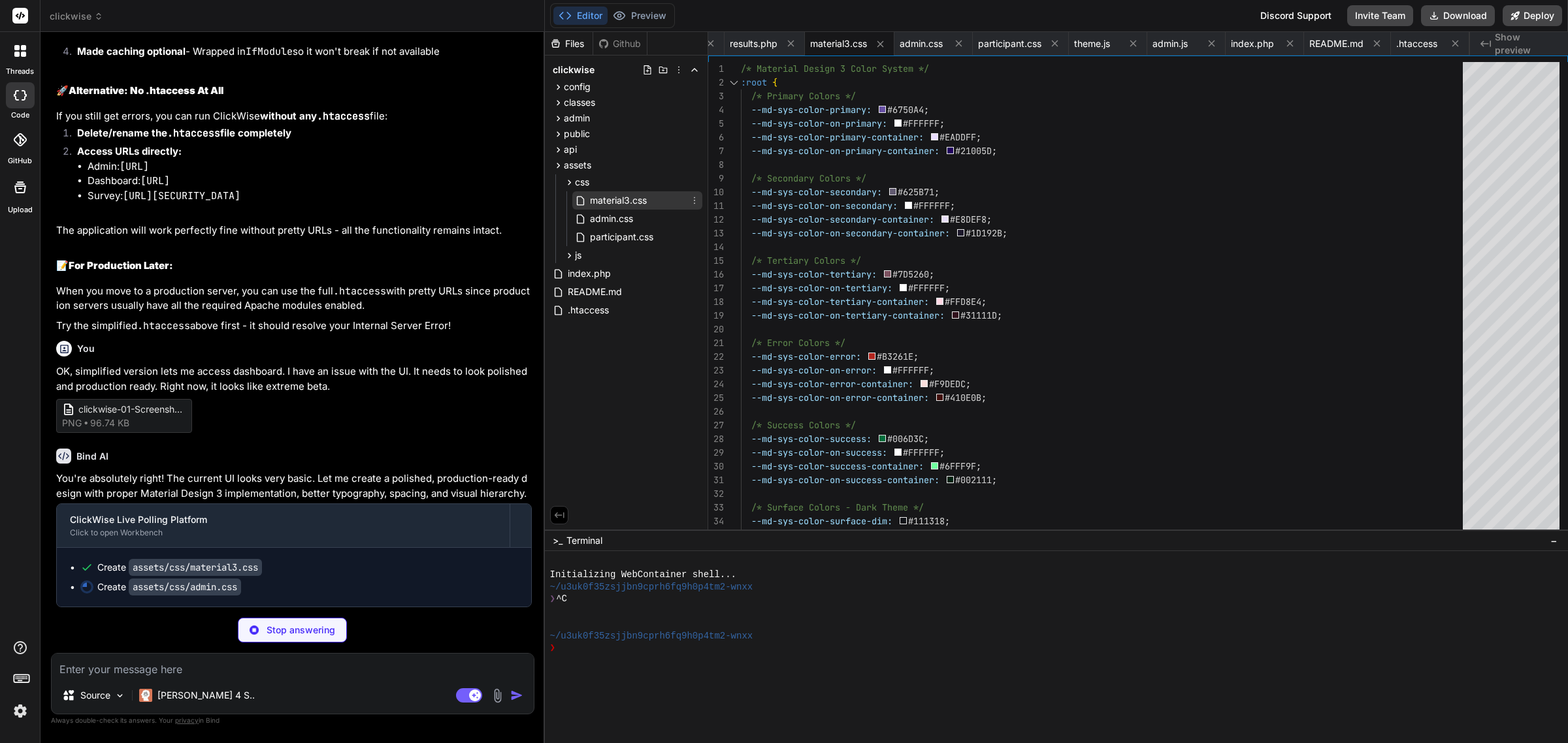
click at [625, 200] on span "material3.css" at bounding box center [618, 200] width 59 height 16
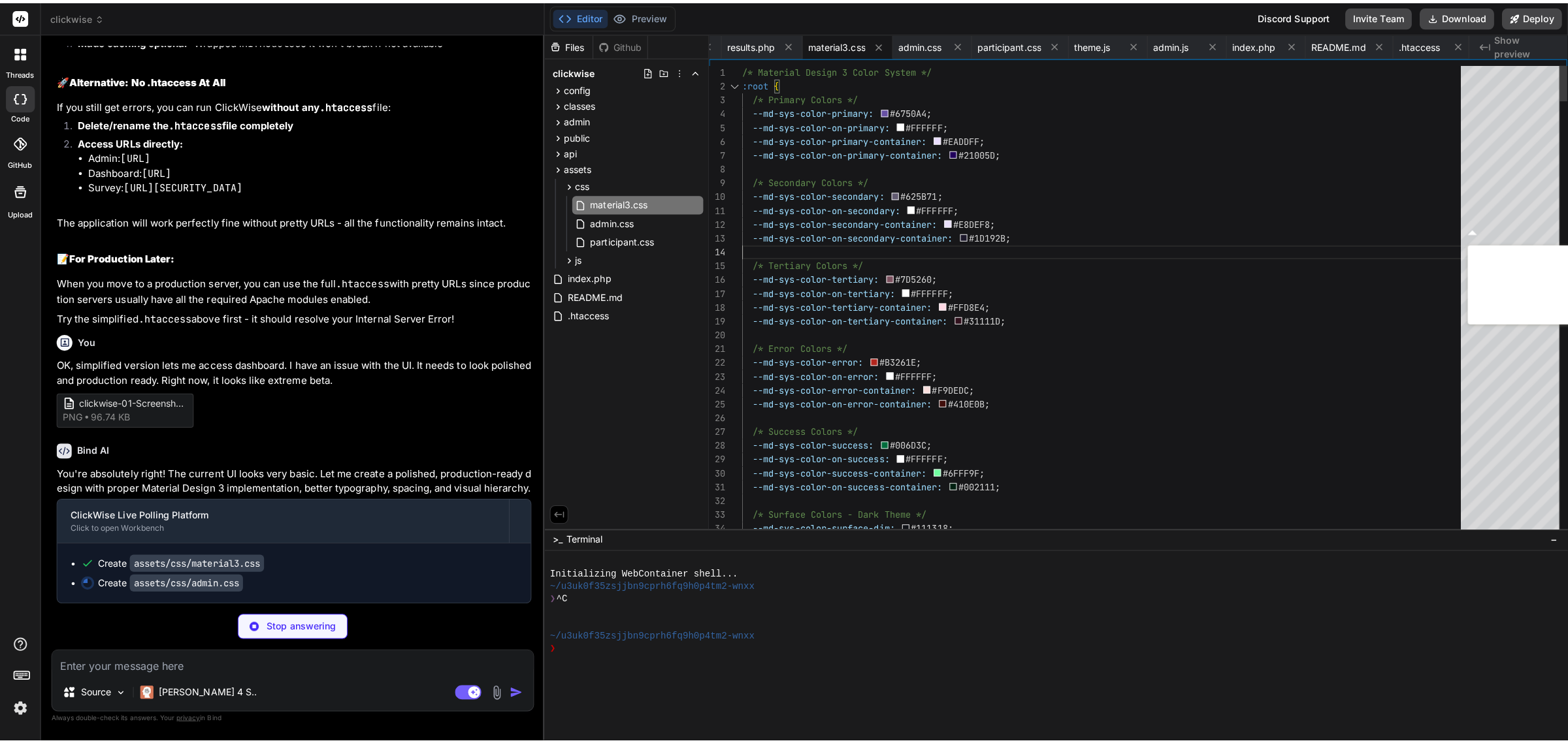
scroll to position [7508, 0]
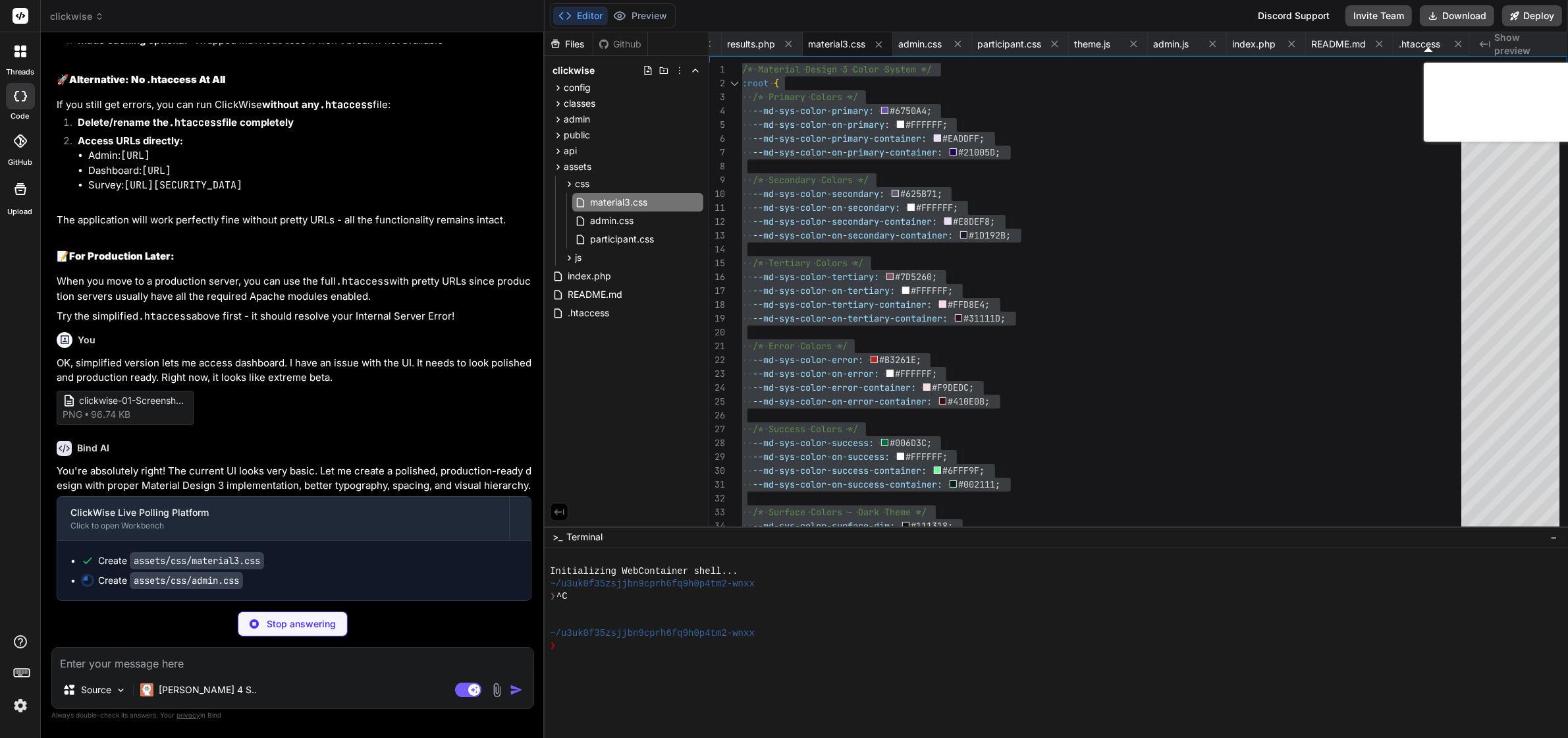
click at [1092, 687] on div at bounding box center [1053, 682] width 1007 height 13
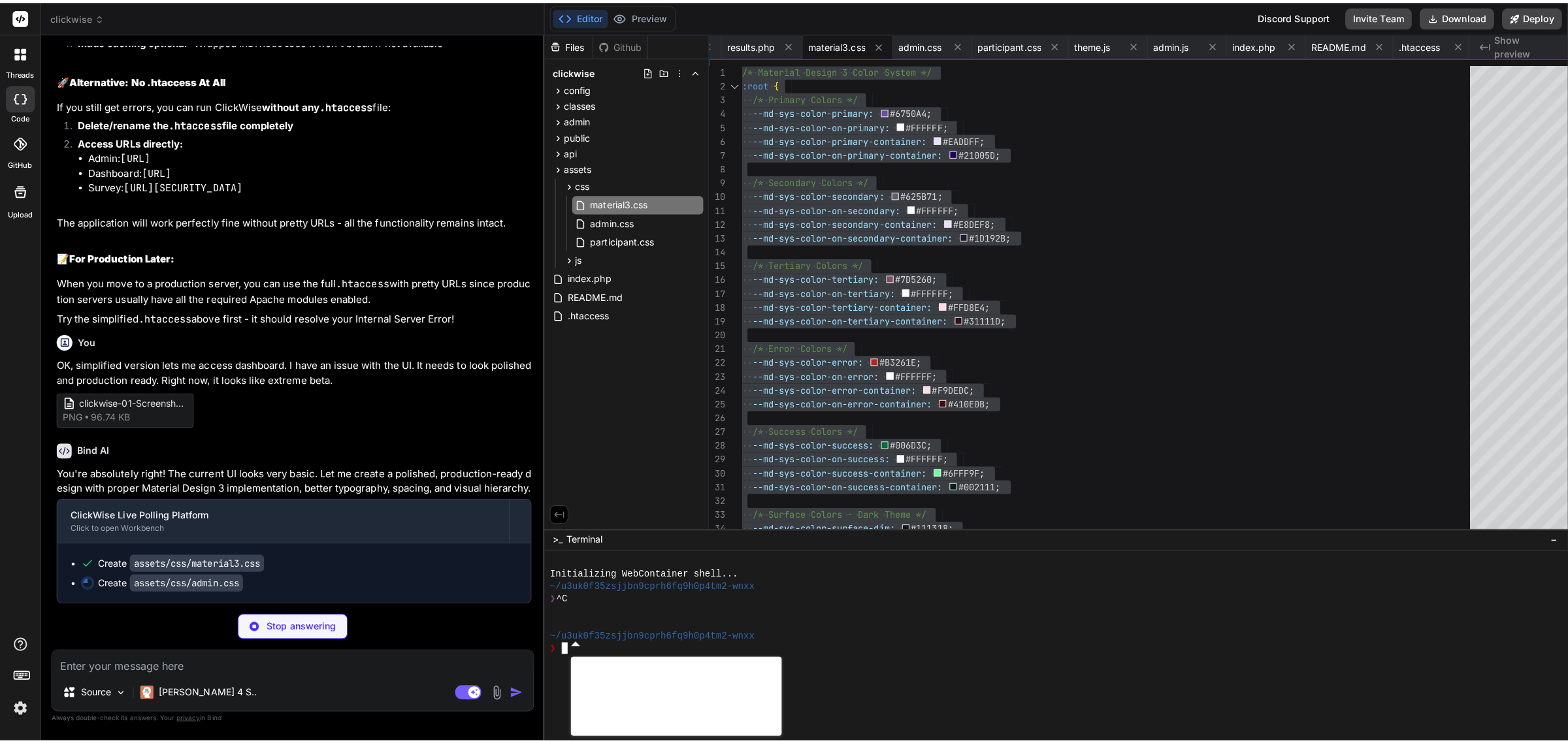
scroll to position [7463, 0]
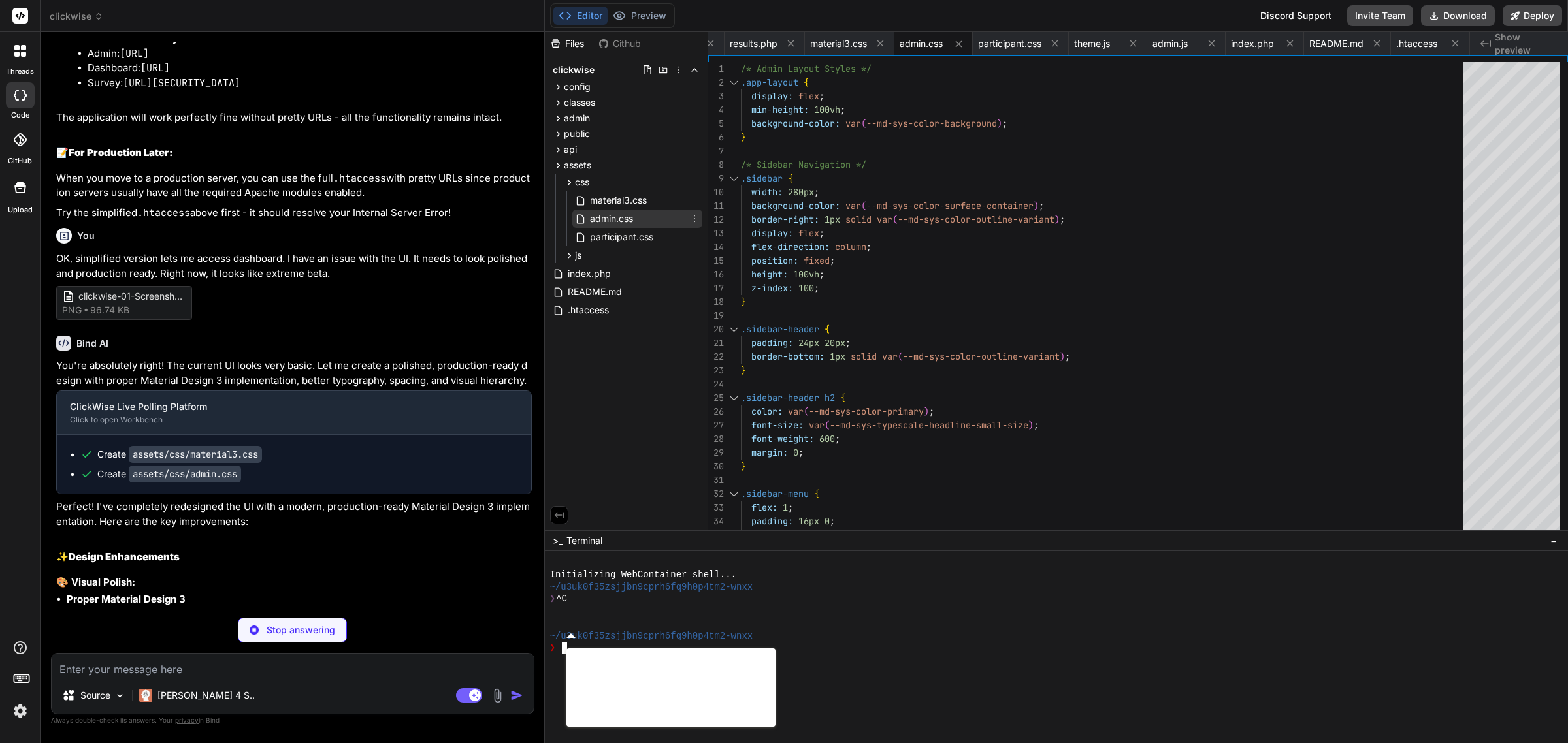
click at [606, 214] on span "admin.css" at bounding box center [611, 218] width 46 height 16
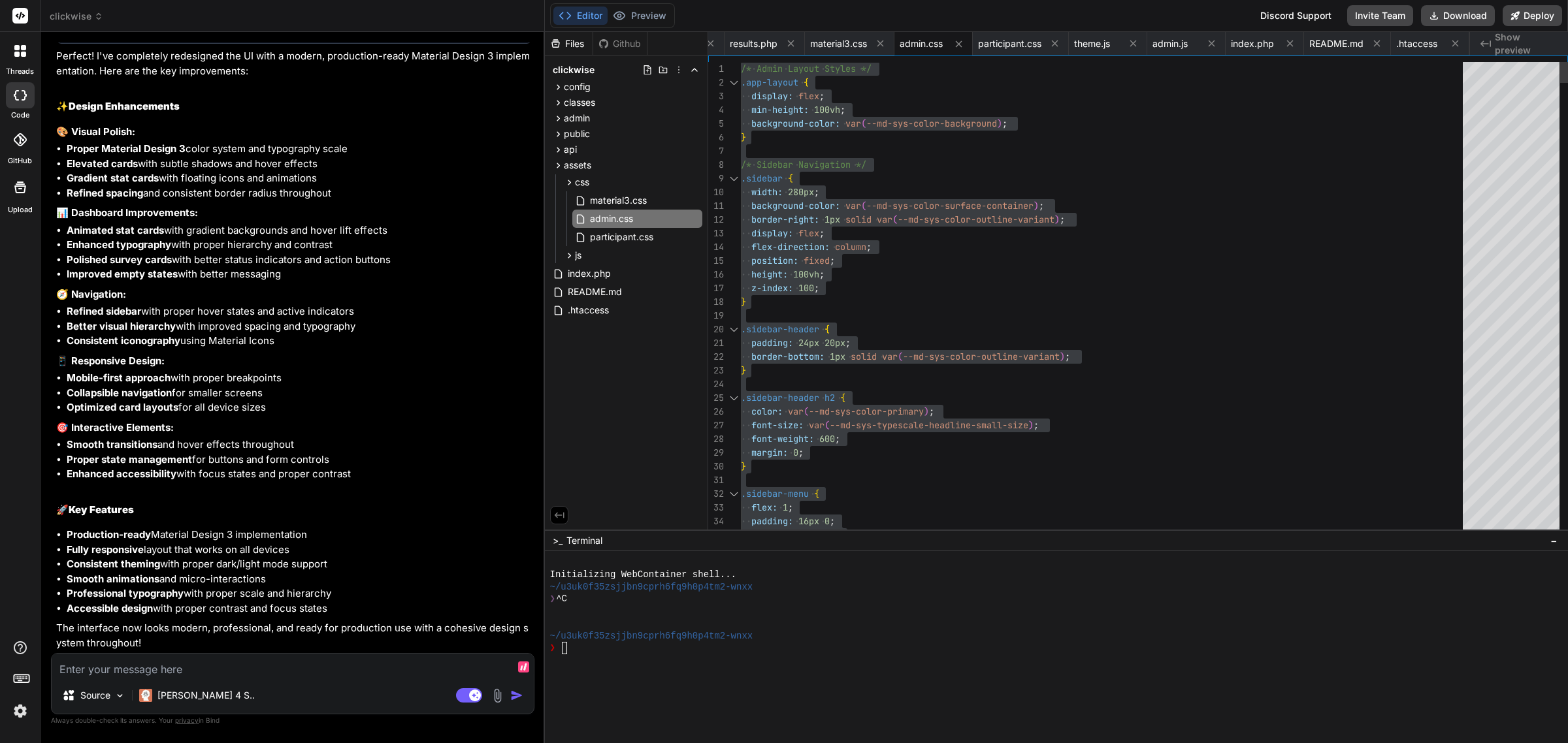
scroll to position [8027, 0]
click at [245, 645] on div "You Bind AI Looking at your comprehensive ClickWise requirements, I need to pla…" at bounding box center [292, 392] width 483 height 699
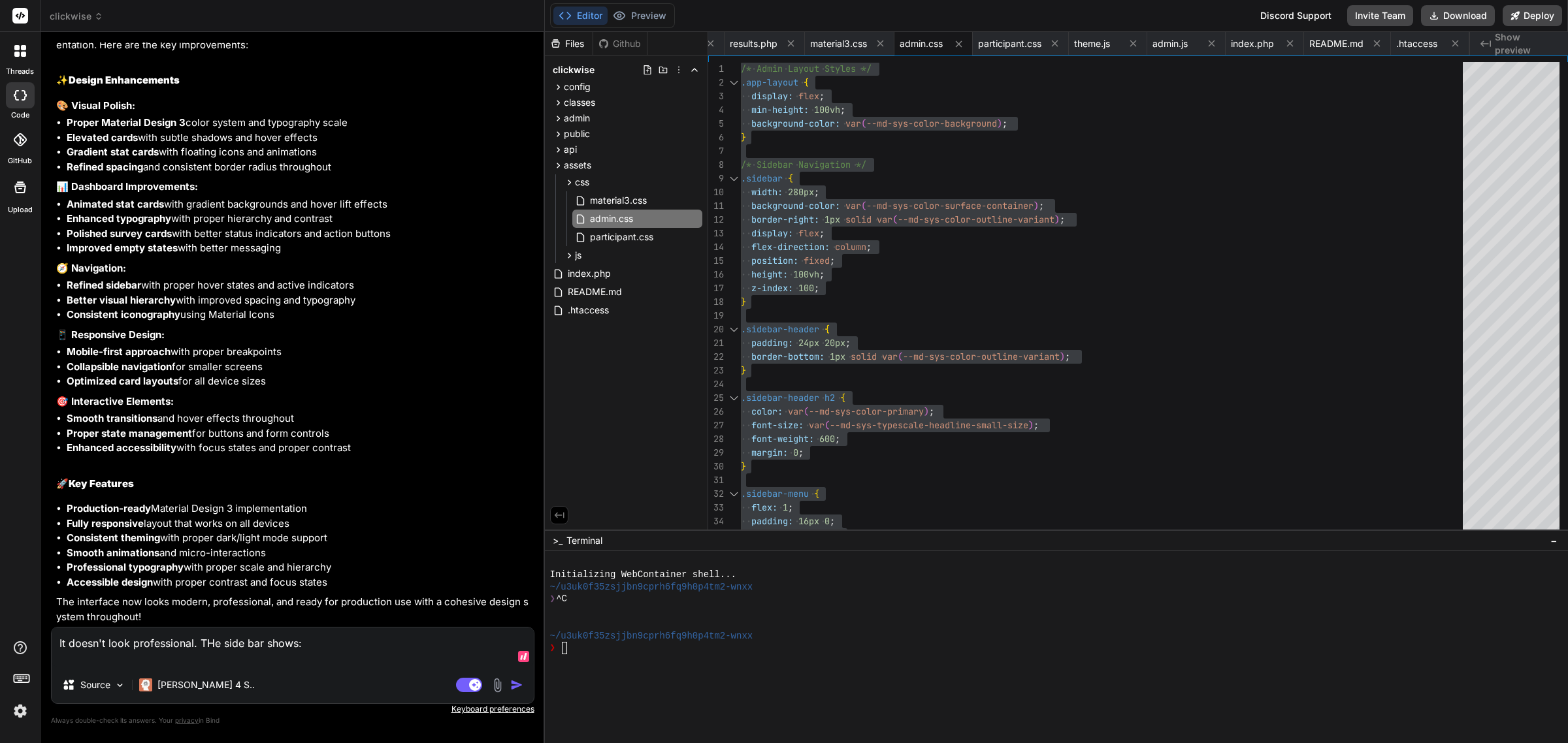
paste textarea "dashboard Dashboard add_circle Create Survey template Templates analytics Analy…"
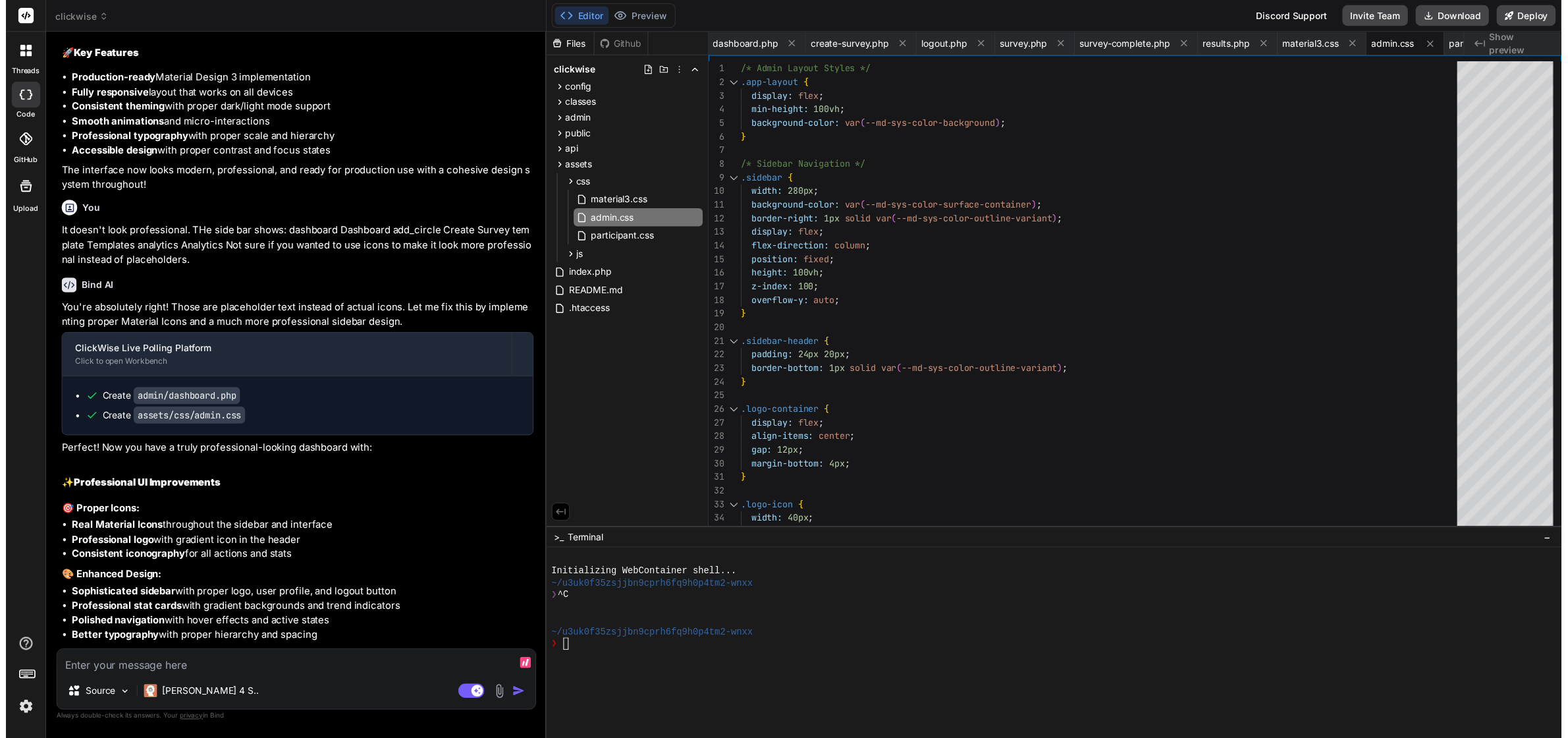
scroll to position [8756, 0]
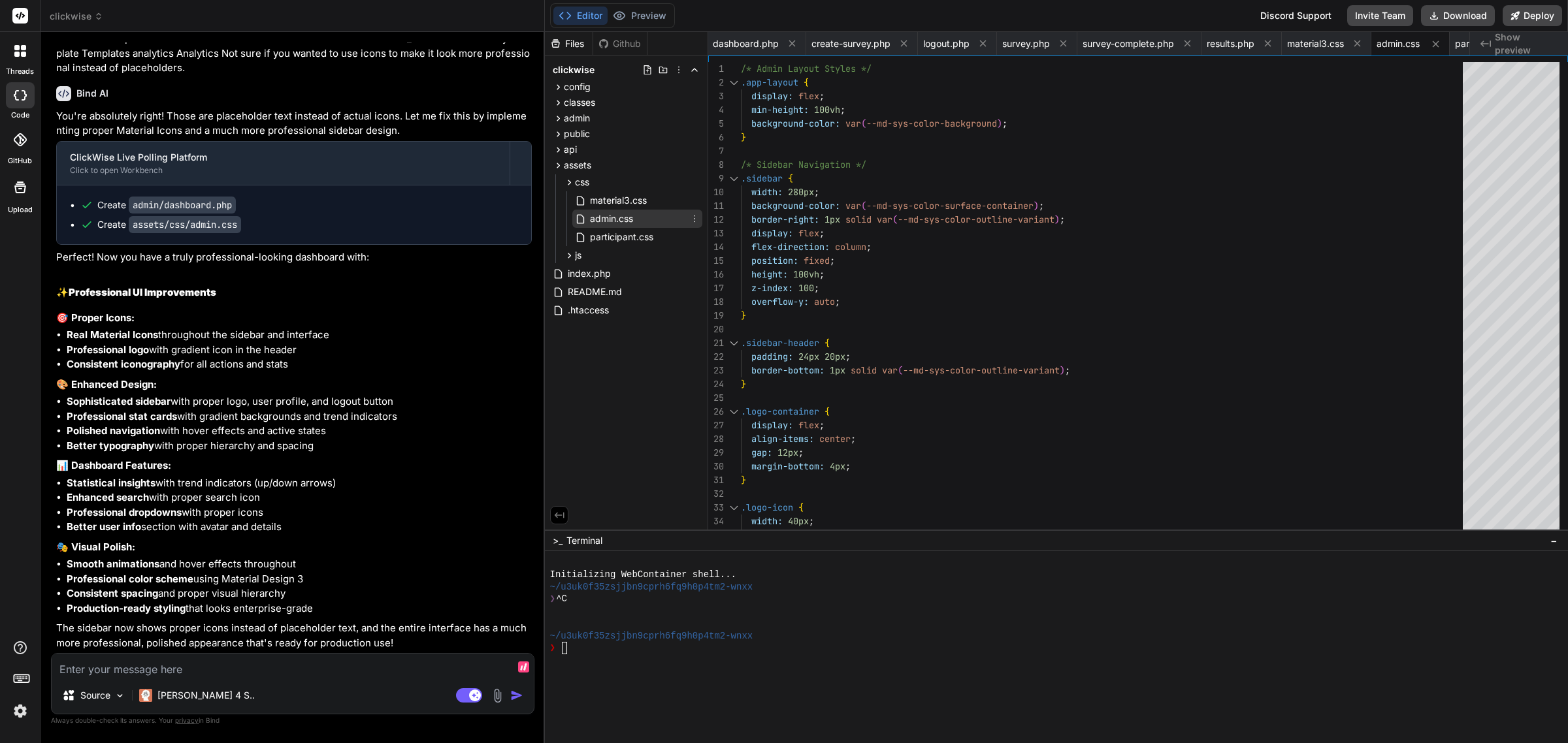
click at [621, 219] on span "admin.css" at bounding box center [611, 218] width 46 height 16
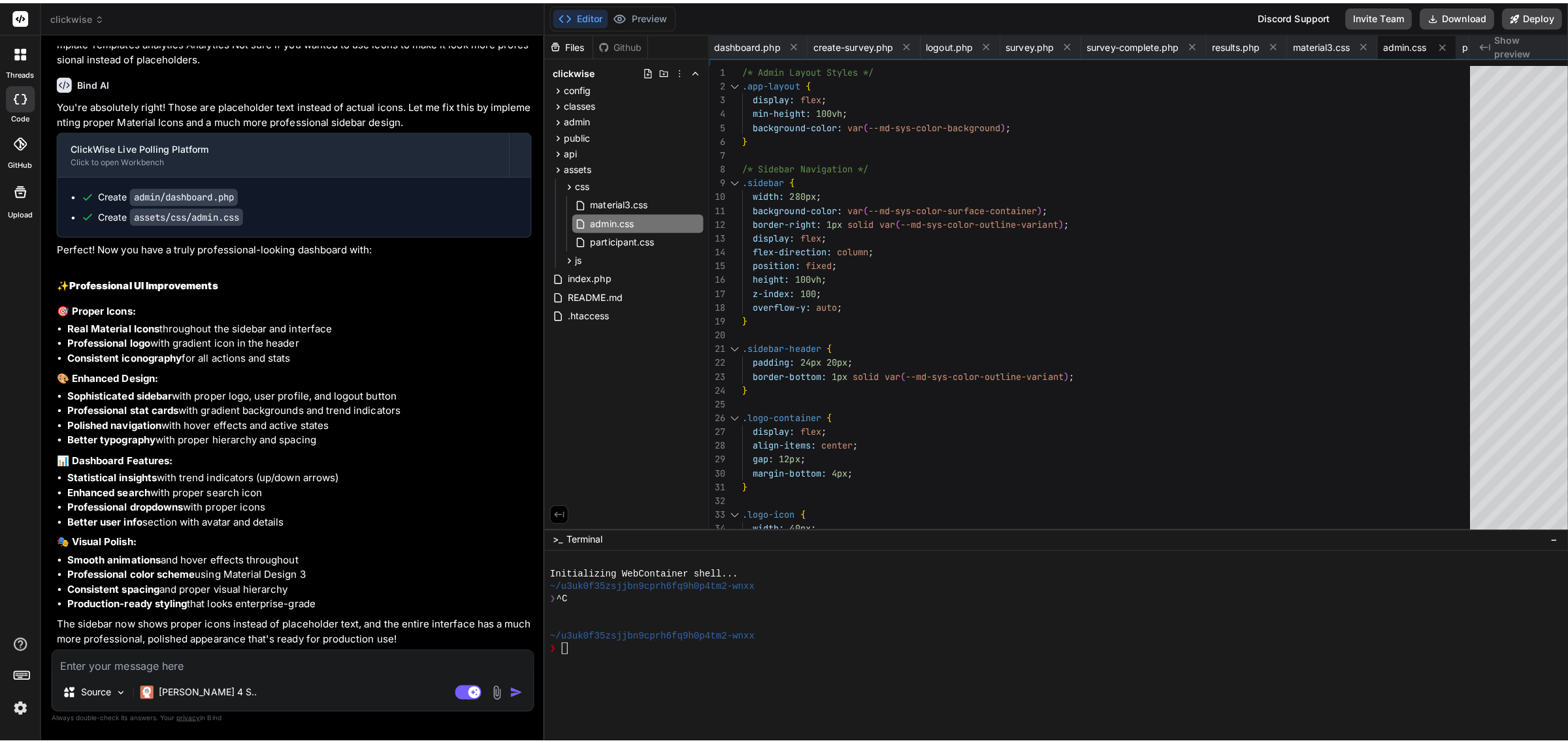
scroll to position [8721, 0]
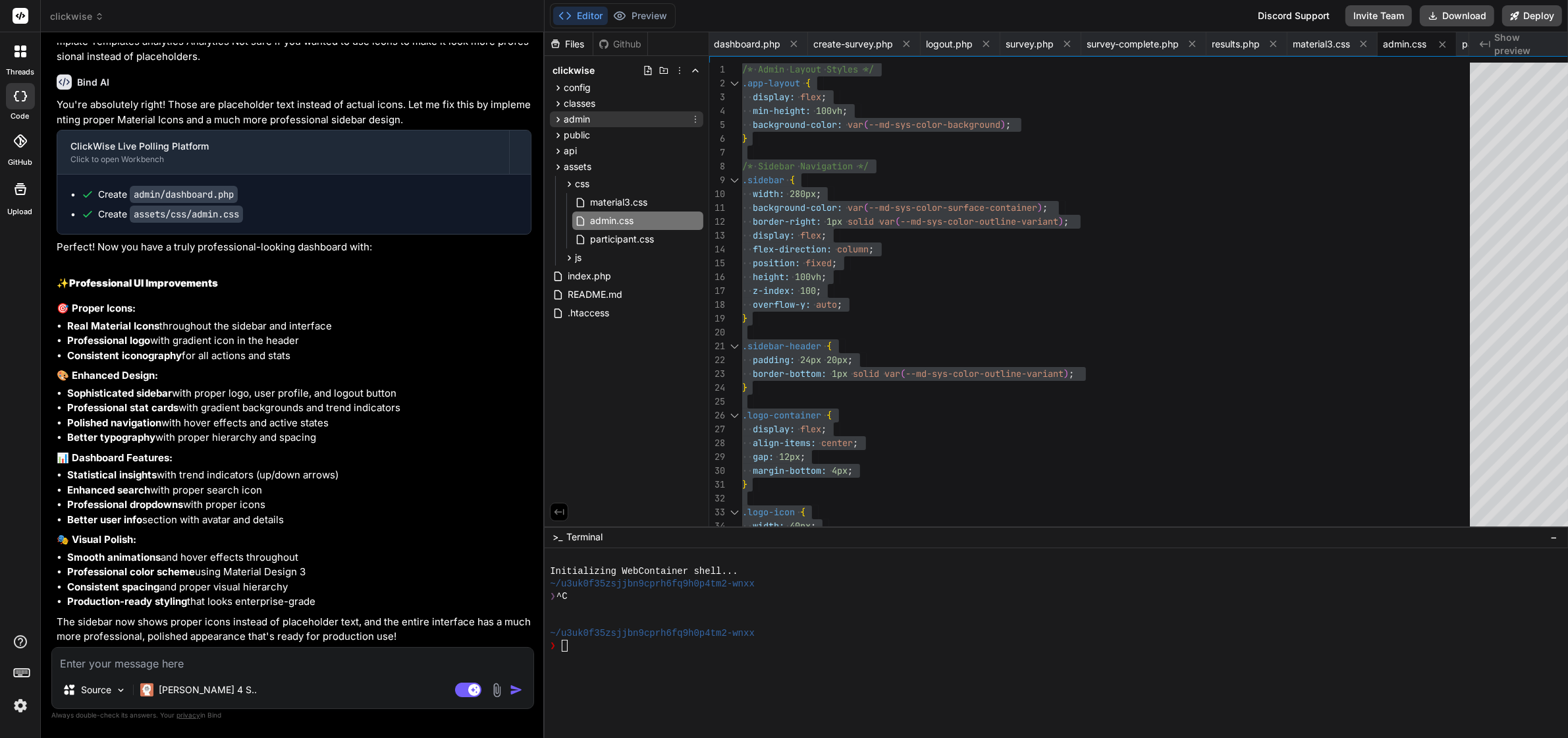
click at [584, 122] on span "admin" at bounding box center [576, 119] width 26 height 14
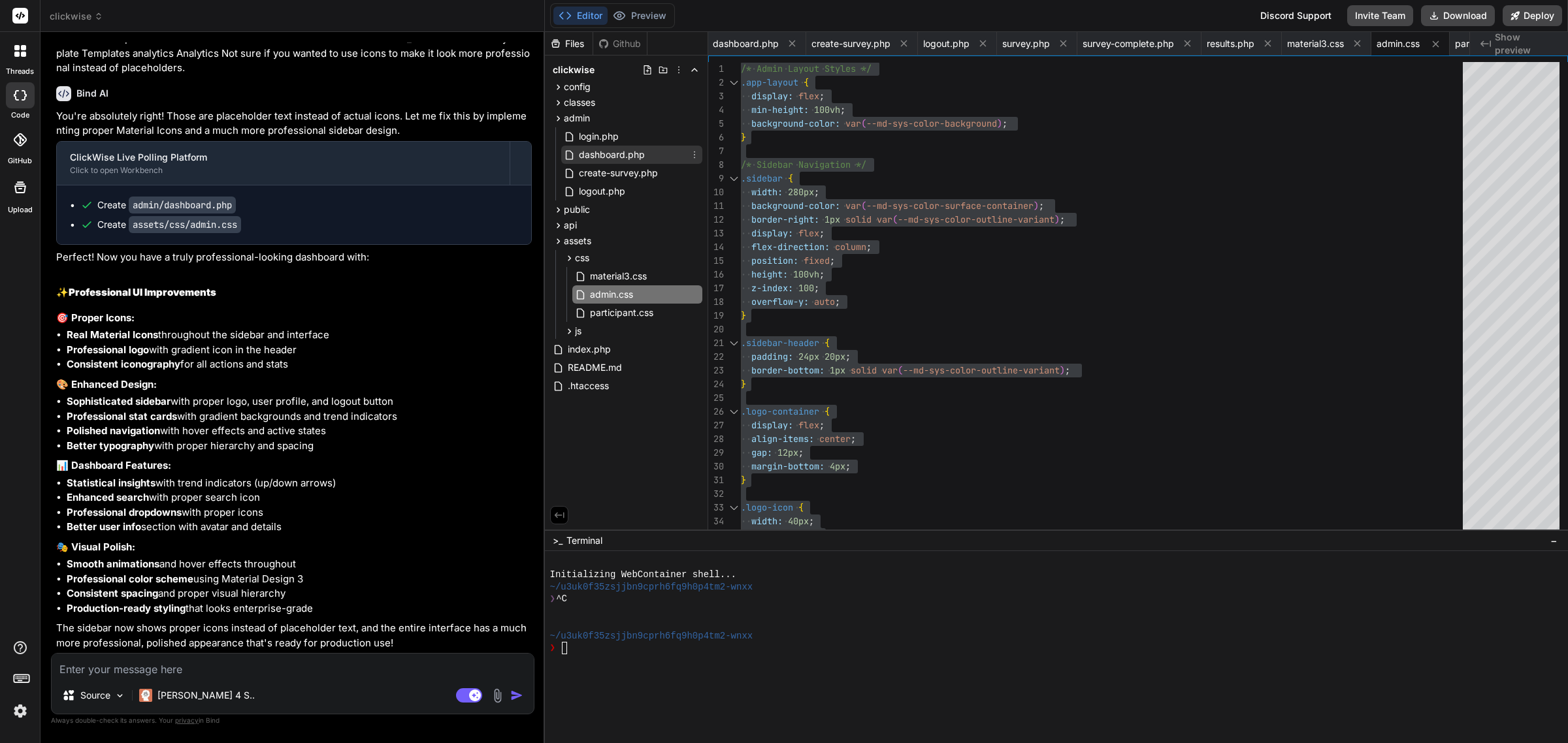
click at [614, 150] on span "dashboard.php" at bounding box center [612, 155] width 69 height 16
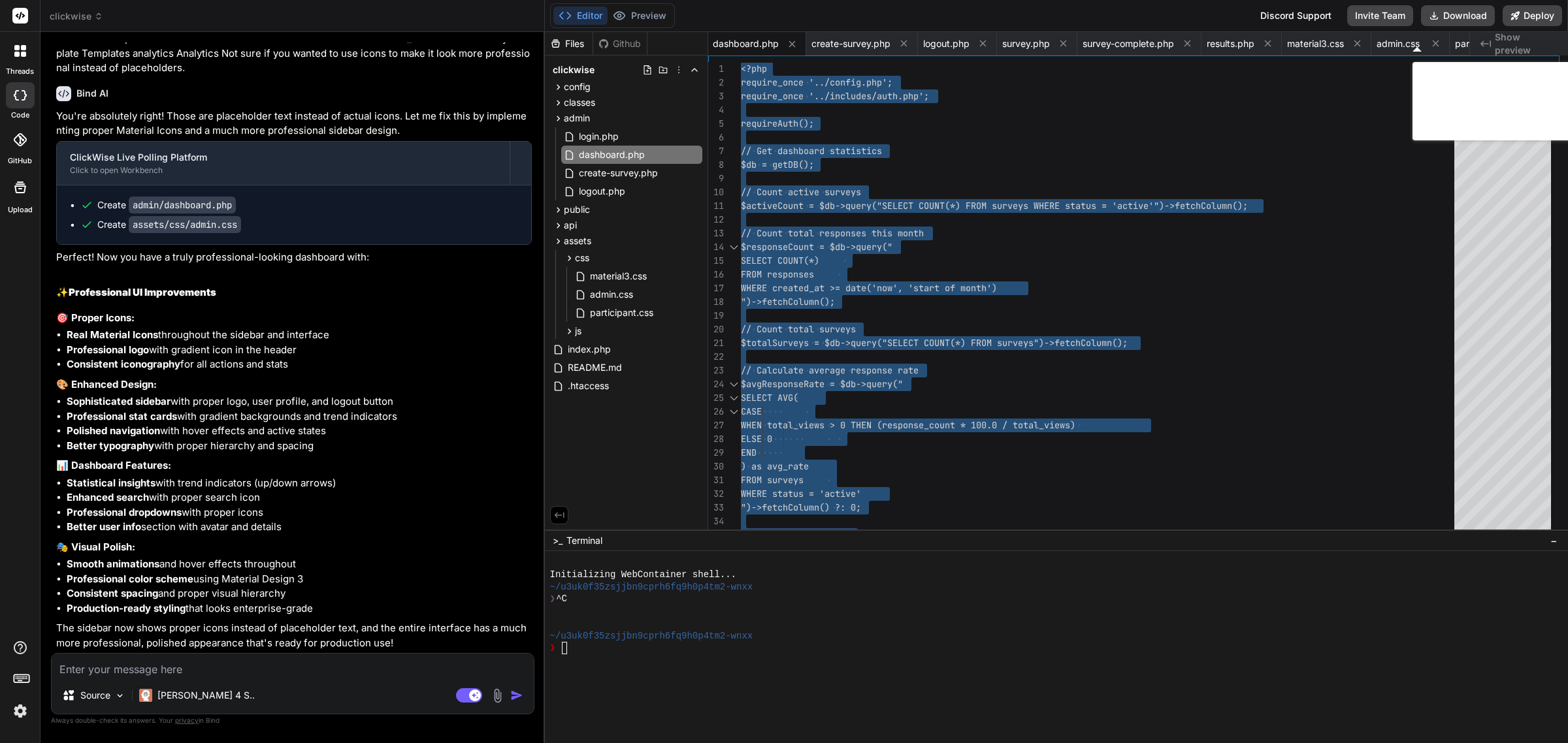
click at [282, 670] on textarea at bounding box center [293, 665] width 482 height 23
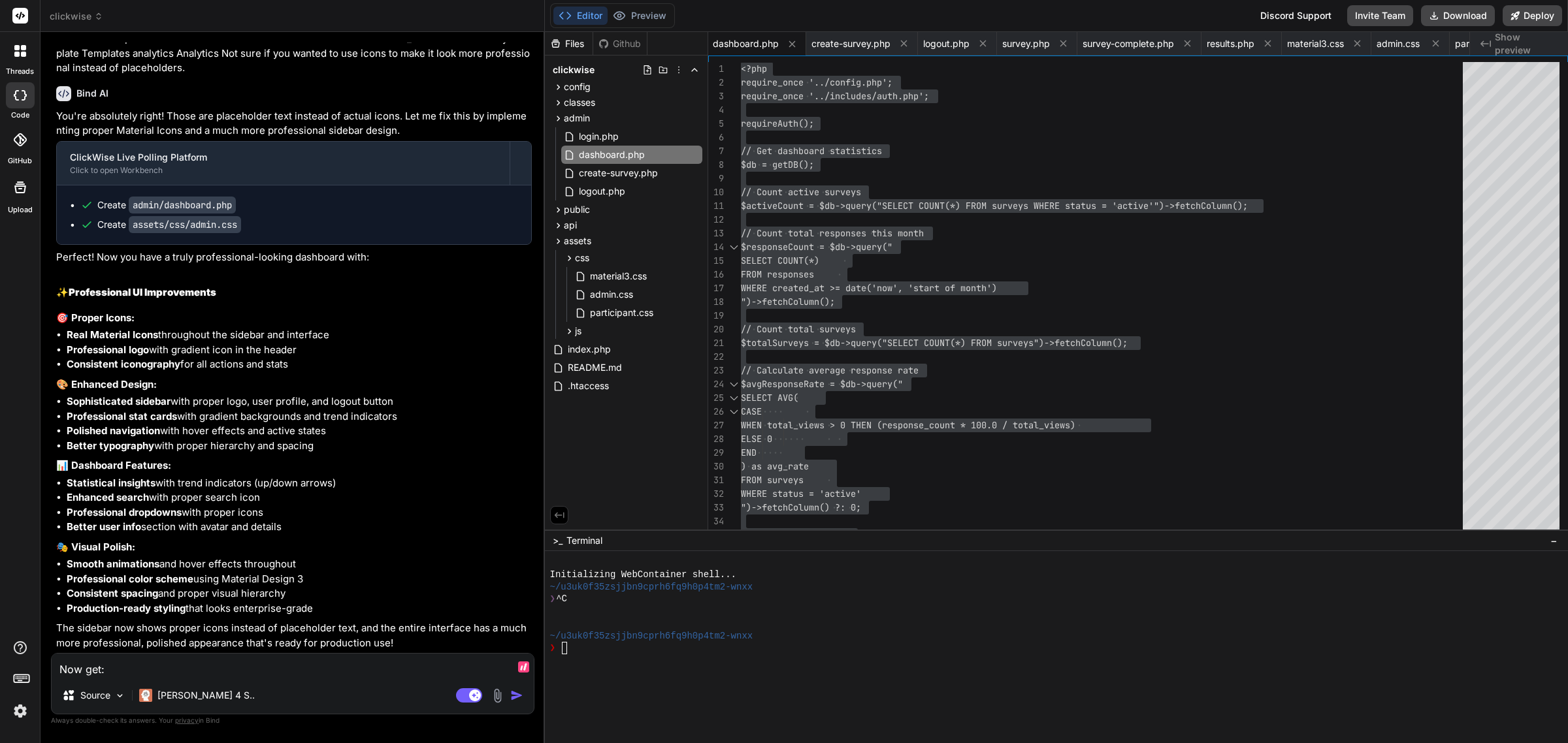
paste textarea "This page isn’t working localhost is currently unable to handle this request. H…"
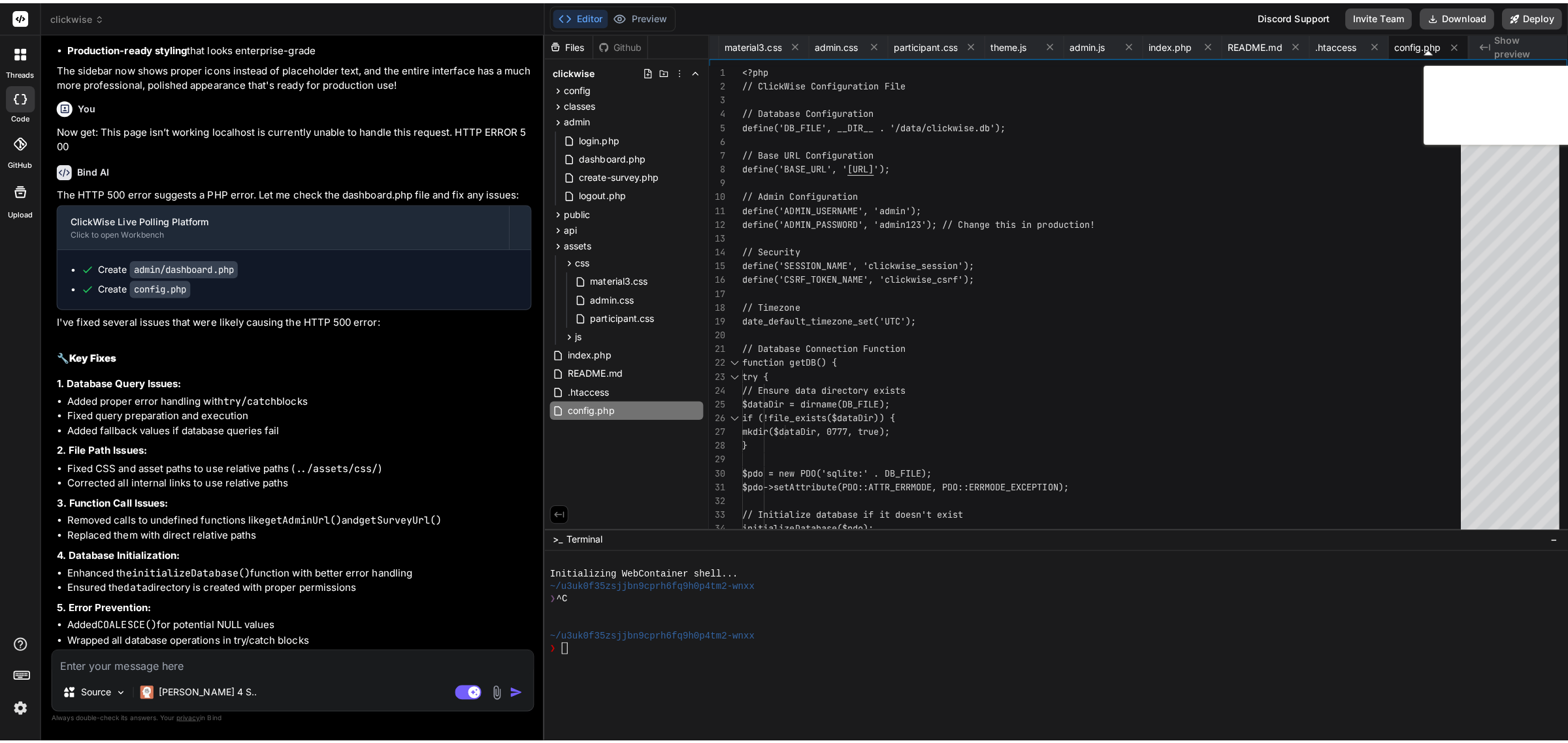
scroll to position [9287, 0]
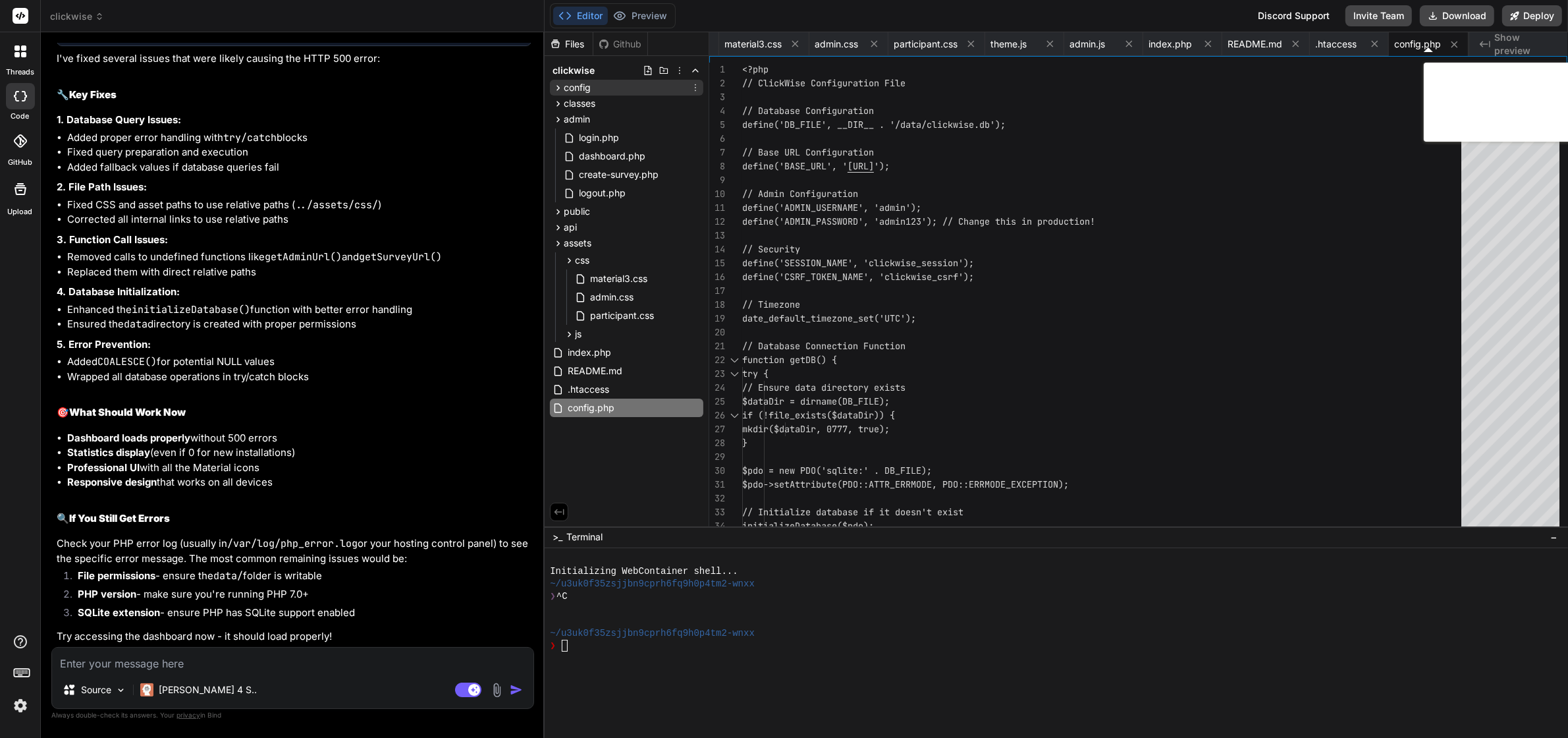
click at [568, 89] on span "config" at bounding box center [577, 88] width 27 height 14
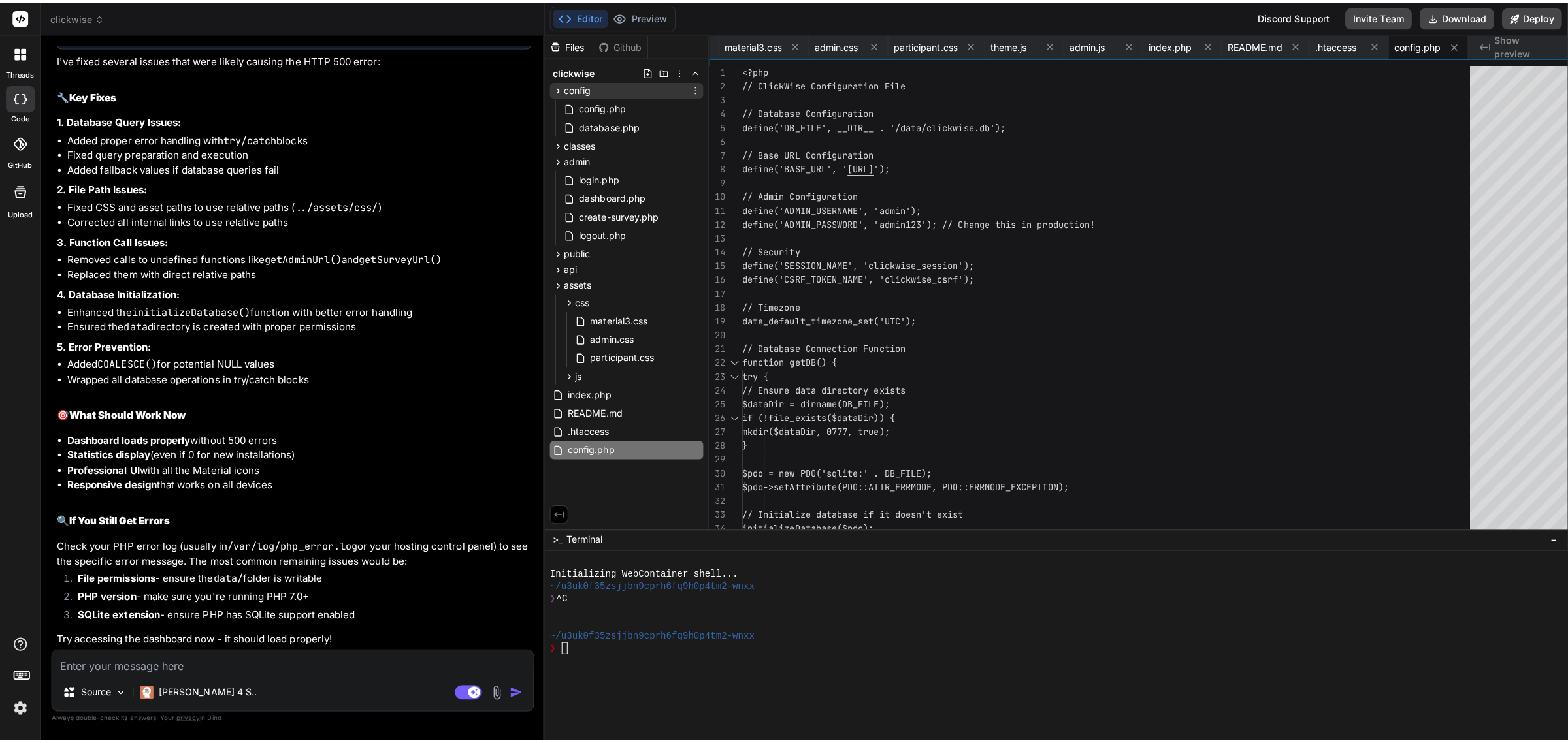
scroll to position [9242, 0]
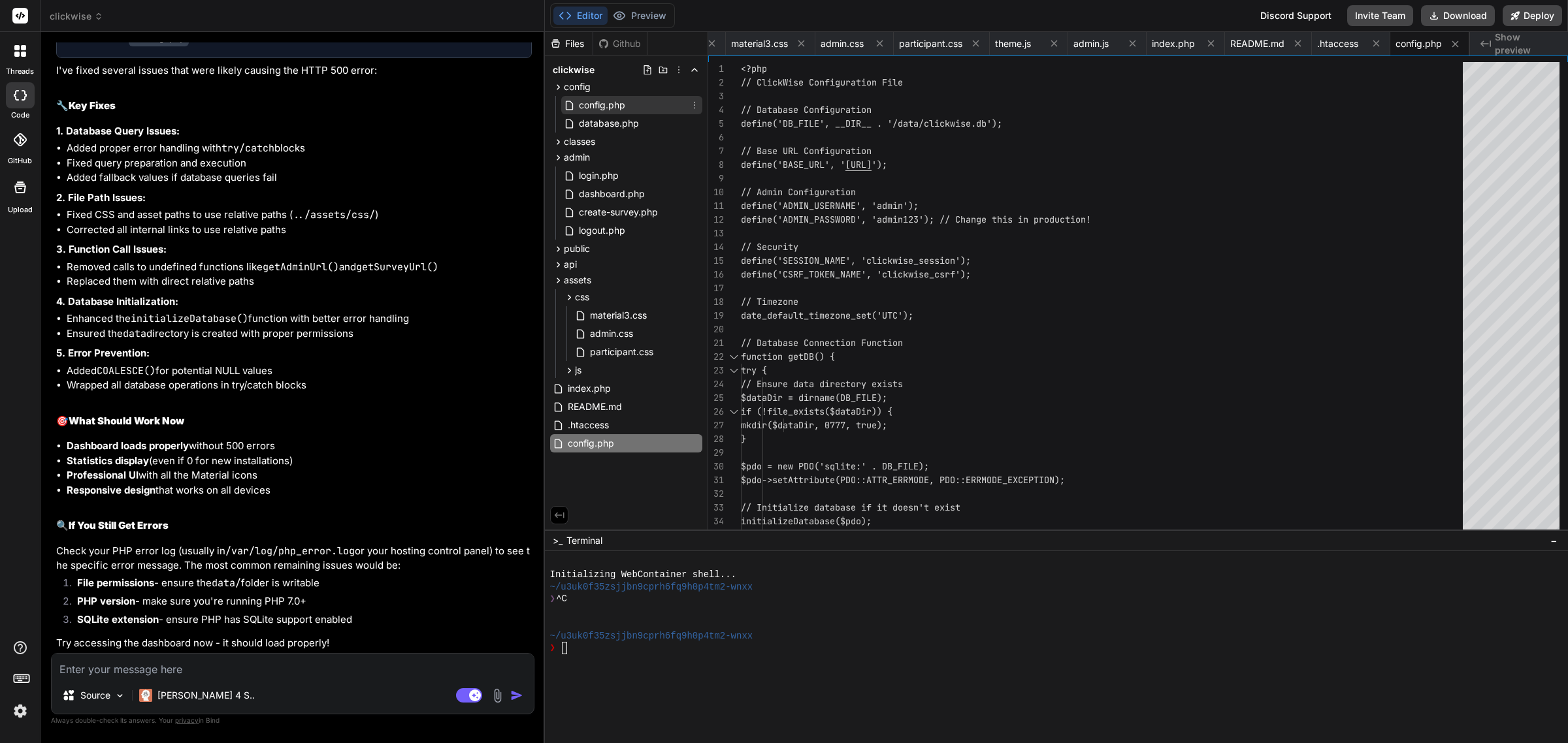
click at [589, 108] on span "config.php" at bounding box center [602, 105] width 49 height 16
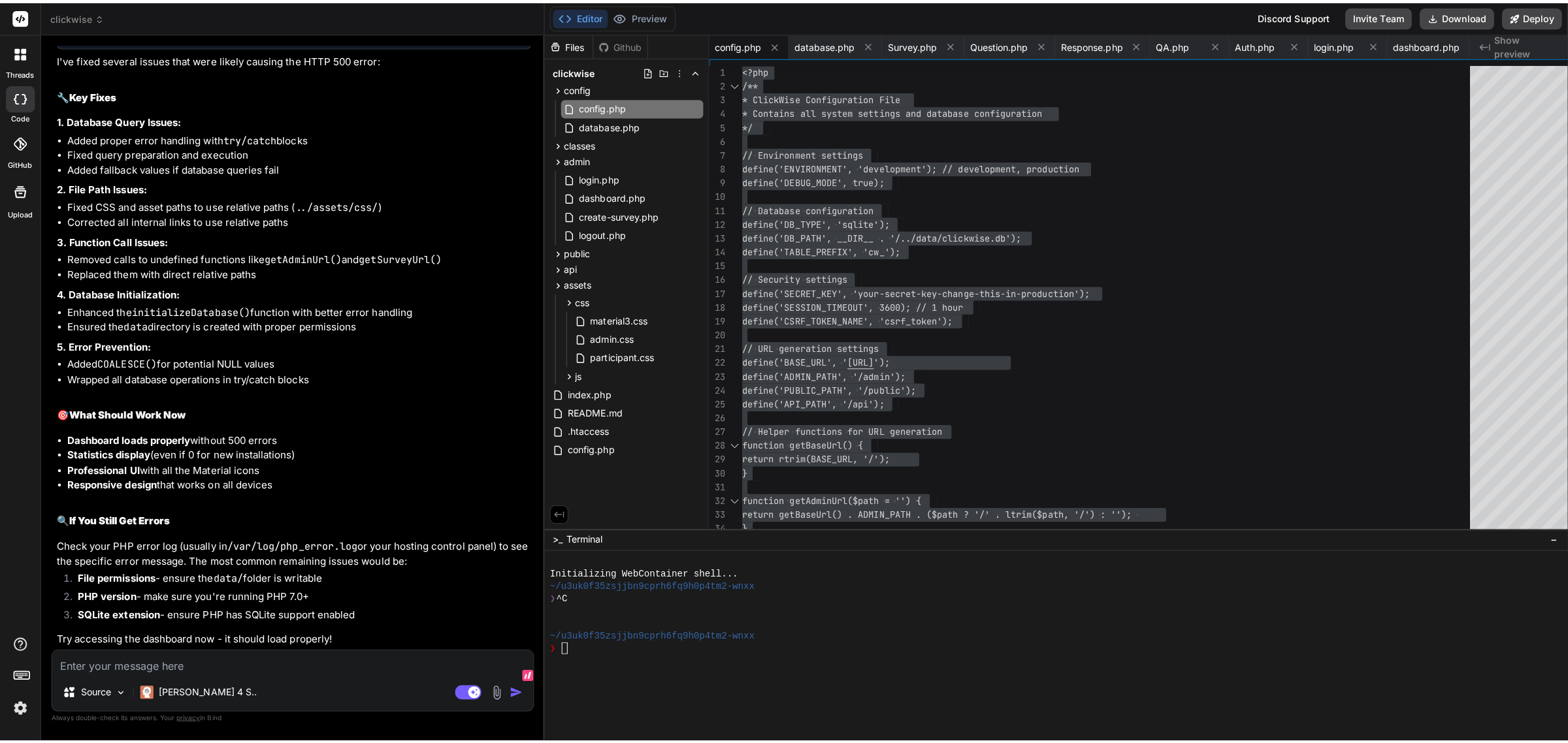
scroll to position [9484, 0]
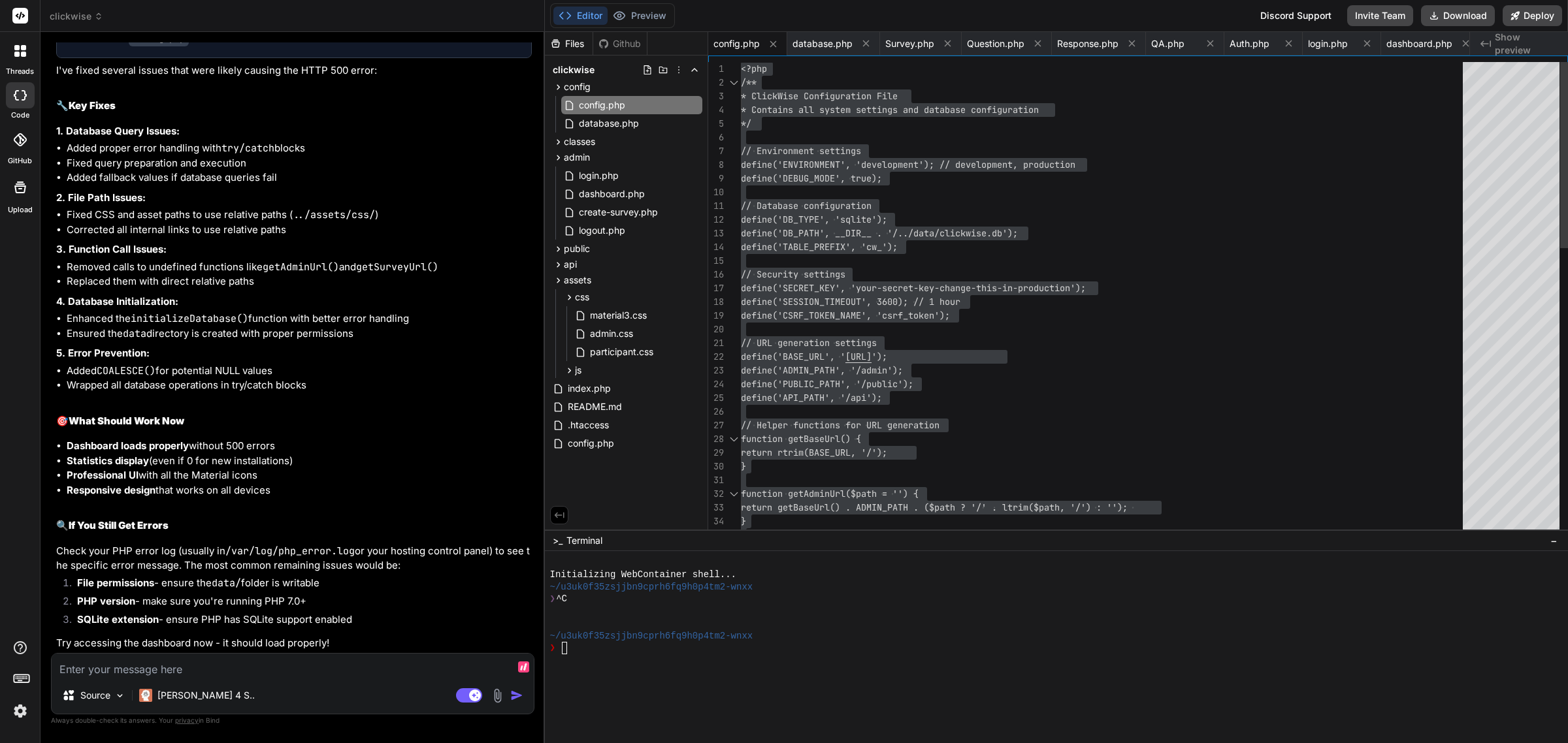
click at [115, 666] on textarea at bounding box center [293, 665] width 482 height 23
paste textarea "Stack trace: #0 {main} thrown in C:\MAMP\htdocs\clickwise\admin\dashboard.php o…"
paste textarea "error in log: Stack trace: #0 {main} thrown in C:\MAMP\htdocs\clickwise\admin\d…"
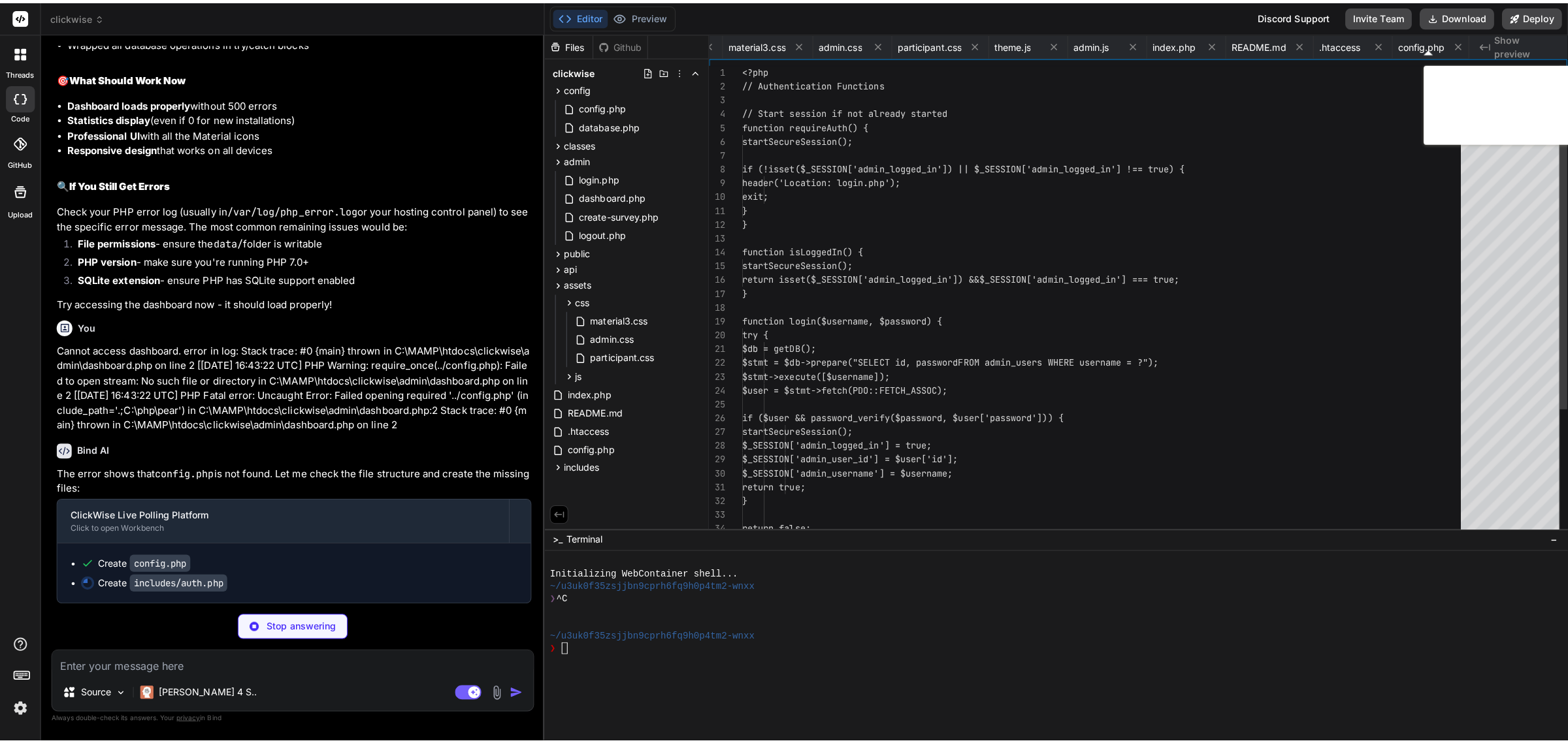
scroll to position [0, 1320]
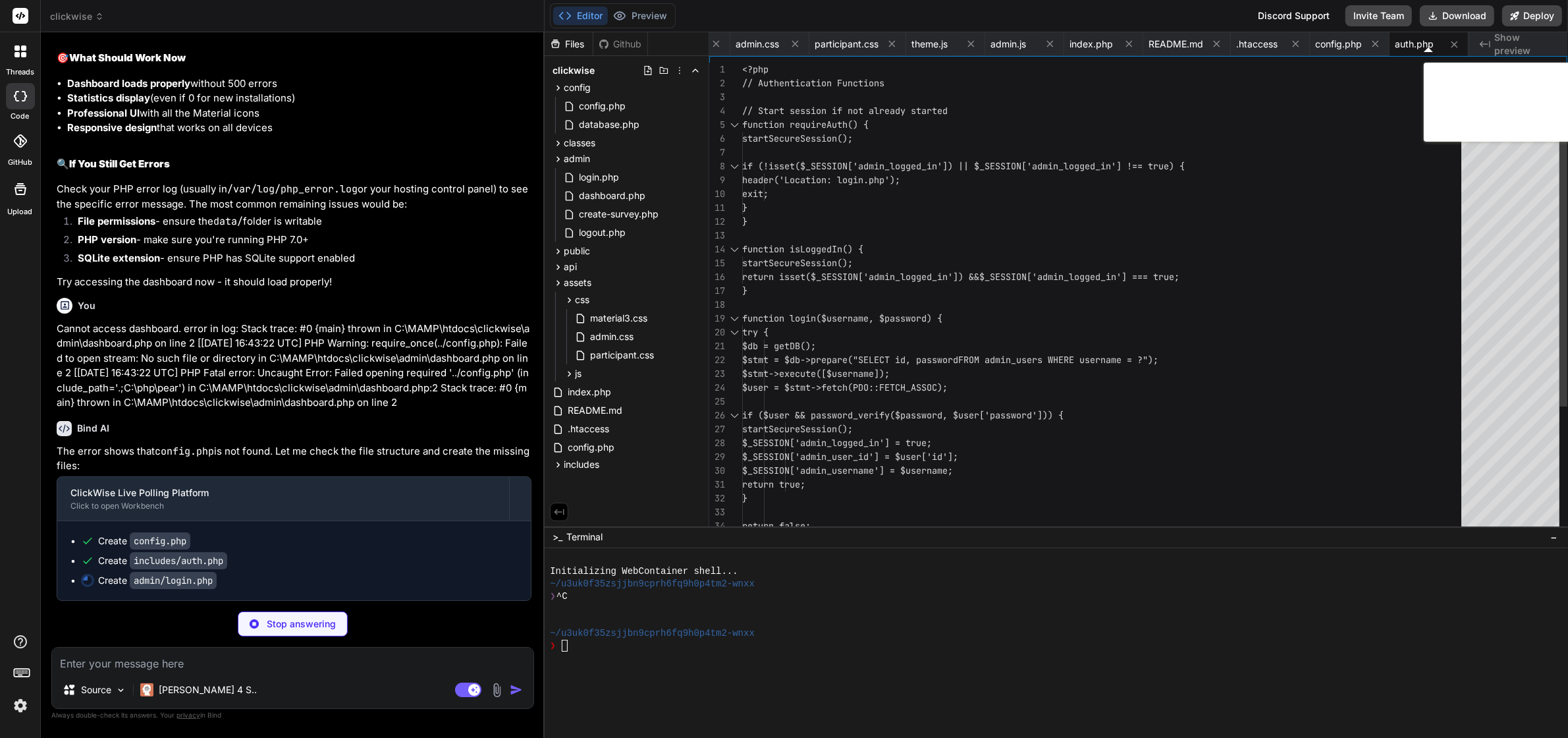
click at [1080, 457] on div "<?php // Authentication Functions // Start session if not already started funct…" at bounding box center [1105, 394] width 727 height 664
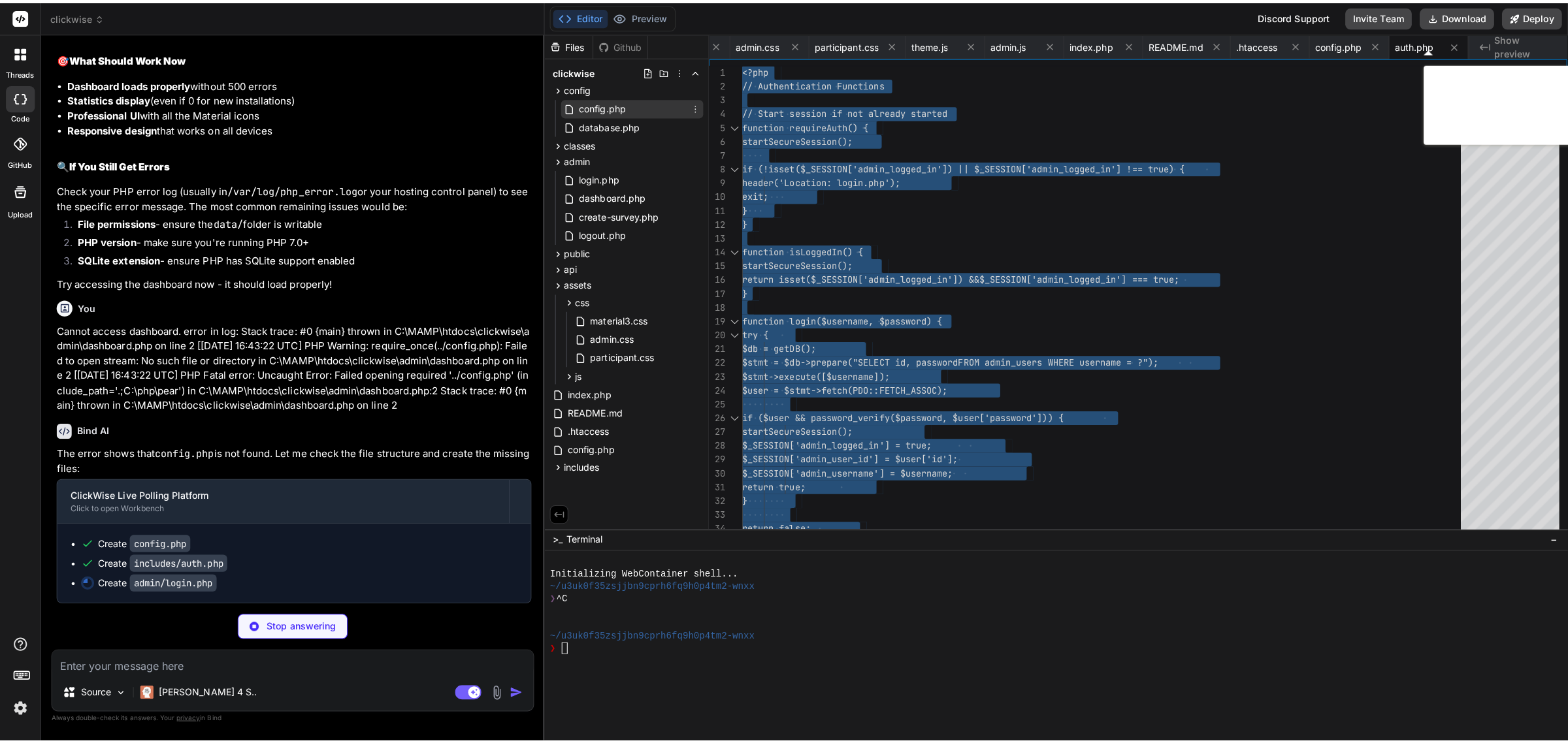
scroll to position [0, 1312]
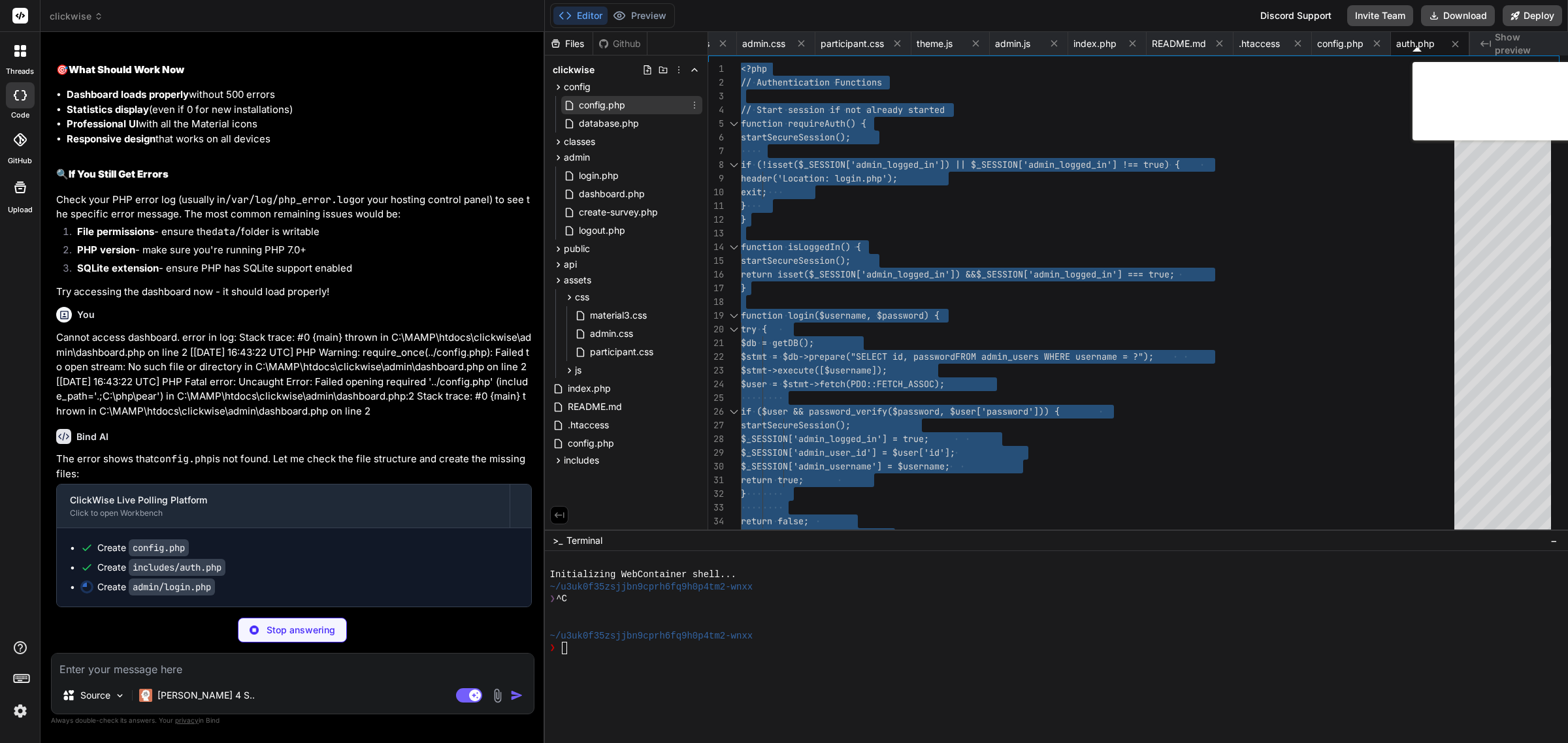
click at [598, 110] on span "config.php" at bounding box center [602, 105] width 49 height 16
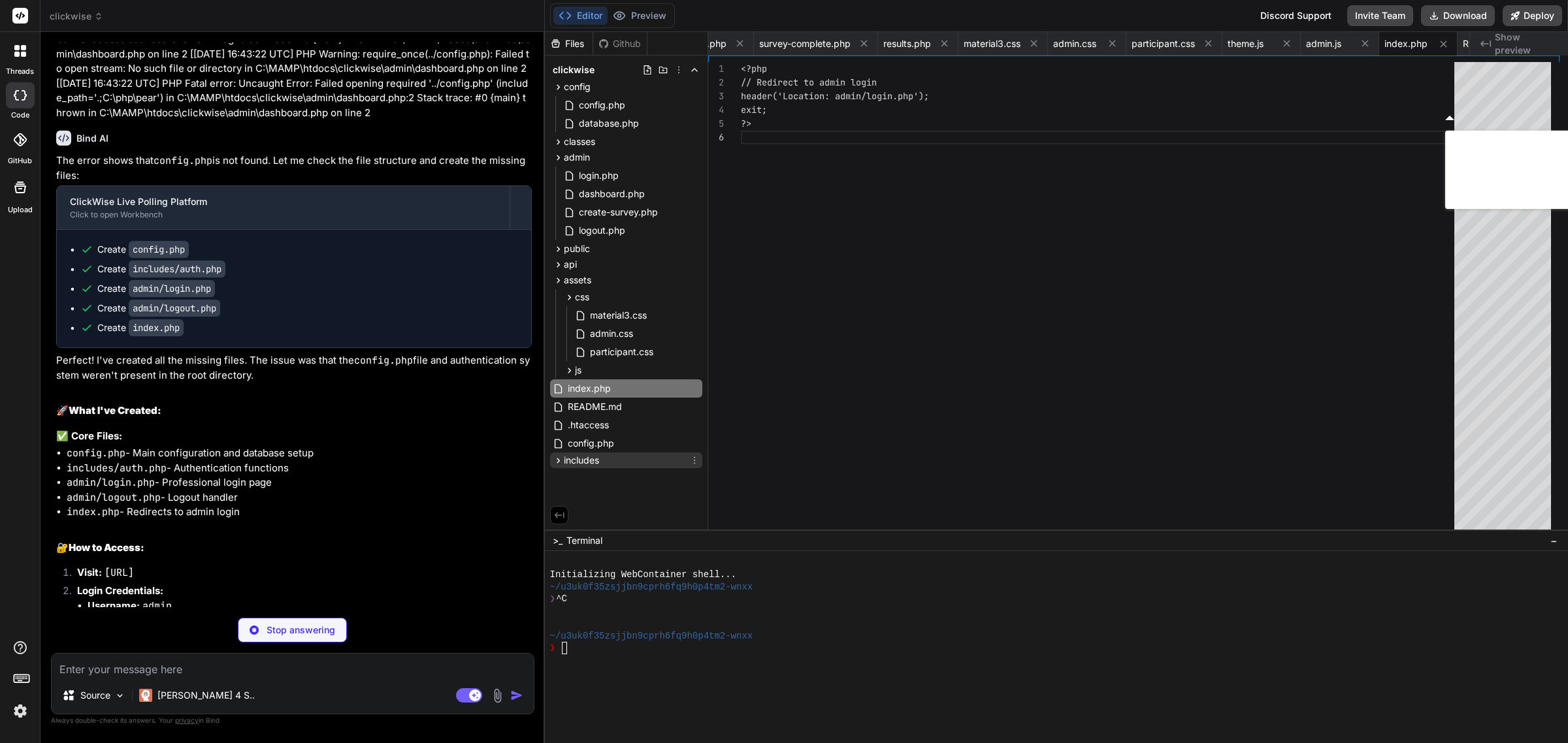
scroll to position [9797, 0]
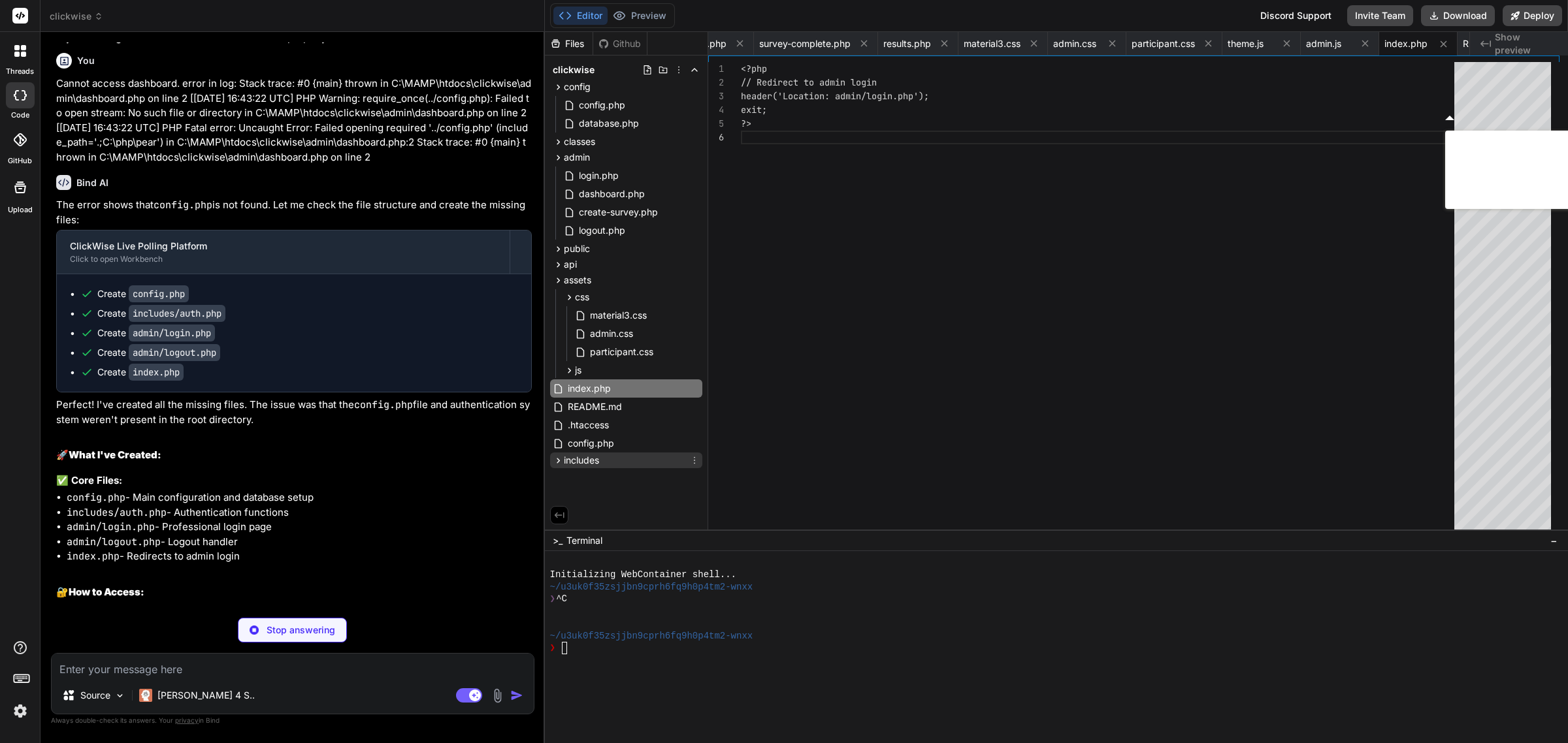
click at [575, 460] on span "includes" at bounding box center [581, 460] width 35 height 13
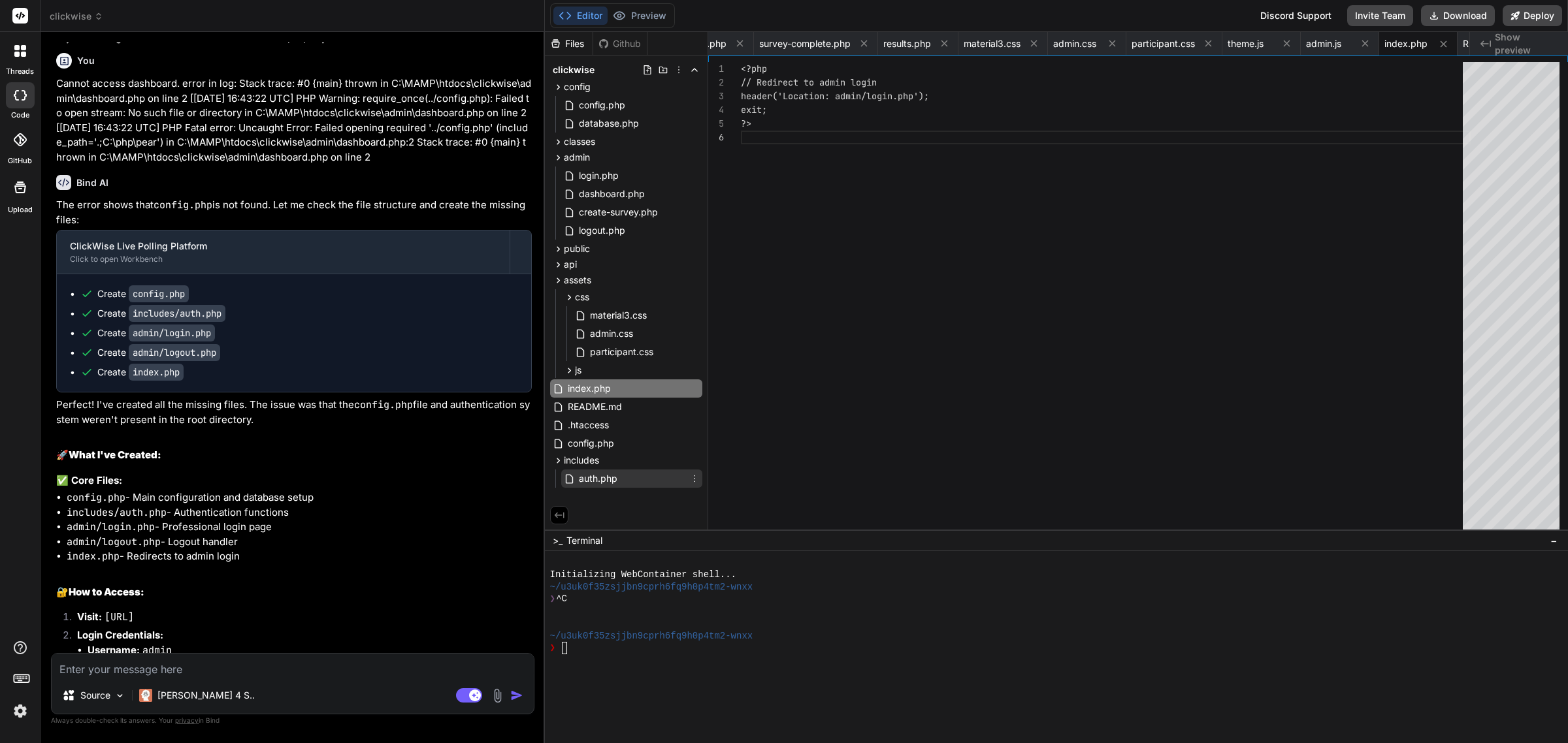
click at [589, 471] on span "auth.php" at bounding box center [598, 479] width 41 height 16
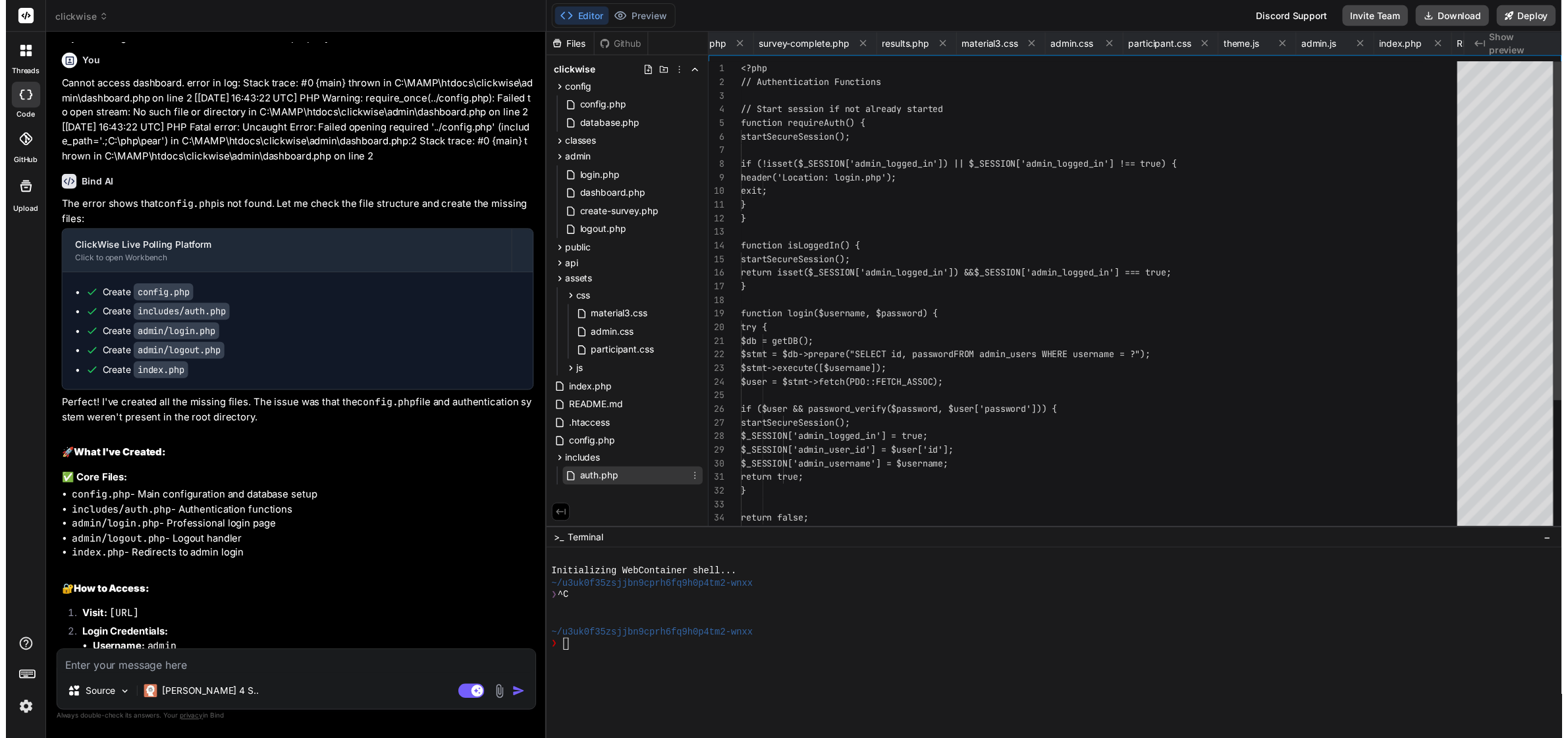
scroll to position [0, 1322]
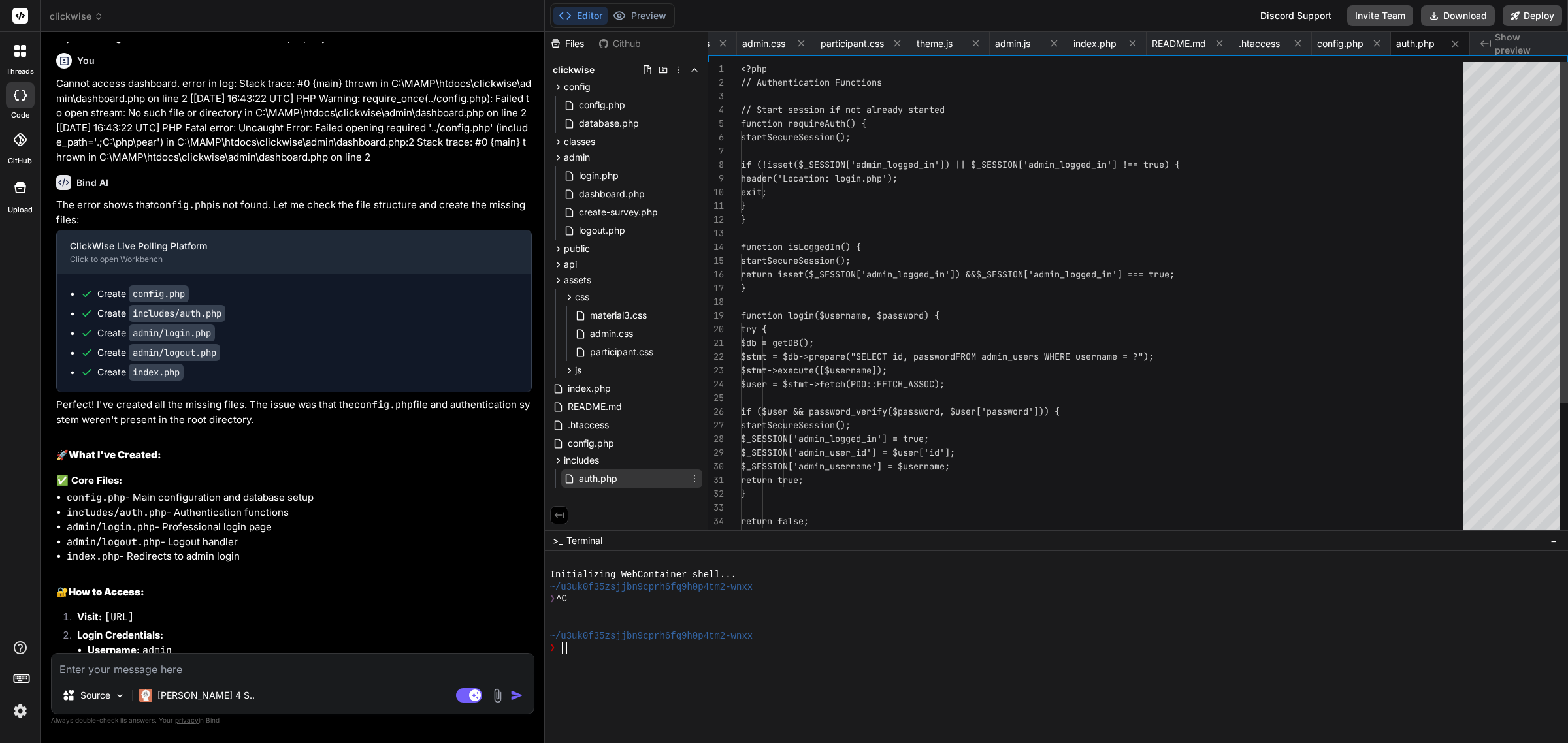
click at [589, 471] on span "auth.php" at bounding box center [598, 479] width 41 height 16
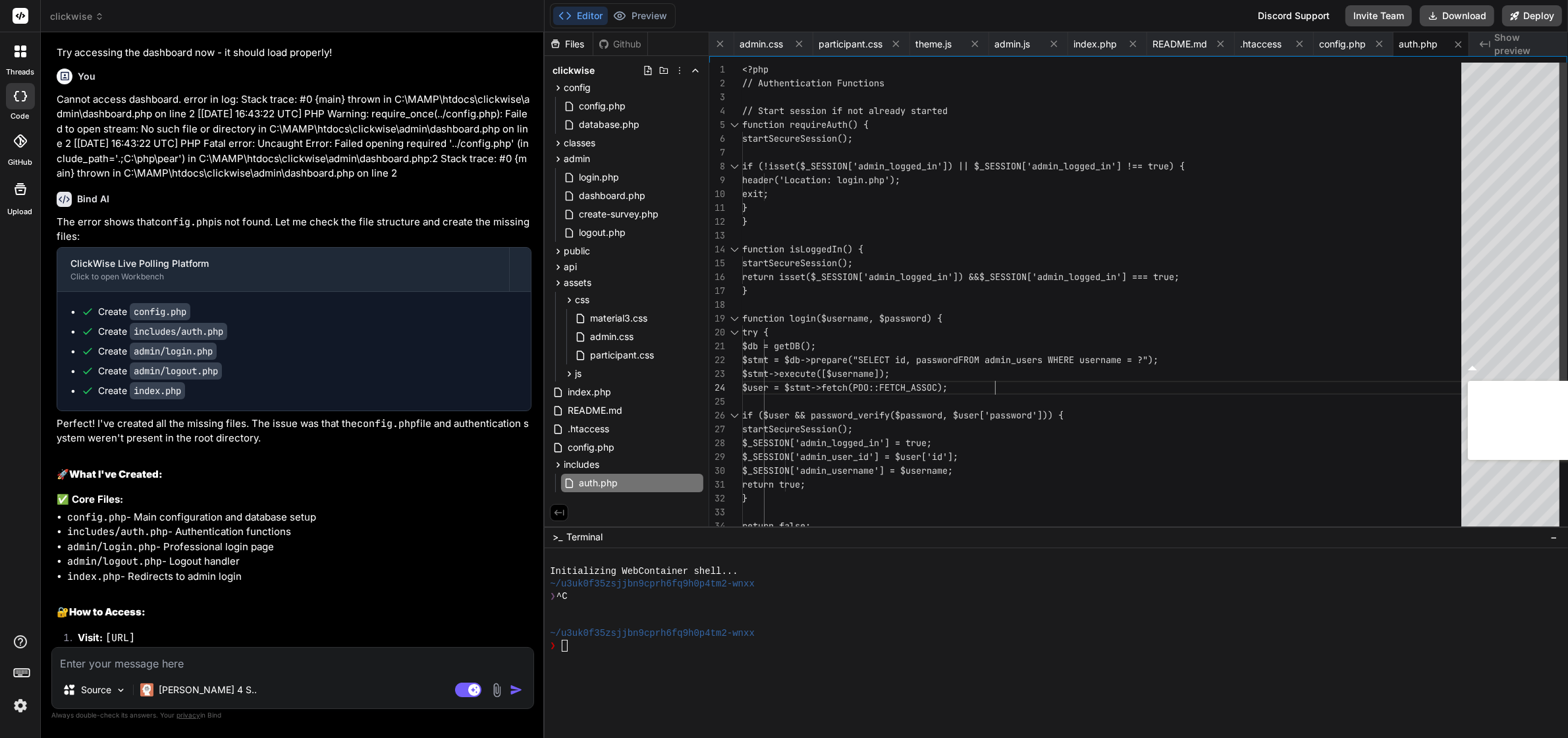
scroll to position [9932, 0]
